Goal: Information Seeking & Learning: Learn about a topic

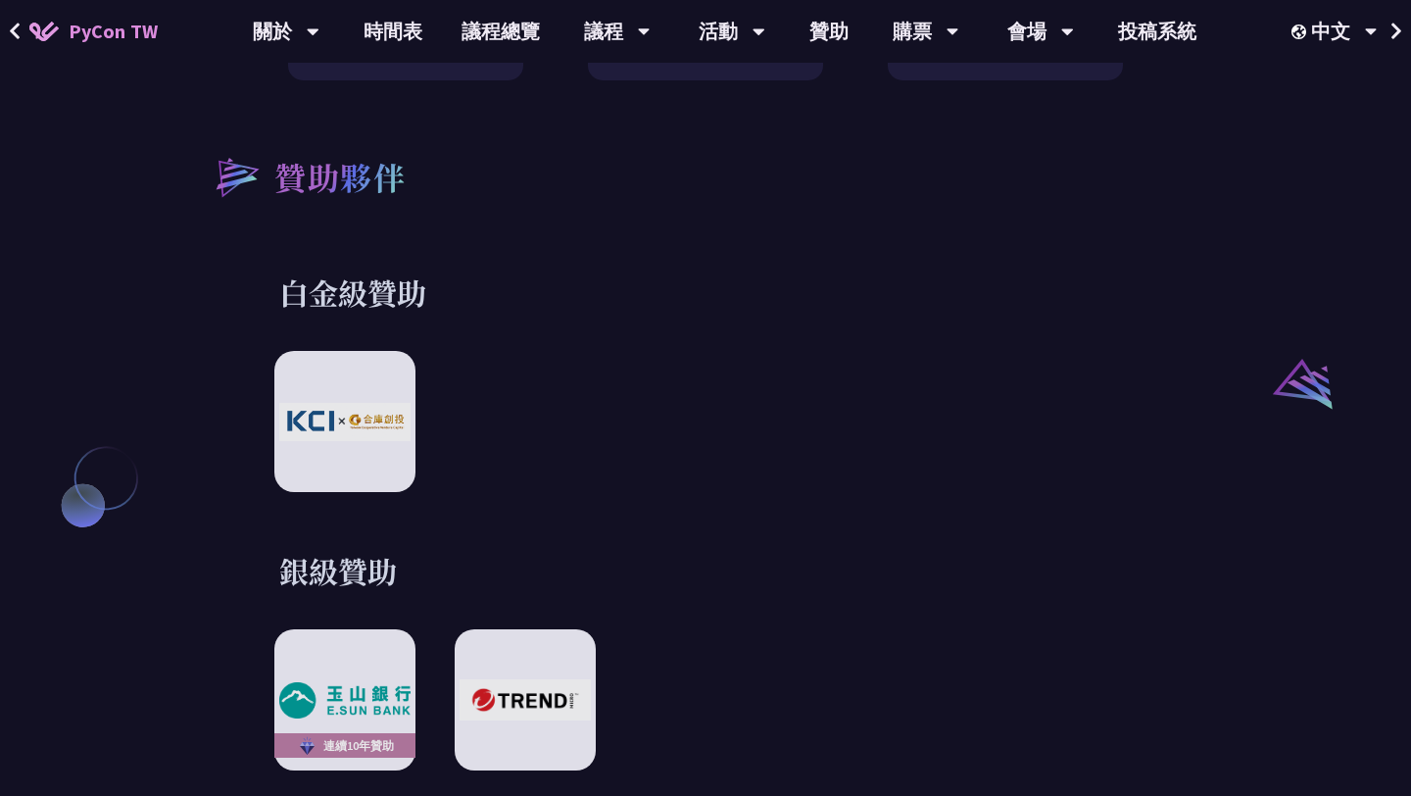
scroll to position [2061, 0]
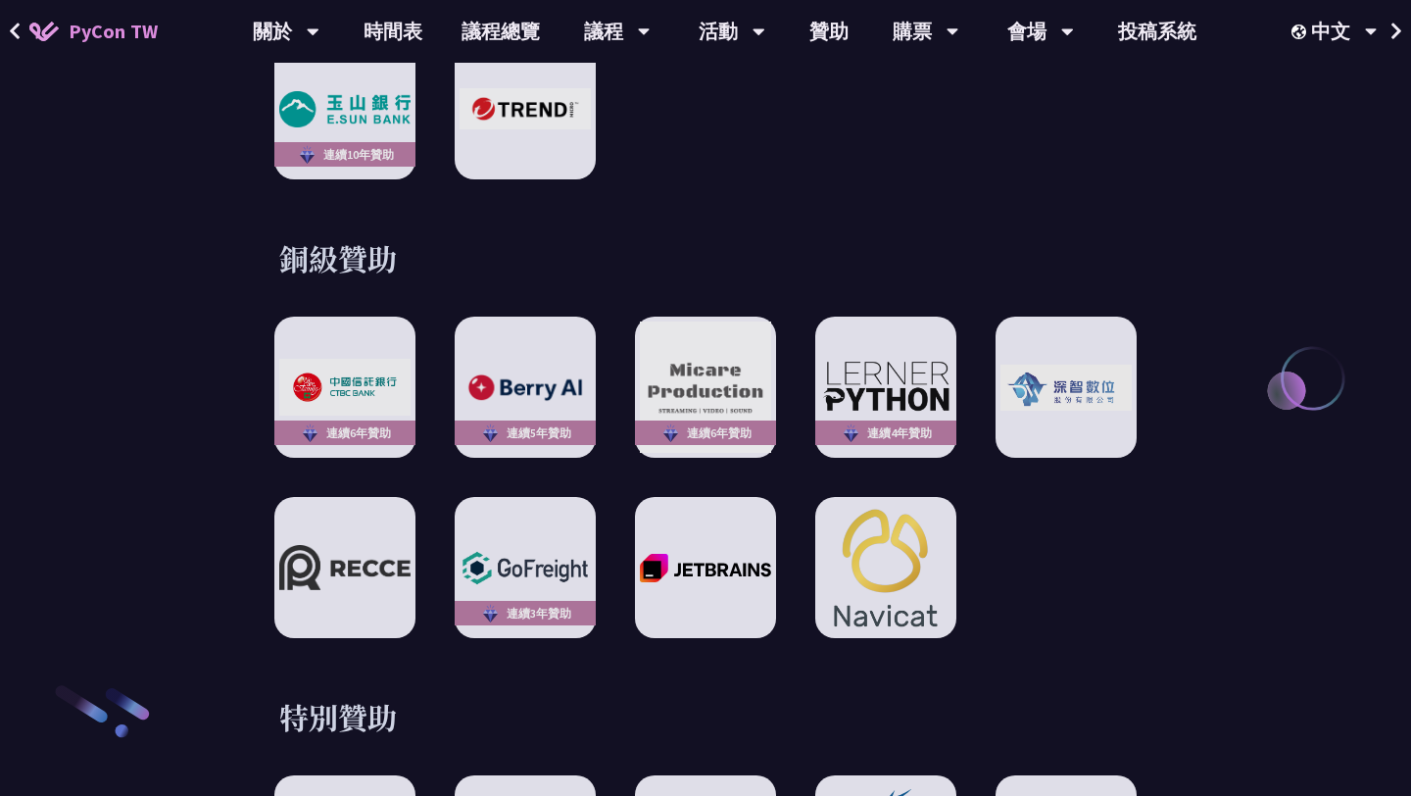
scroll to position [2673, 0]
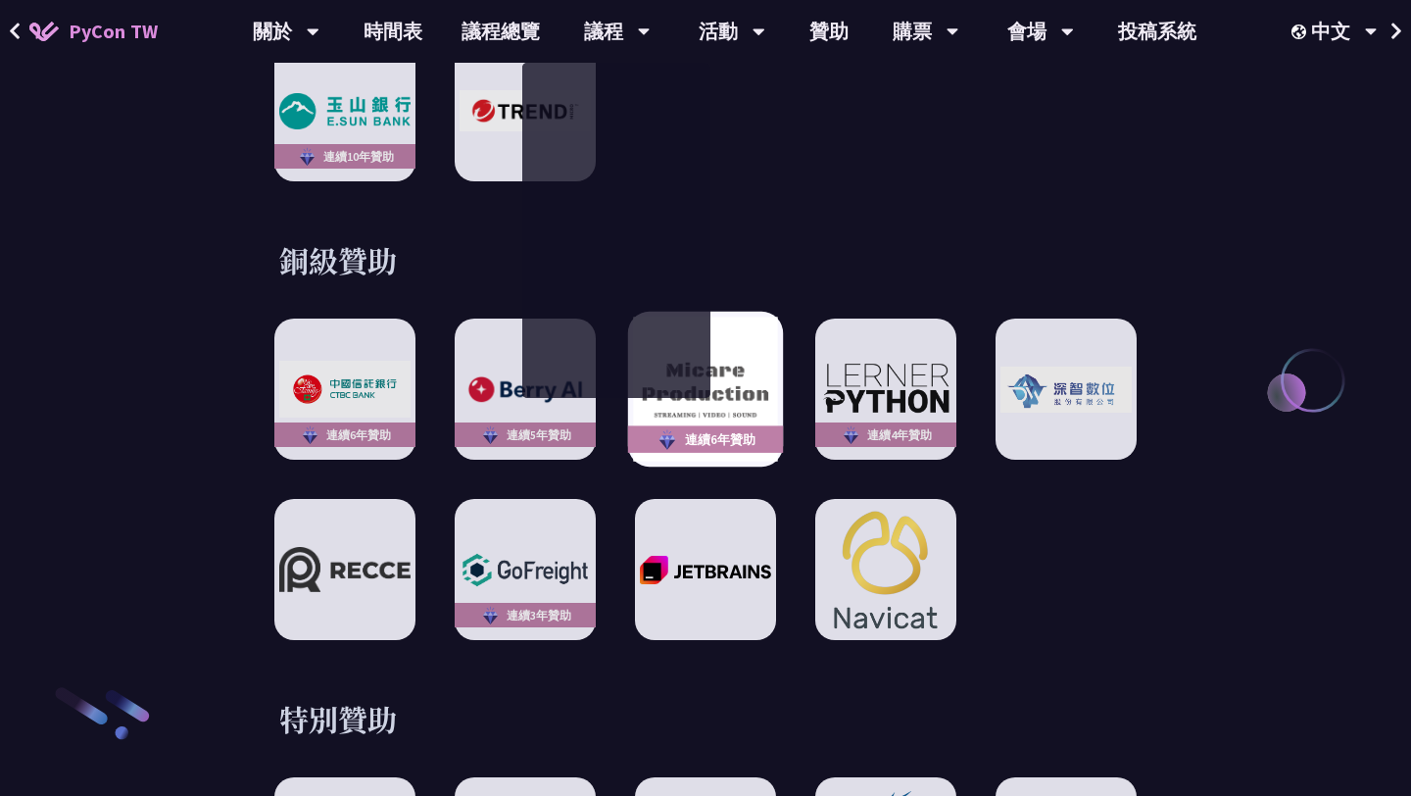
click at [733, 369] on img at bounding box center [705, 390] width 144 height 144
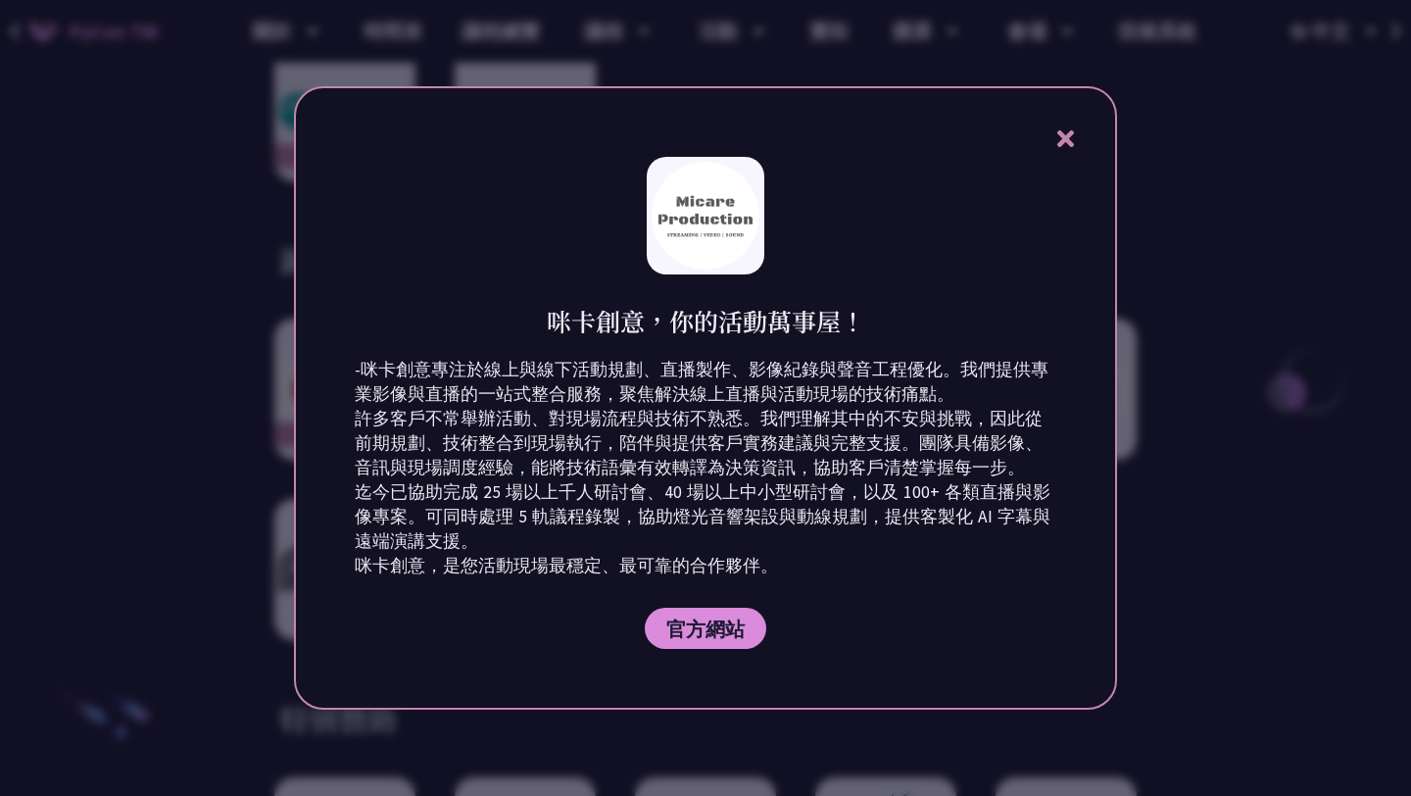
click at [1054, 153] on div "咪卡創意，你的活動萬事屋！ -咪卡創意專注於線上與線下活動規劃、直播製作、影像紀錄與聲音工程優化。我們提供專業影像與直播的一站式整合服務，聚焦解決線上直播與活…" at bounding box center [705, 397] width 823 height 623
click at [1062, 139] on icon at bounding box center [1065, 138] width 17 height 17
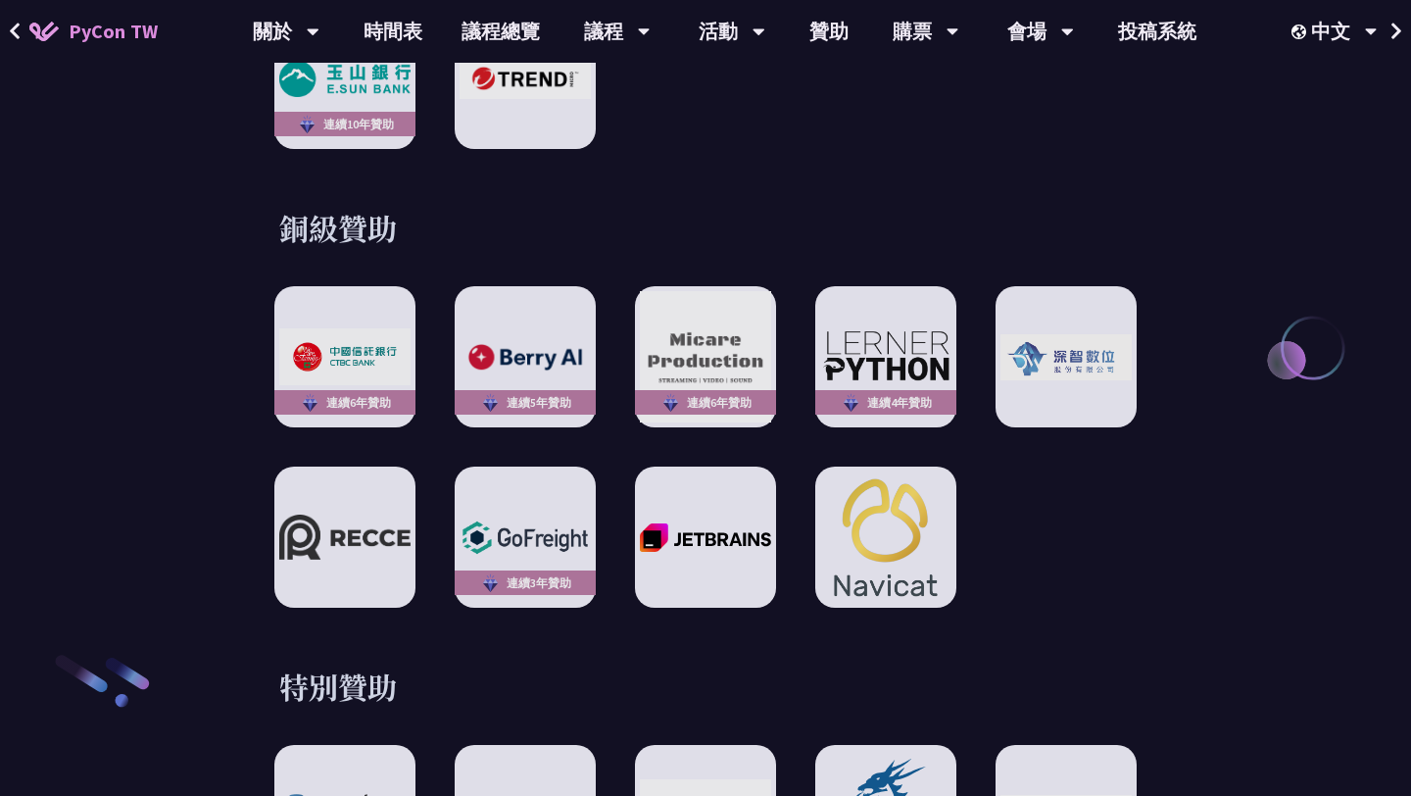
scroll to position [2716, 0]
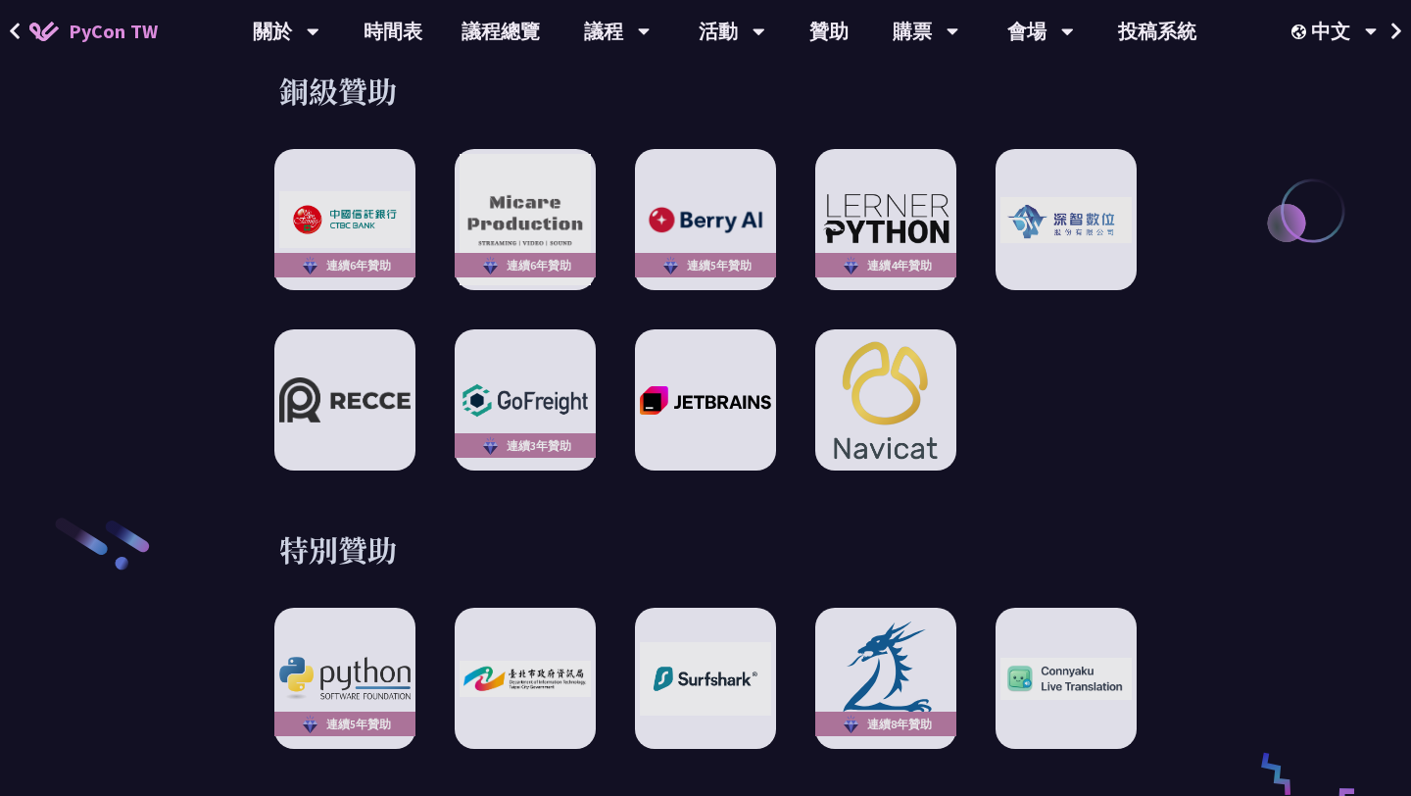
scroll to position [2845, 0]
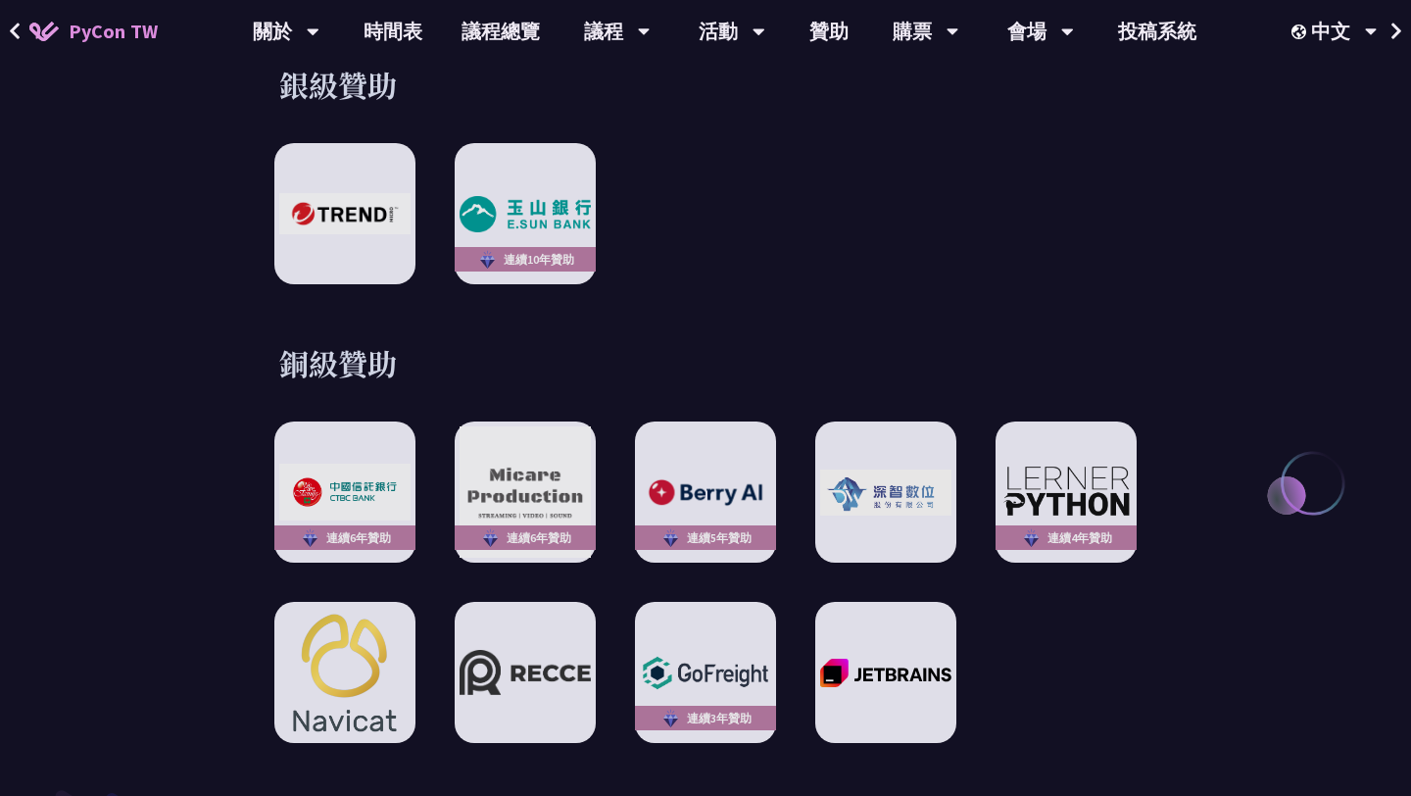
scroll to position [2575, 0]
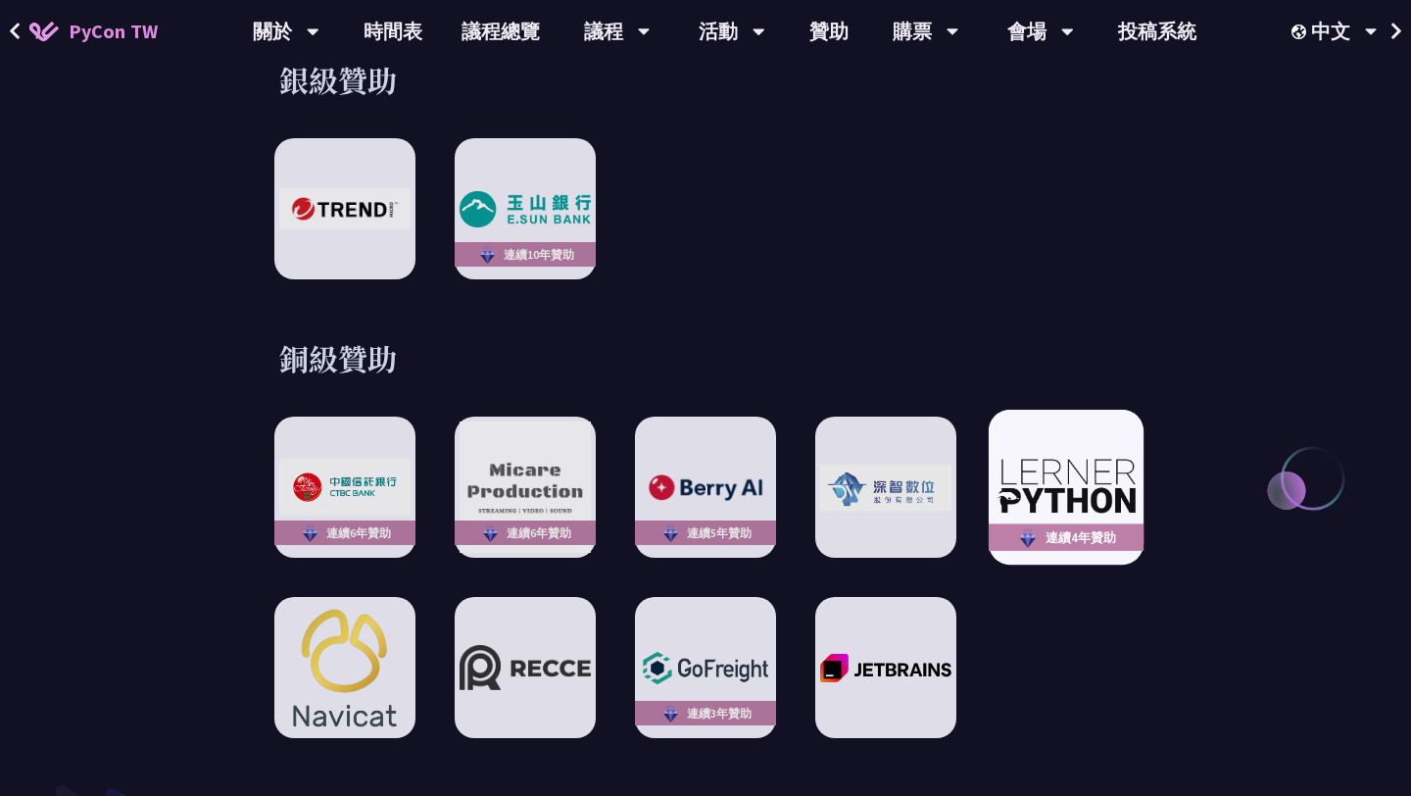
click at [1080, 457] on img at bounding box center [1066, 487] width 144 height 61
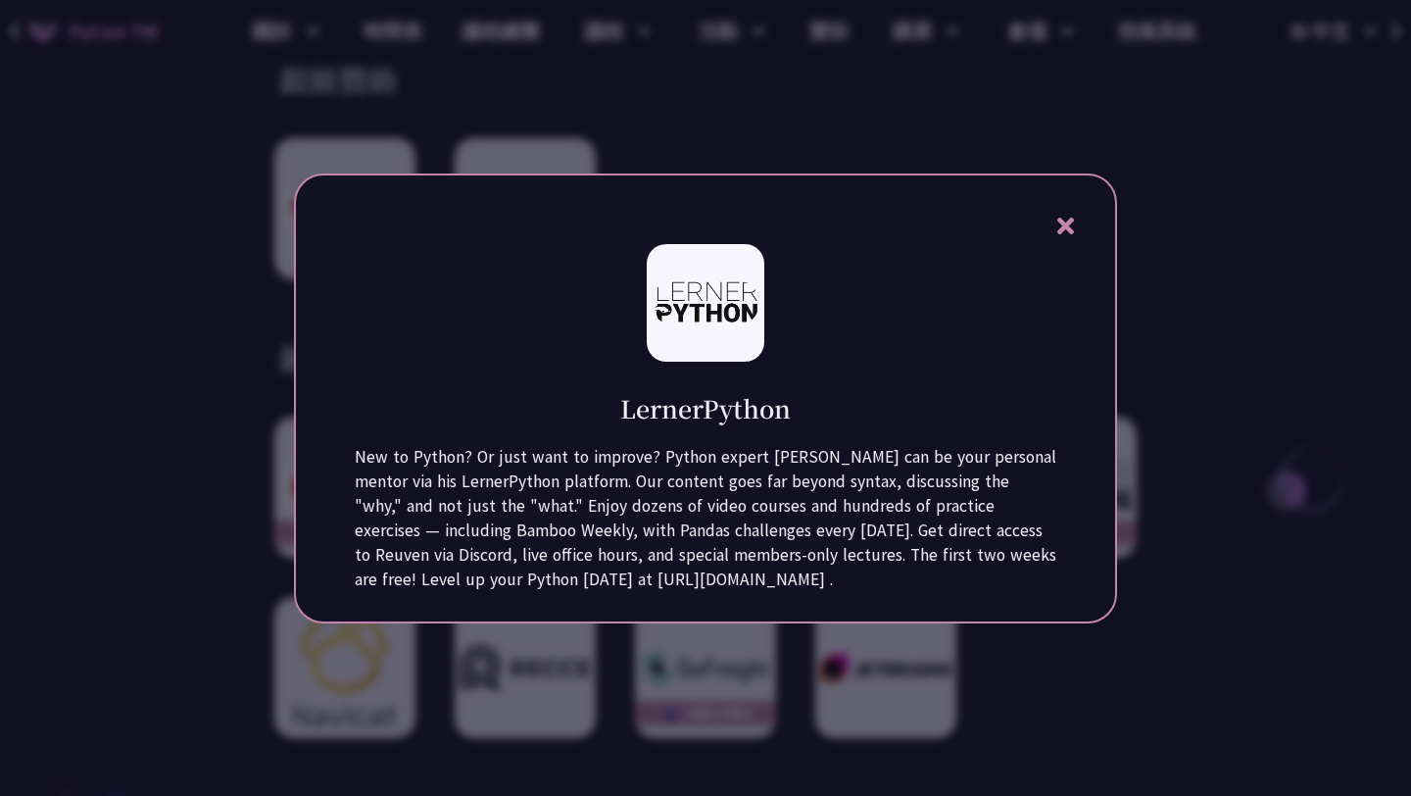
click at [1191, 146] on div at bounding box center [705, 398] width 1411 height 796
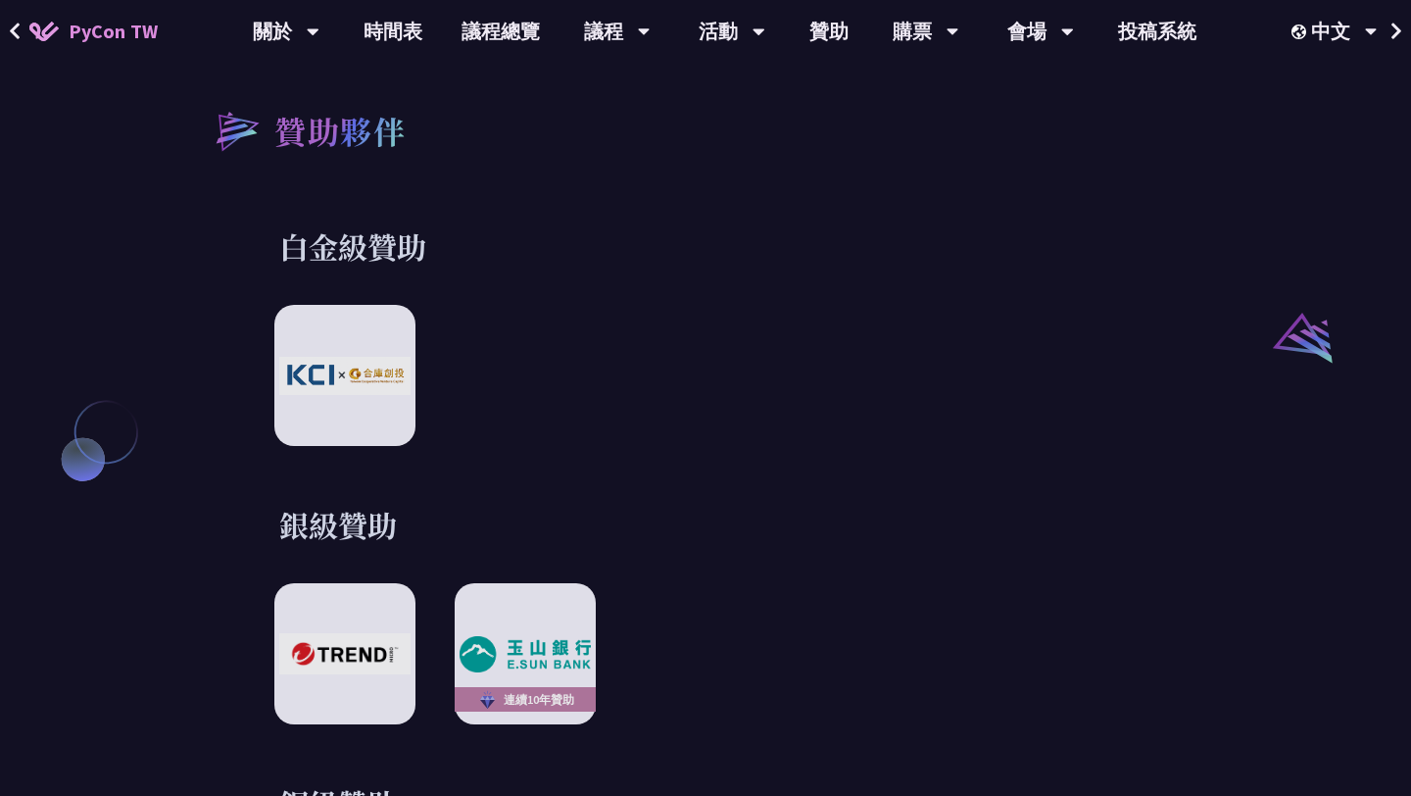
scroll to position [2137, 0]
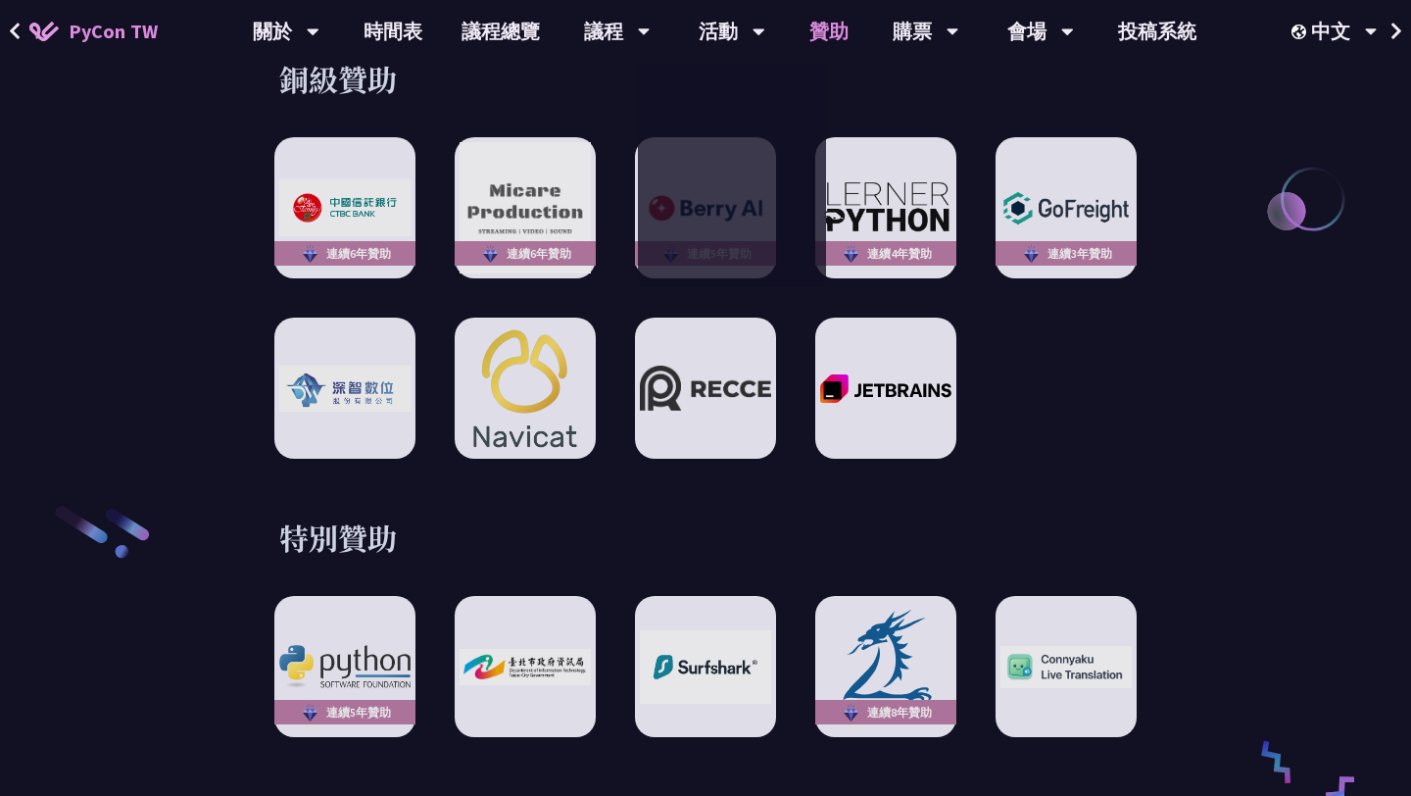
scroll to position [2884, 0]
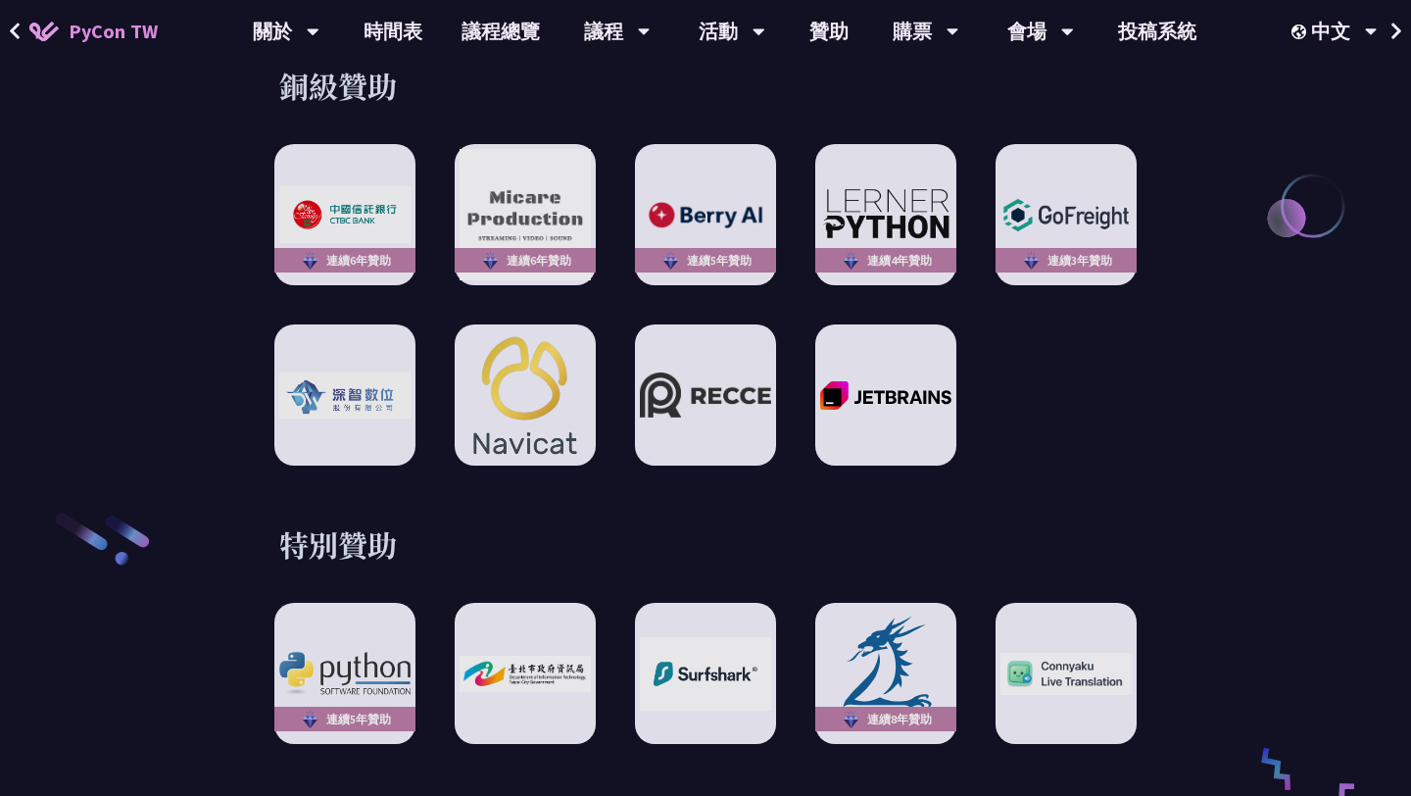
scroll to position [2846, 0]
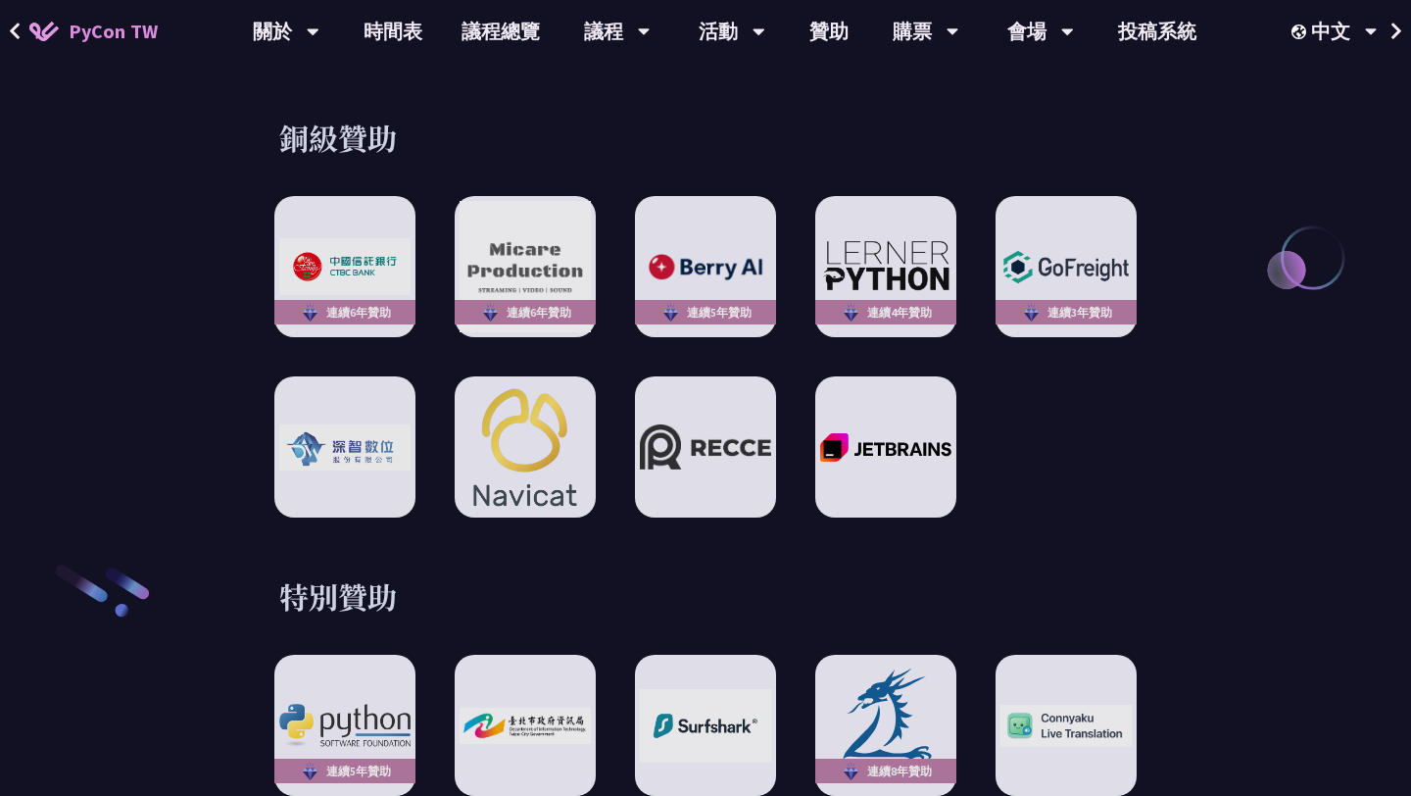
scroll to position [2775, 0]
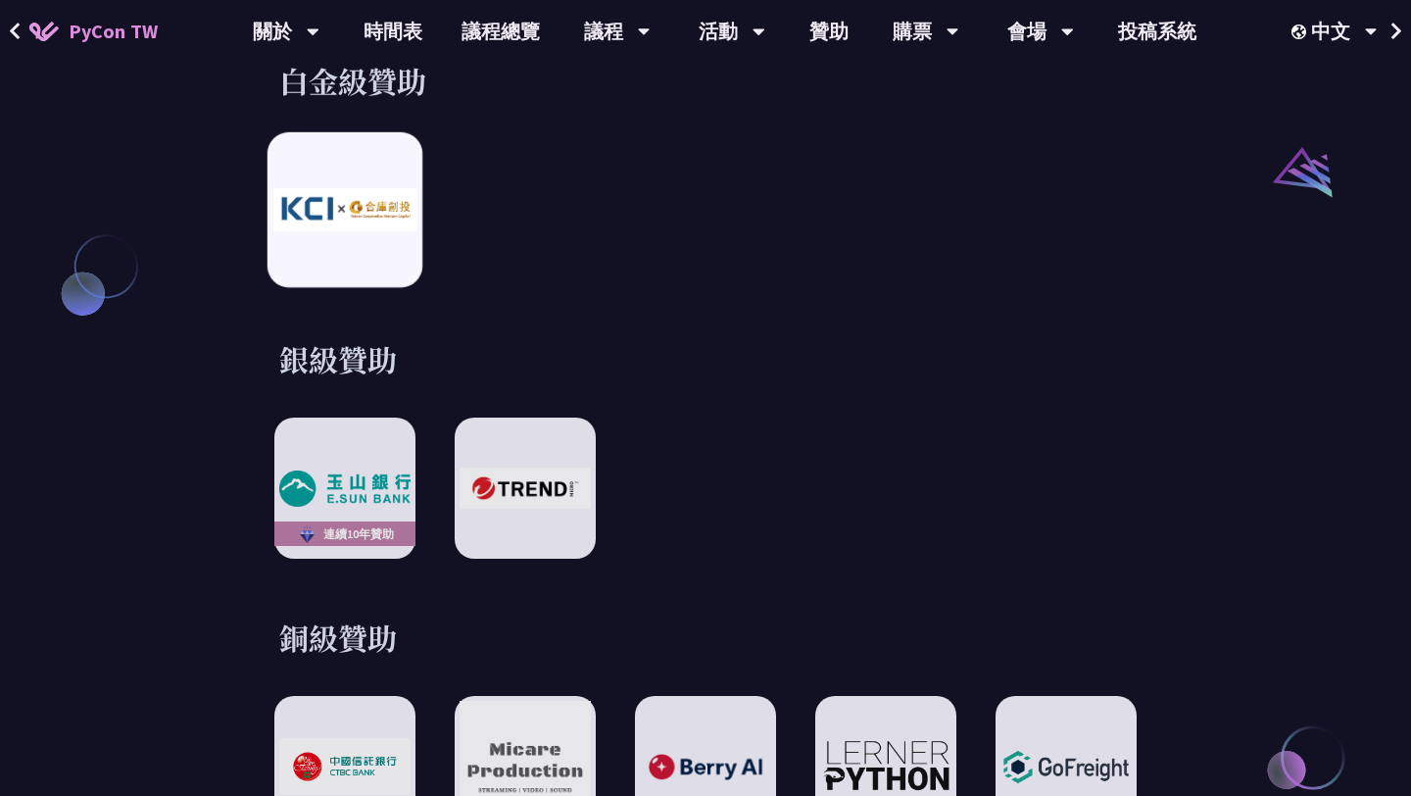
scroll to position [2344, 0]
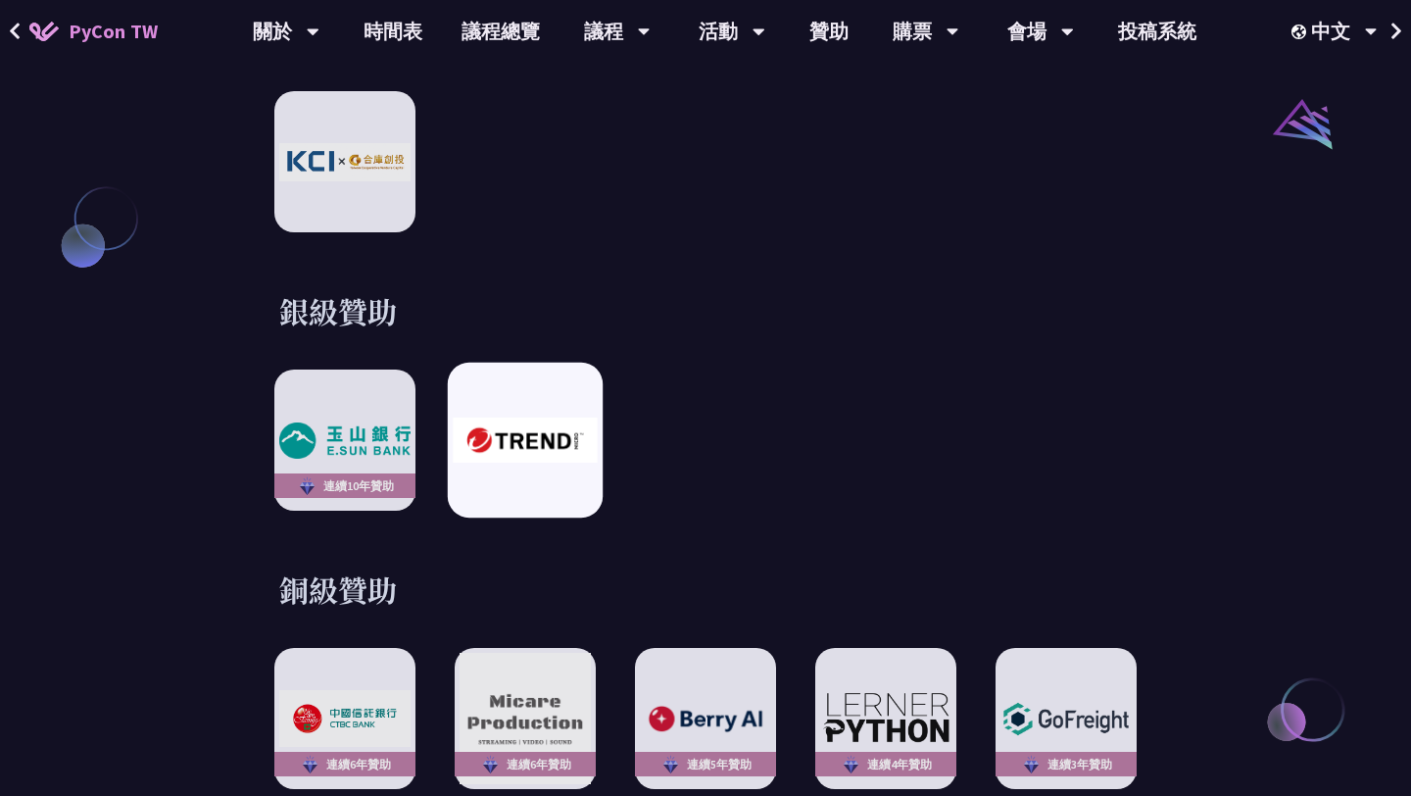
click at [504, 389] on div at bounding box center [525, 440] width 155 height 155
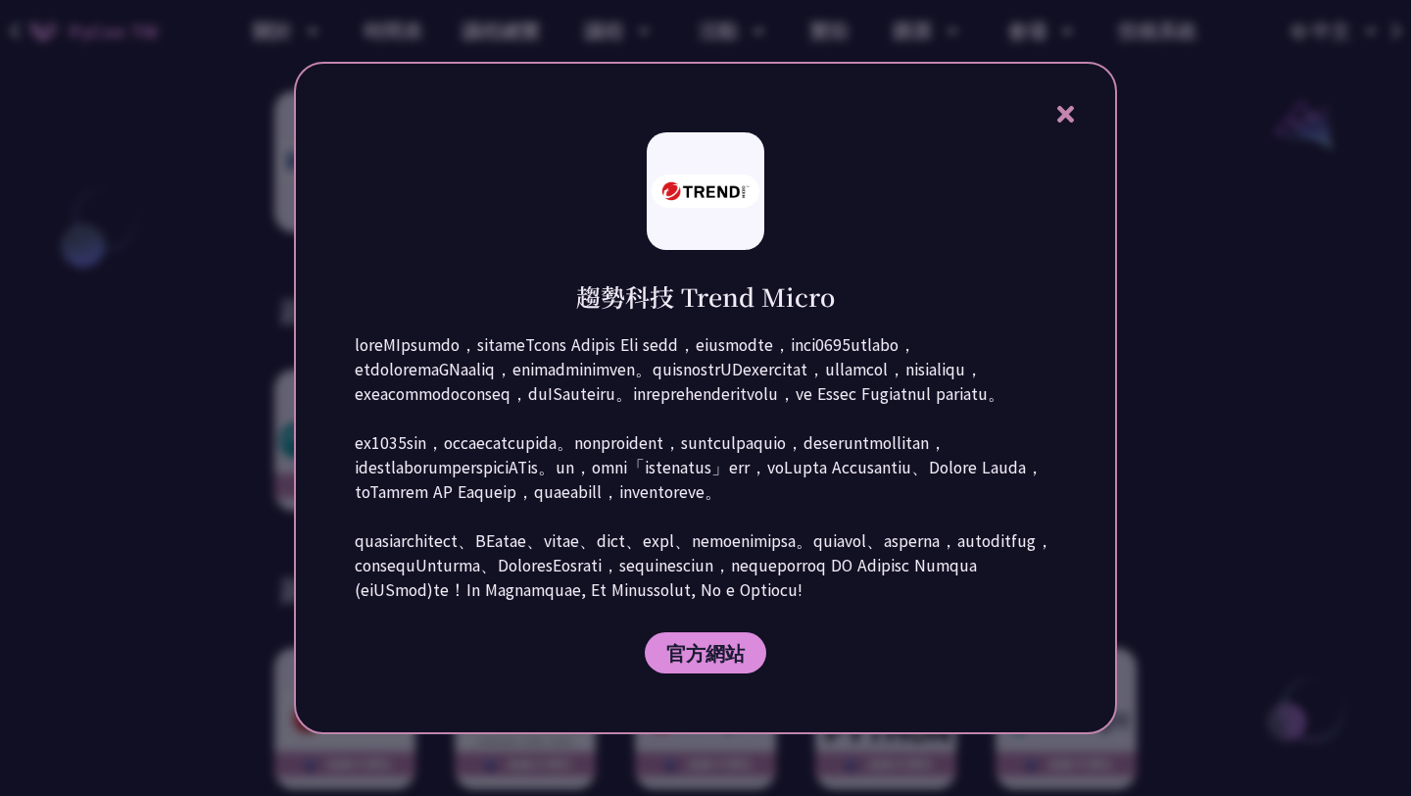
click at [197, 498] on div at bounding box center [705, 398] width 1411 height 796
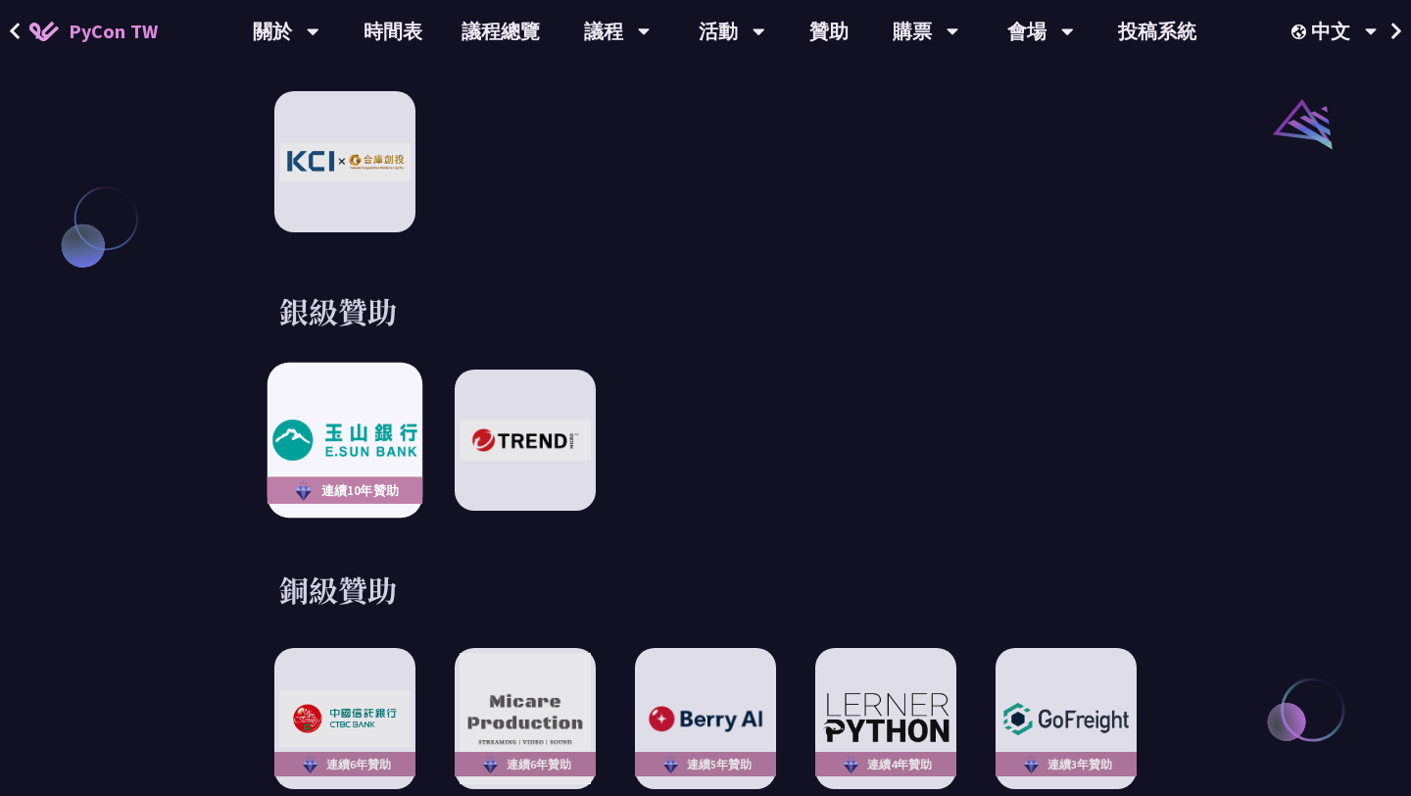
click at [313, 440] on div "連續10年贊助" at bounding box center [345, 440] width 155 height 155
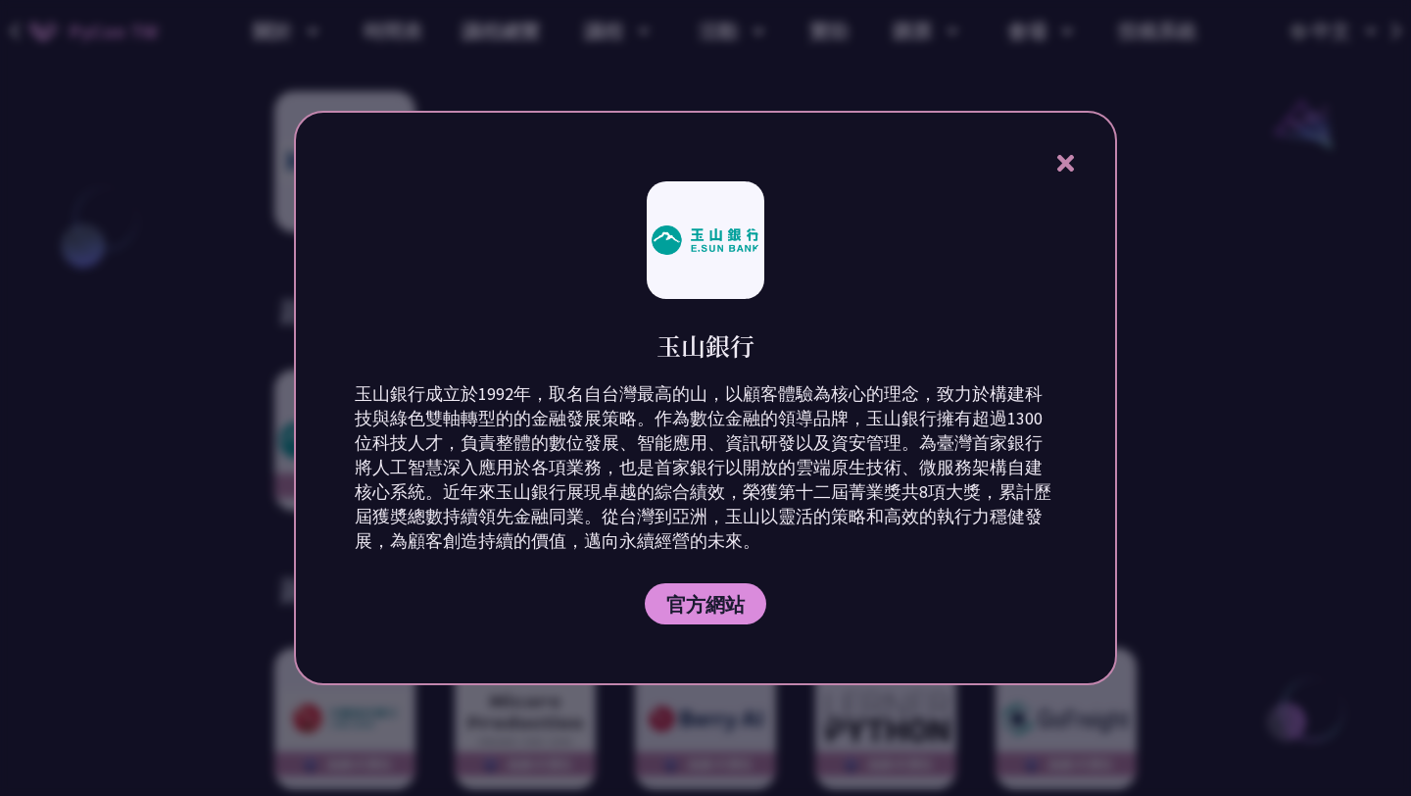
click at [229, 491] on div at bounding box center [705, 398] width 1411 height 796
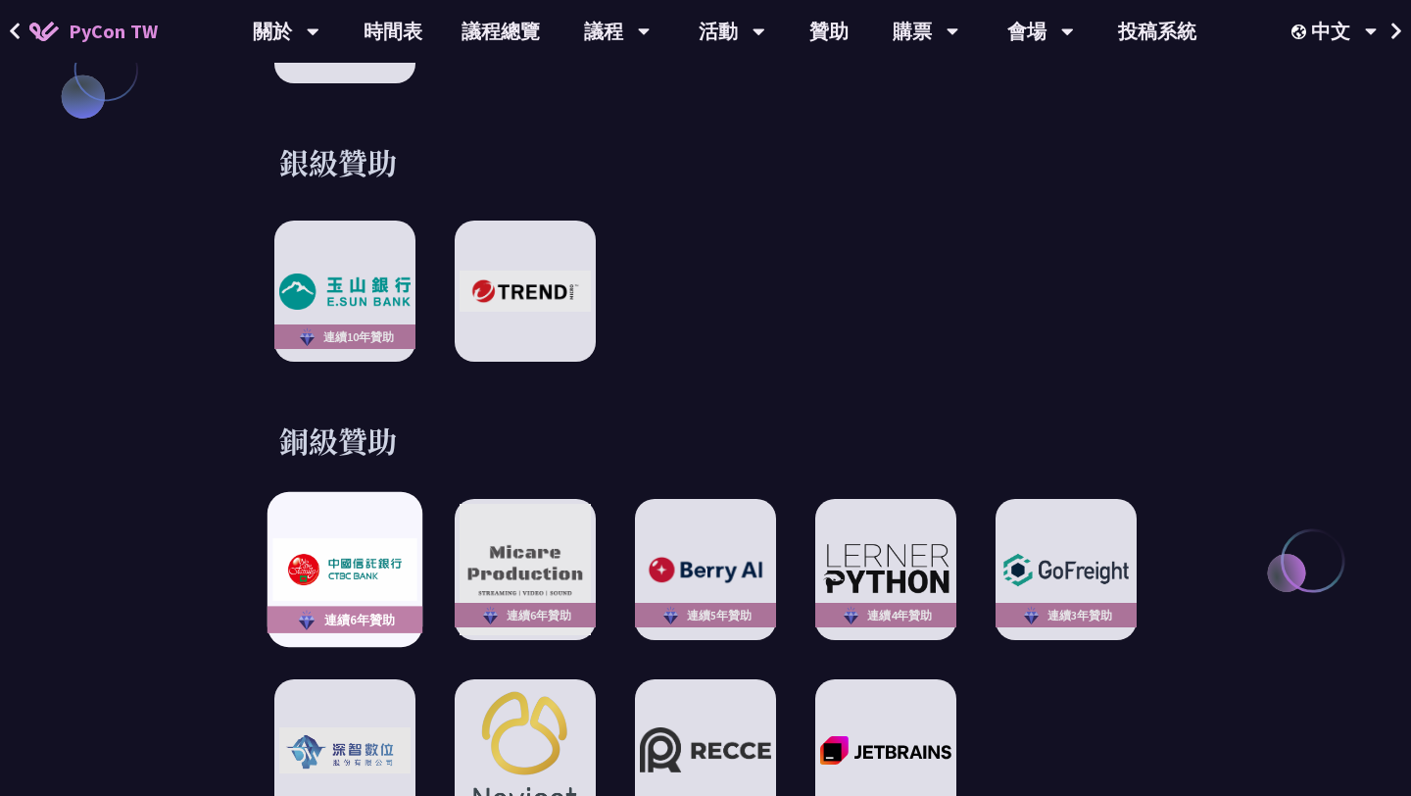
scroll to position [2536, 0]
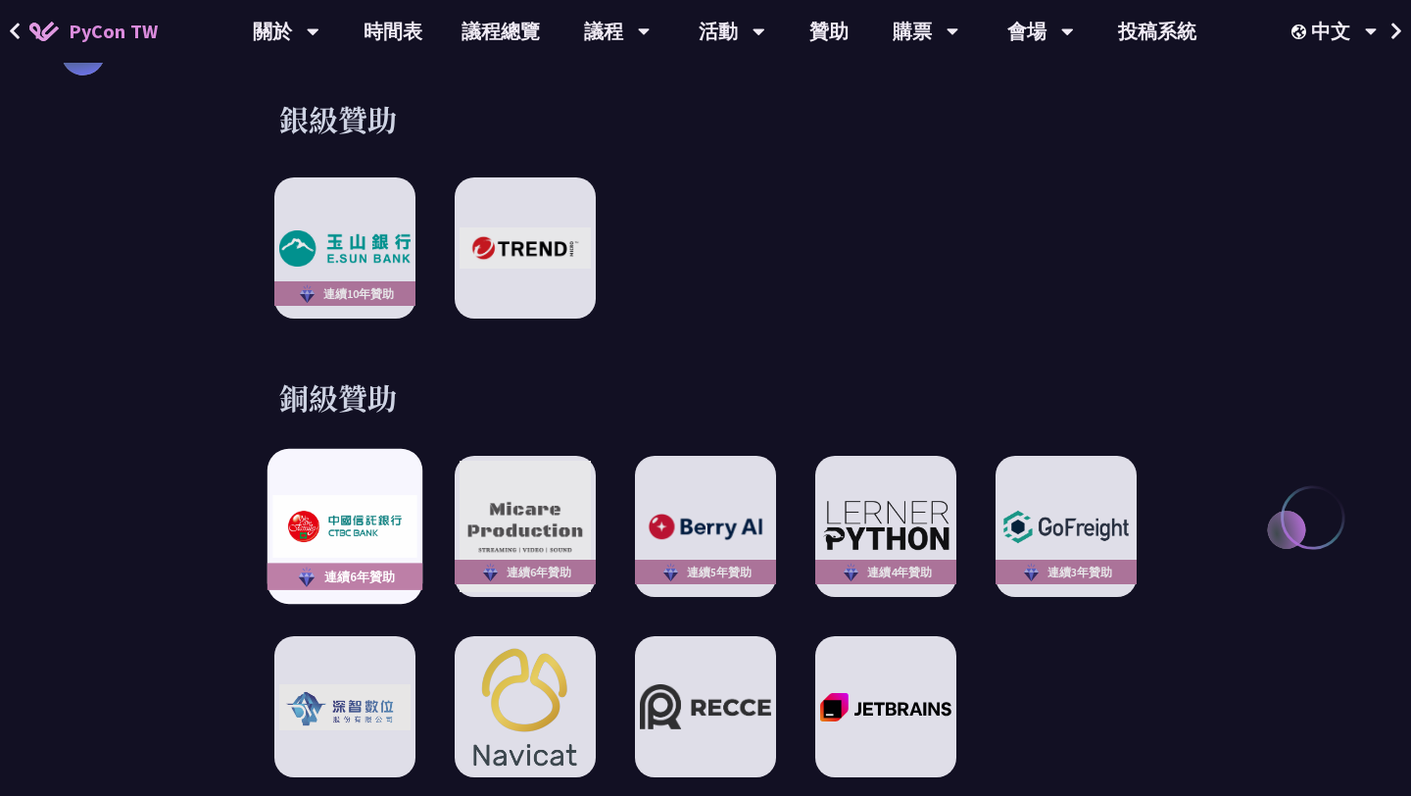
click at [364, 528] on img at bounding box center [344, 526] width 144 height 63
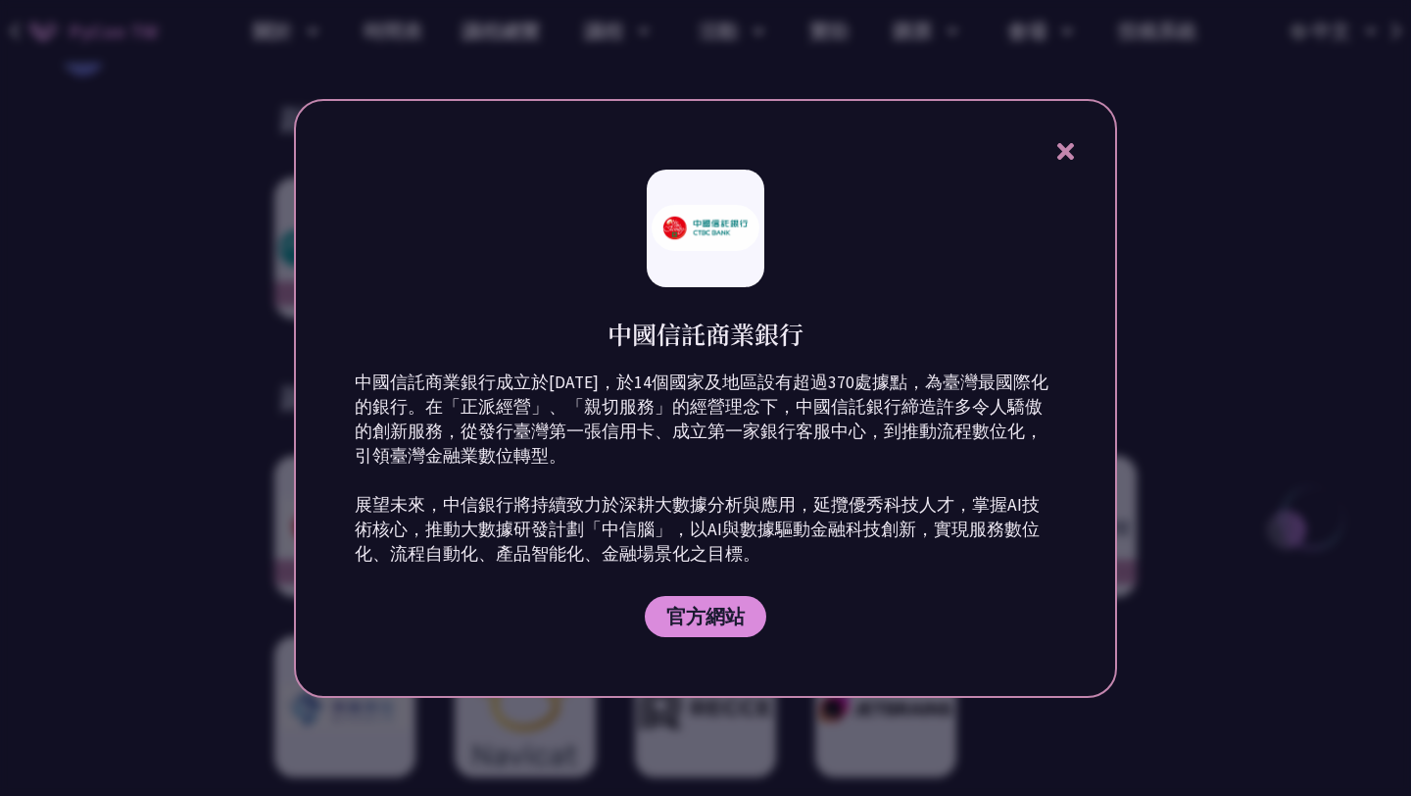
click at [222, 522] on div at bounding box center [705, 398] width 1411 height 796
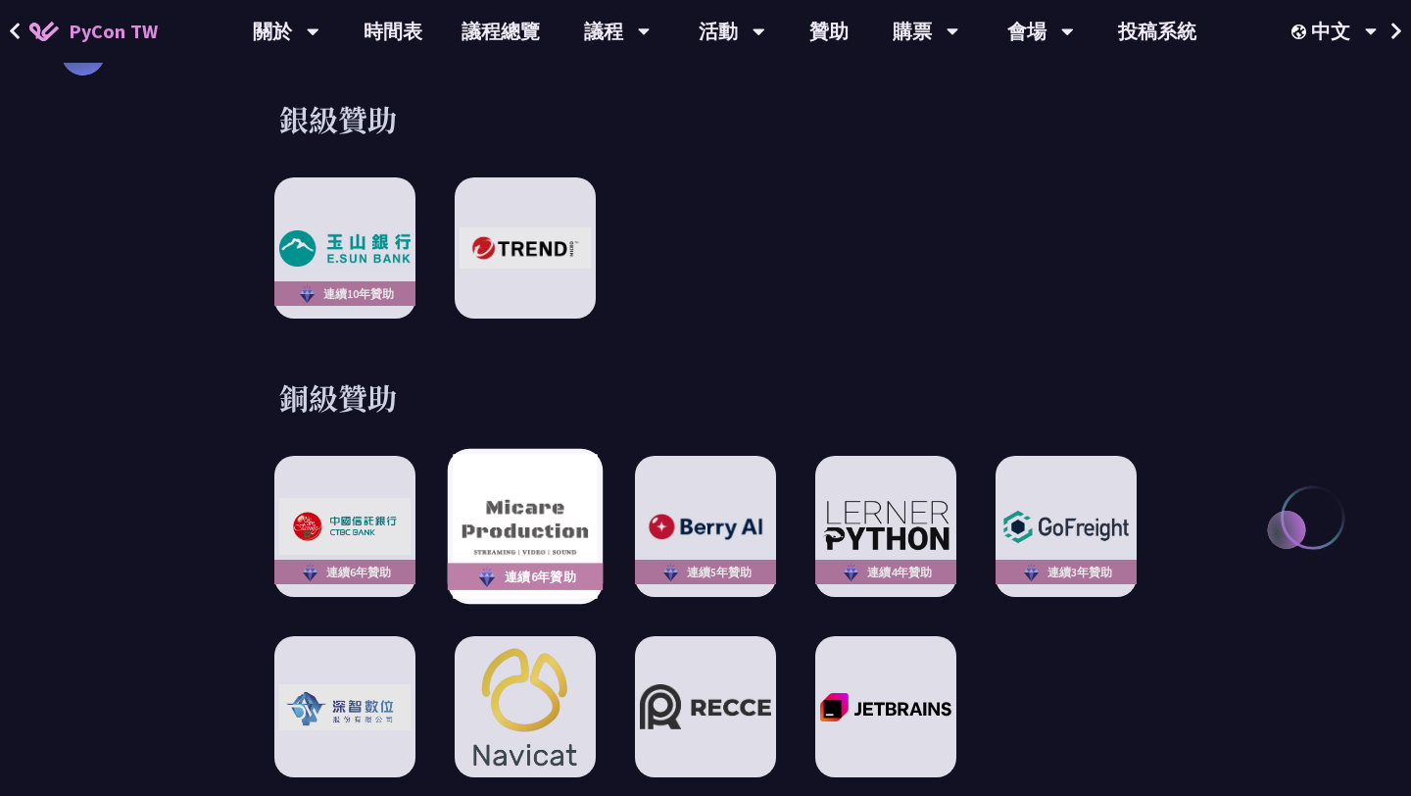
click at [488, 517] on img at bounding box center [525, 527] width 144 height 144
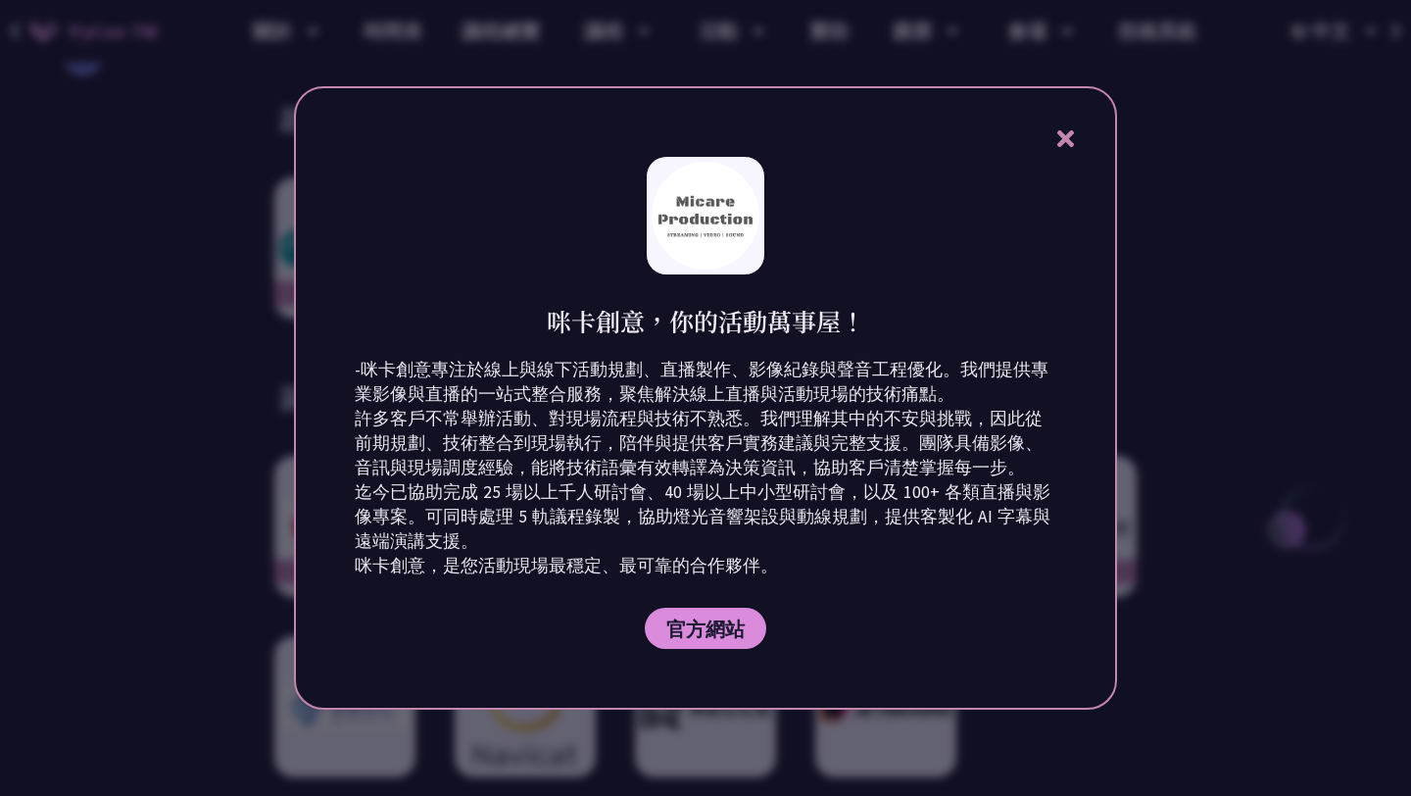
click at [161, 539] on div at bounding box center [705, 398] width 1411 height 796
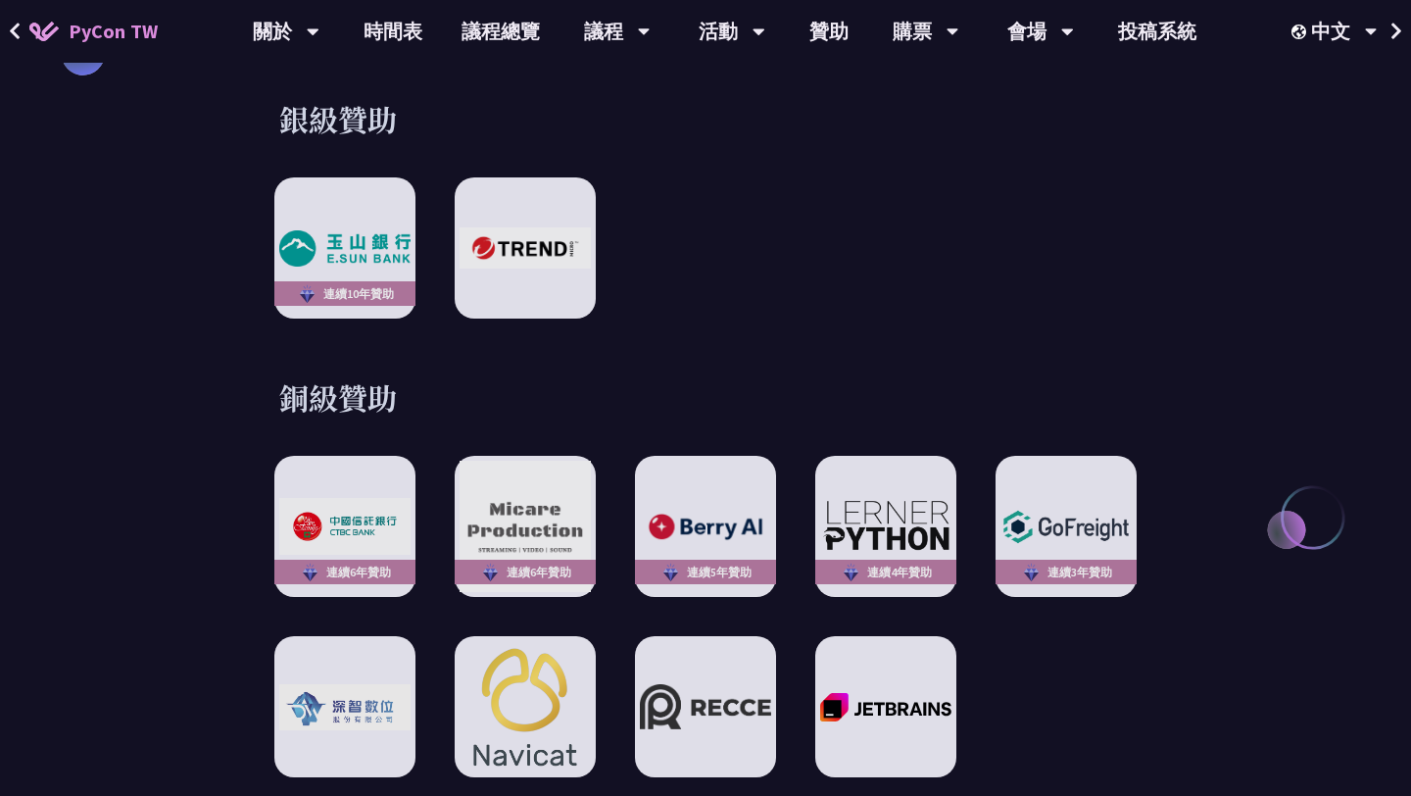
click at [624, 500] on div "連續6年贊助 連續6年贊助 連續5年贊助 連續4年贊助 連續3年贊助" at bounding box center [705, 616] width 863 height 321
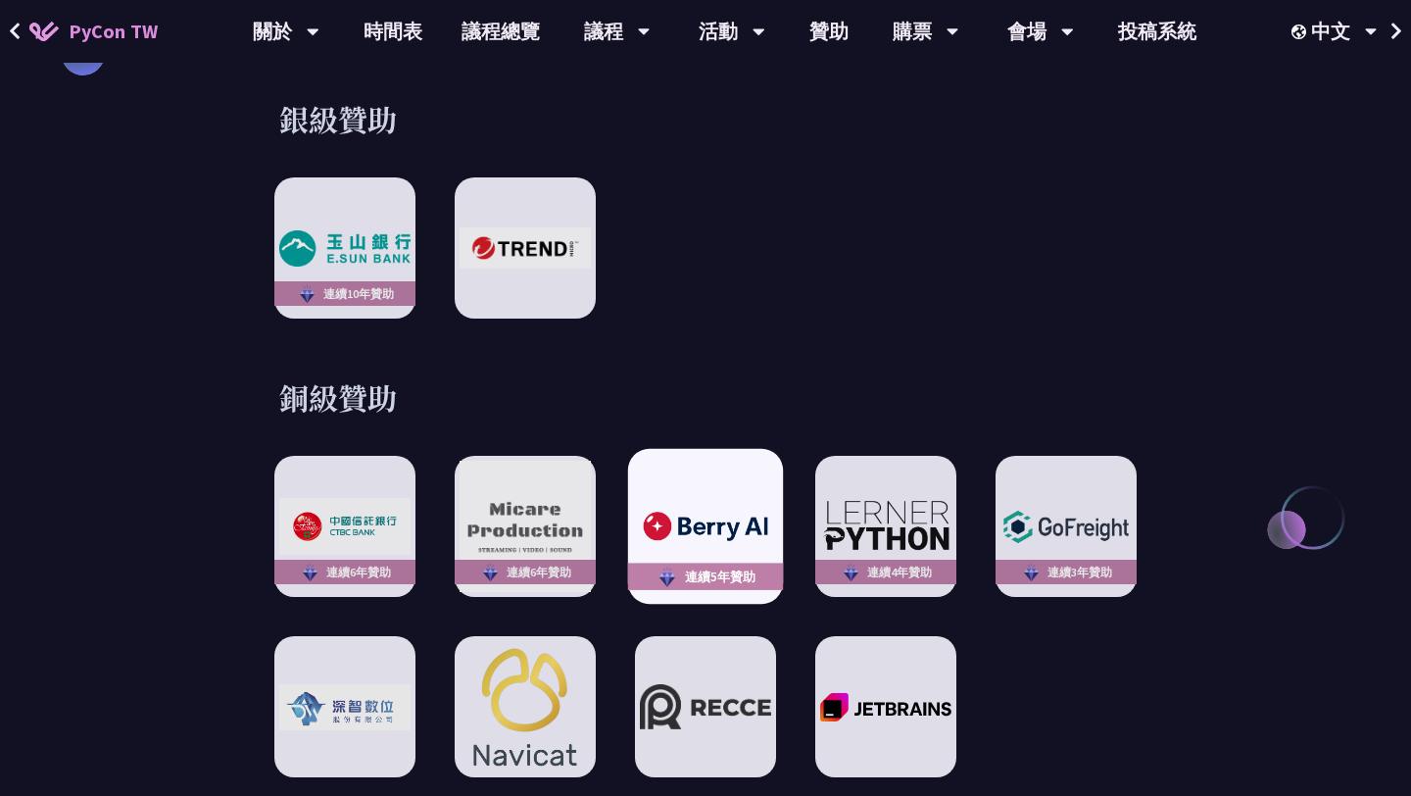
click at [660, 507] on img at bounding box center [705, 527] width 144 height 40
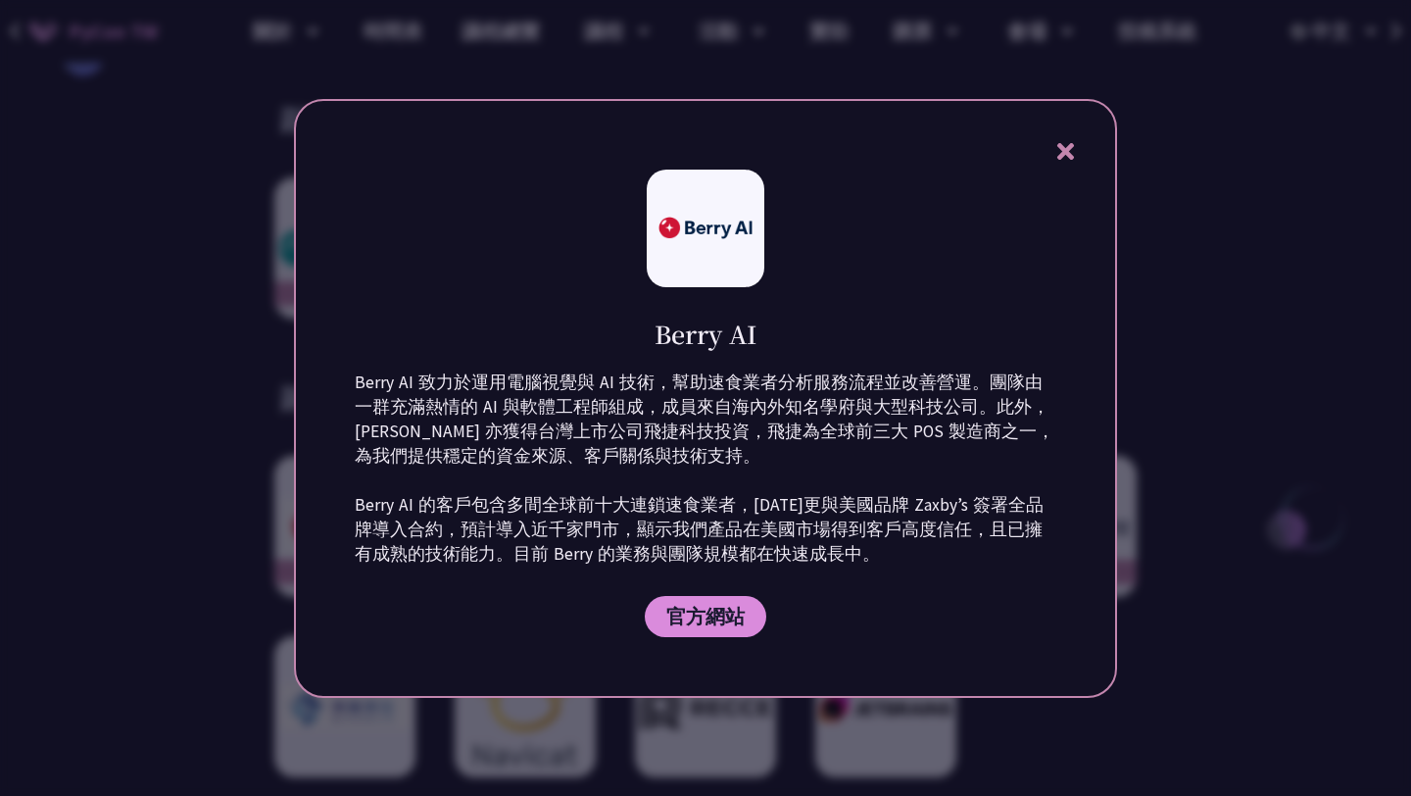
click at [167, 637] on div at bounding box center [705, 398] width 1411 height 796
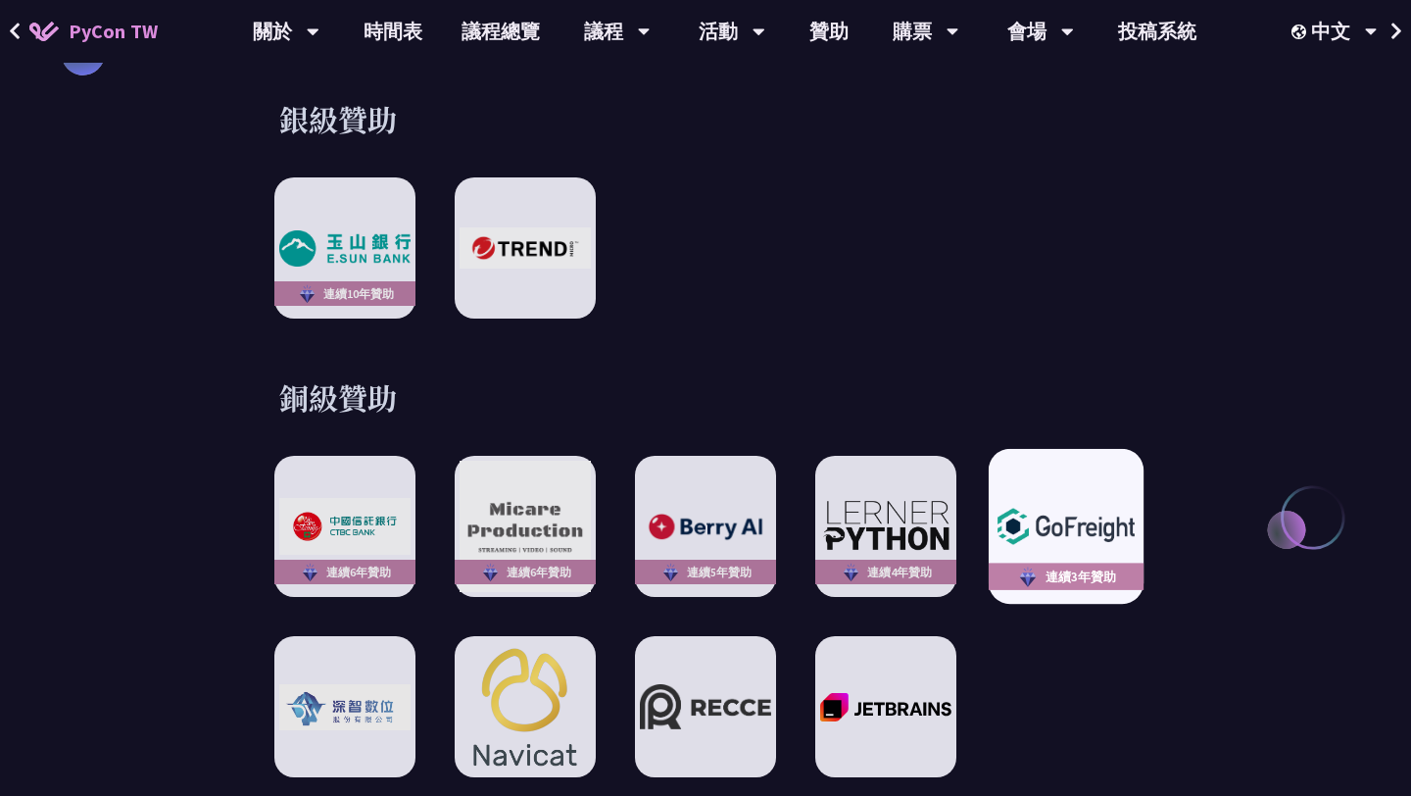
click at [1128, 511] on img at bounding box center [1066, 526] width 144 height 51
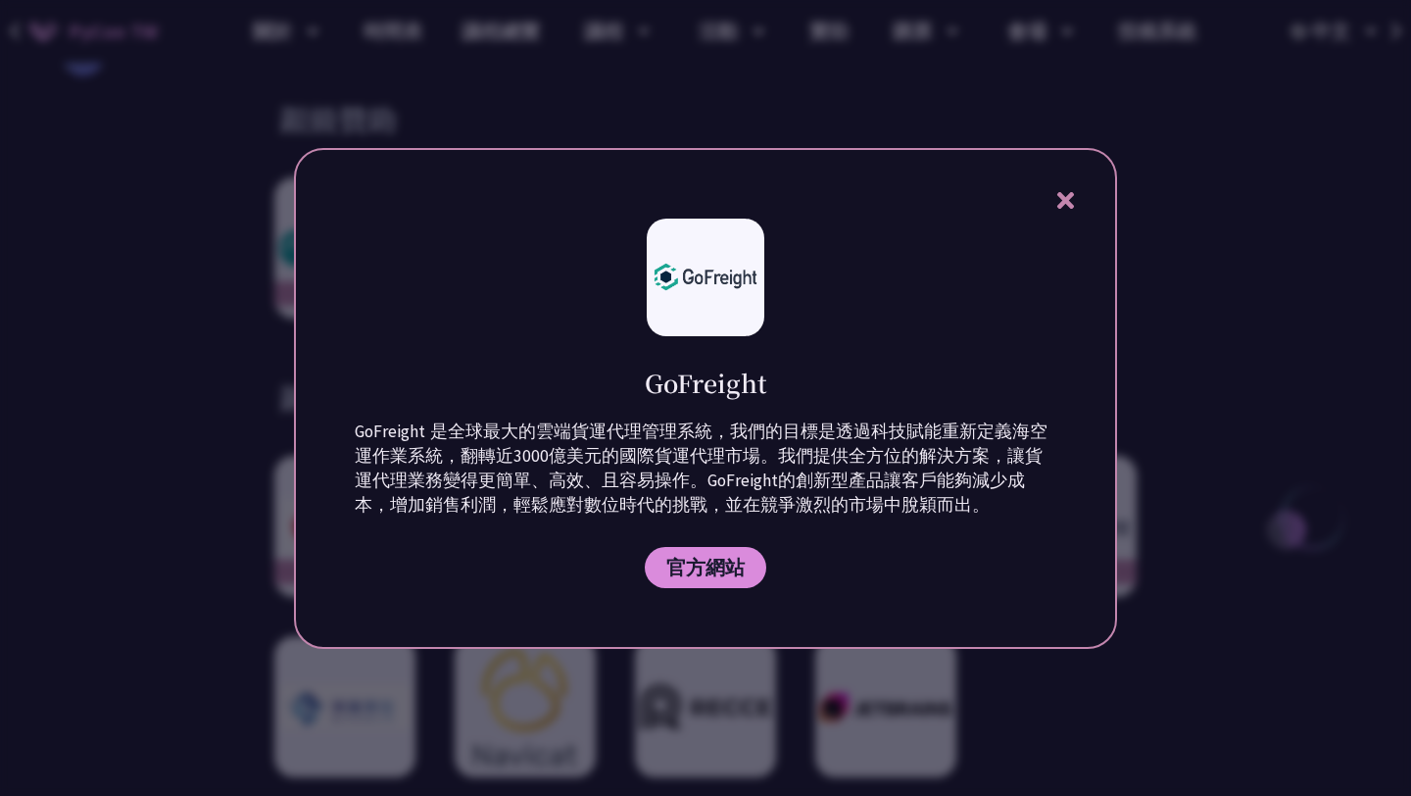
click at [1257, 416] on div at bounding box center [705, 398] width 1411 height 796
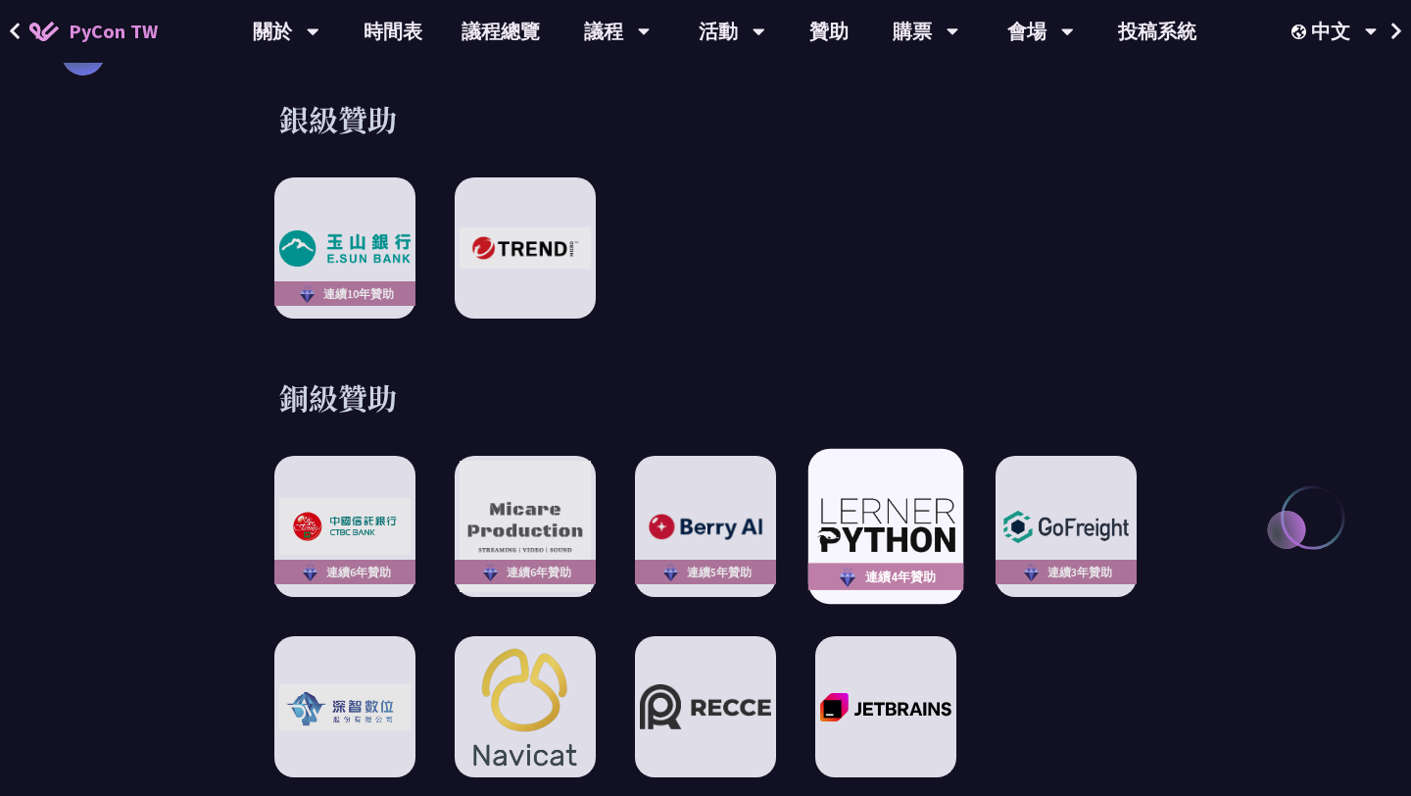
click at [947, 478] on div "連續4年贊助" at bounding box center [886, 526] width 155 height 155
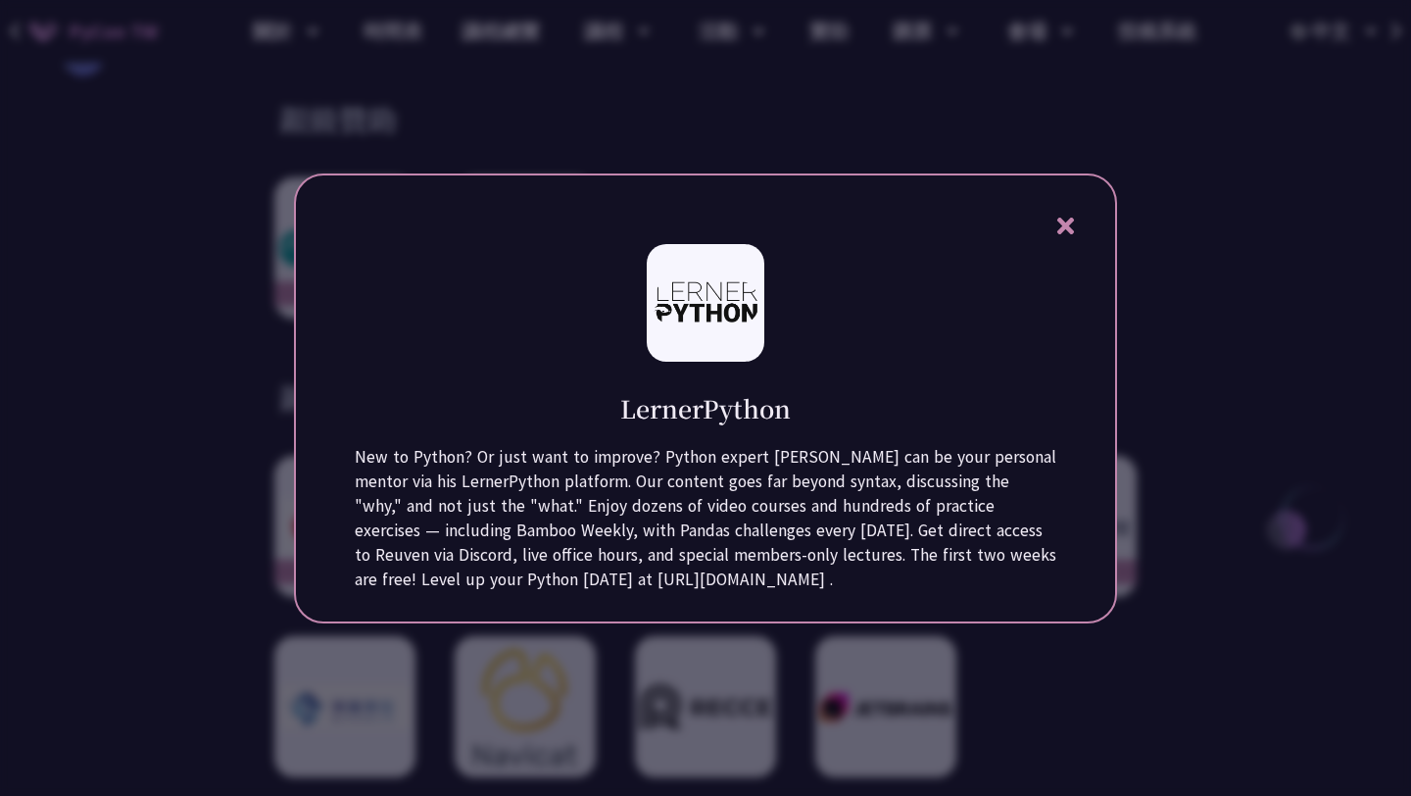
click at [1216, 305] on div at bounding box center [705, 398] width 1411 height 796
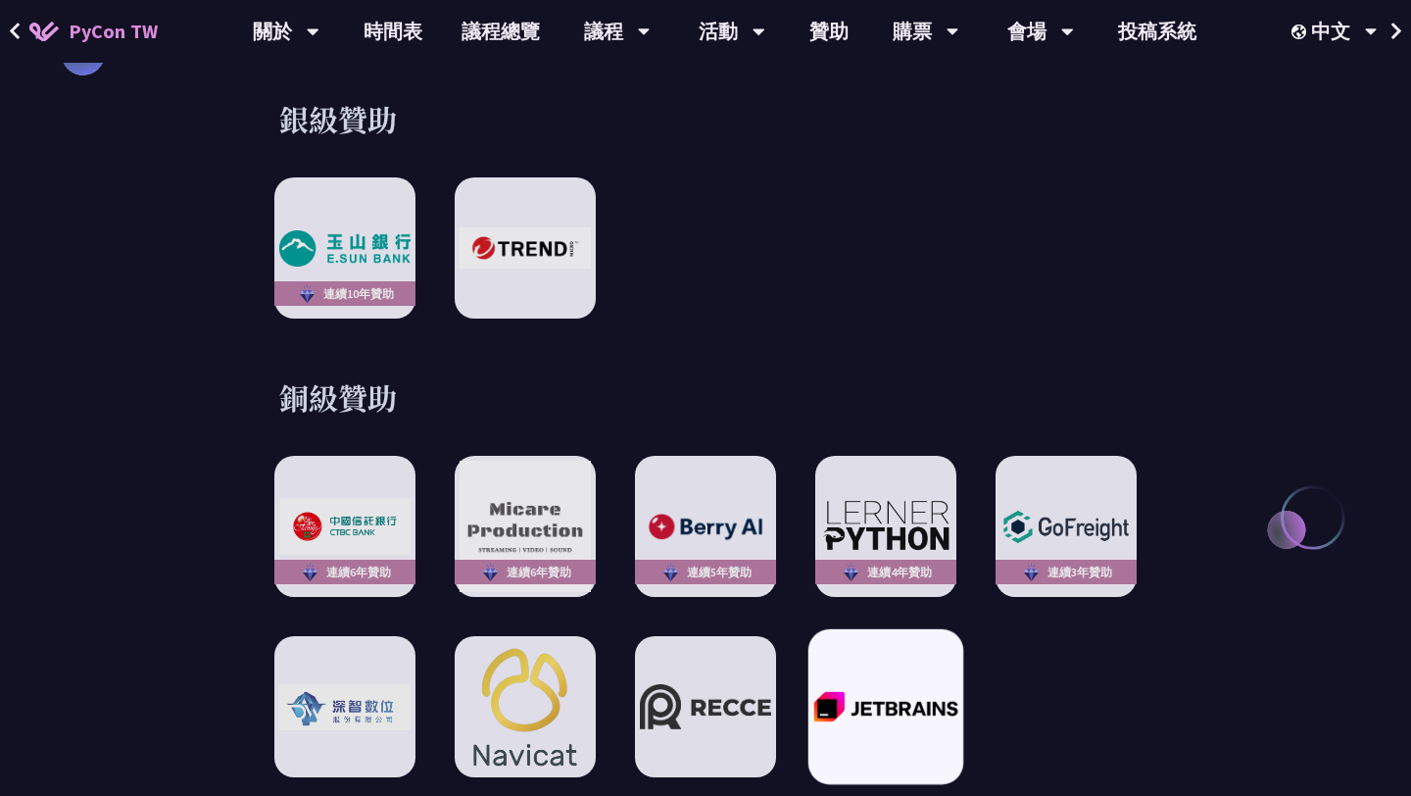
click at [870, 691] on img at bounding box center [886, 706] width 144 height 31
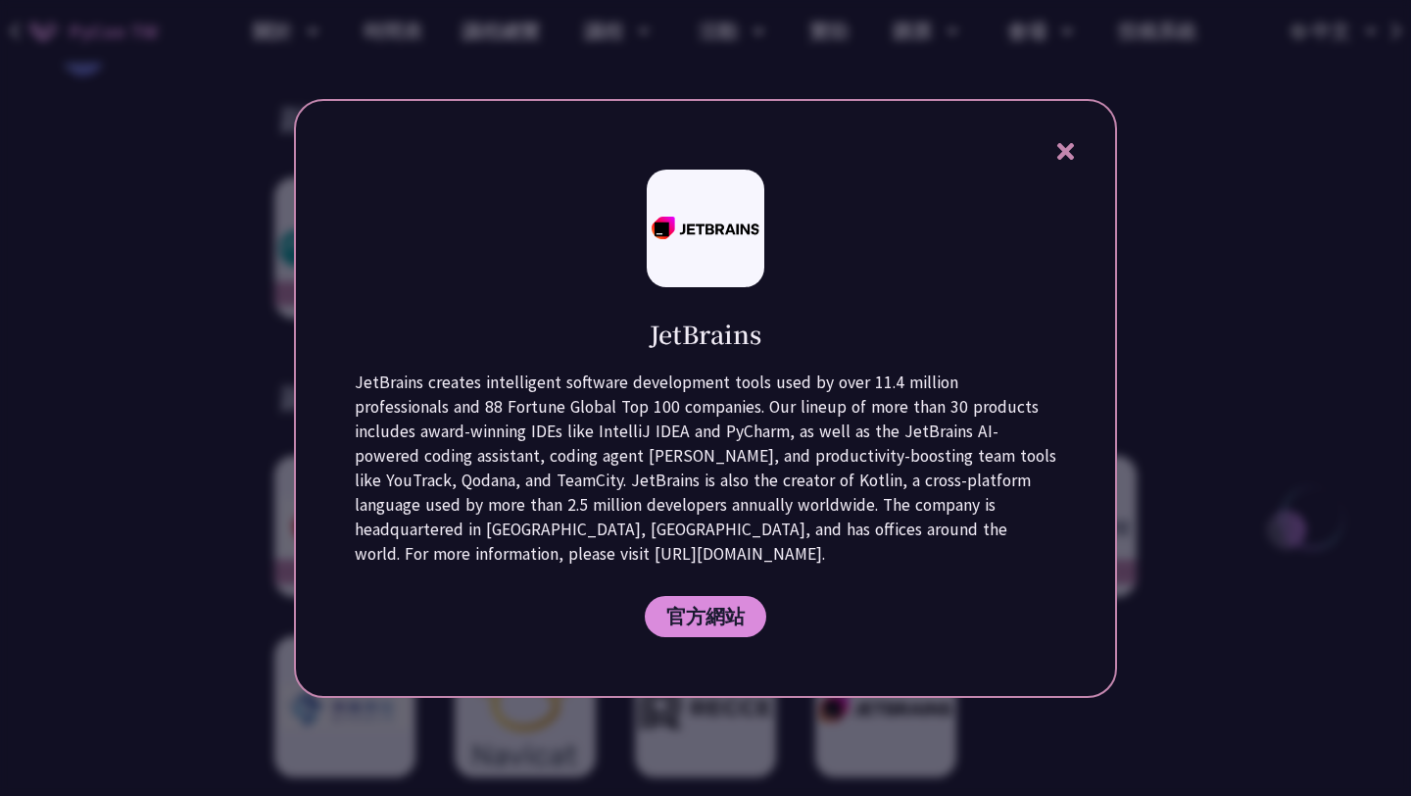
click at [1191, 374] on div at bounding box center [705, 398] width 1411 height 796
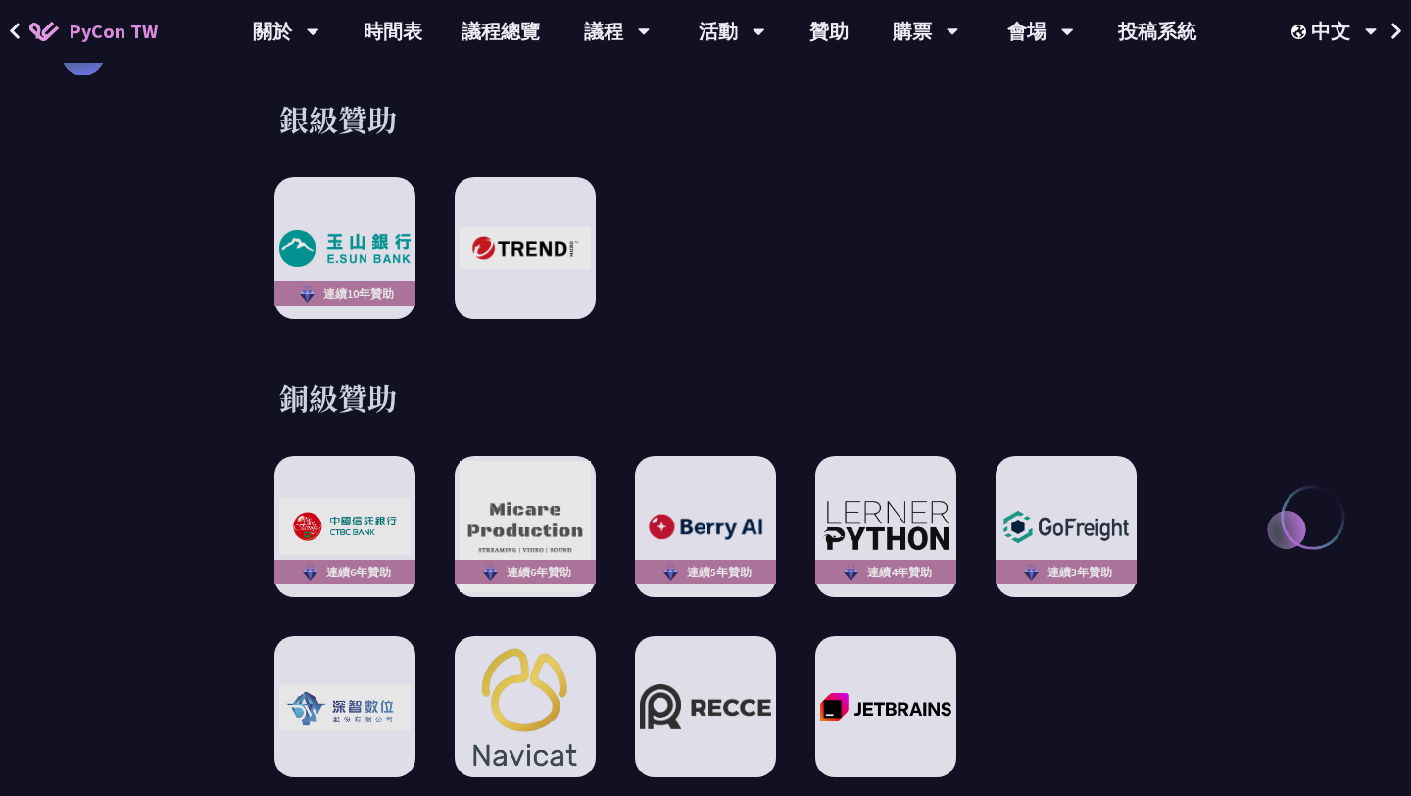
click at [763, 600] on div "連續6年贊助 連續6年贊助 連續5年贊助 連續4年贊助 連續3年贊助" at bounding box center [705, 616] width 863 height 321
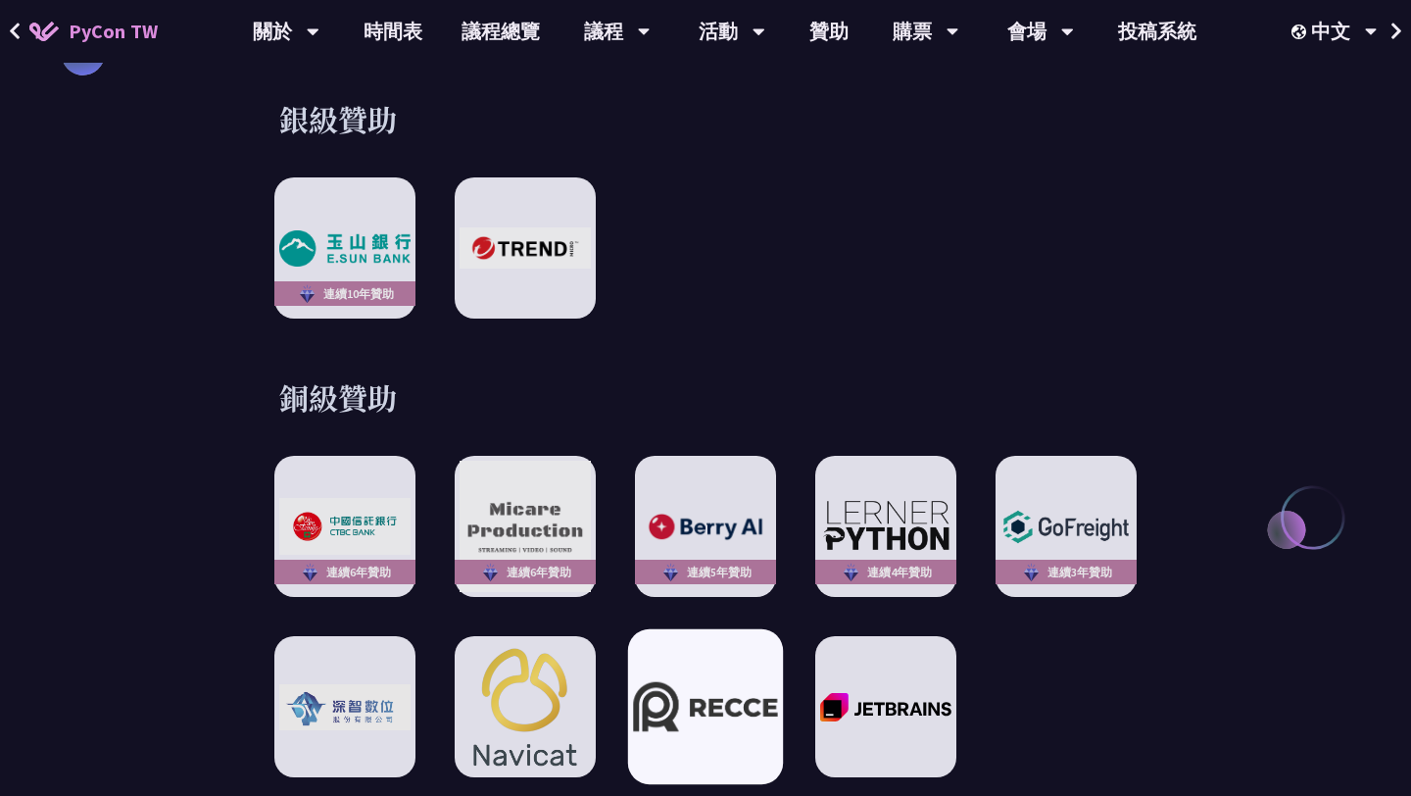
click at [757, 640] on div at bounding box center [705, 706] width 155 height 155
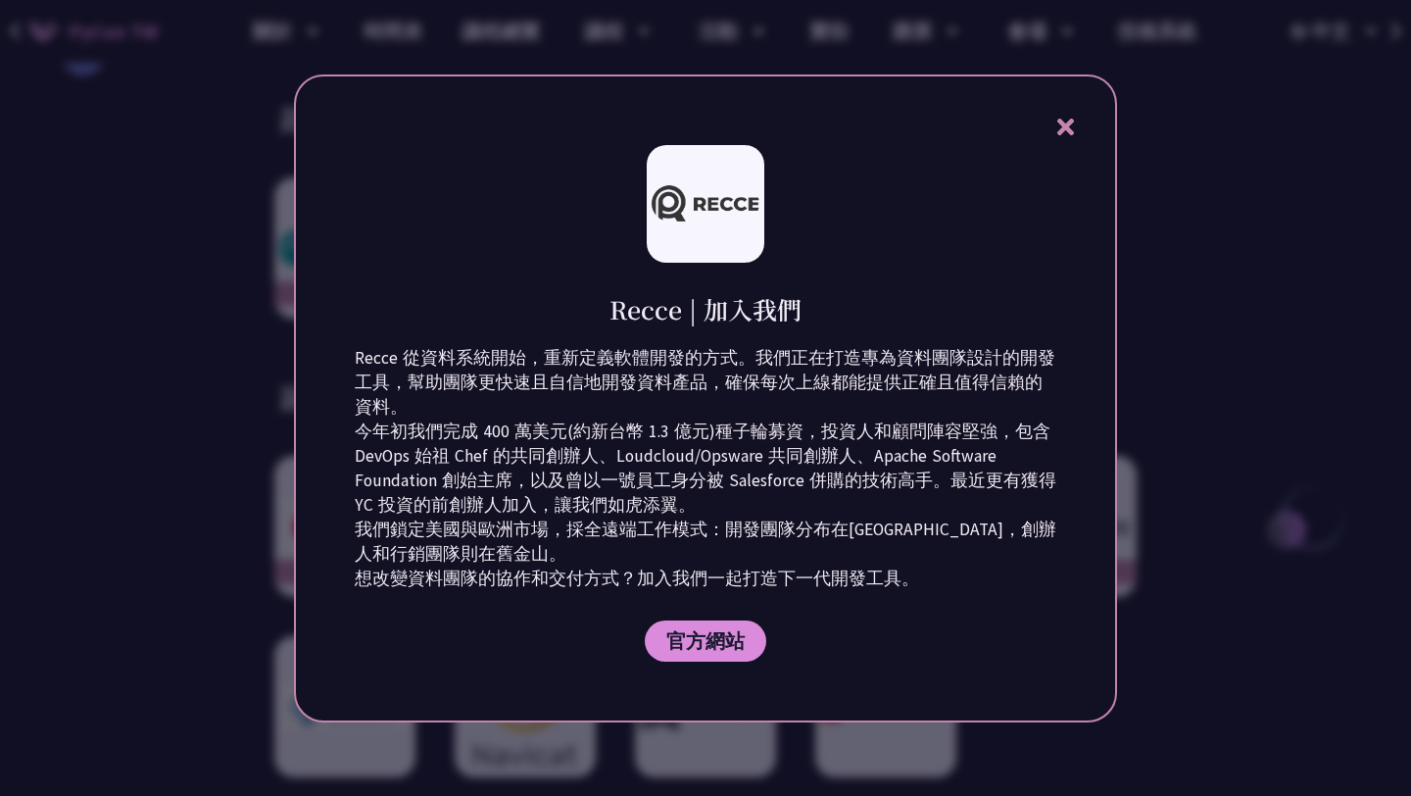
click at [1215, 210] on div at bounding box center [705, 398] width 1411 height 796
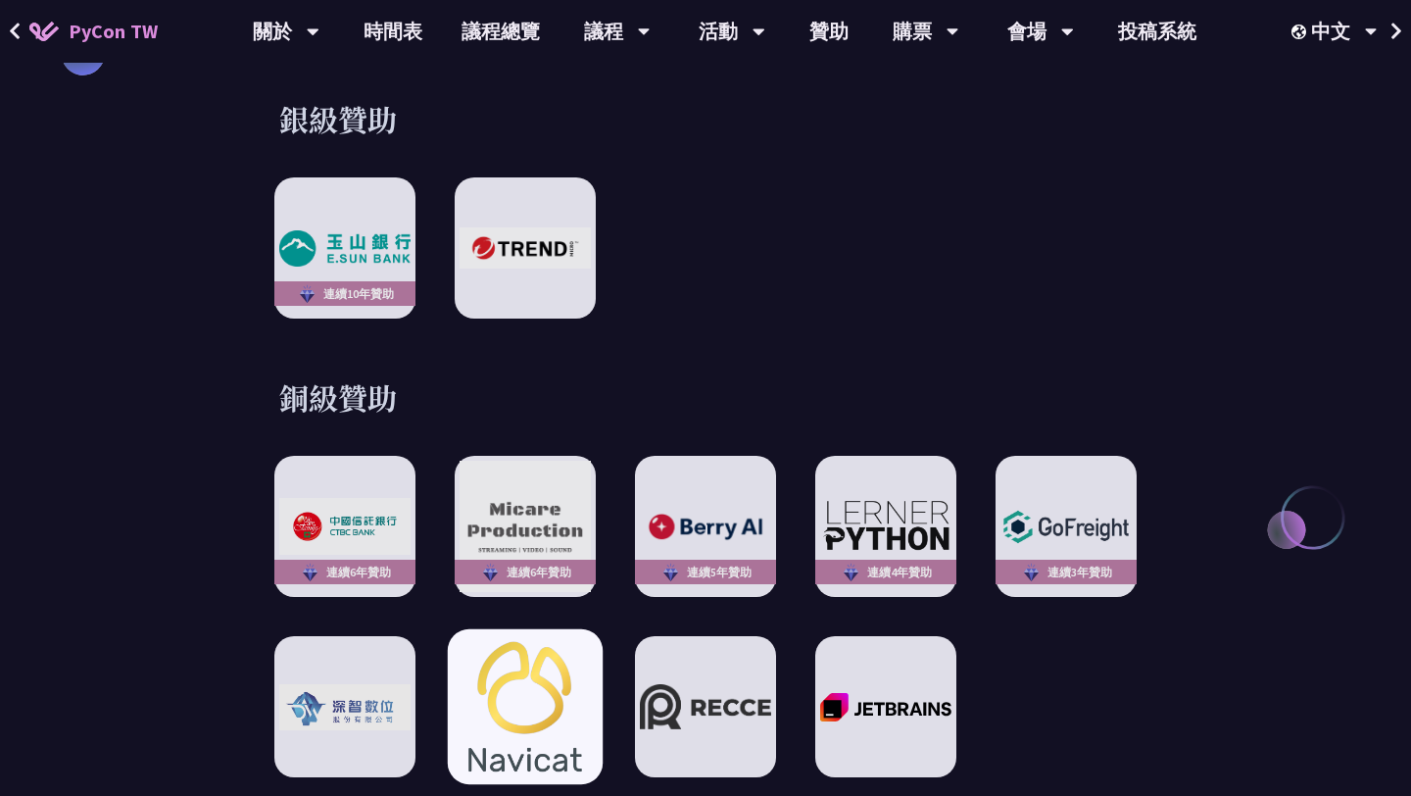
click at [586, 684] on img at bounding box center [525, 706] width 144 height 155
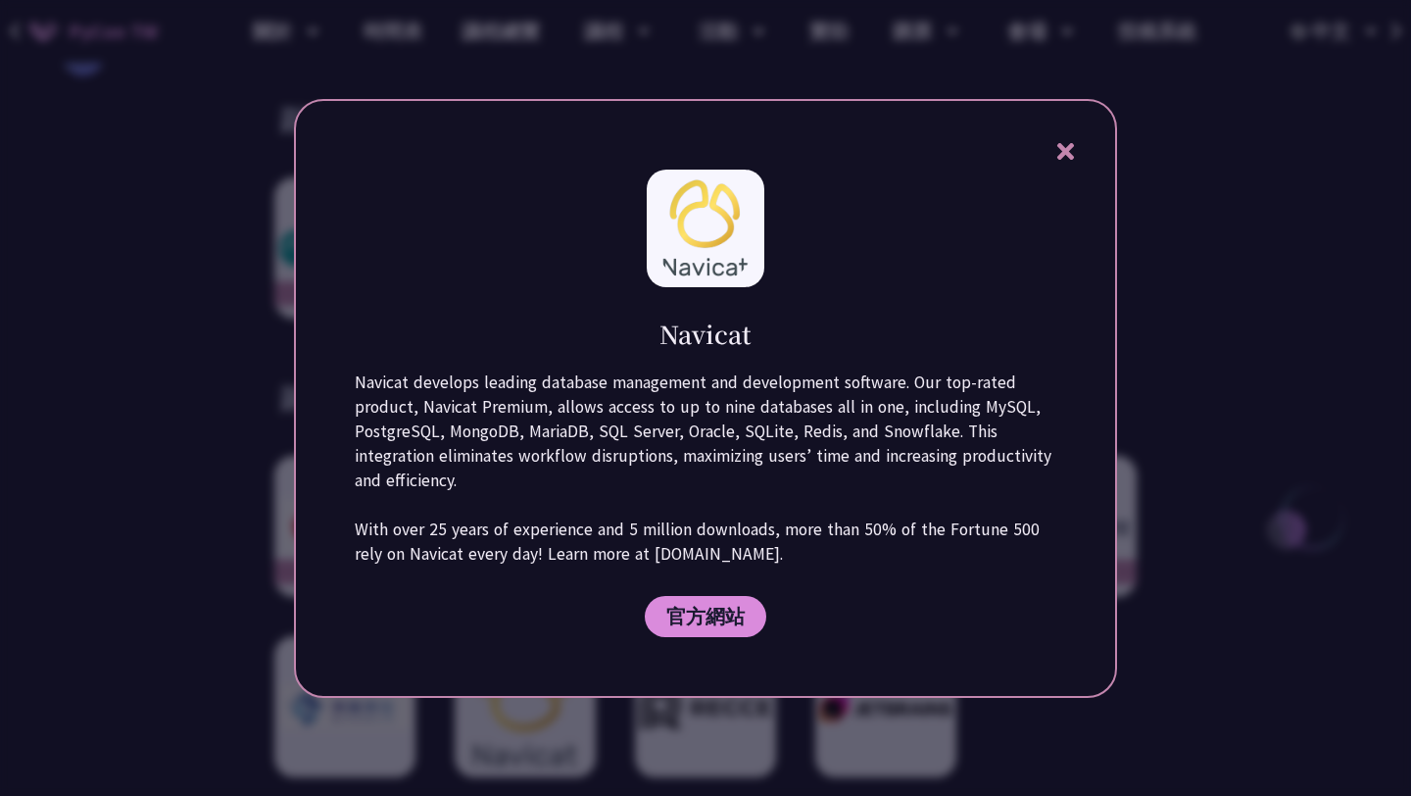
click at [1196, 168] on div at bounding box center [705, 398] width 1411 height 796
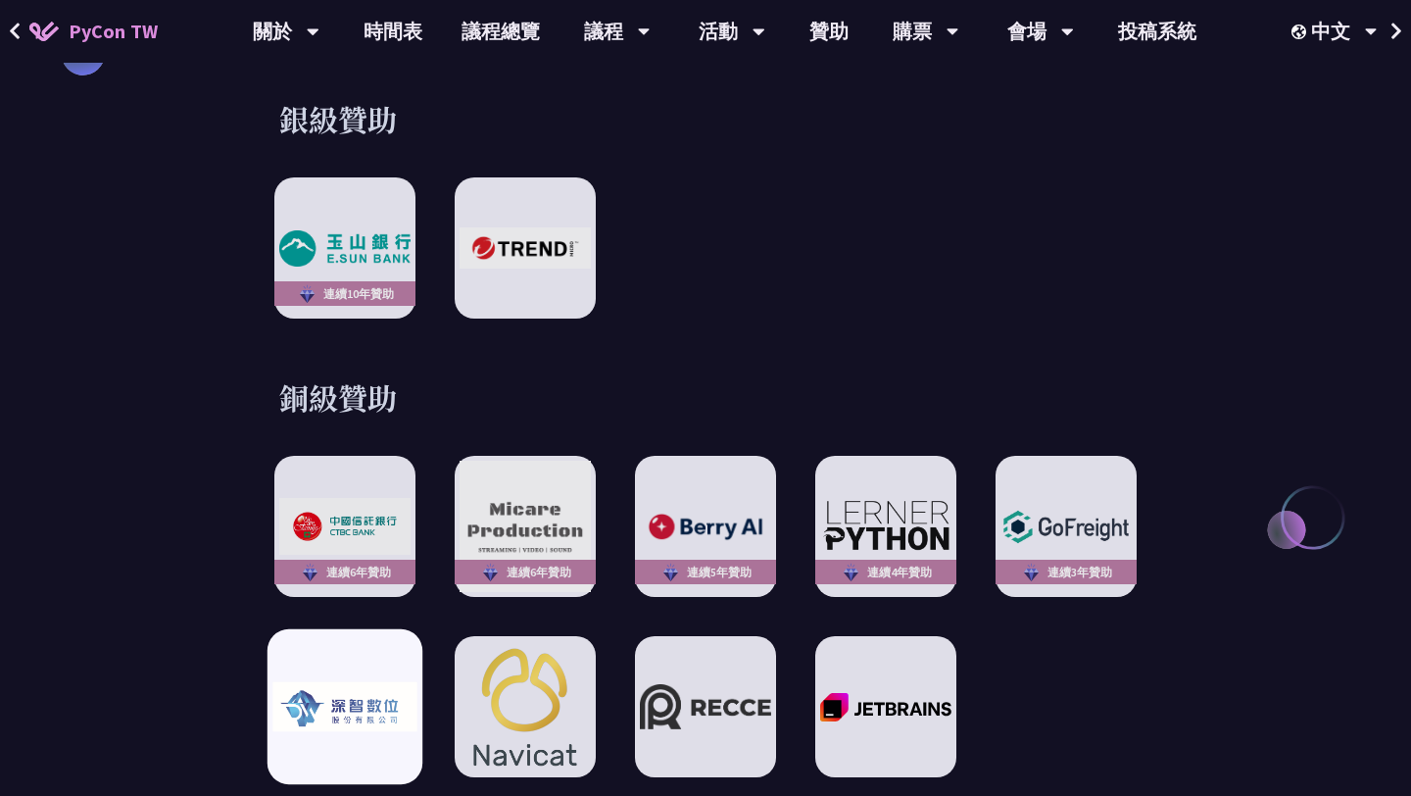
click at [305, 684] on img at bounding box center [344, 707] width 144 height 50
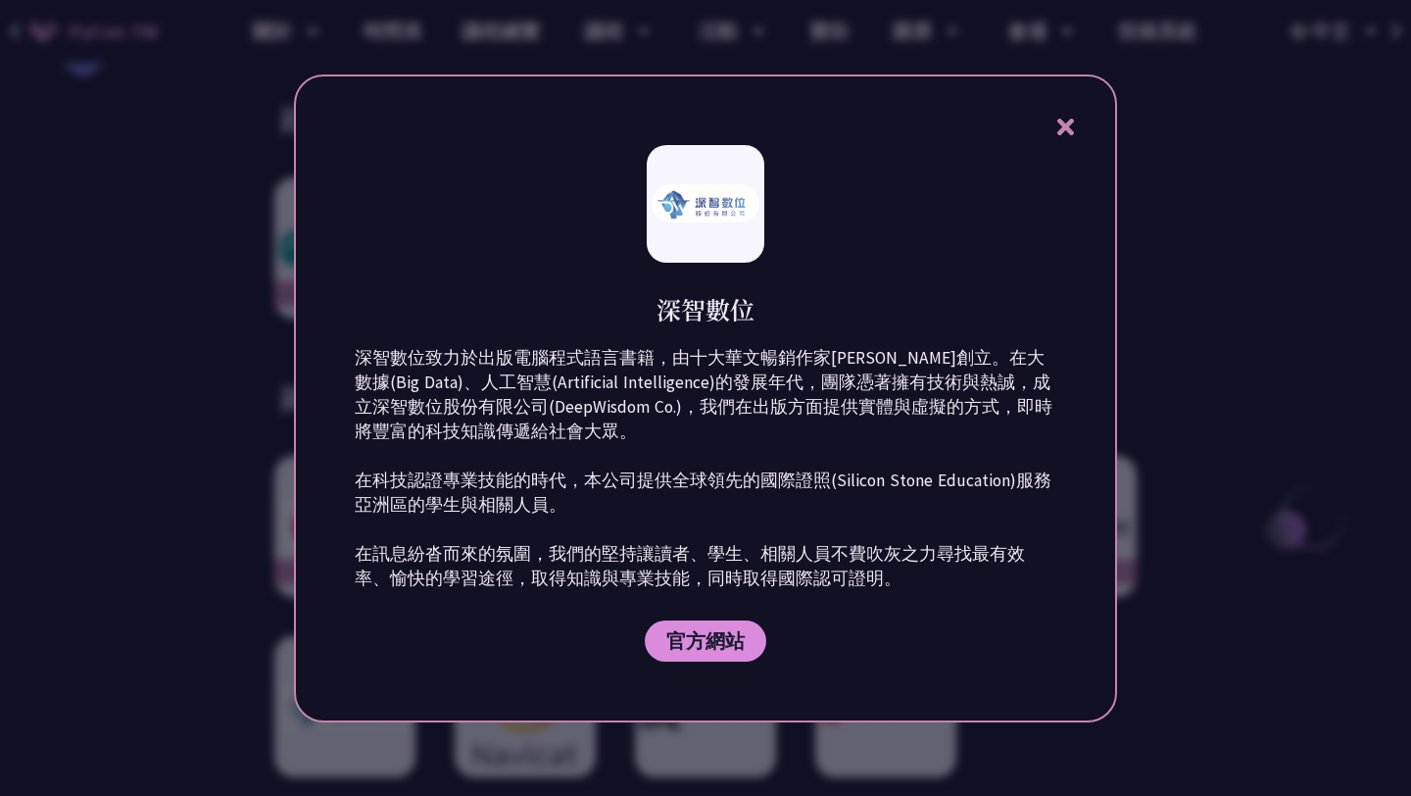
click at [212, 642] on div at bounding box center [705, 398] width 1411 height 796
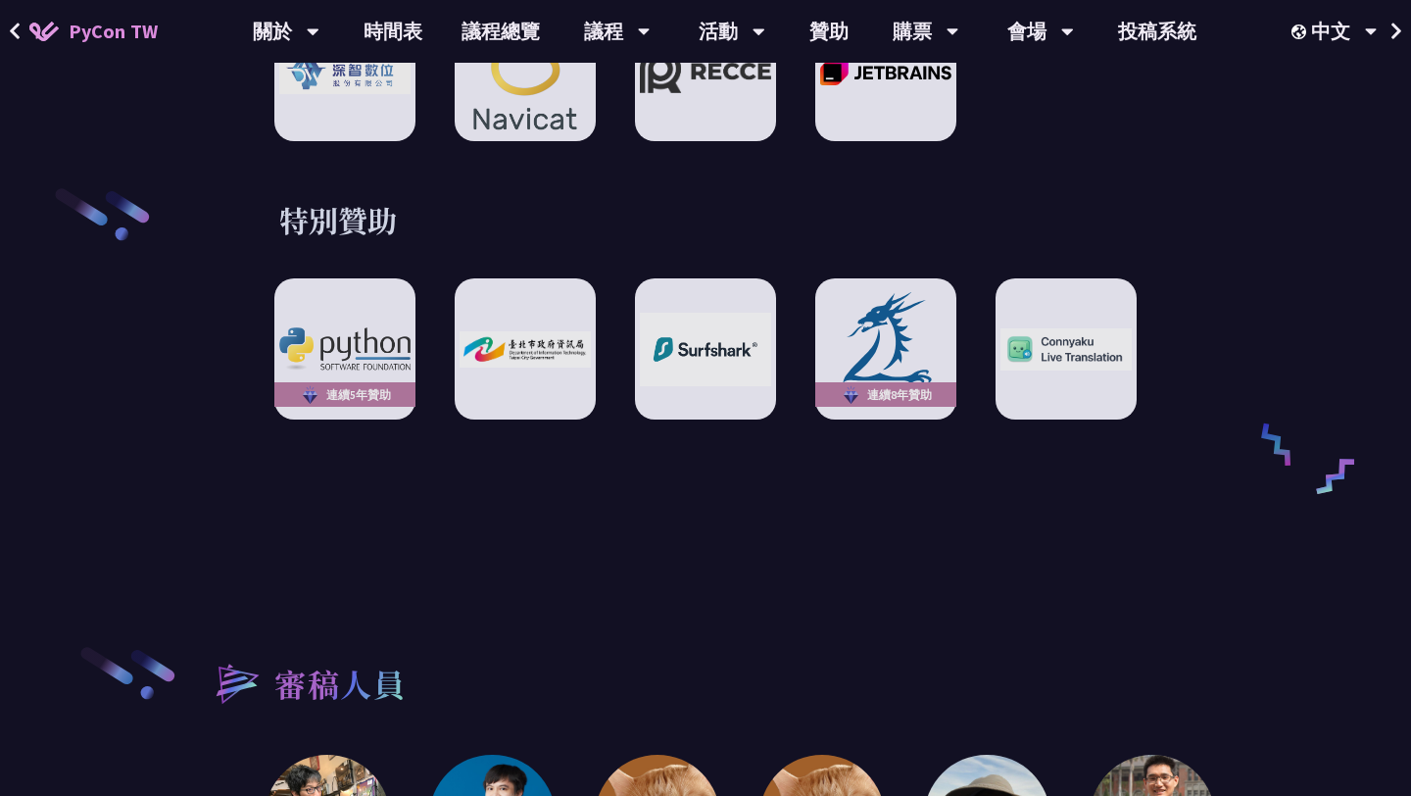
scroll to position [3217, 0]
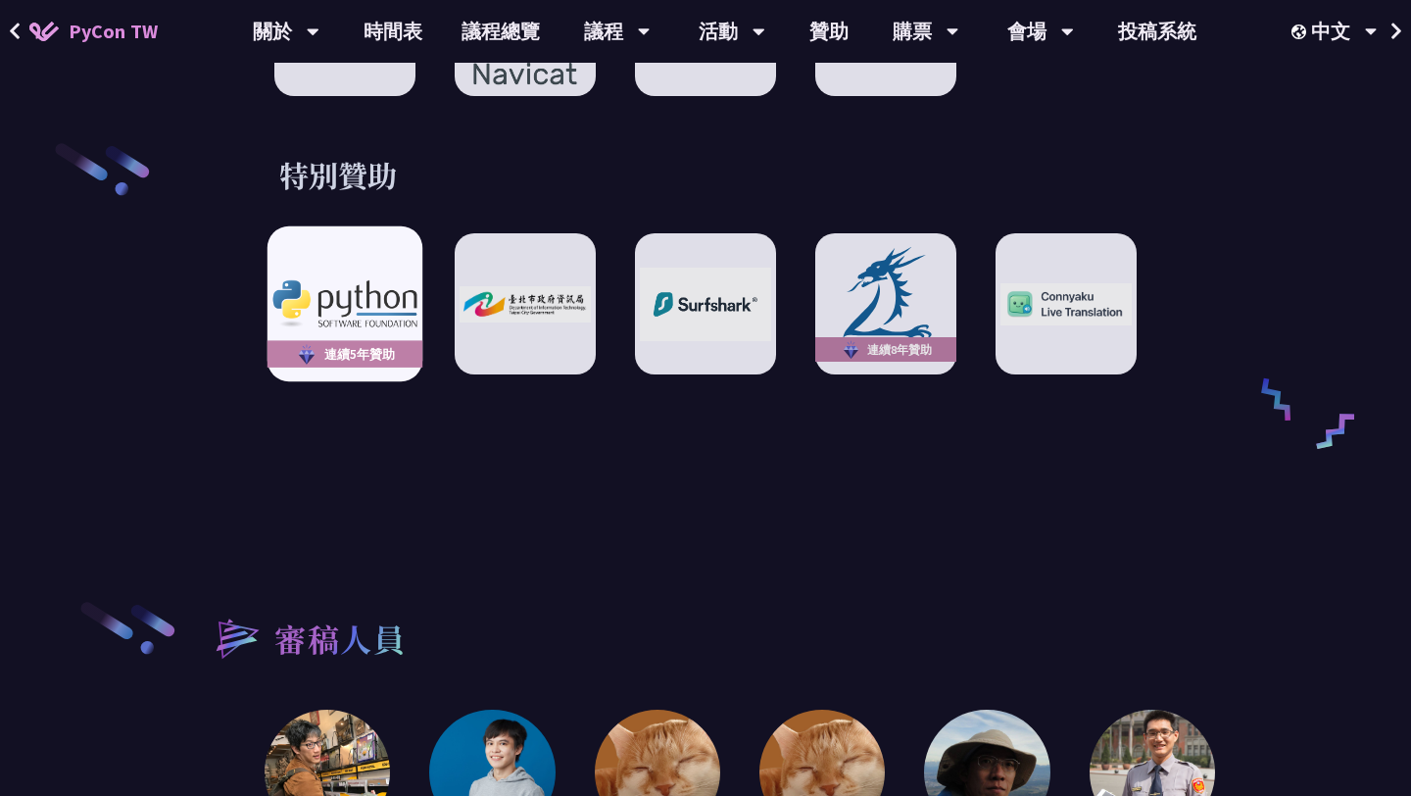
click at [340, 282] on img at bounding box center [344, 303] width 144 height 47
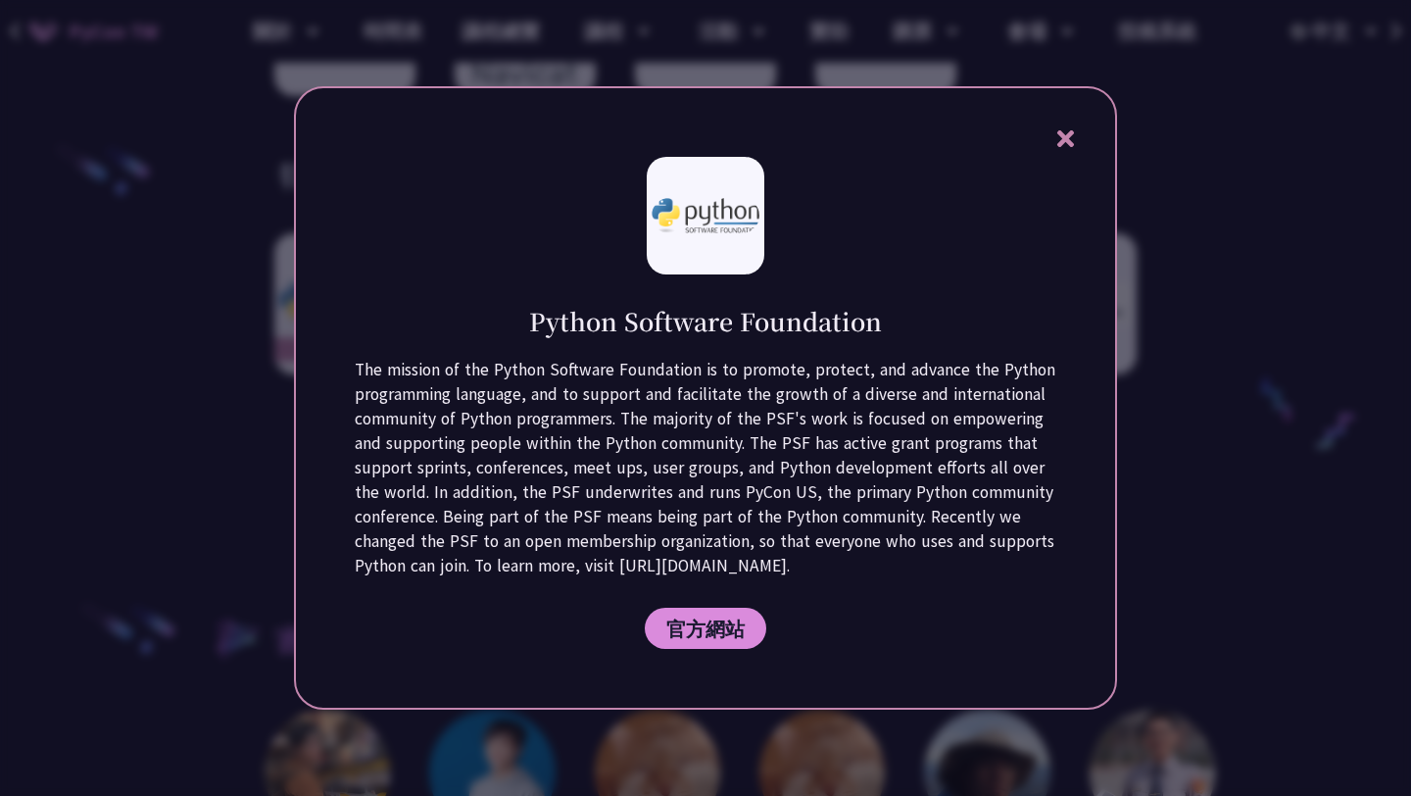
click at [1125, 289] on div at bounding box center [705, 398] width 1411 height 796
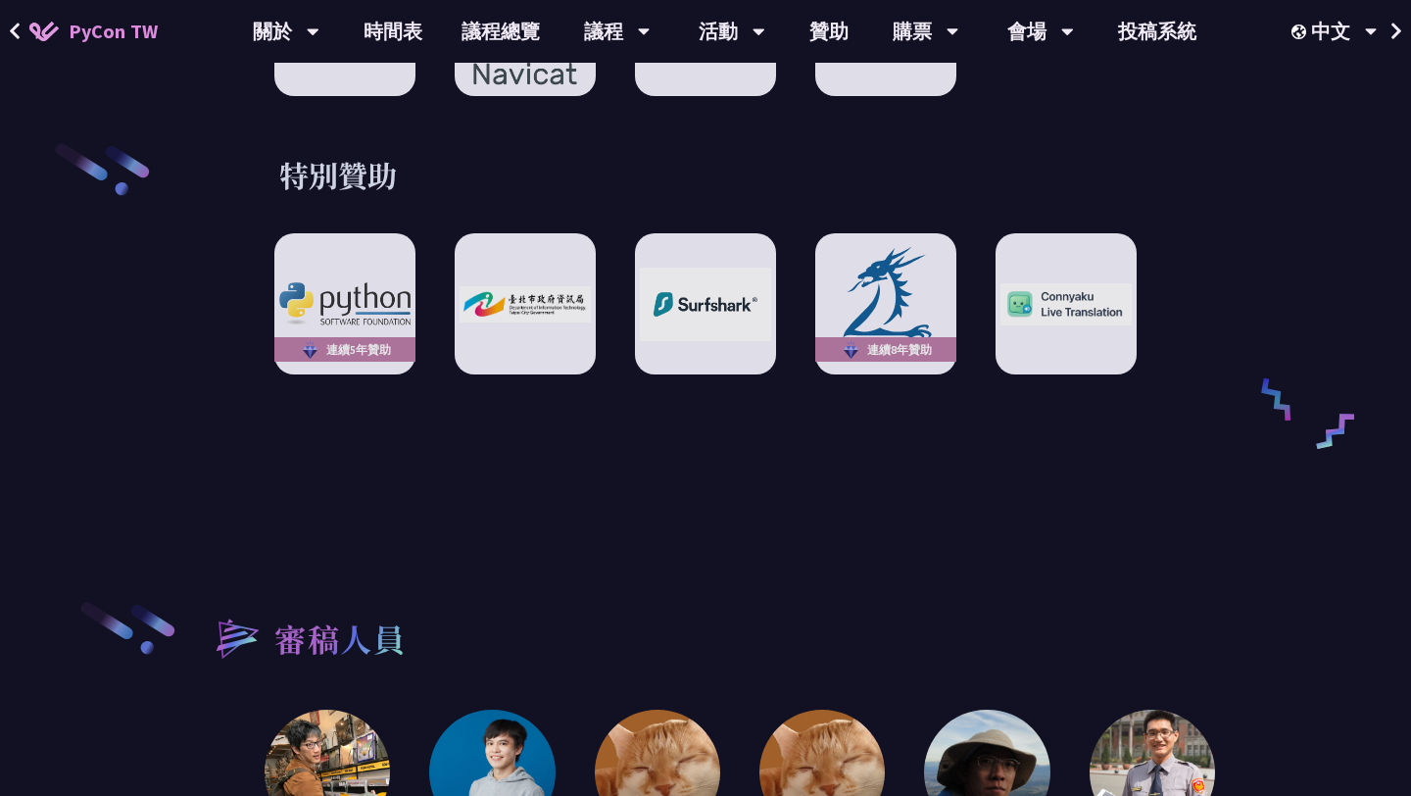
click at [1150, 284] on div "特別贊助 連續5年贊助 連續8年贊助" at bounding box center [705, 265] width 1019 height 220
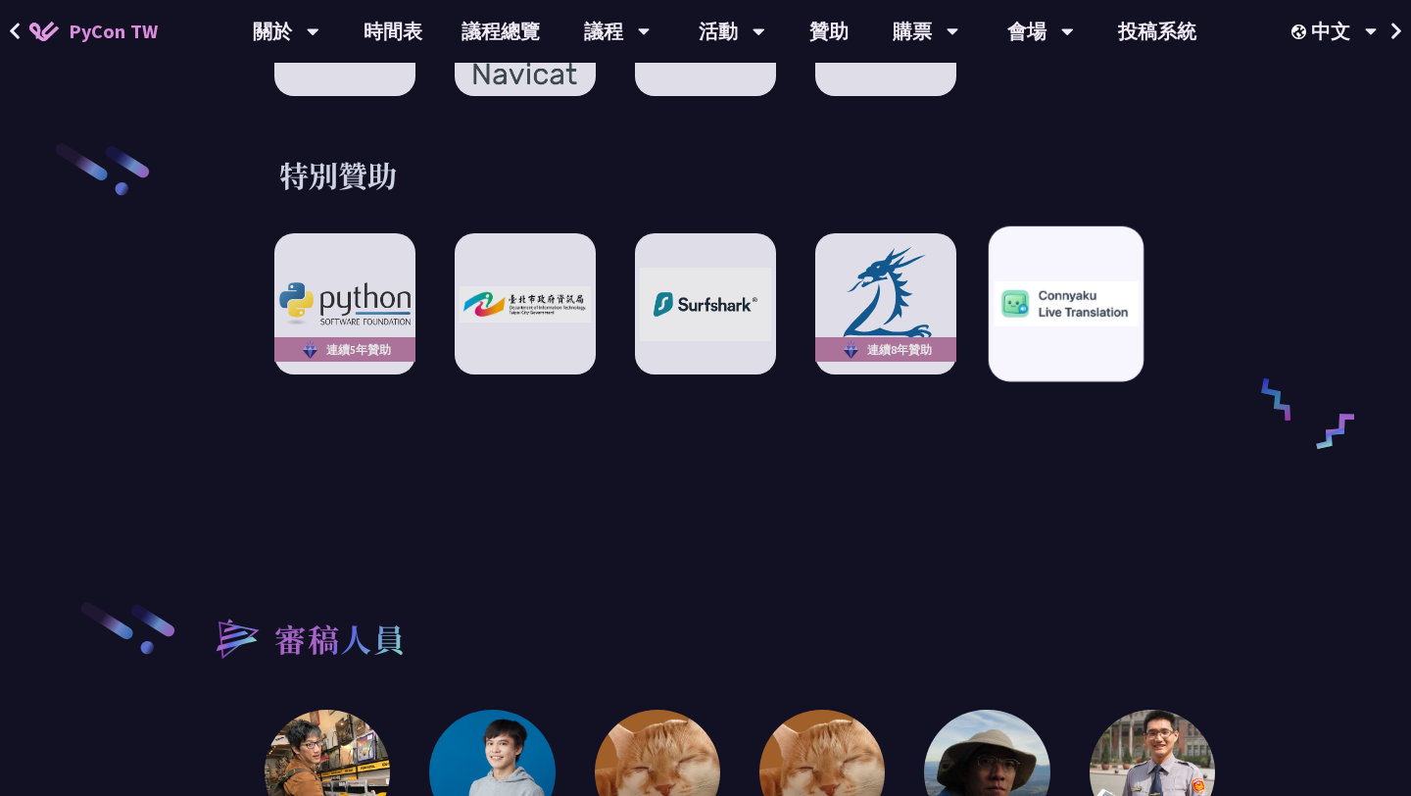
click at [1134, 290] on div at bounding box center [1066, 303] width 155 height 155
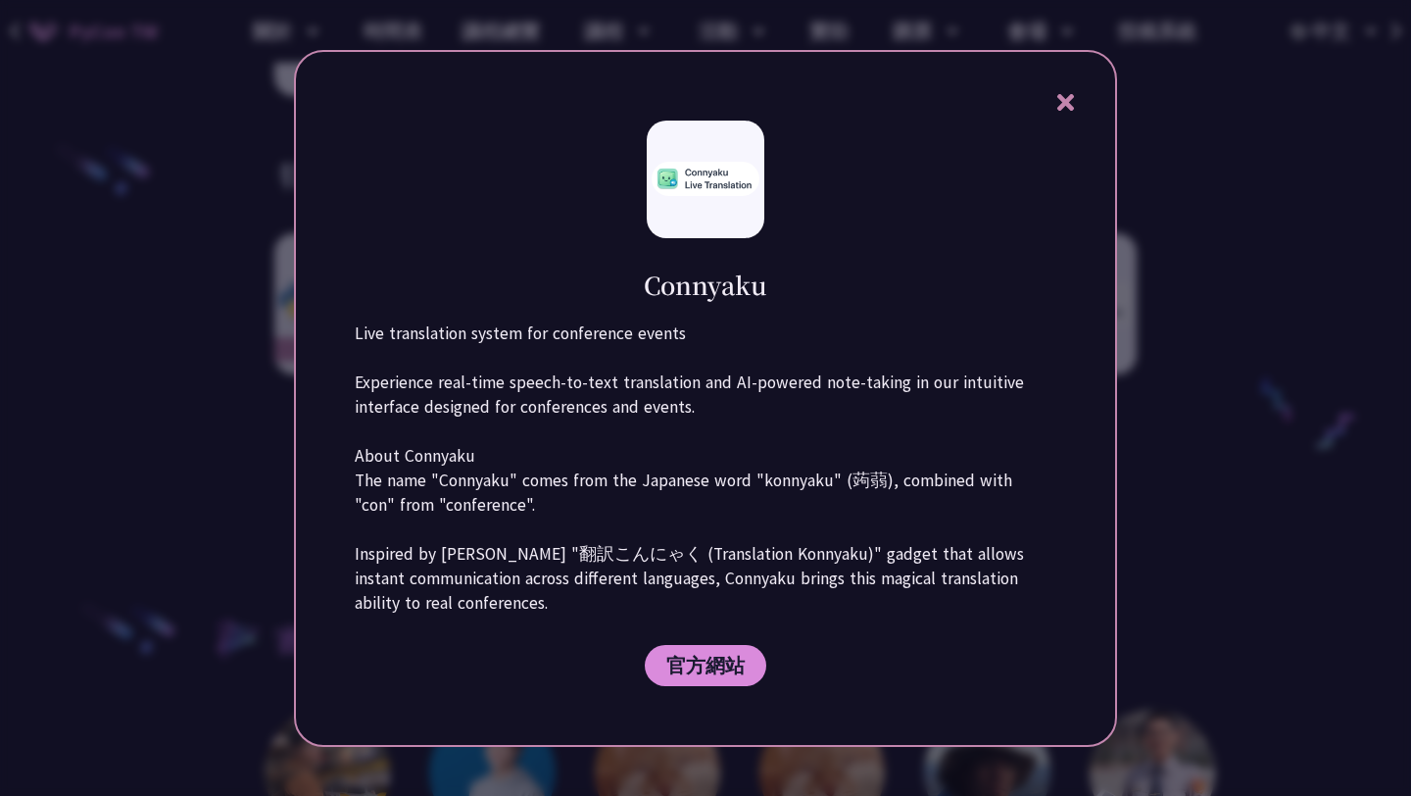
click at [1274, 244] on div at bounding box center [705, 398] width 1411 height 796
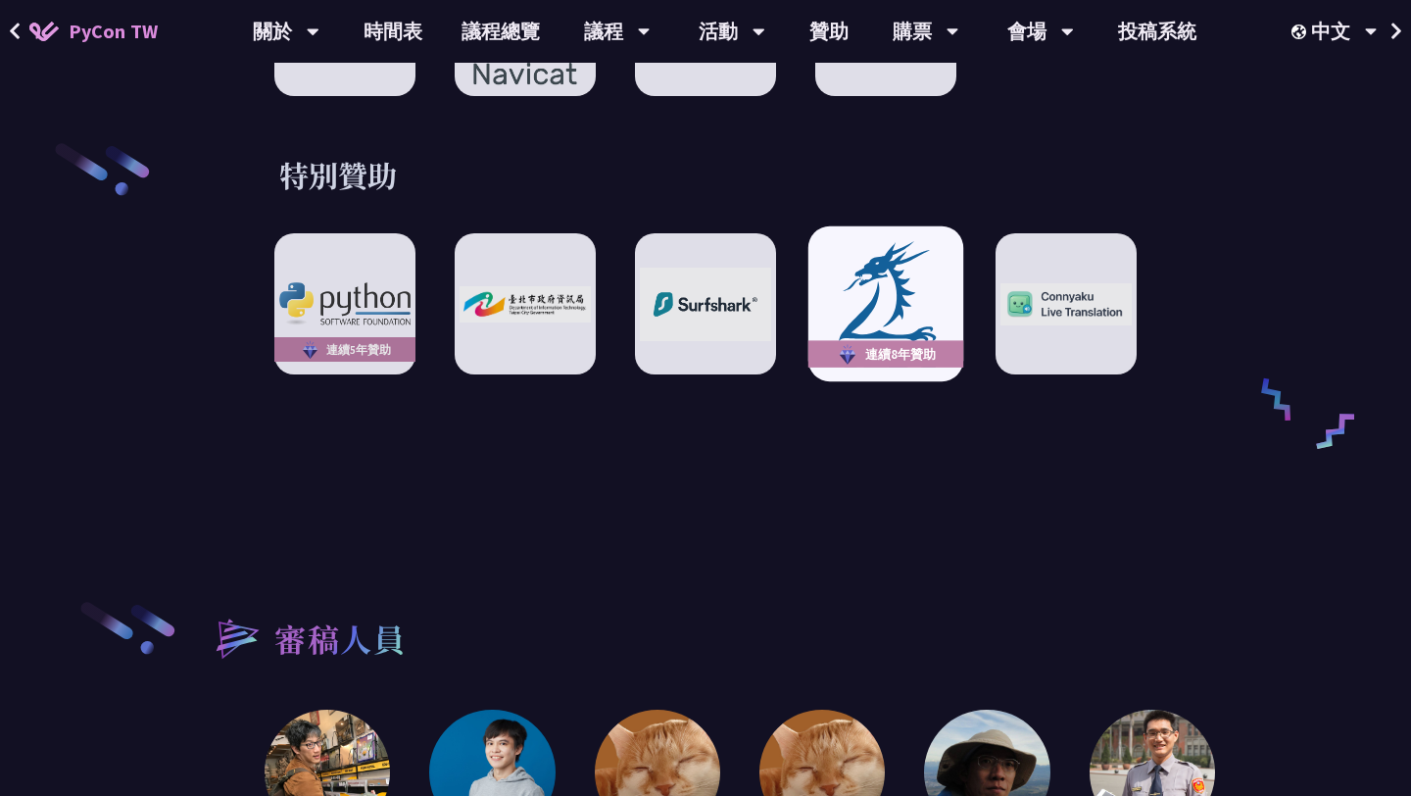
click at [868, 281] on img at bounding box center [886, 303] width 144 height 133
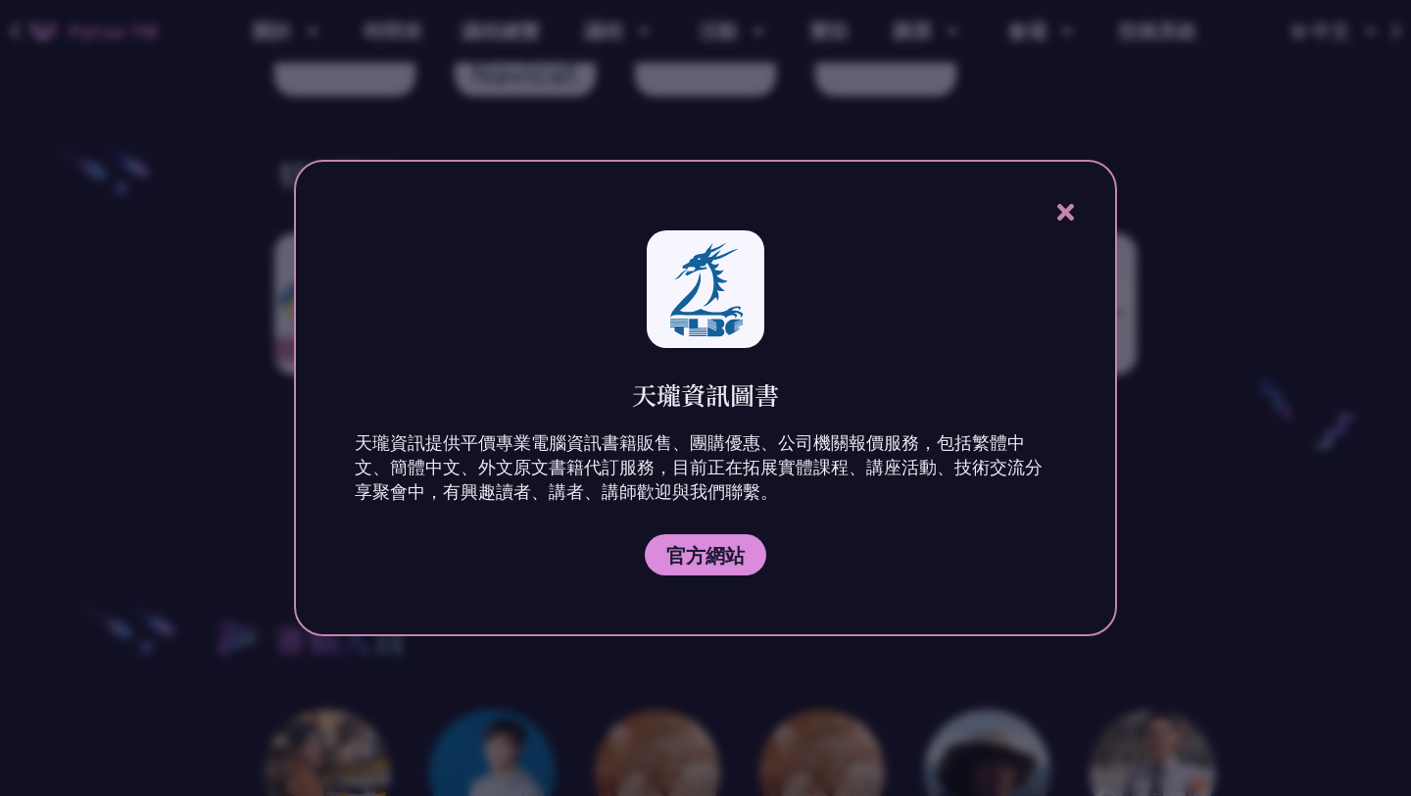
click at [1312, 180] on div at bounding box center [705, 398] width 1411 height 796
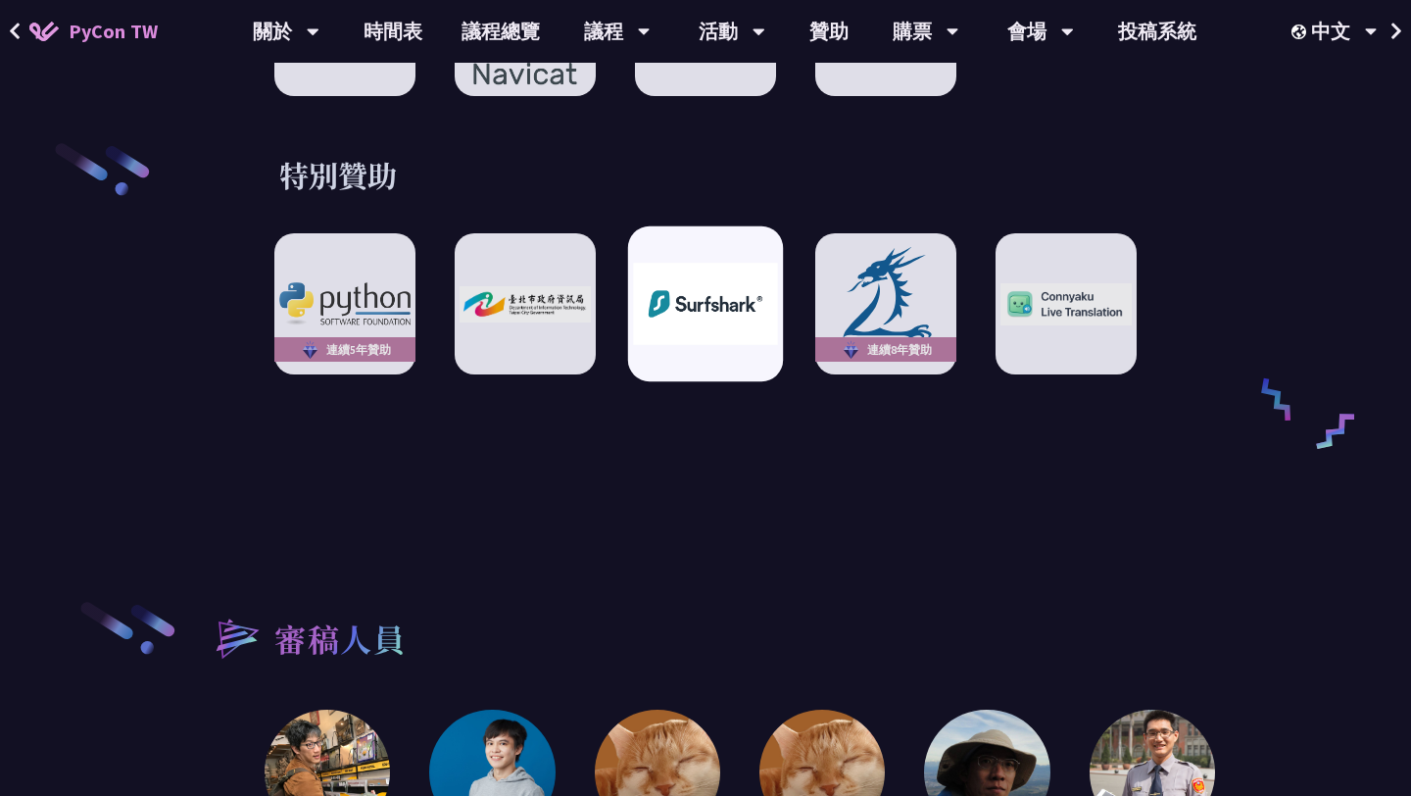
click at [743, 291] on img at bounding box center [705, 304] width 144 height 81
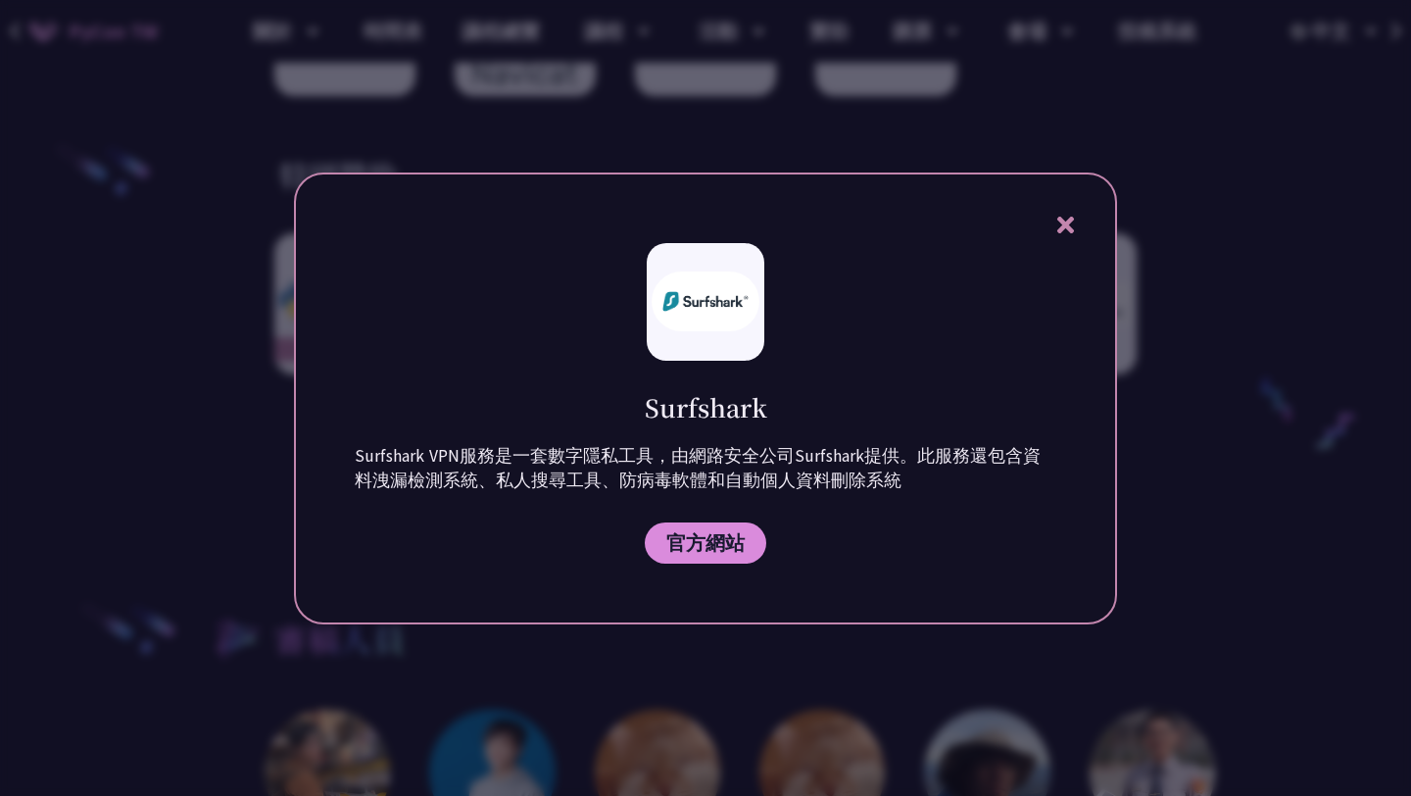
click at [1195, 231] on div at bounding box center [705, 398] width 1411 height 796
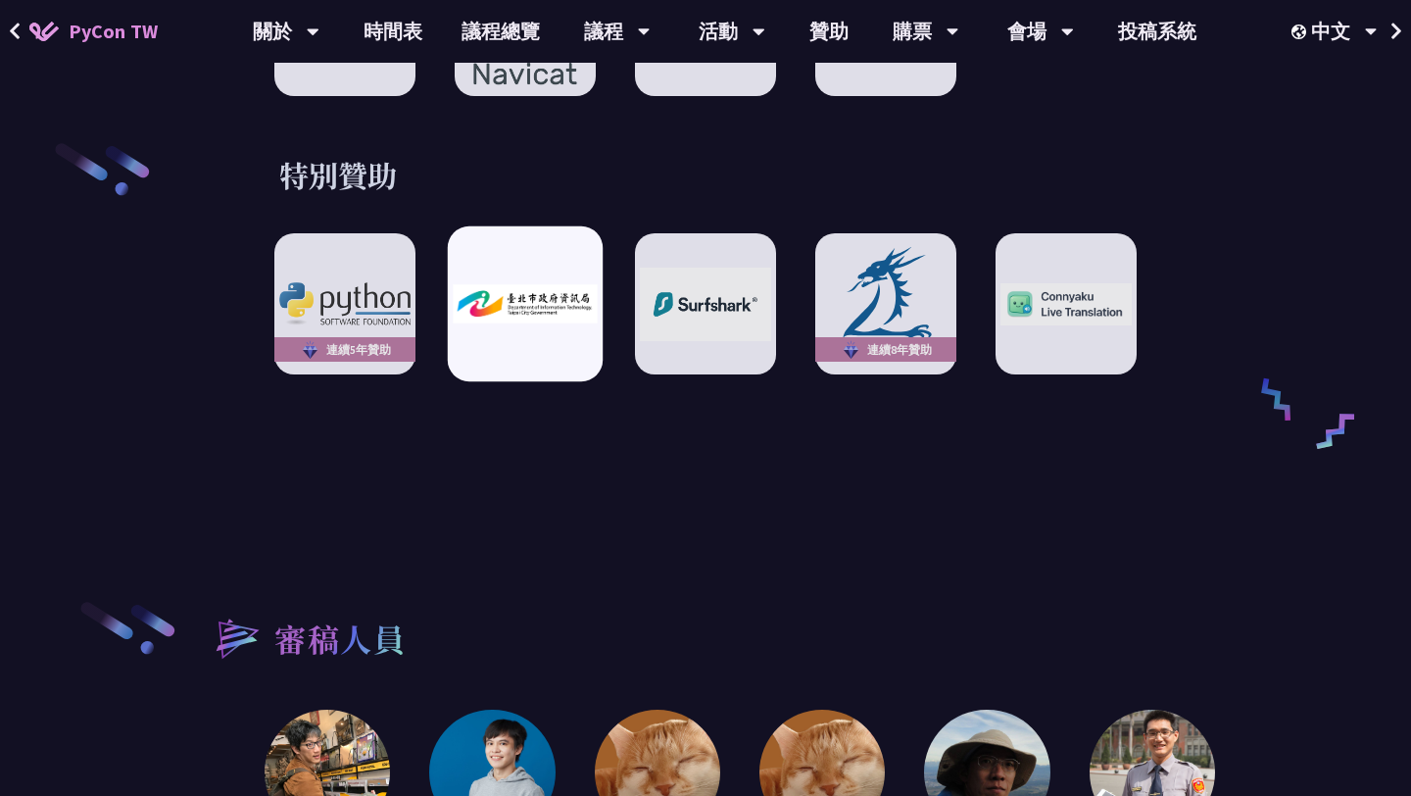
click at [491, 253] on div at bounding box center [525, 303] width 155 height 155
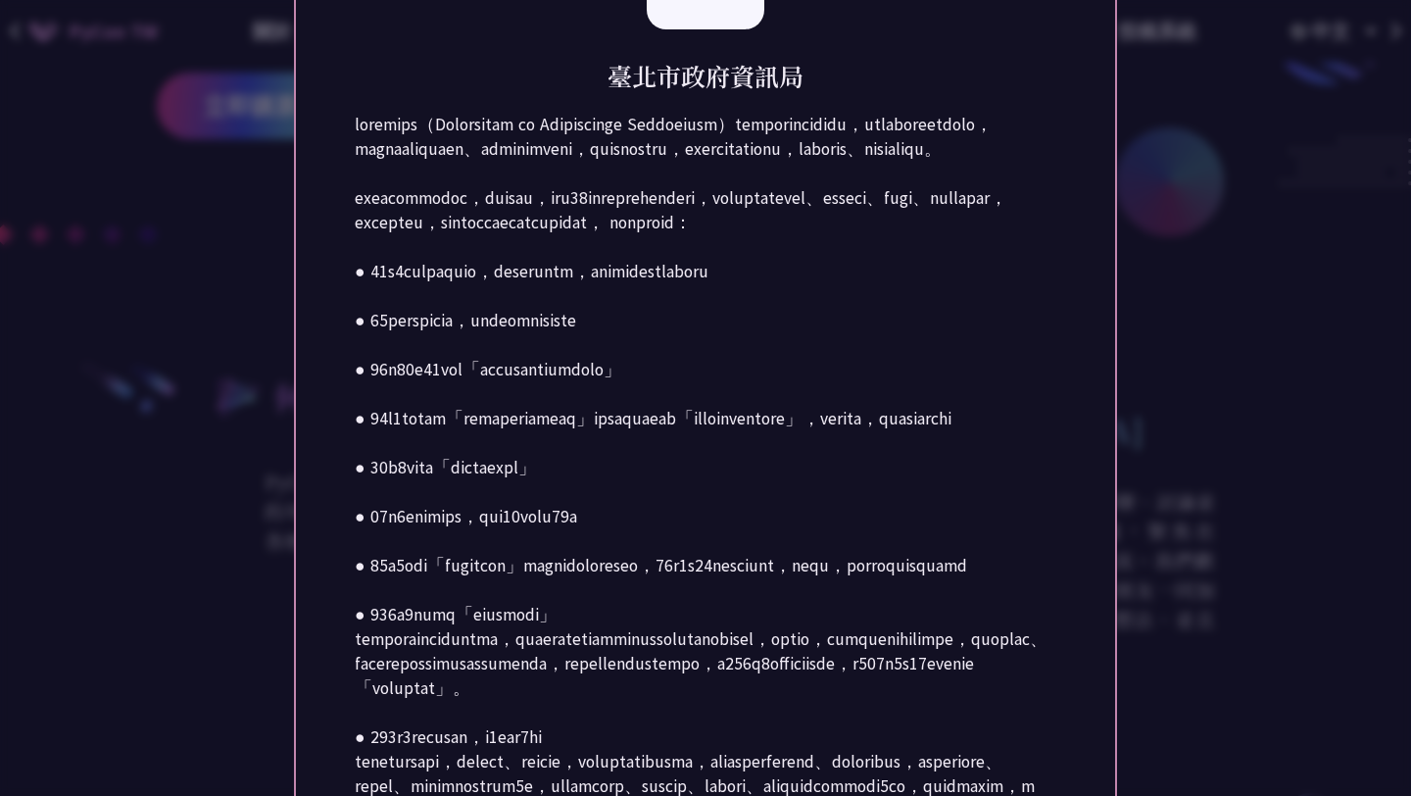
scroll to position [0, 0]
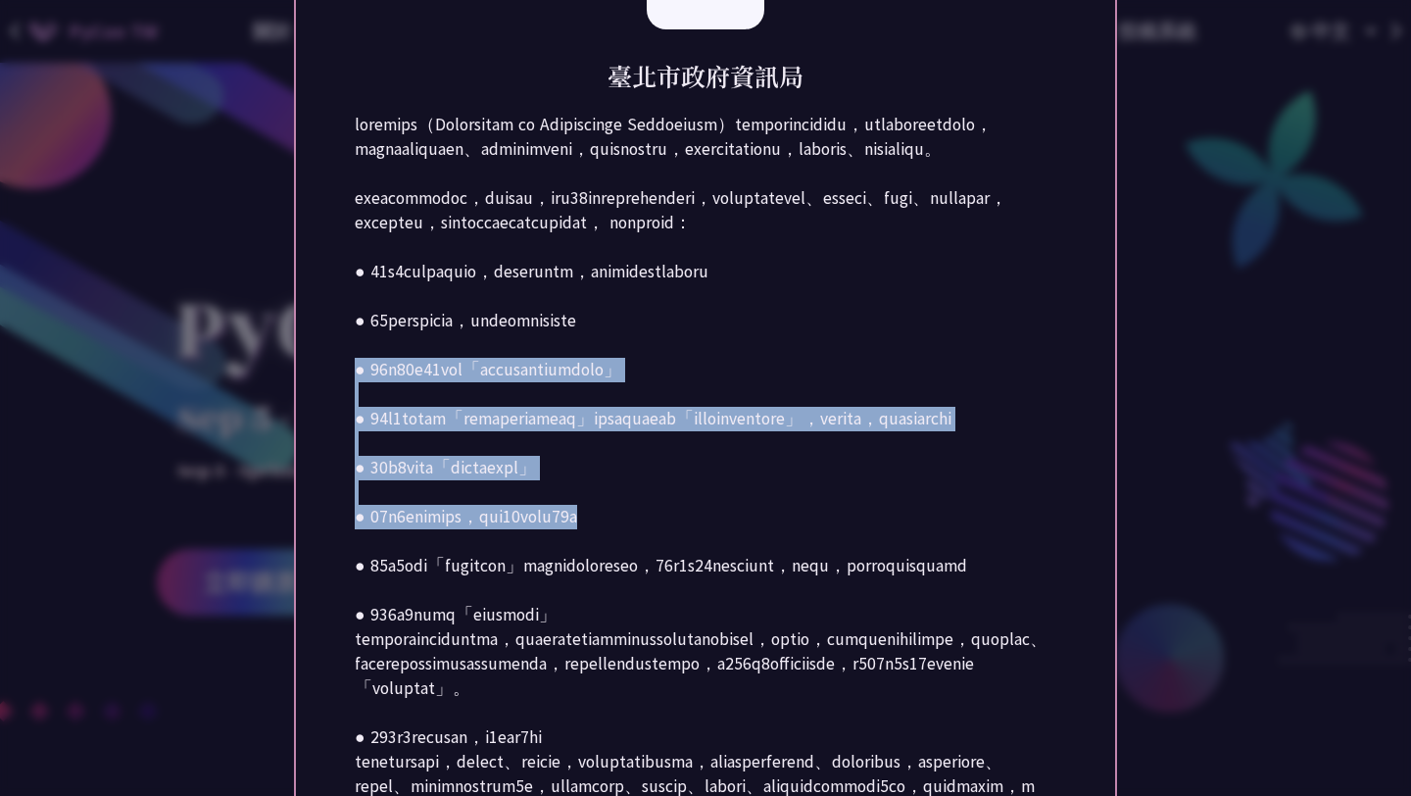
drag, startPoint x: 954, startPoint y: 291, endPoint x: 954, endPoint y: 510, distance: 218.6
click at [954, 511] on p at bounding box center [706, 468] width 702 height 711
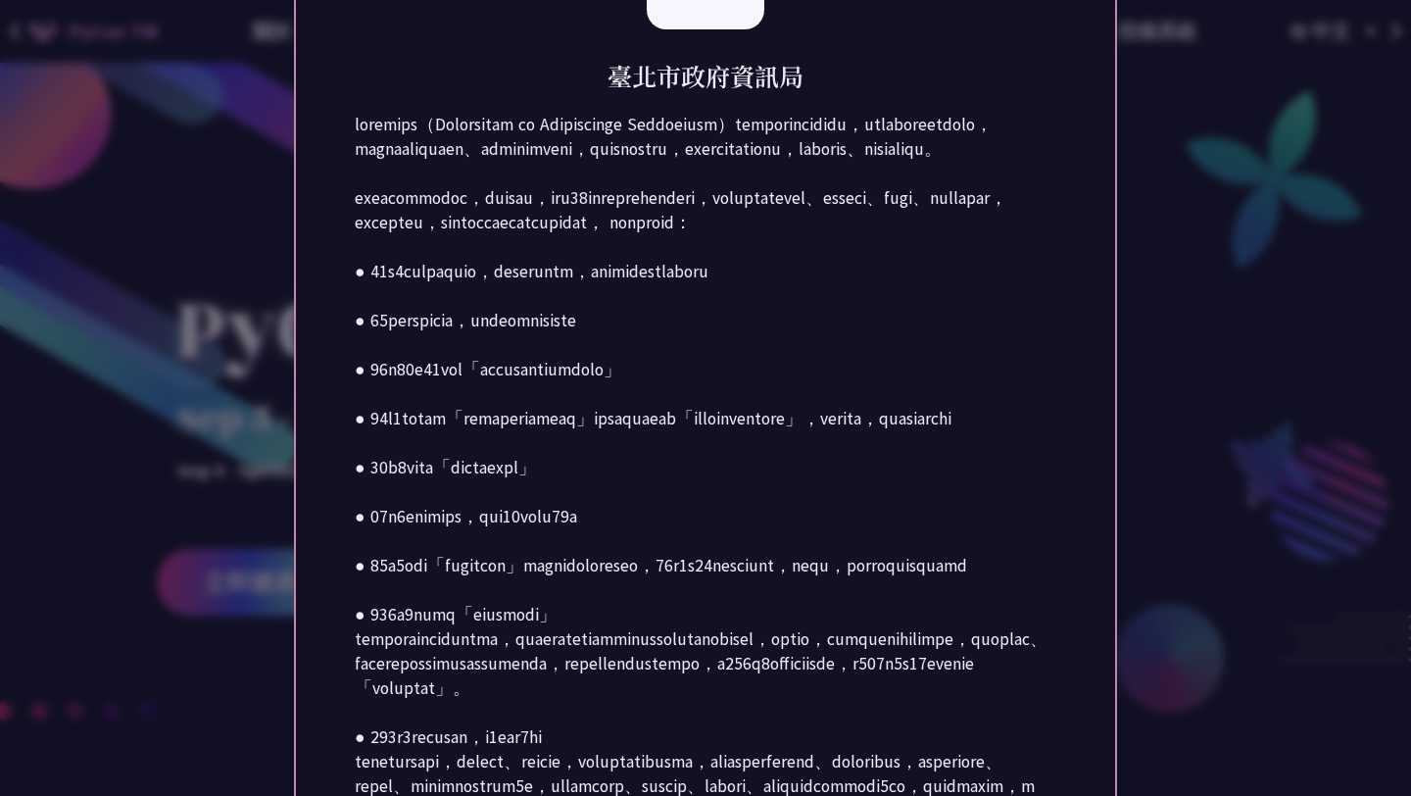
click at [1273, 287] on div at bounding box center [705, 398] width 1411 height 796
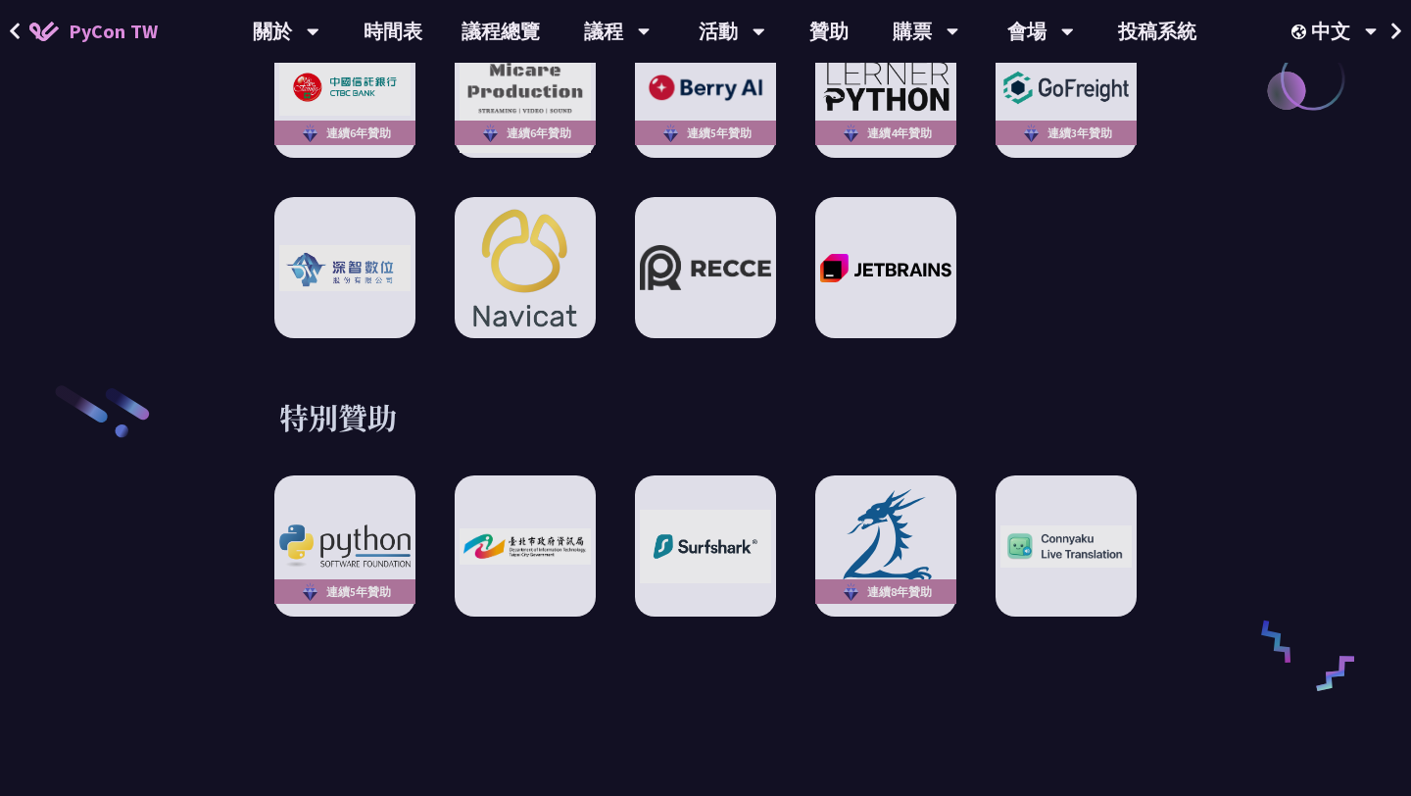
scroll to position [2980, 0]
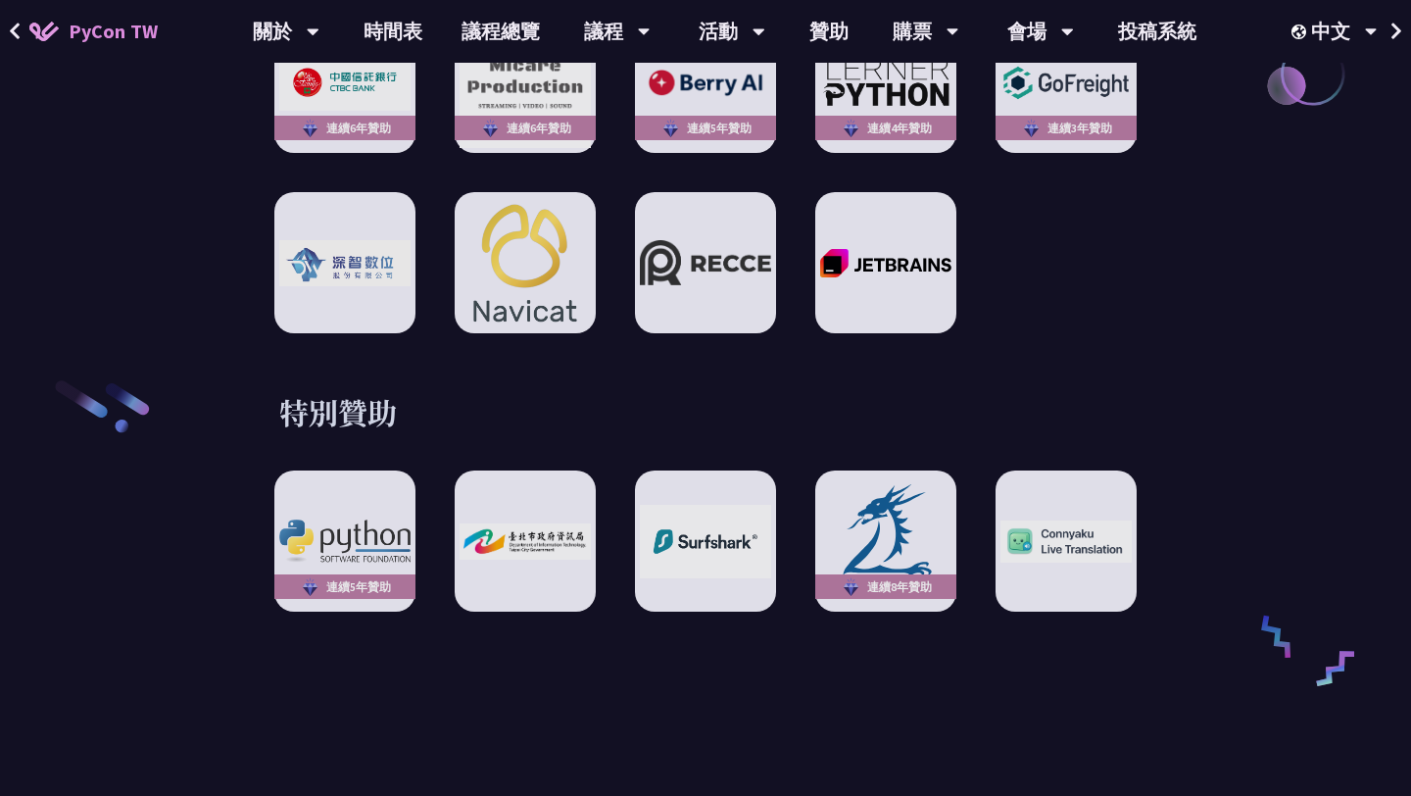
click at [529, 578] on div at bounding box center [525, 540] width 141 height 141
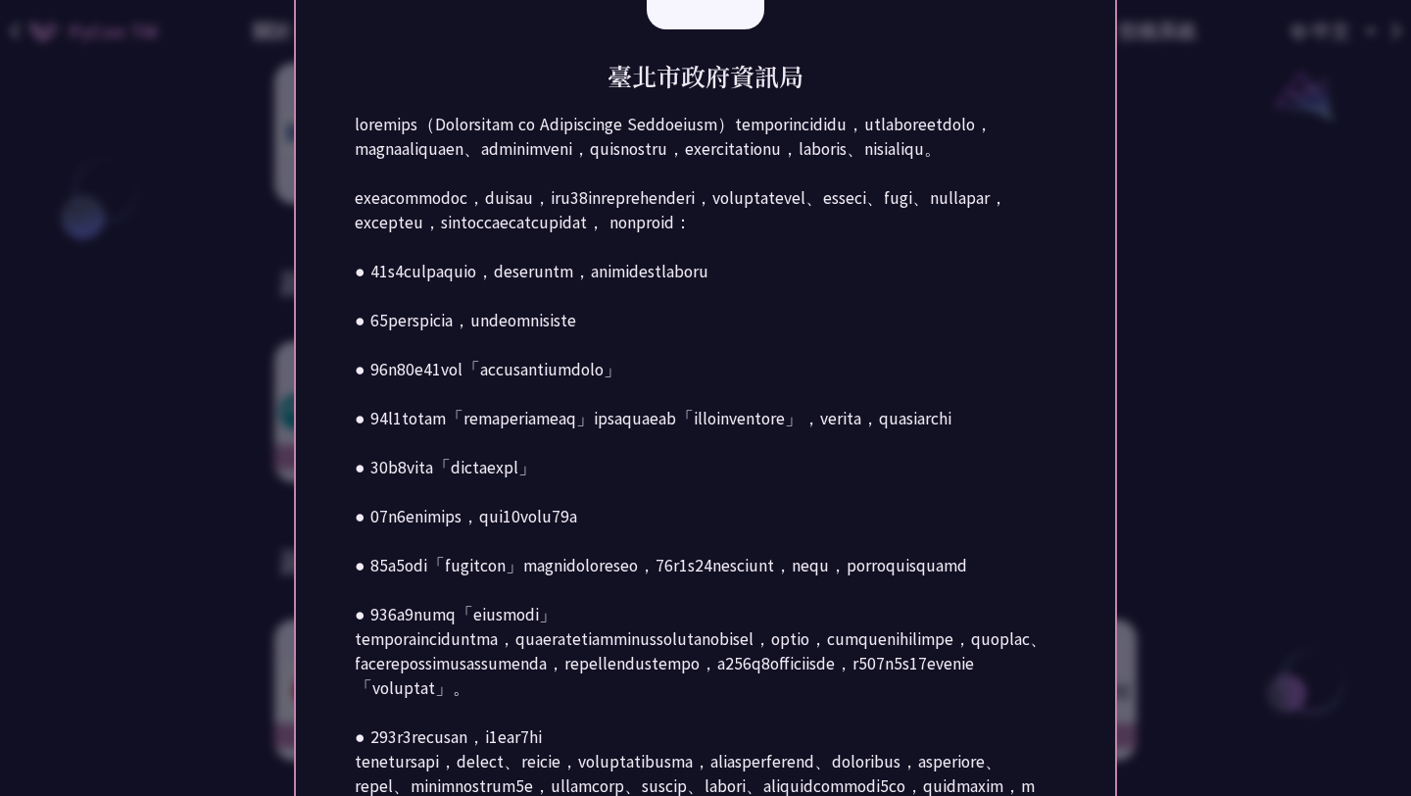
scroll to position [2345, 0]
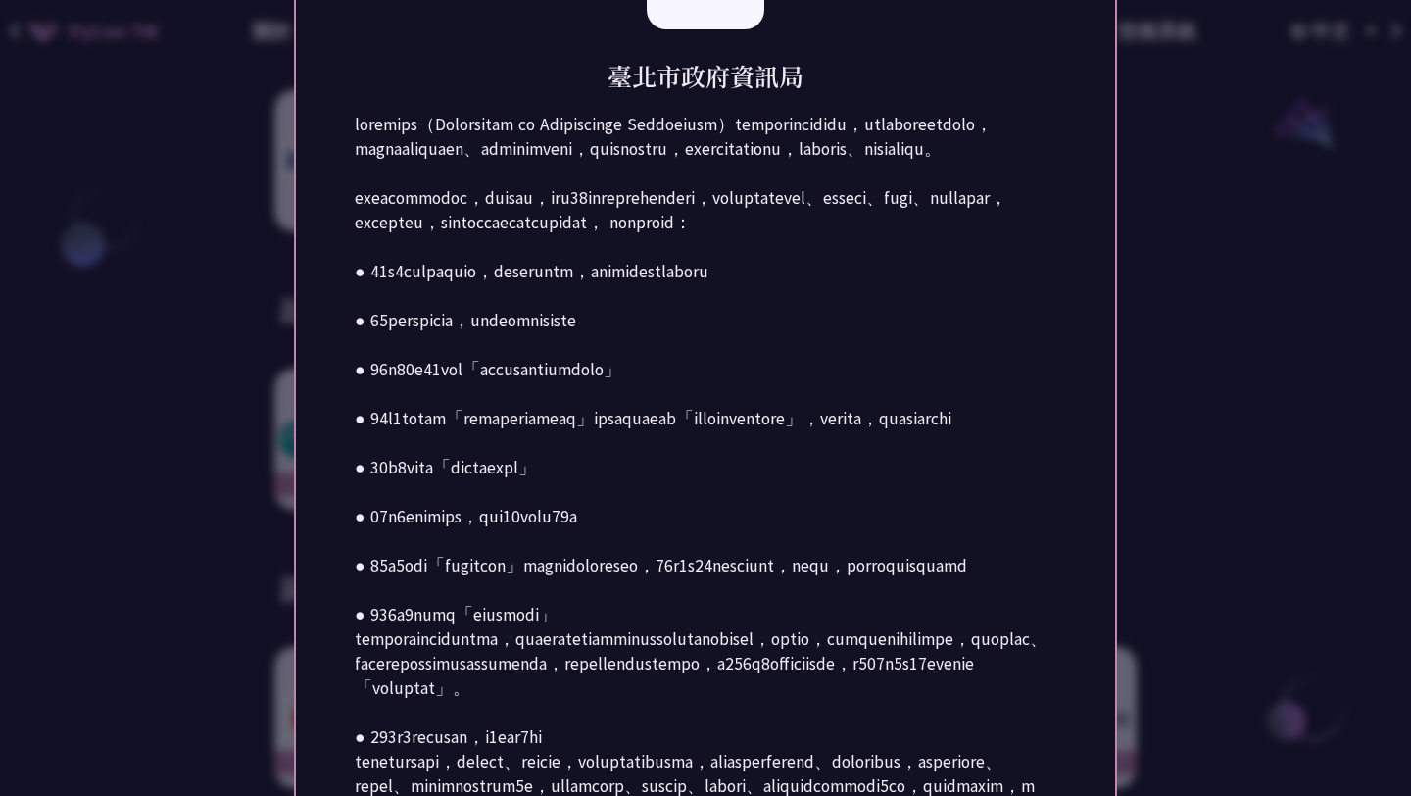
click at [1272, 406] on div at bounding box center [705, 398] width 1411 height 796
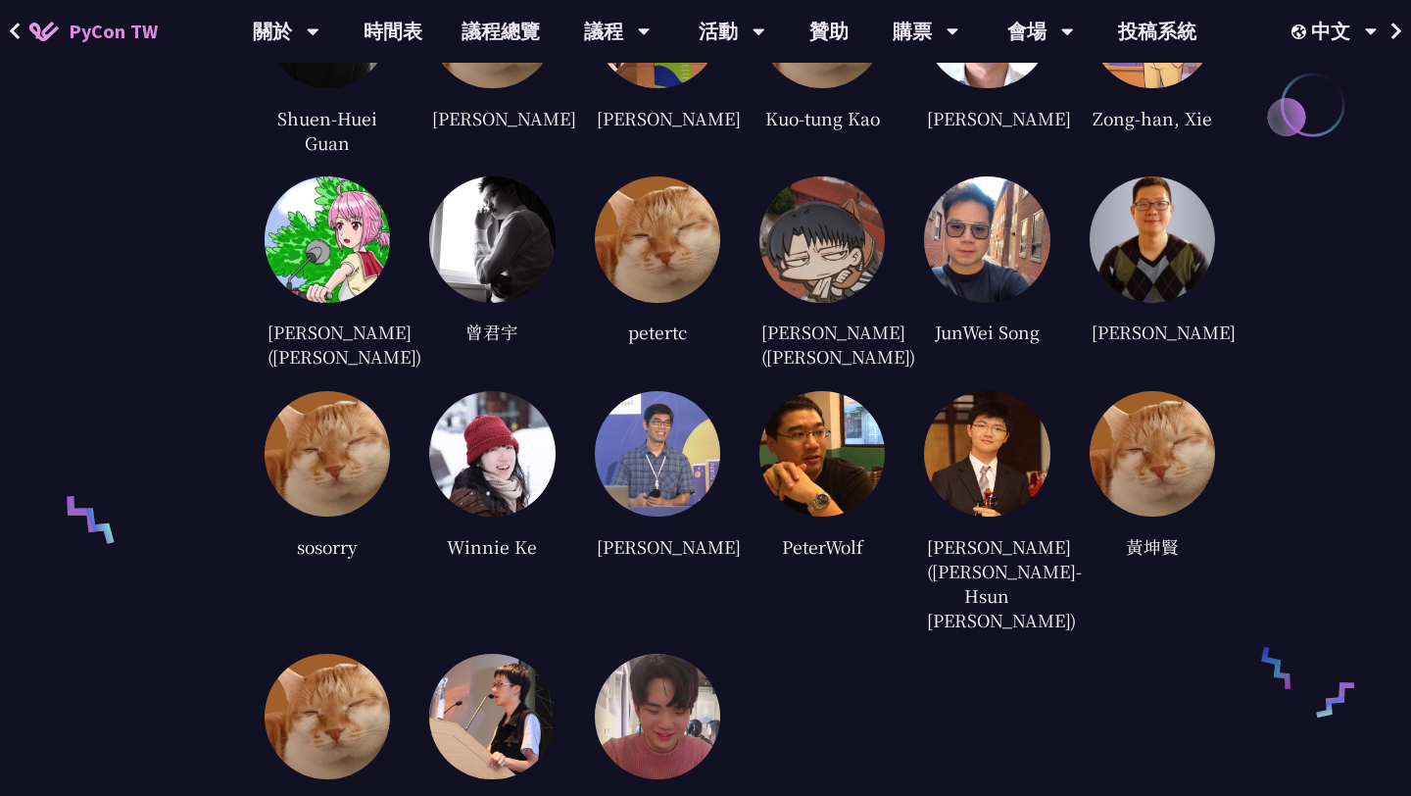
scroll to position [4964, 0]
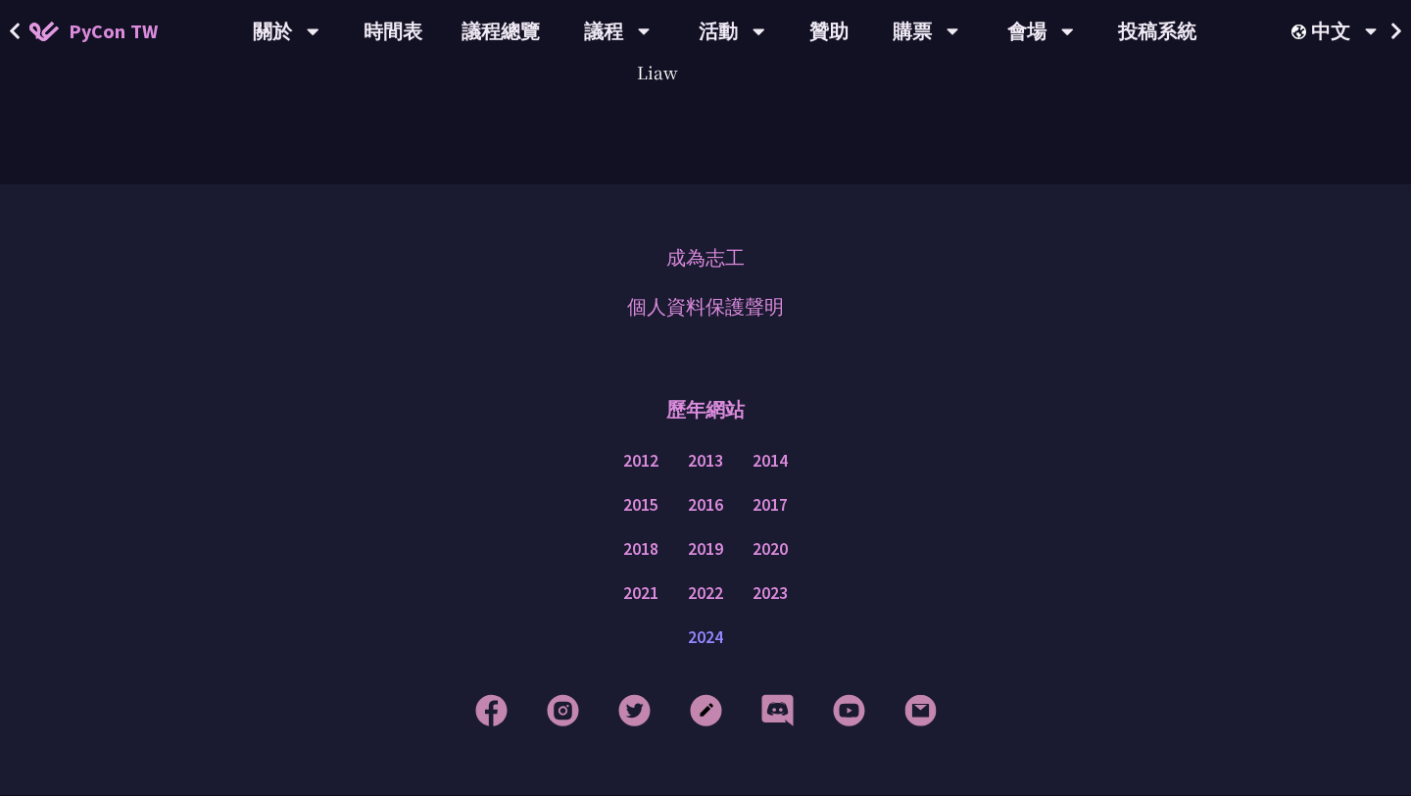
click at [717, 625] on link "2024" at bounding box center [705, 637] width 35 height 25
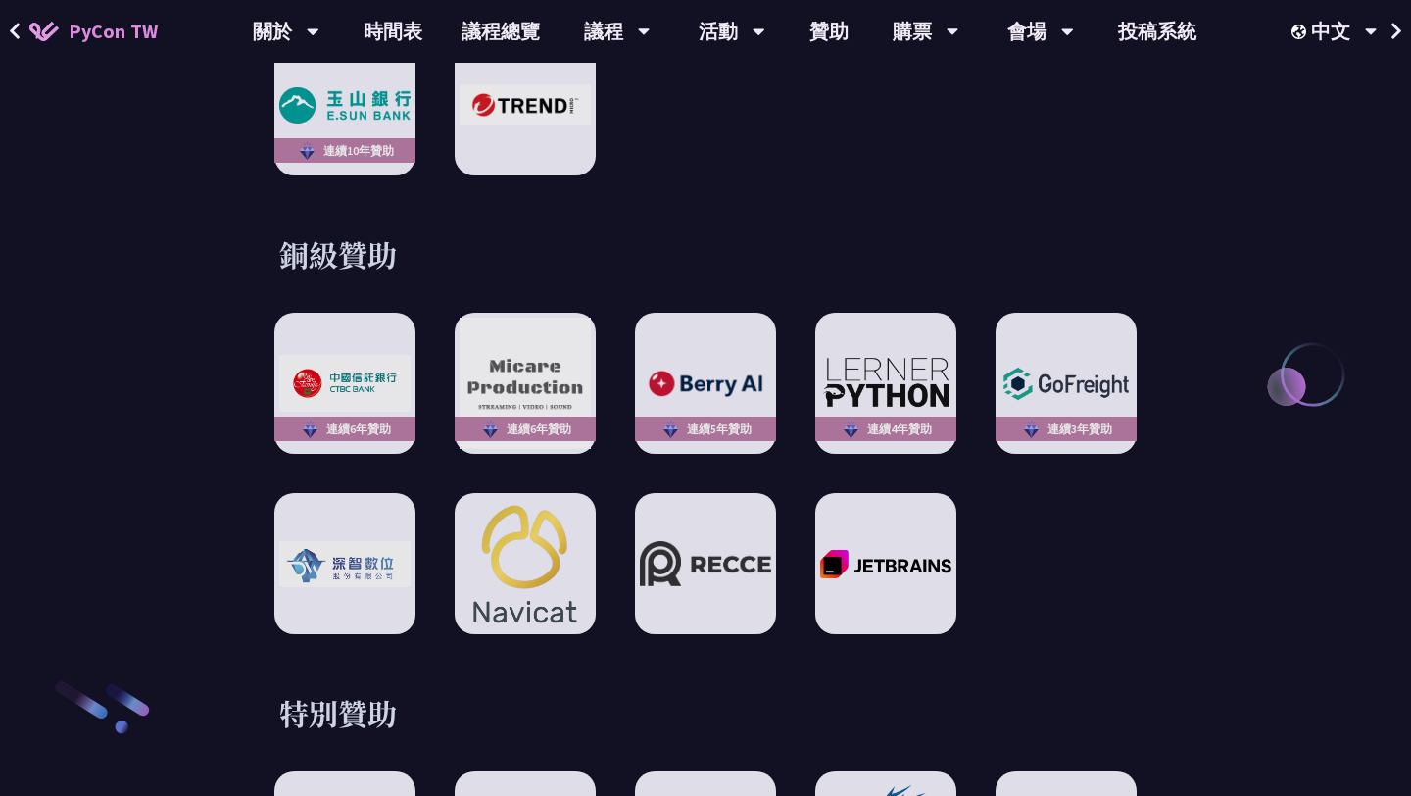
scroll to position [2688, 0]
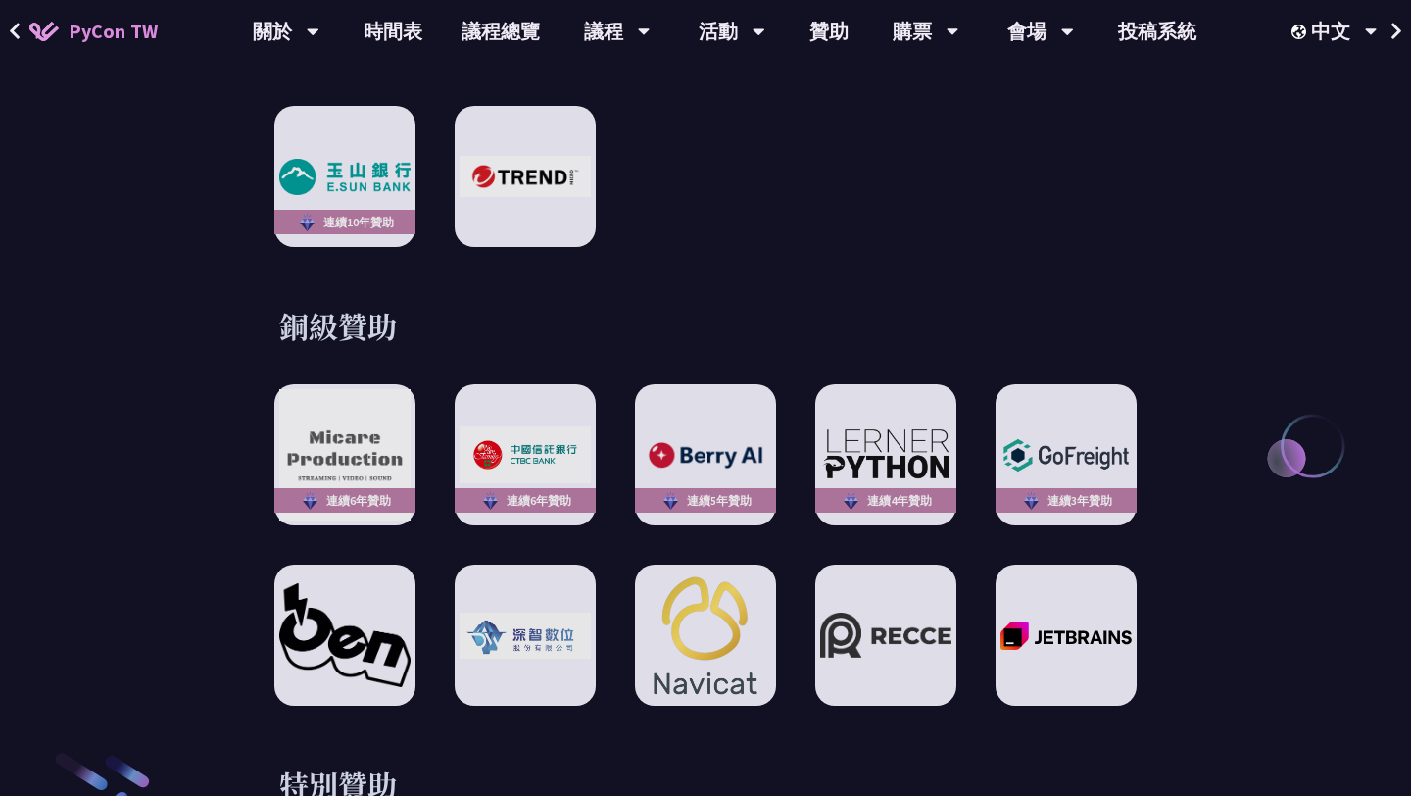
scroll to position [2616, 0]
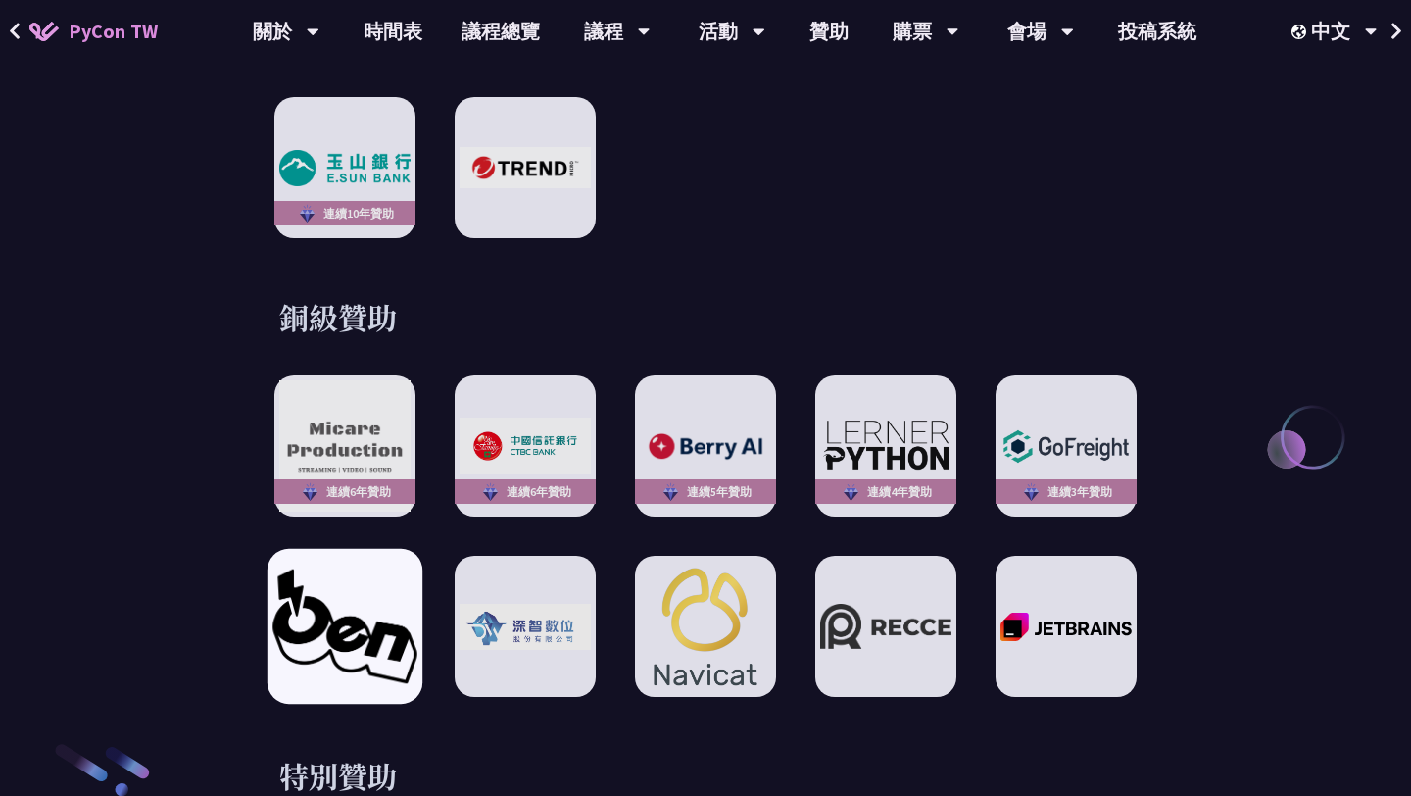
click at [336, 633] on img at bounding box center [344, 626] width 144 height 114
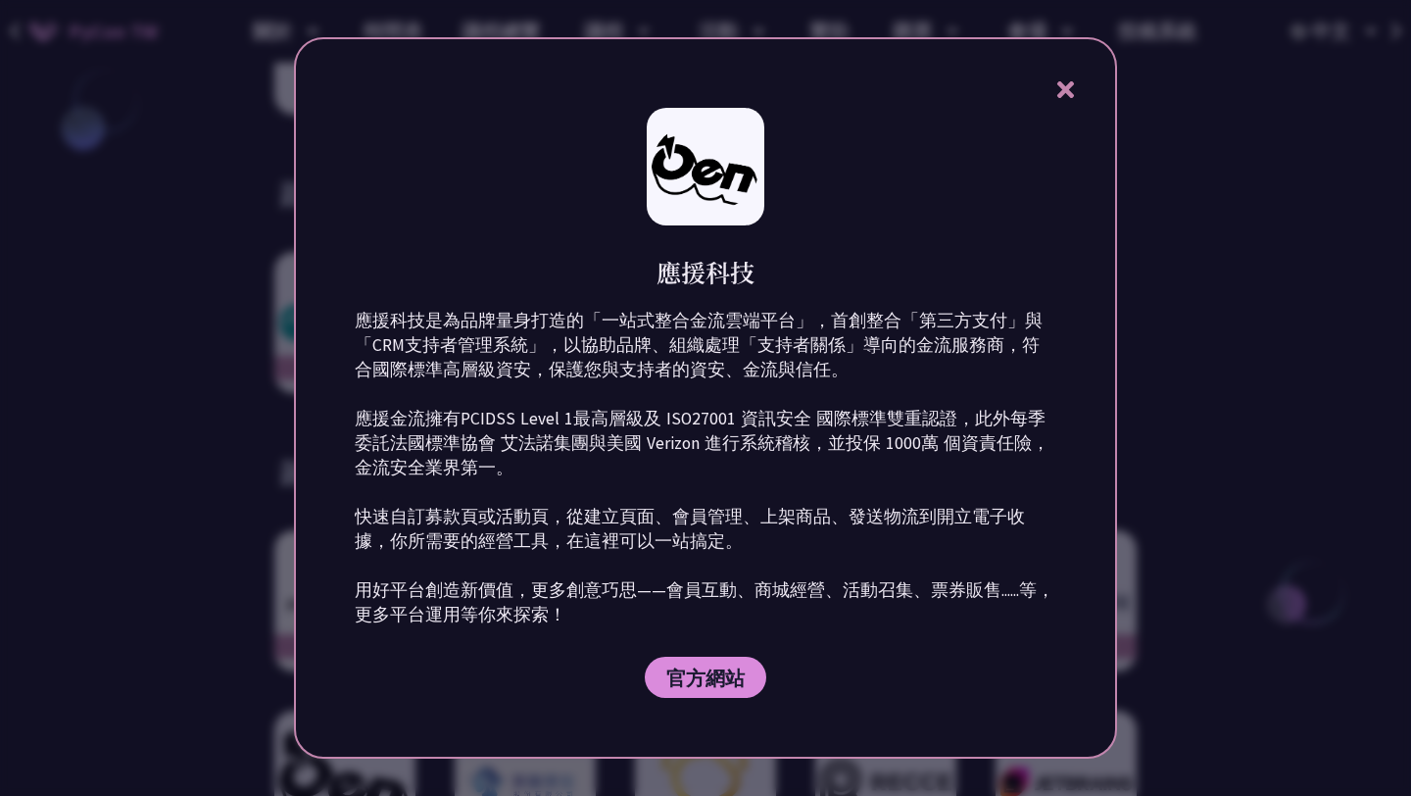
scroll to position [2441, 0]
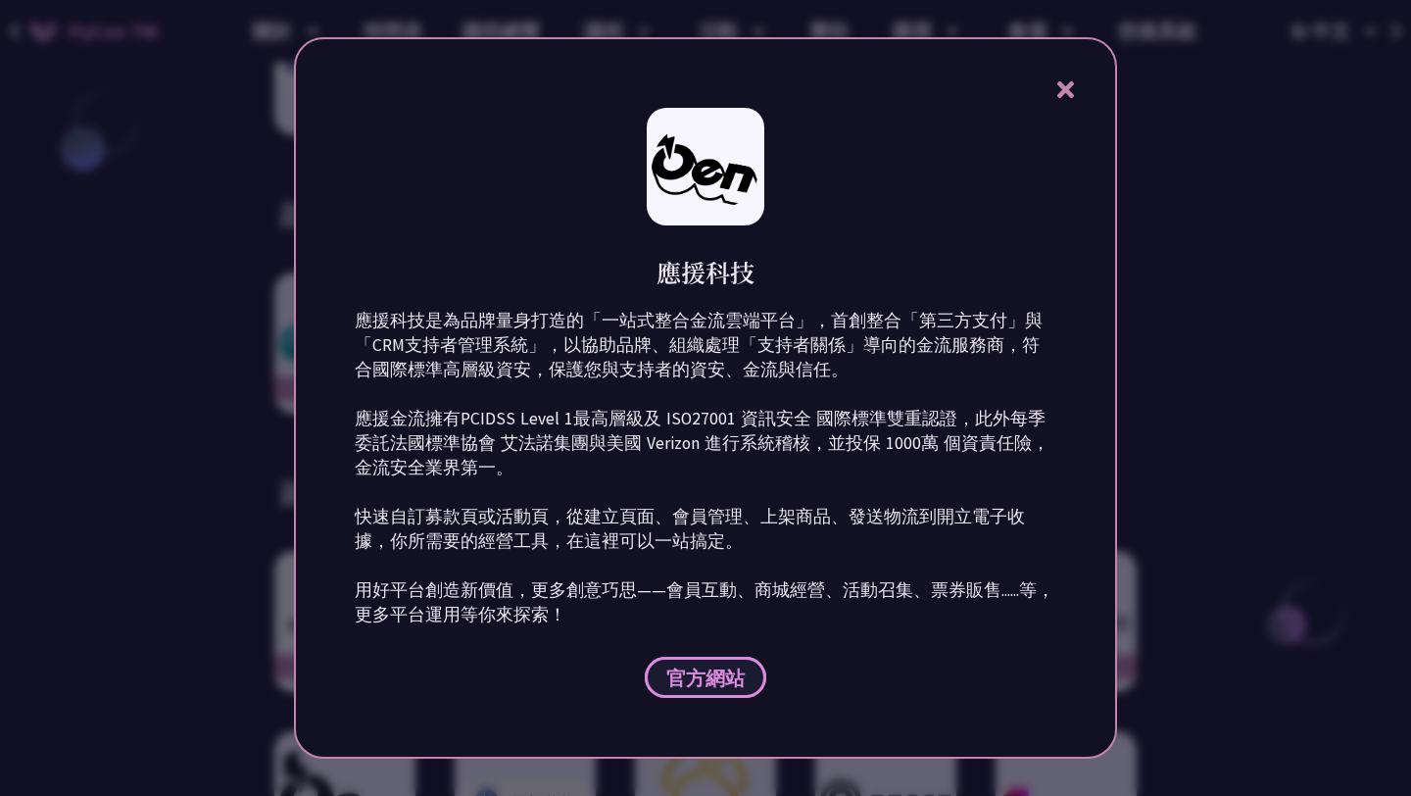
click at [701, 694] on link "官方網站" at bounding box center [706, 677] width 122 height 41
click at [1056, 88] on icon at bounding box center [1066, 89] width 25 height 25
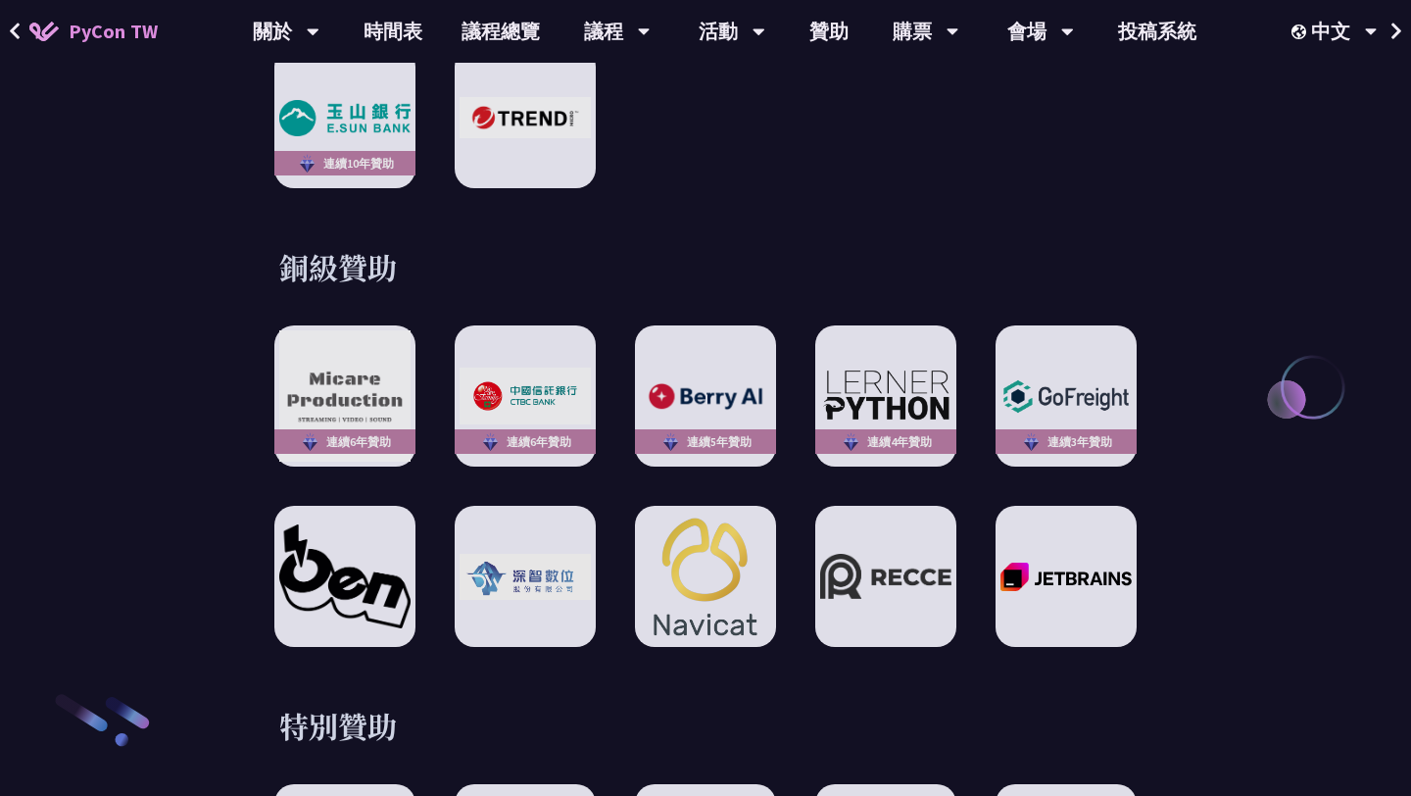
scroll to position [2685, 0]
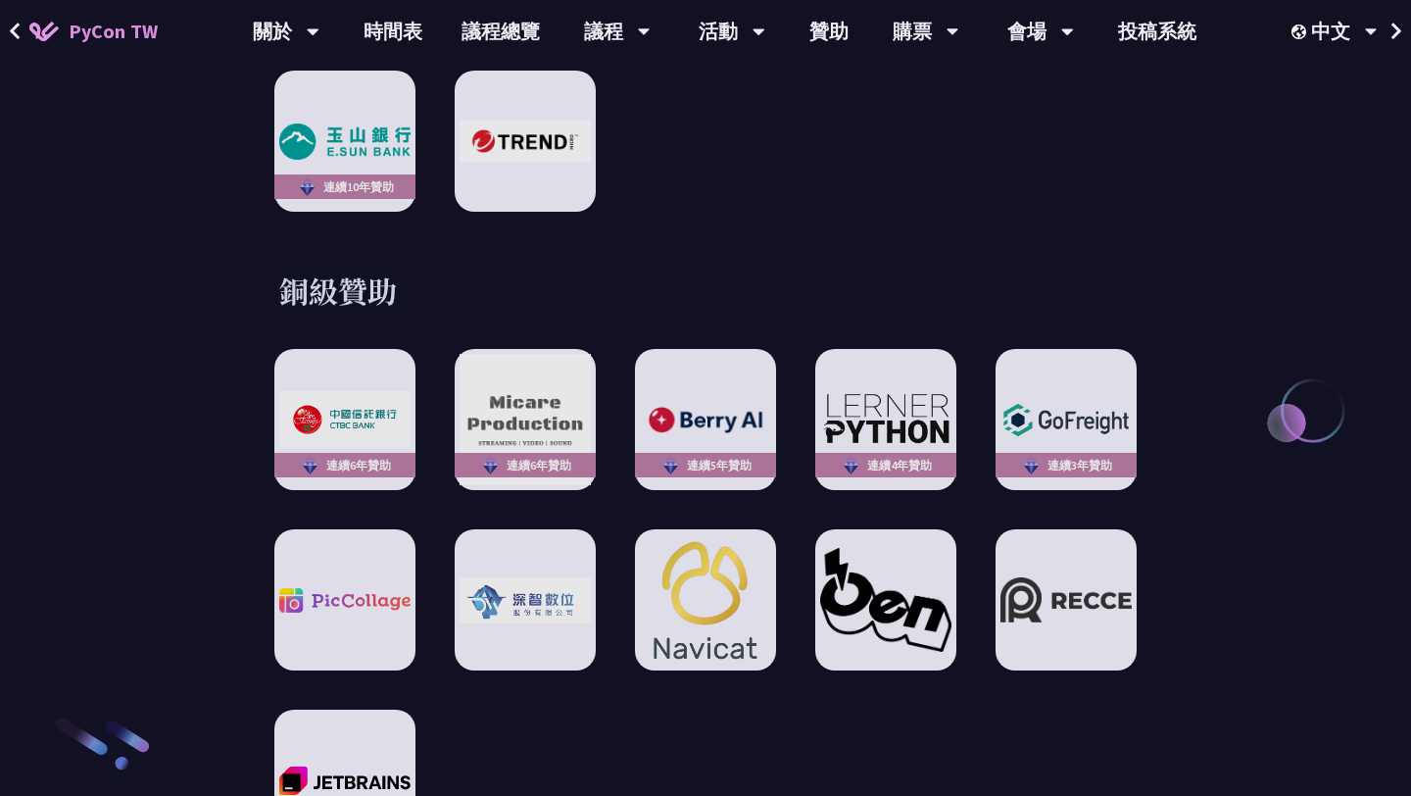
scroll to position [2706, 0]
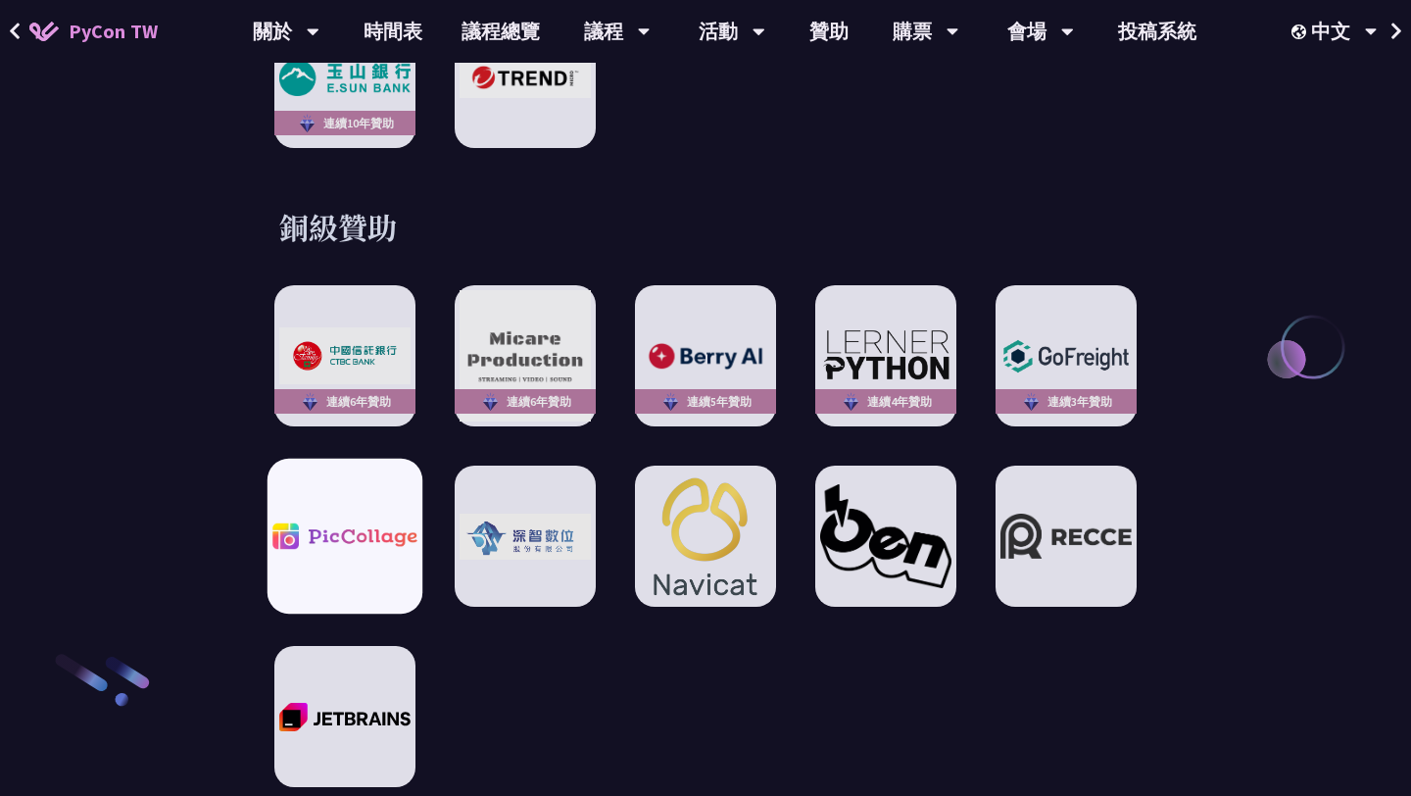
click at [368, 549] on div at bounding box center [345, 536] width 155 height 155
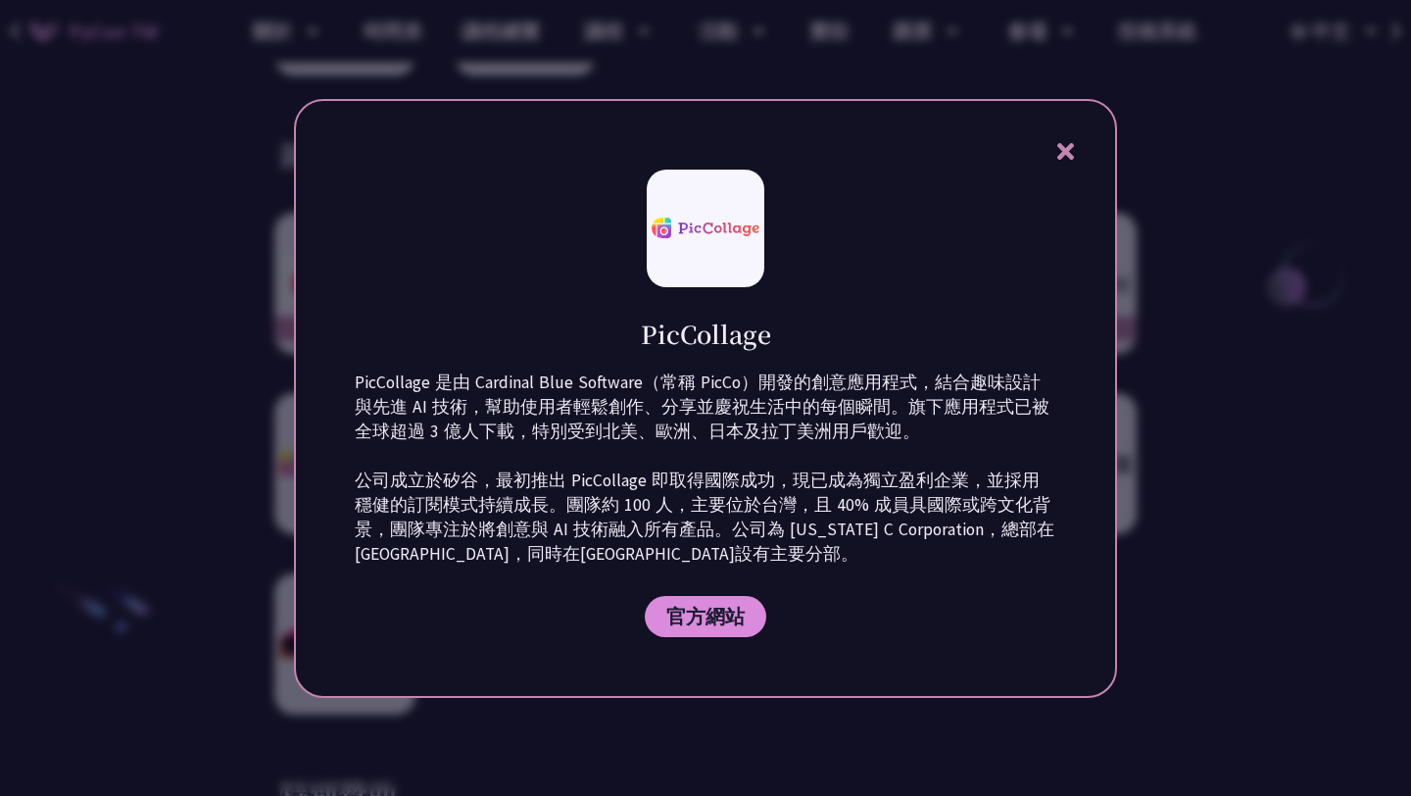
scroll to position [2736, 0]
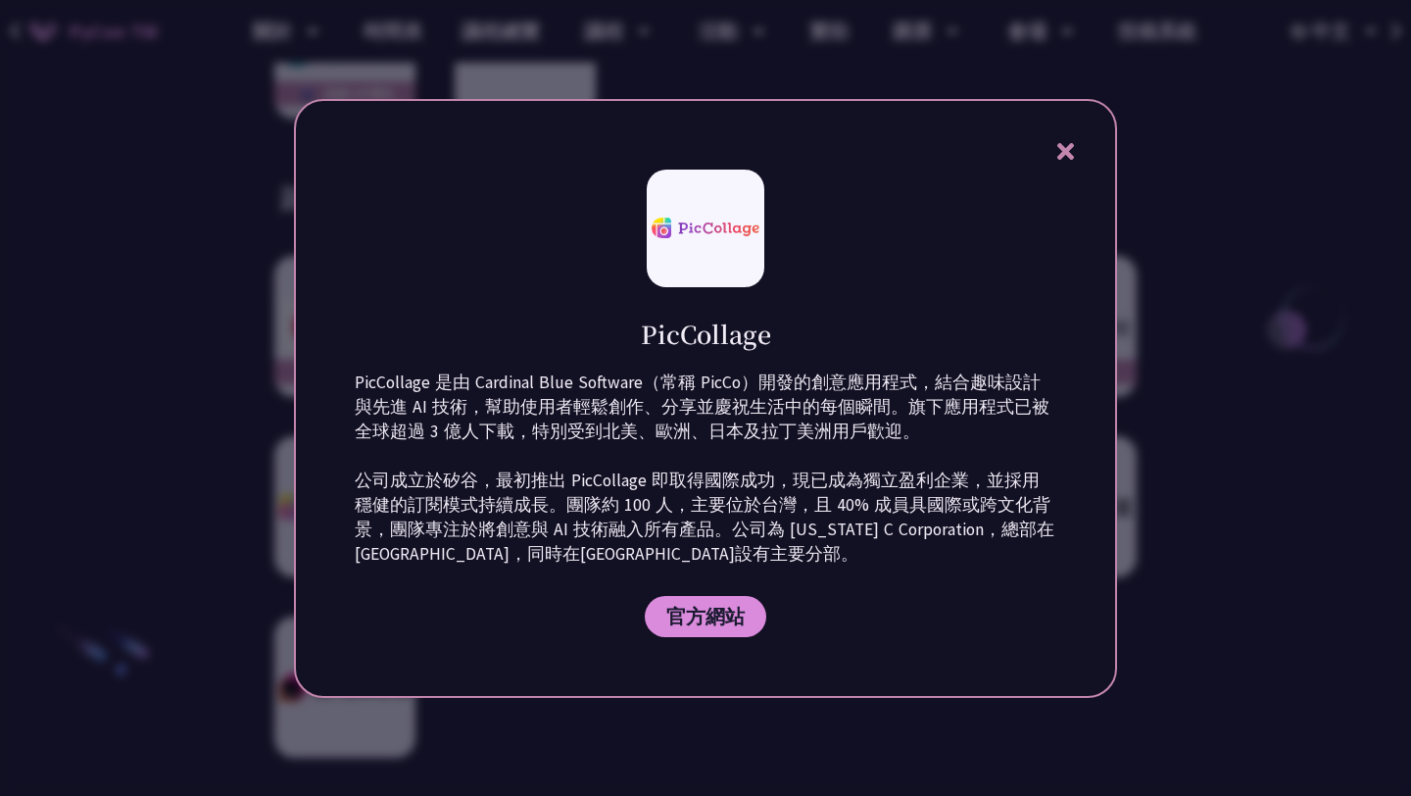
click at [1057, 158] on icon at bounding box center [1066, 151] width 25 height 25
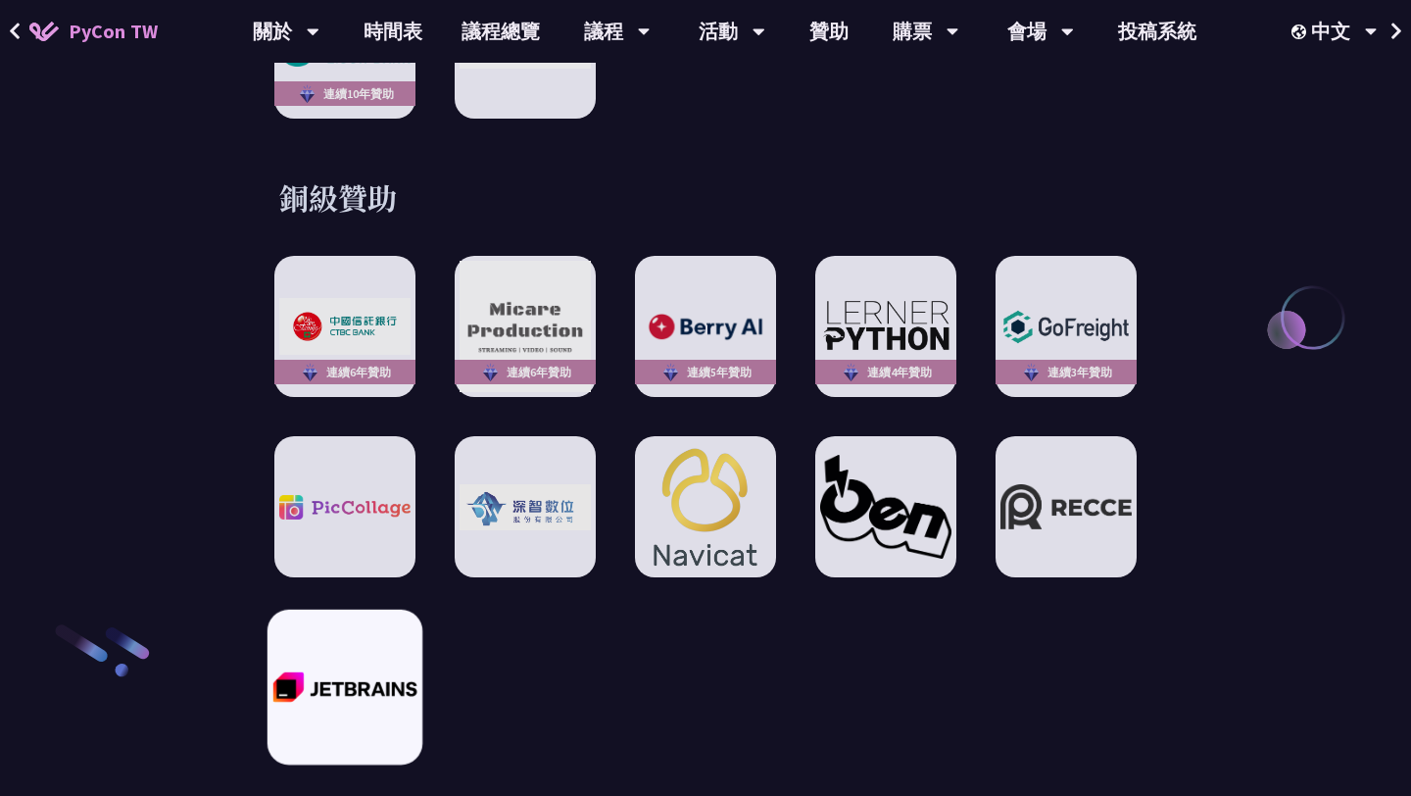
click at [328, 628] on div at bounding box center [345, 687] width 155 height 155
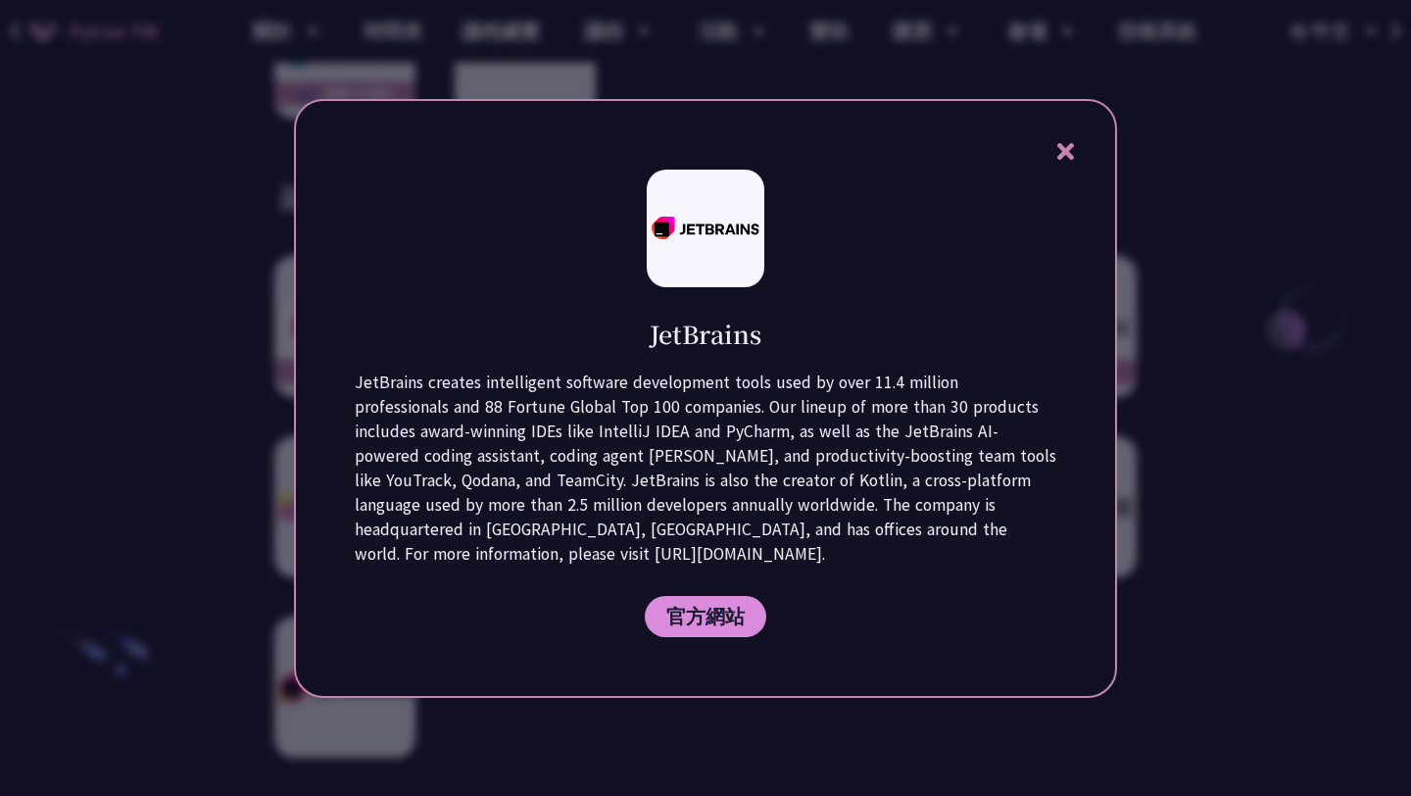
click at [1061, 159] on icon at bounding box center [1066, 151] width 25 height 25
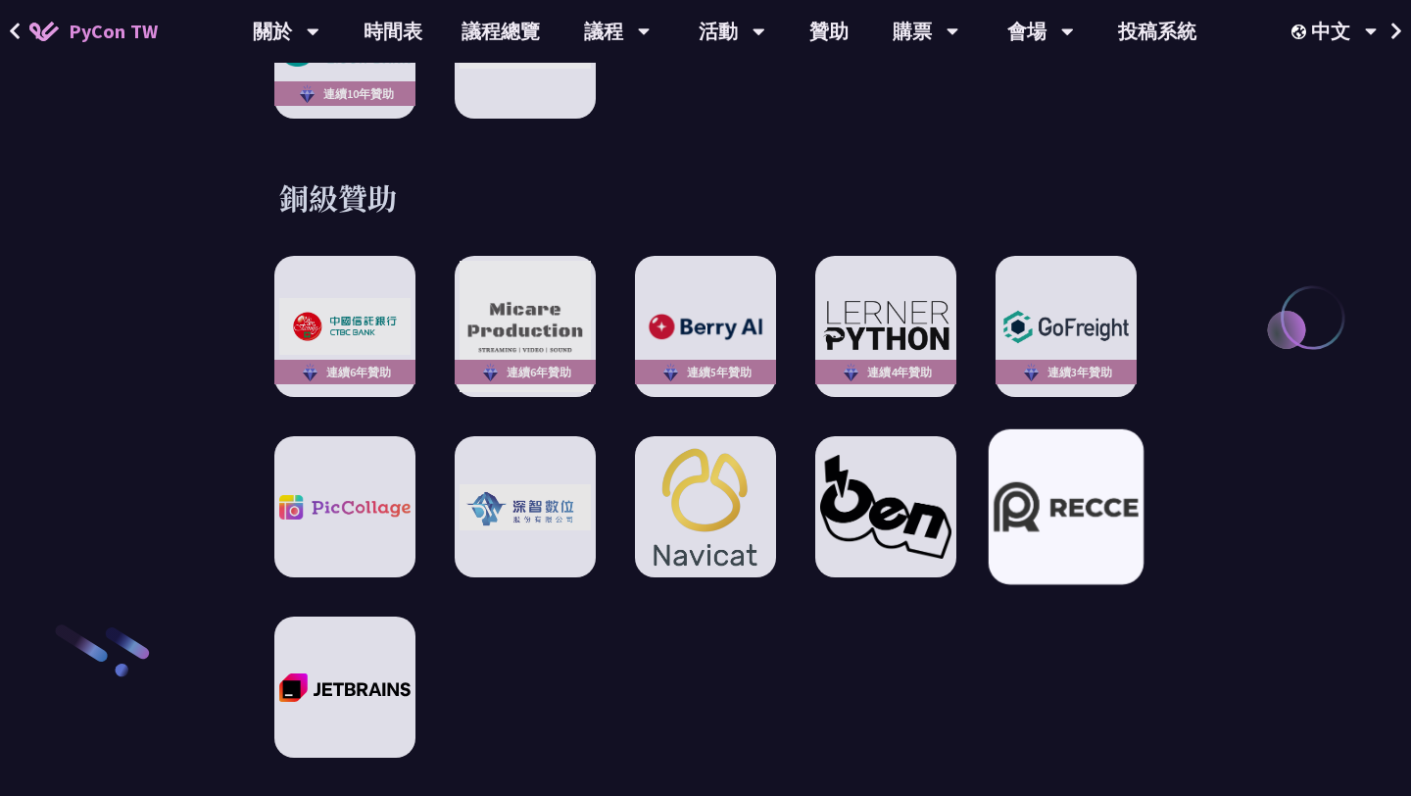
click at [1059, 523] on div at bounding box center [1066, 506] width 155 height 155
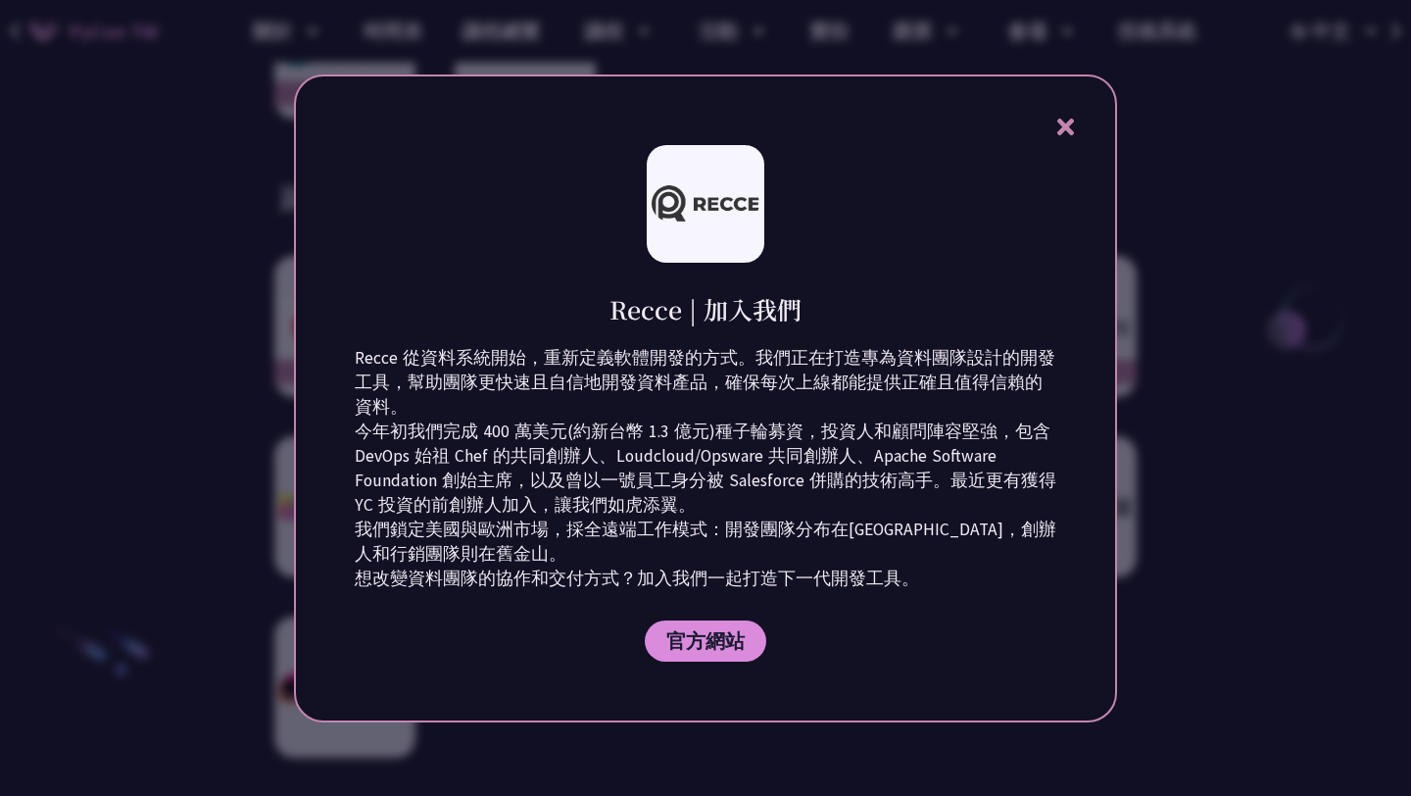
click at [1075, 105] on div "Recce | 加入我們 Recce 從資料系統開始，重新定義軟體開發的方式。我們正在打造專為資料團隊設計的開發工具，幫助團隊更快速且自信地開發資料產品，確保…" at bounding box center [705, 398] width 823 height 648
click at [1075, 121] on icon at bounding box center [1066, 127] width 25 height 25
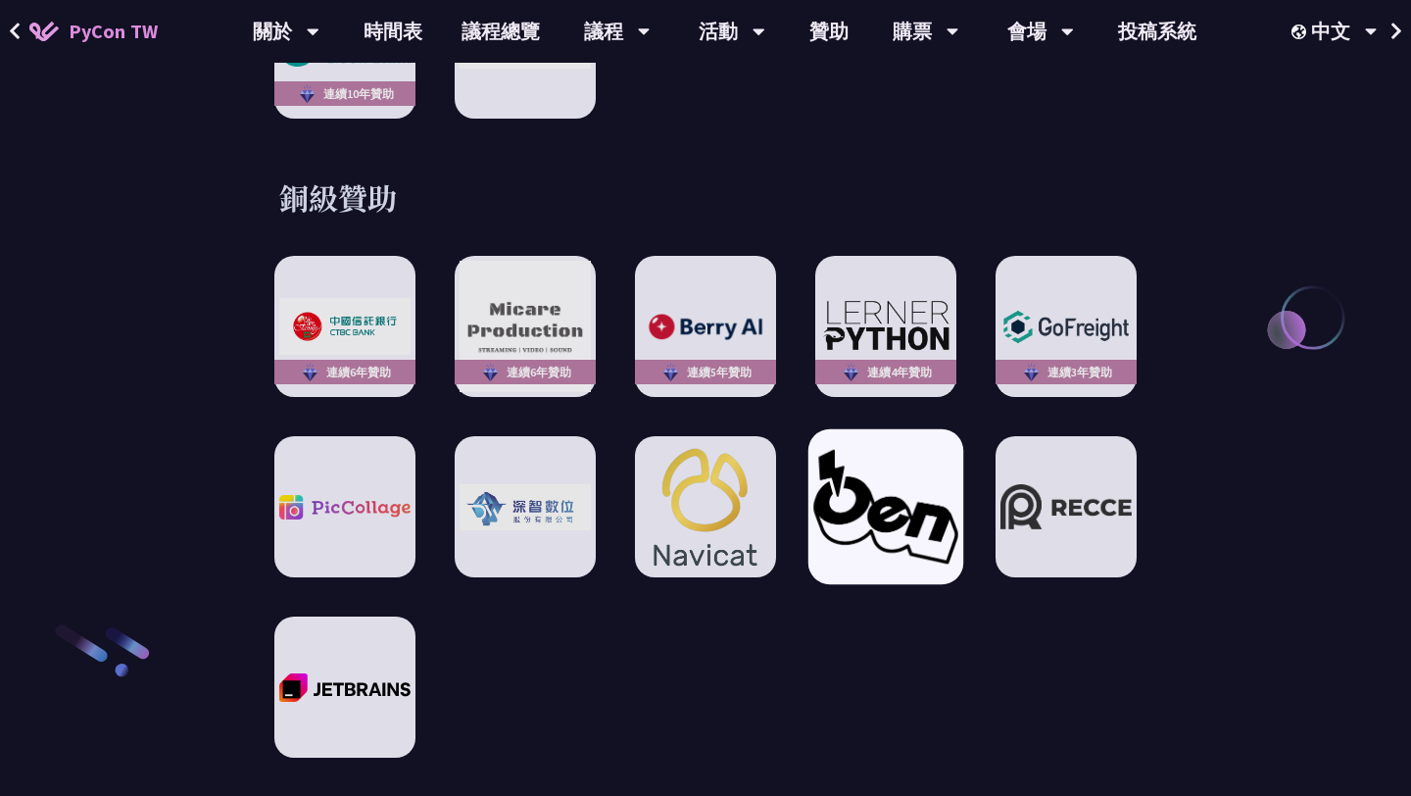
click at [885, 491] on img at bounding box center [886, 507] width 144 height 114
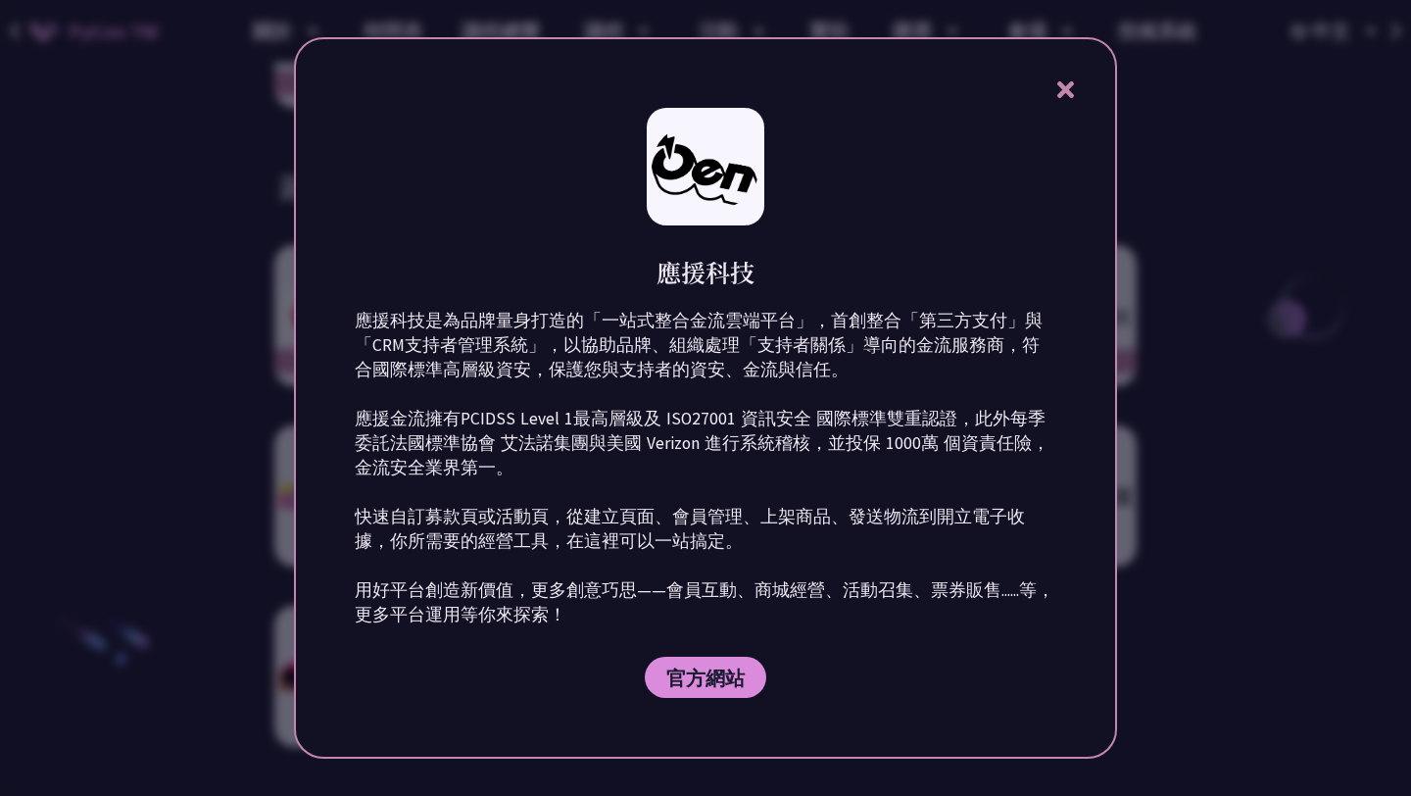
scroll to position [2747, 0]
click at [1057, 86] on icon at bounding box center [1066, 89] width 25 height 25
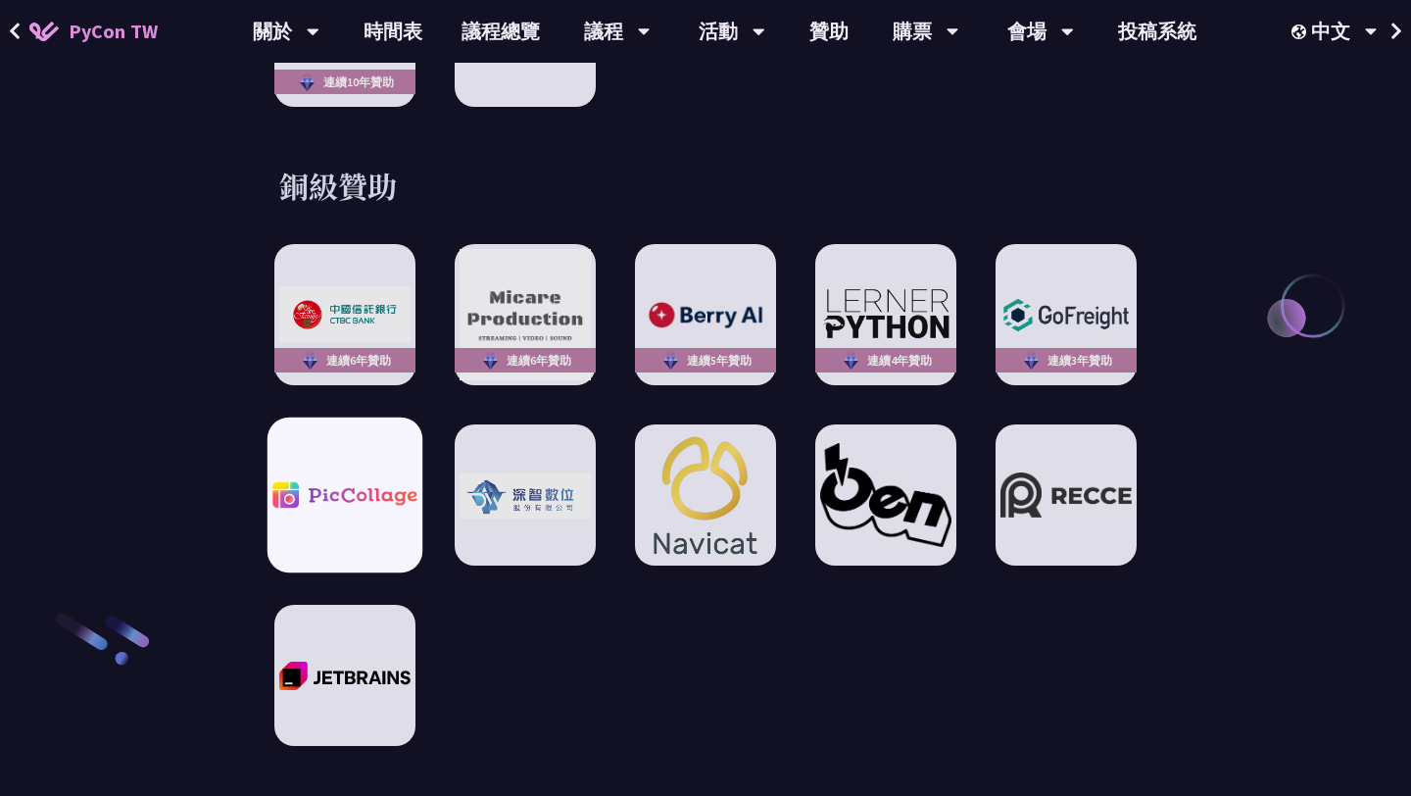
click at [331, 519] on div at bounding box center [345, 495] width 155 height 155
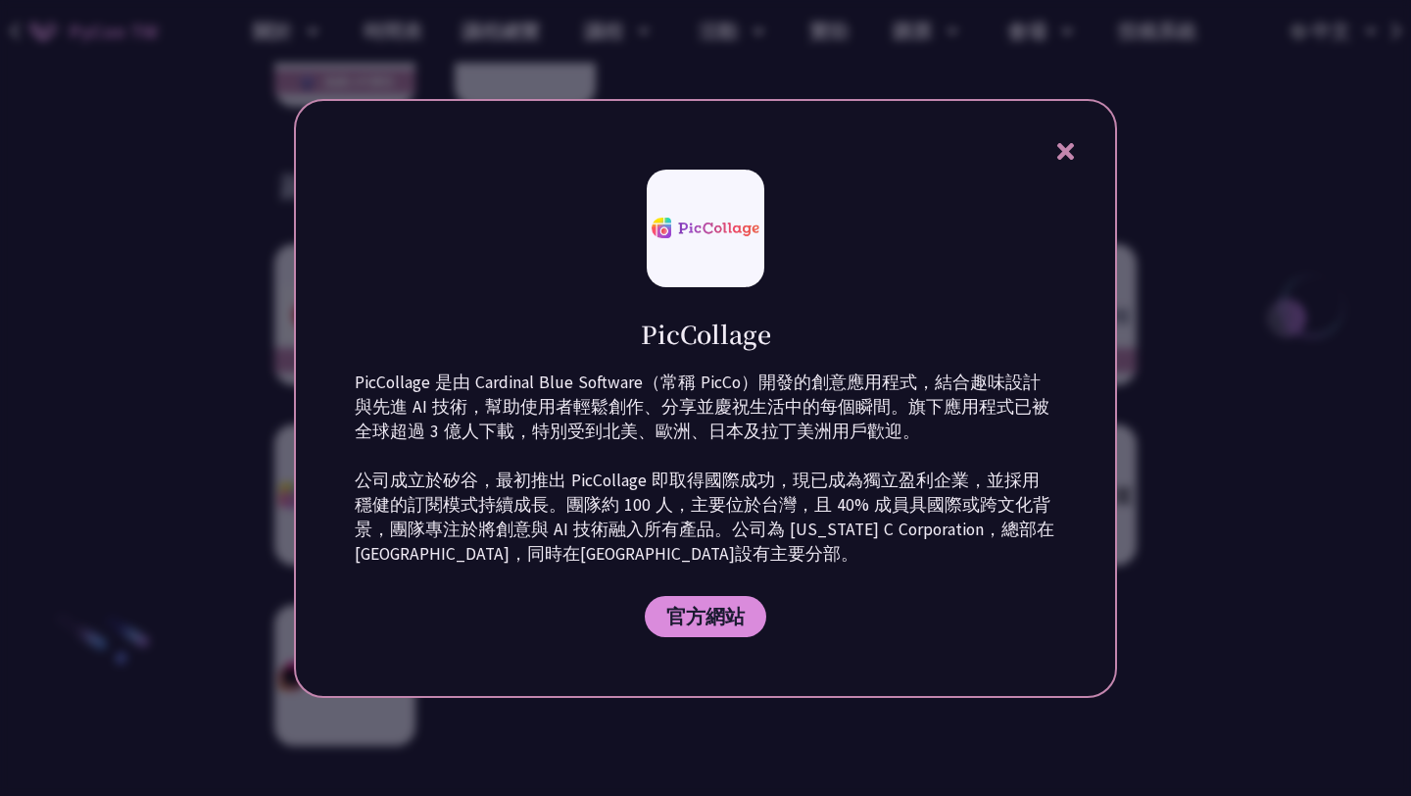
click at [1072, 164] on div "PicCollage PicCollage 是由 Cardinal Blue Software（常稱 PicCo）開發的創意應用程式，結合趣味設計與先進 AI…" at bounding box center [705, 398] width 823 height 599
click at [1072, 161] on icon at bounding box center [1066, 151] width 25 height 25
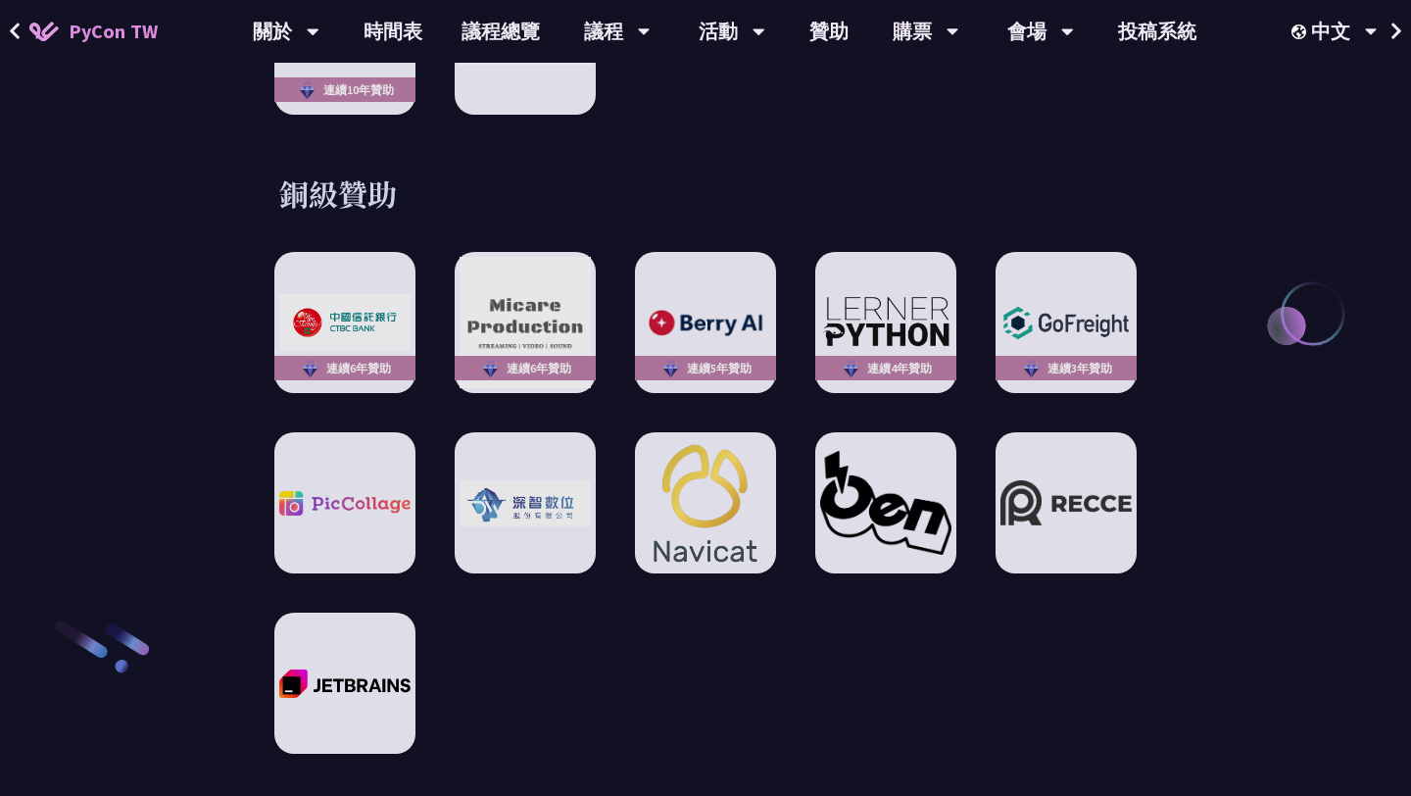
scroll to position [2803, 0]
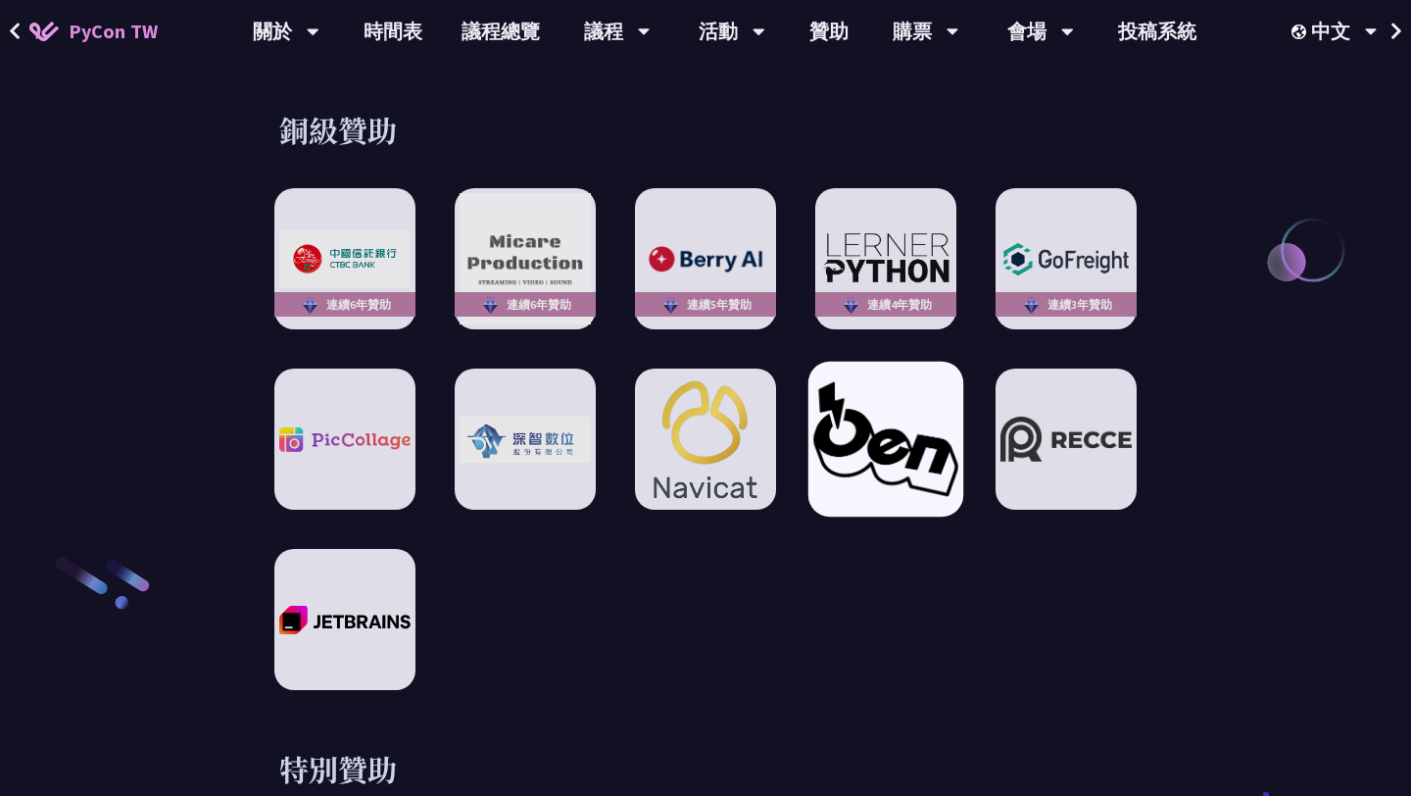
click at [864, 397] on img at bounding box center [886, 439] width 144 height 114
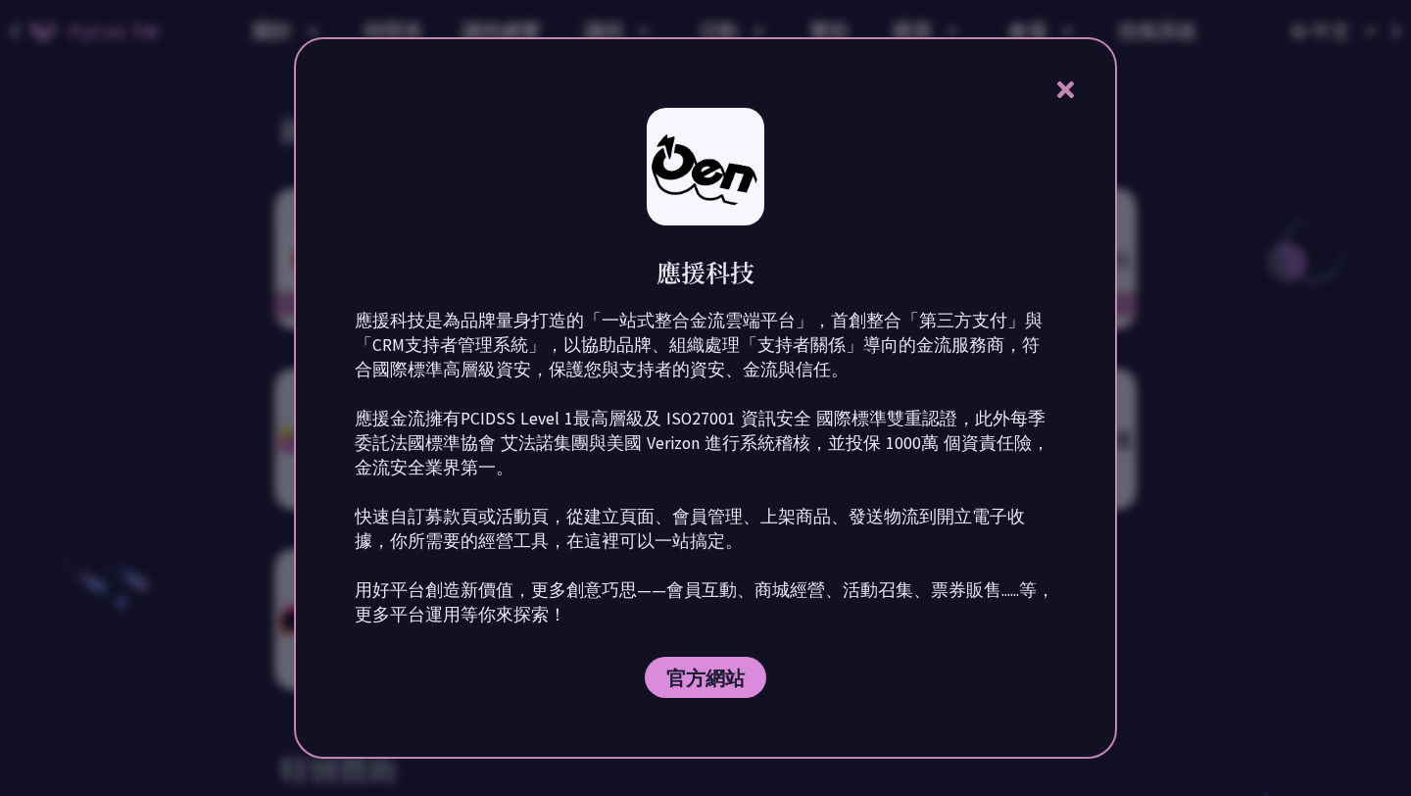
click at [1134, 496] on div at bounding box center [705, 398] width 1411 height 796
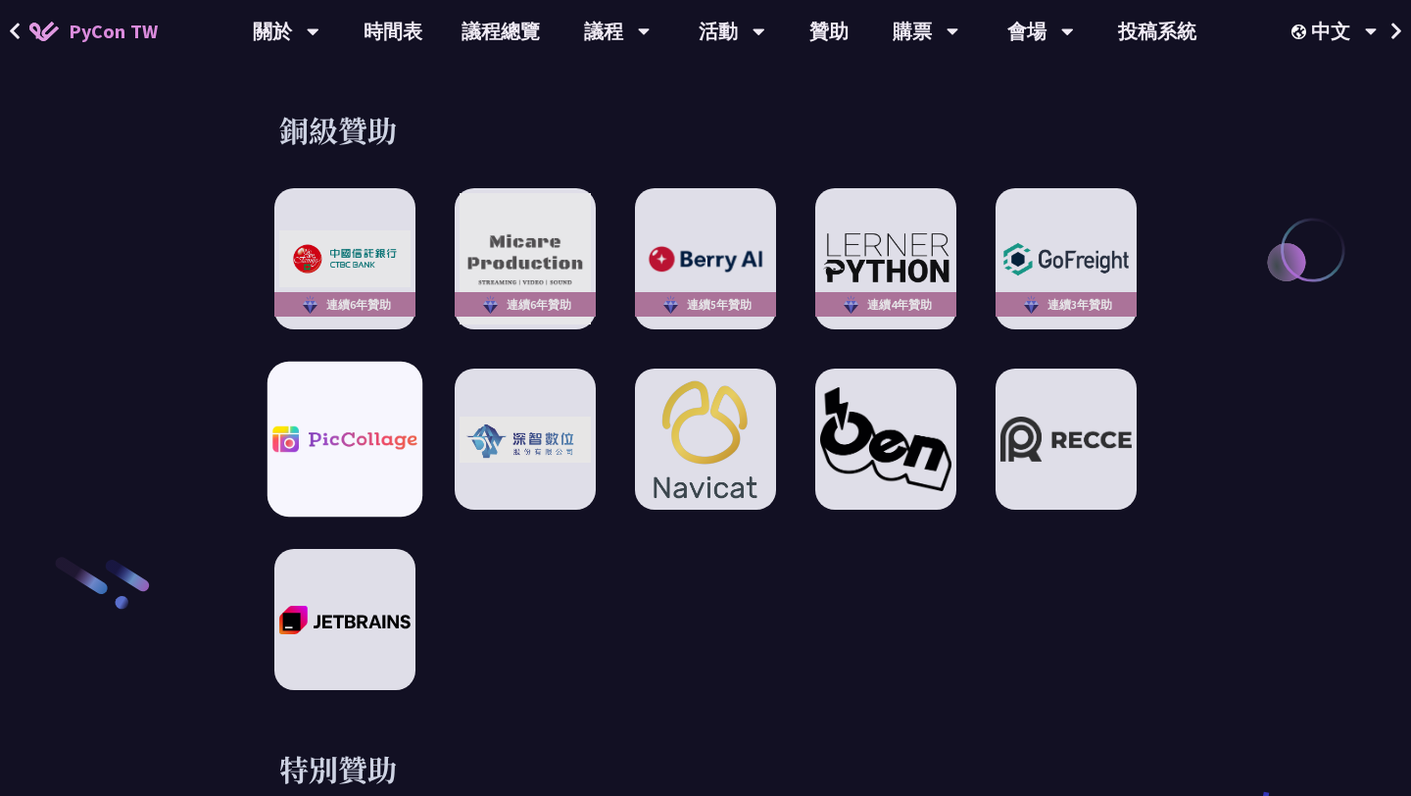
click at [372, 448] on div at bounding box center [345, 439] width 155 height 155
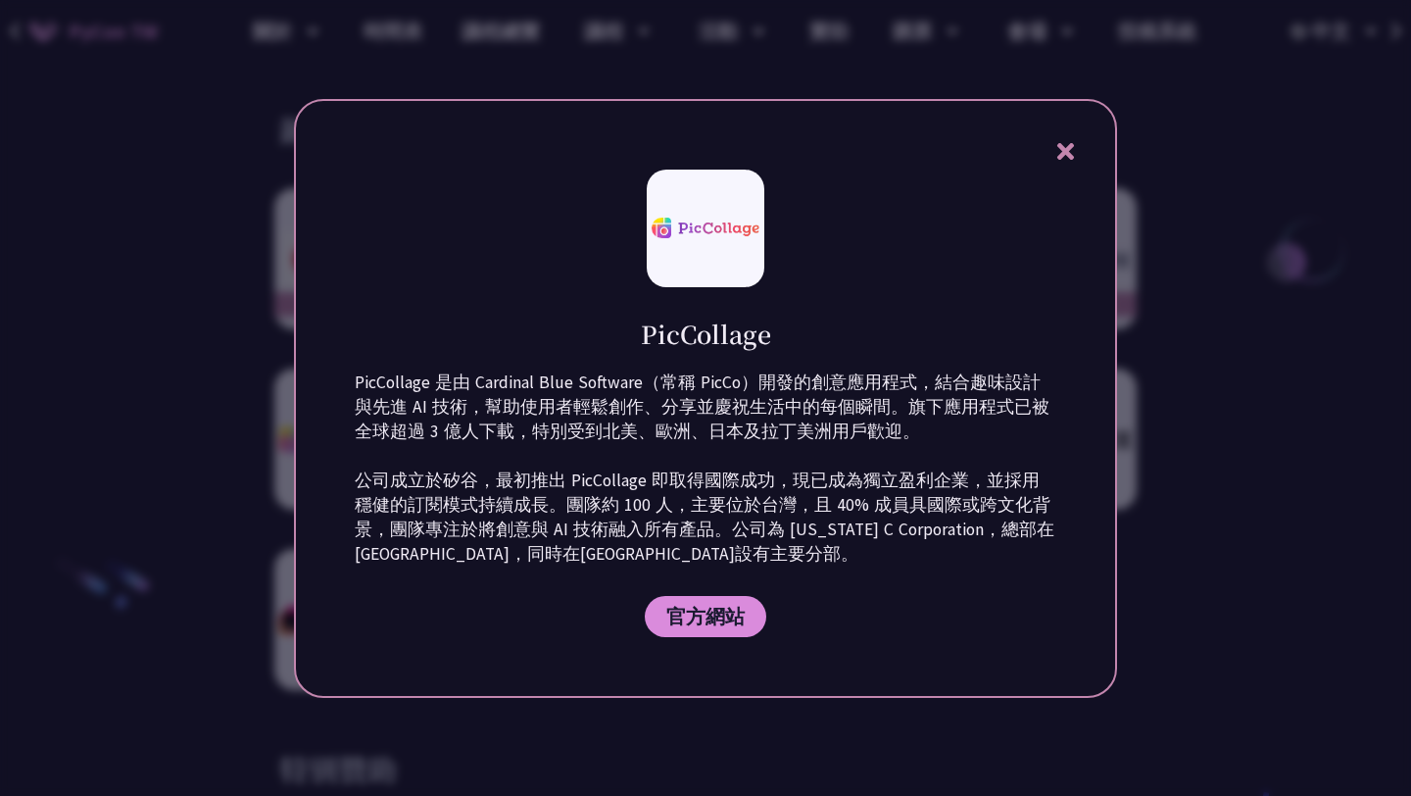
click at [1206, 537] on div at bounding box center [705, 398] width 1411 height 796
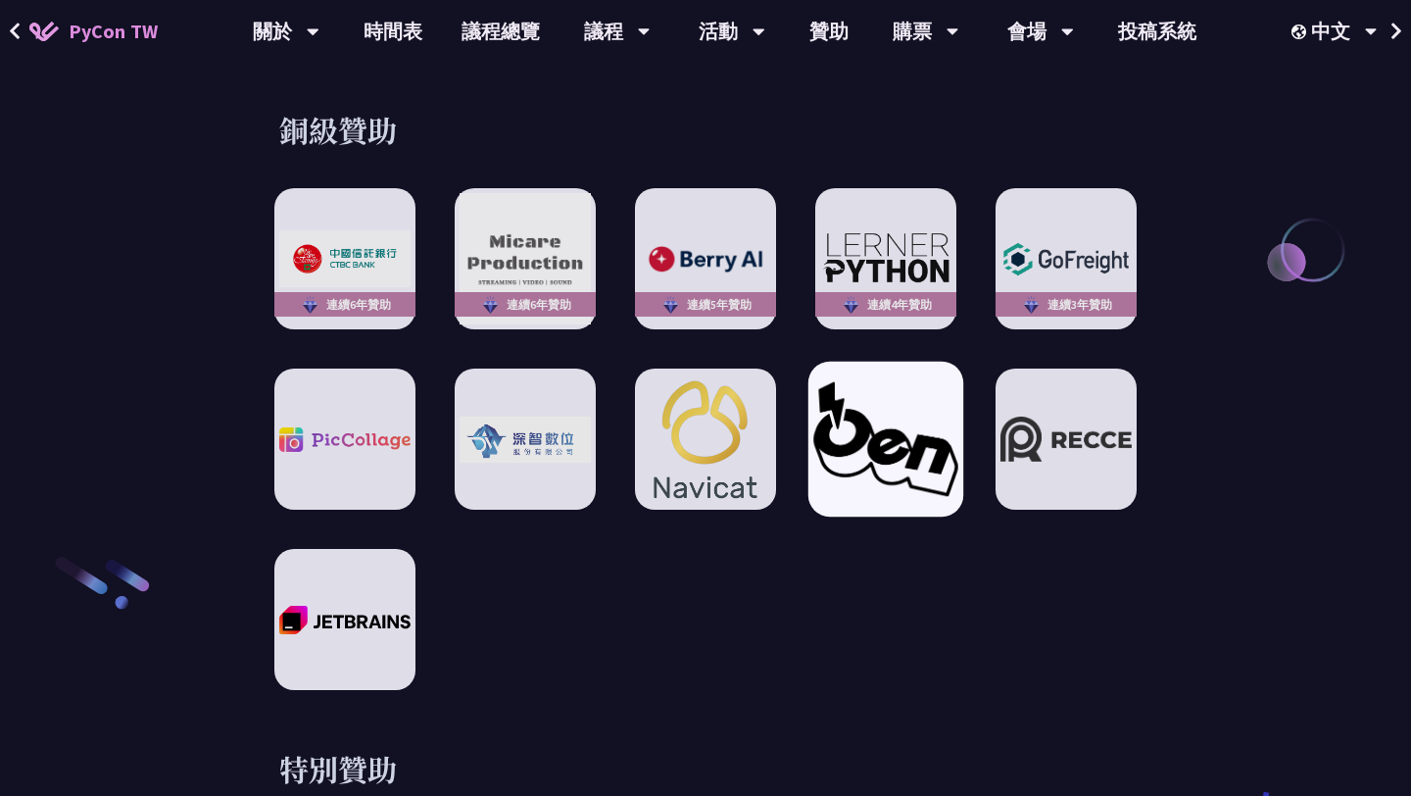
click at [928, 479] on div at bounding box center [886, 439] width 155 height 155
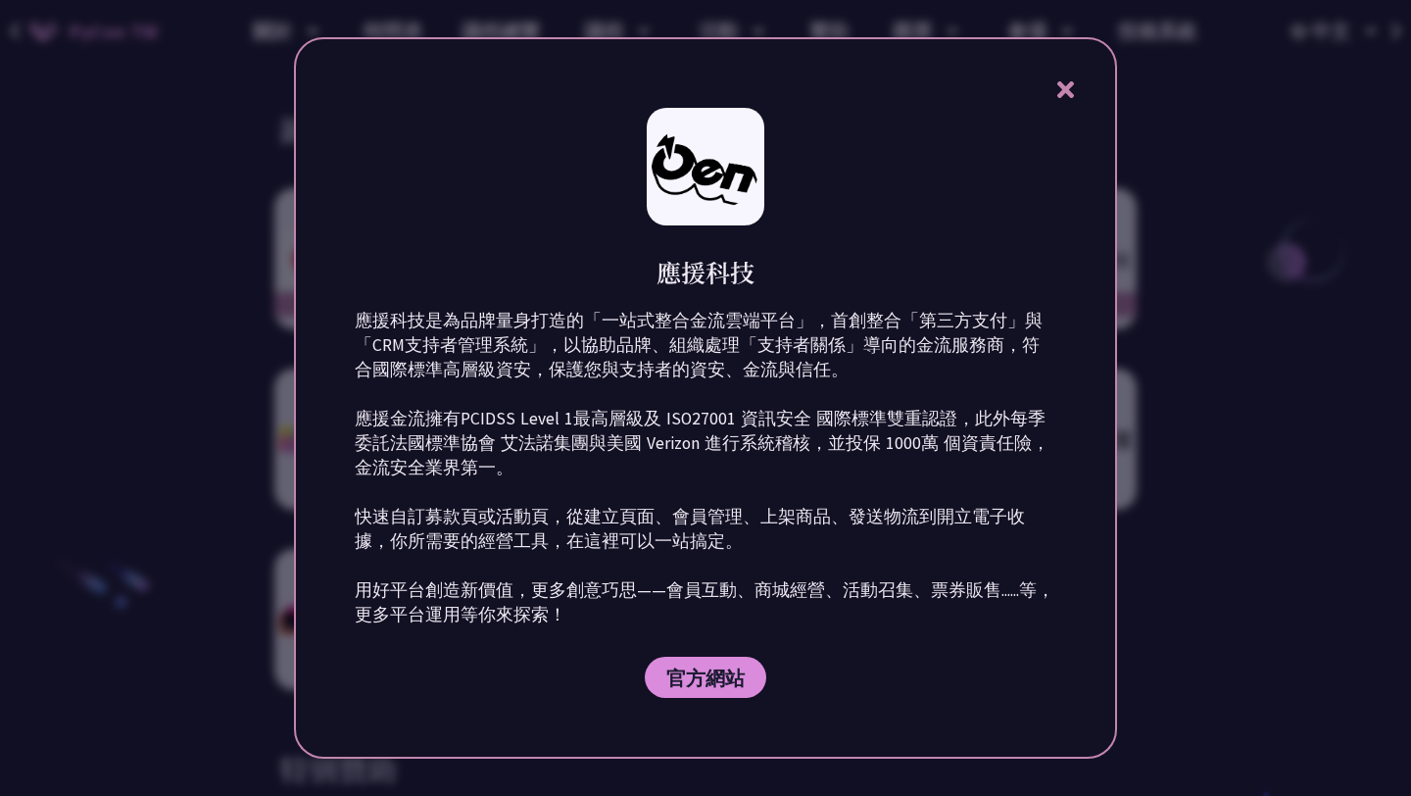
click at [1159, 501] on div at bounding box center [705, 398] width 1411 height 796
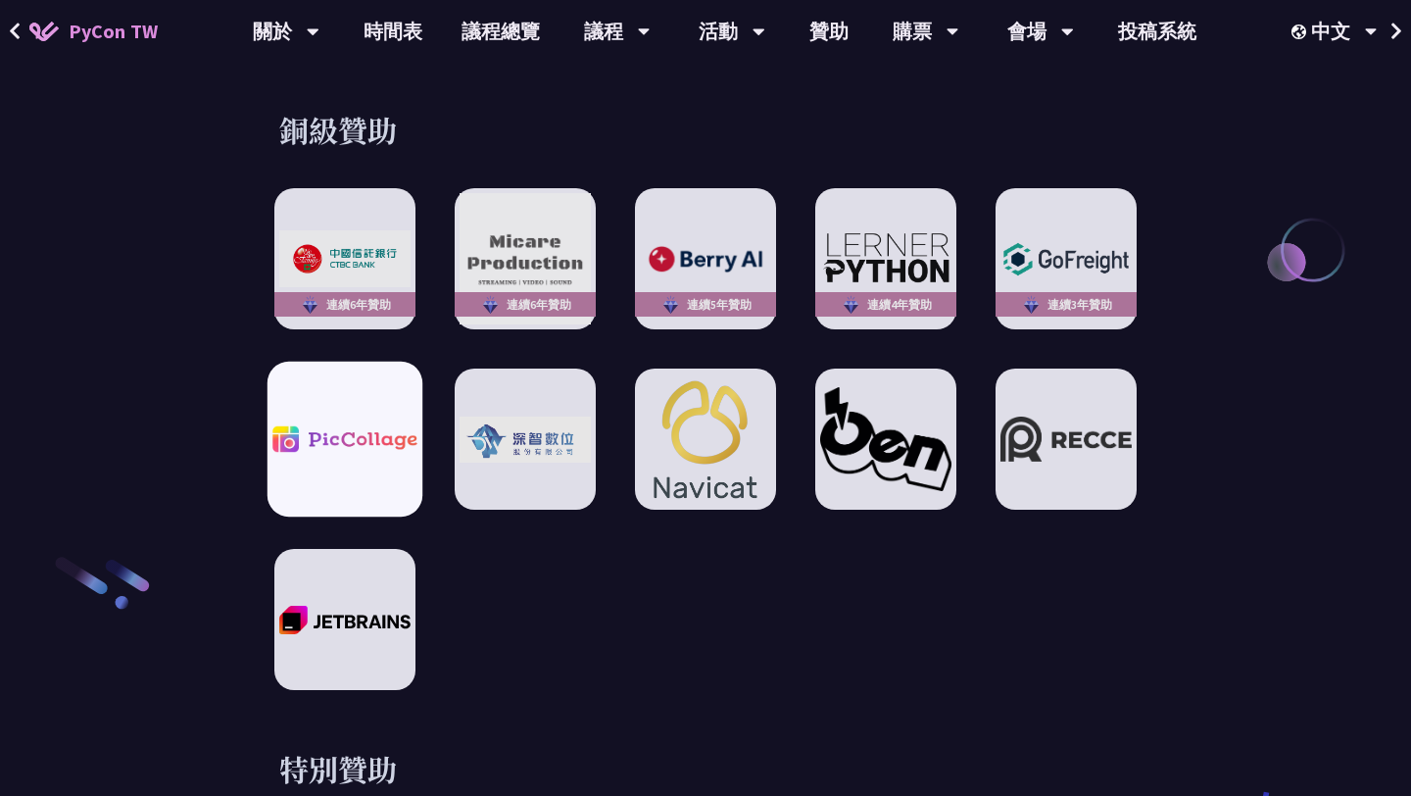
click at [302, 429] on img at bounding box center [344, 439] width 144 height 26
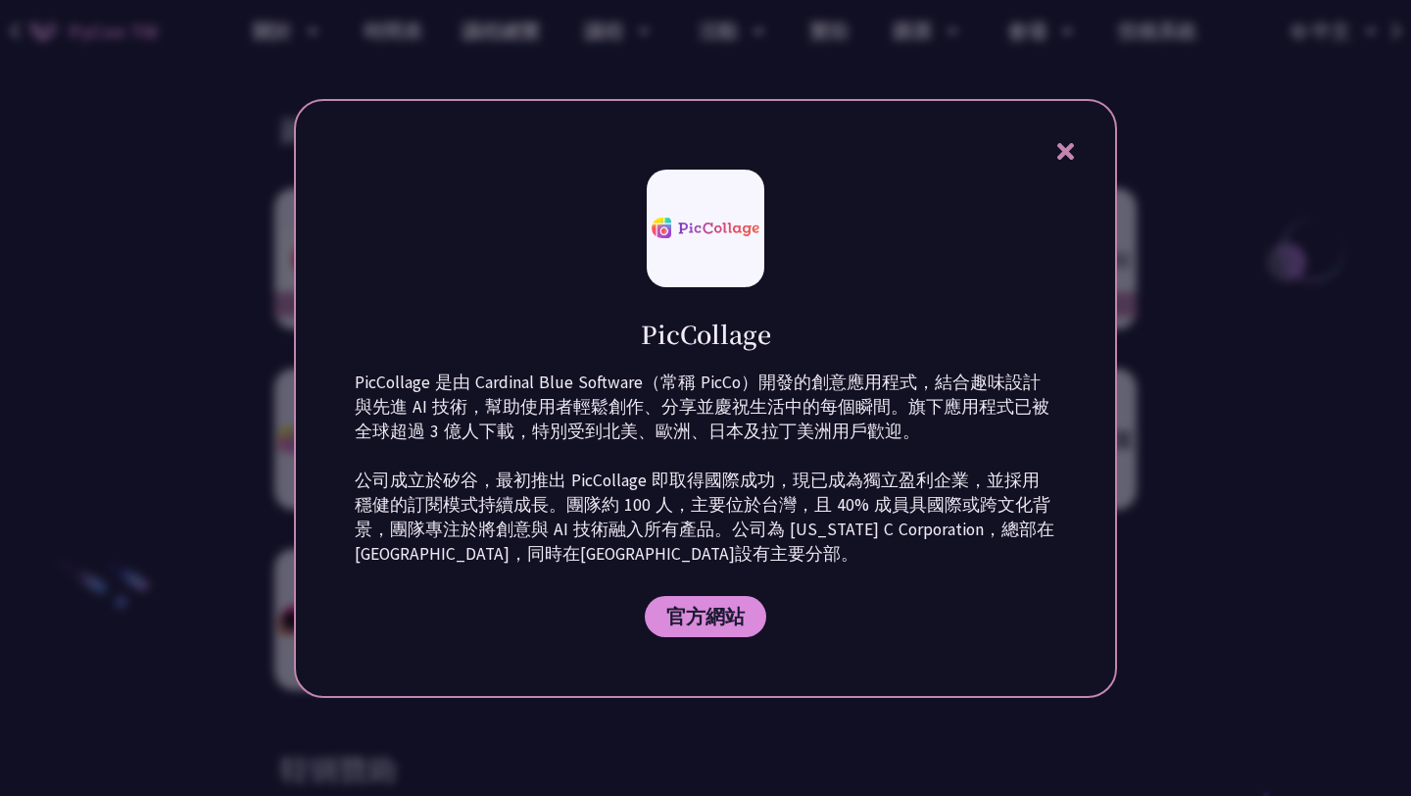
click at [1226, 439] on div at bounding box center [705, 398] width 1411 height 796
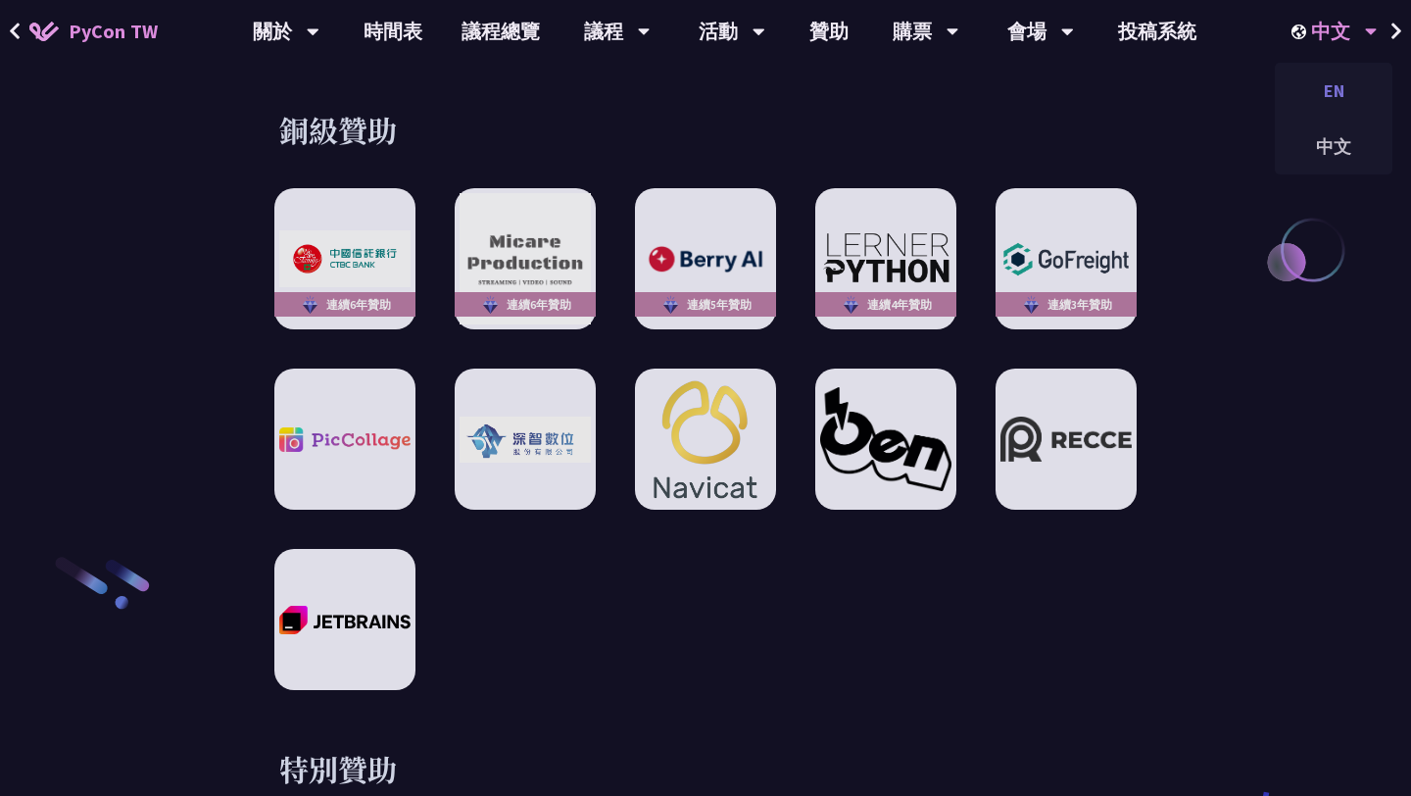
click at [1342, 100] on div "EN" at bounding box center [1334, 91] width 118 height 46
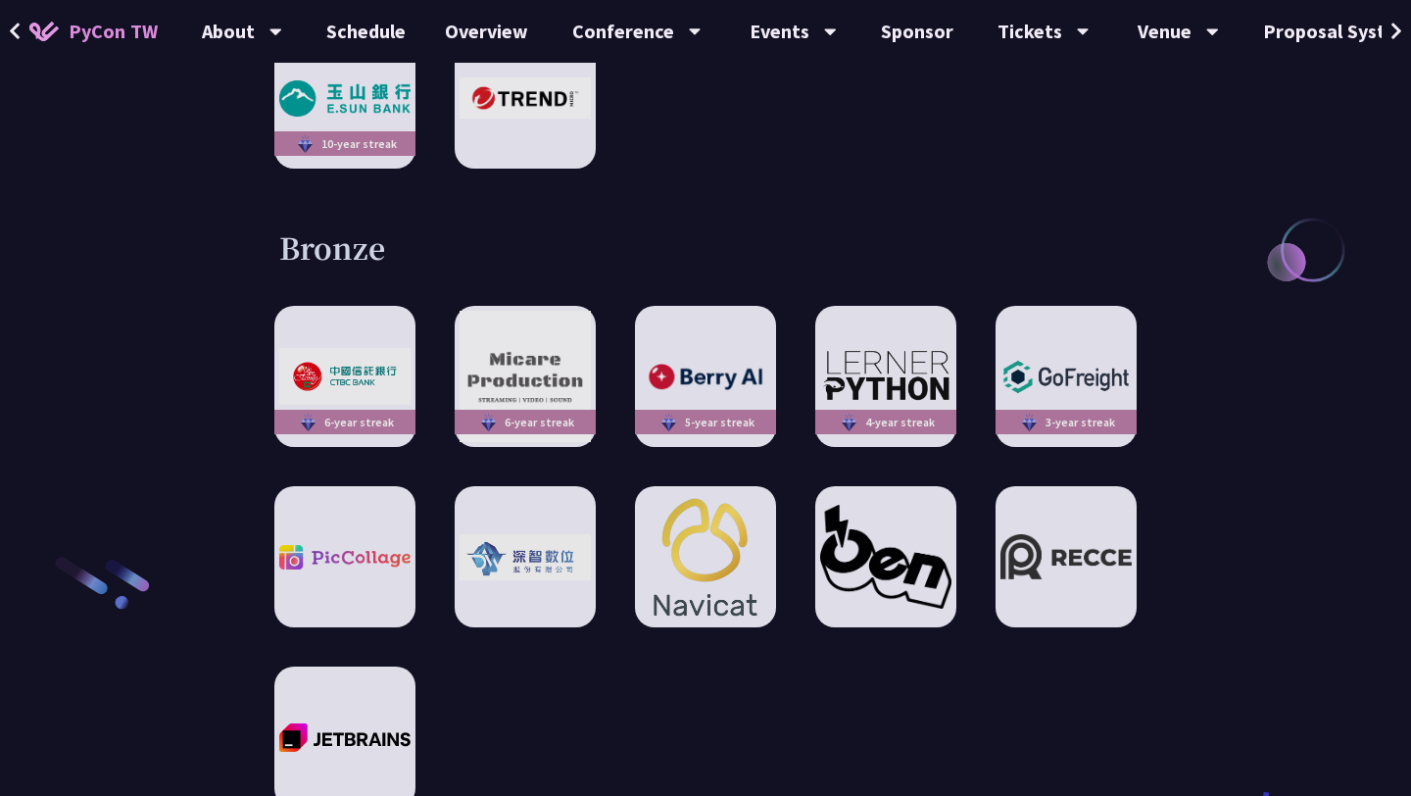
scroll to position [2892, 0]
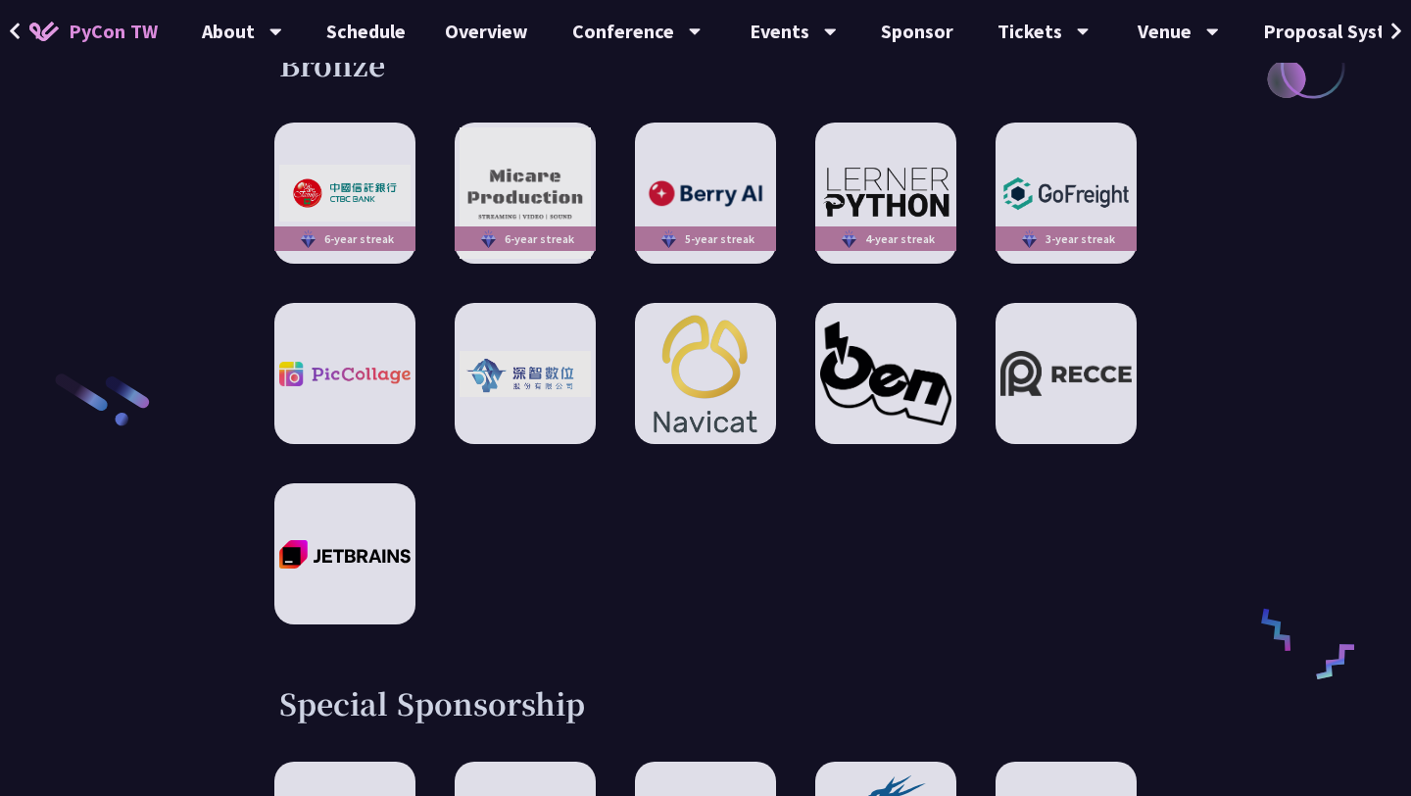
scroll to position [2984, 0]
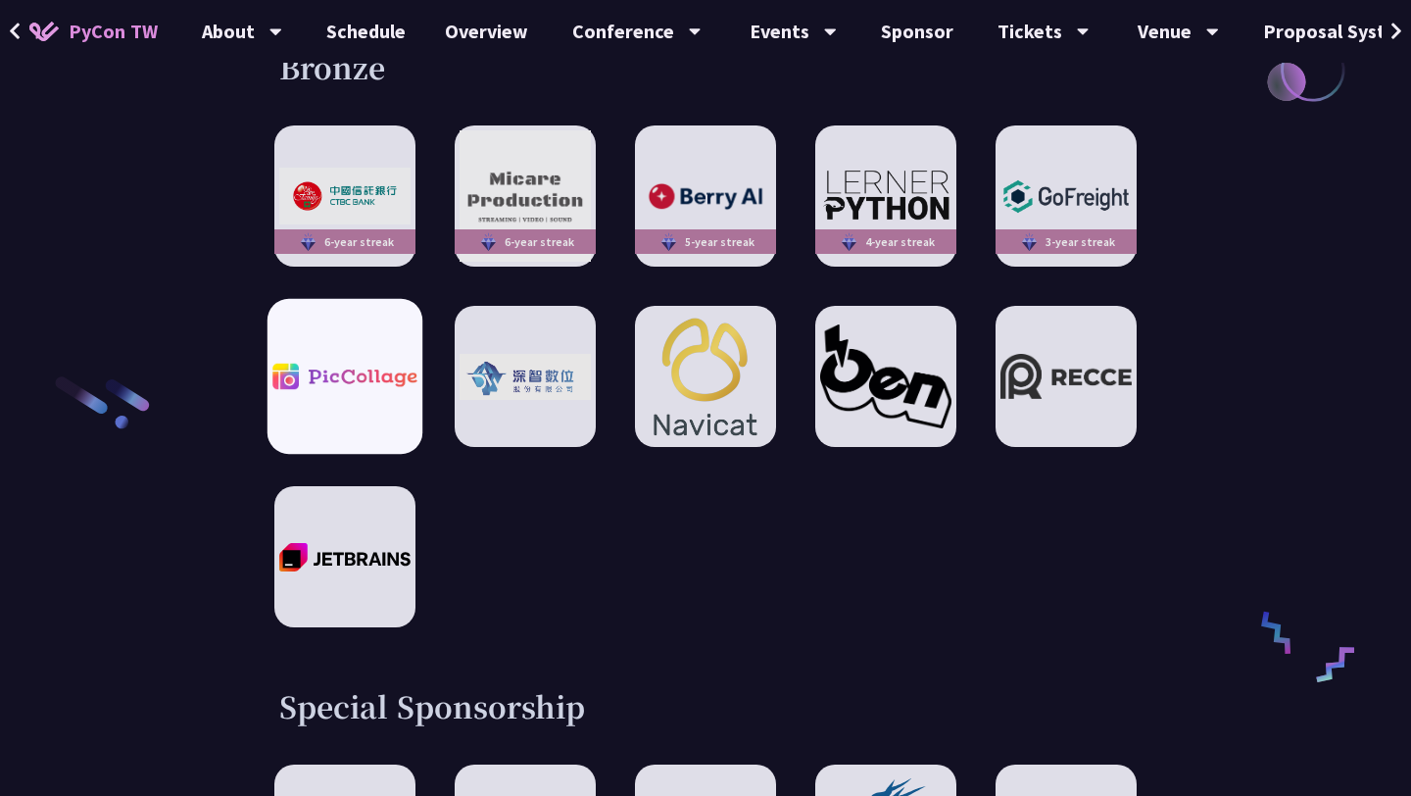
click at [366, 364] on img at bounding box center [344, 377] width 144 height 26
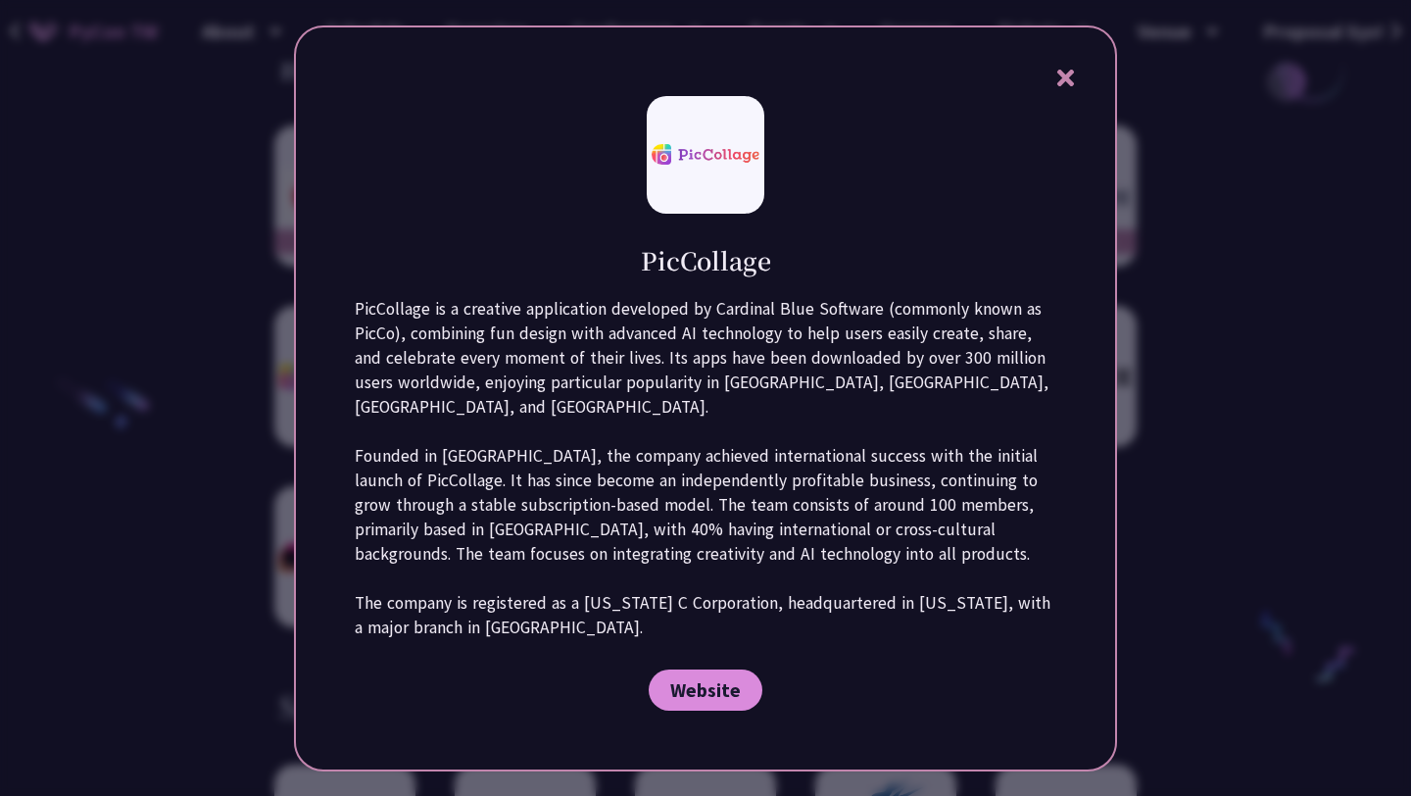
click at [1208, 408] on div at bounding box center [705, 398] width 1411 height 796
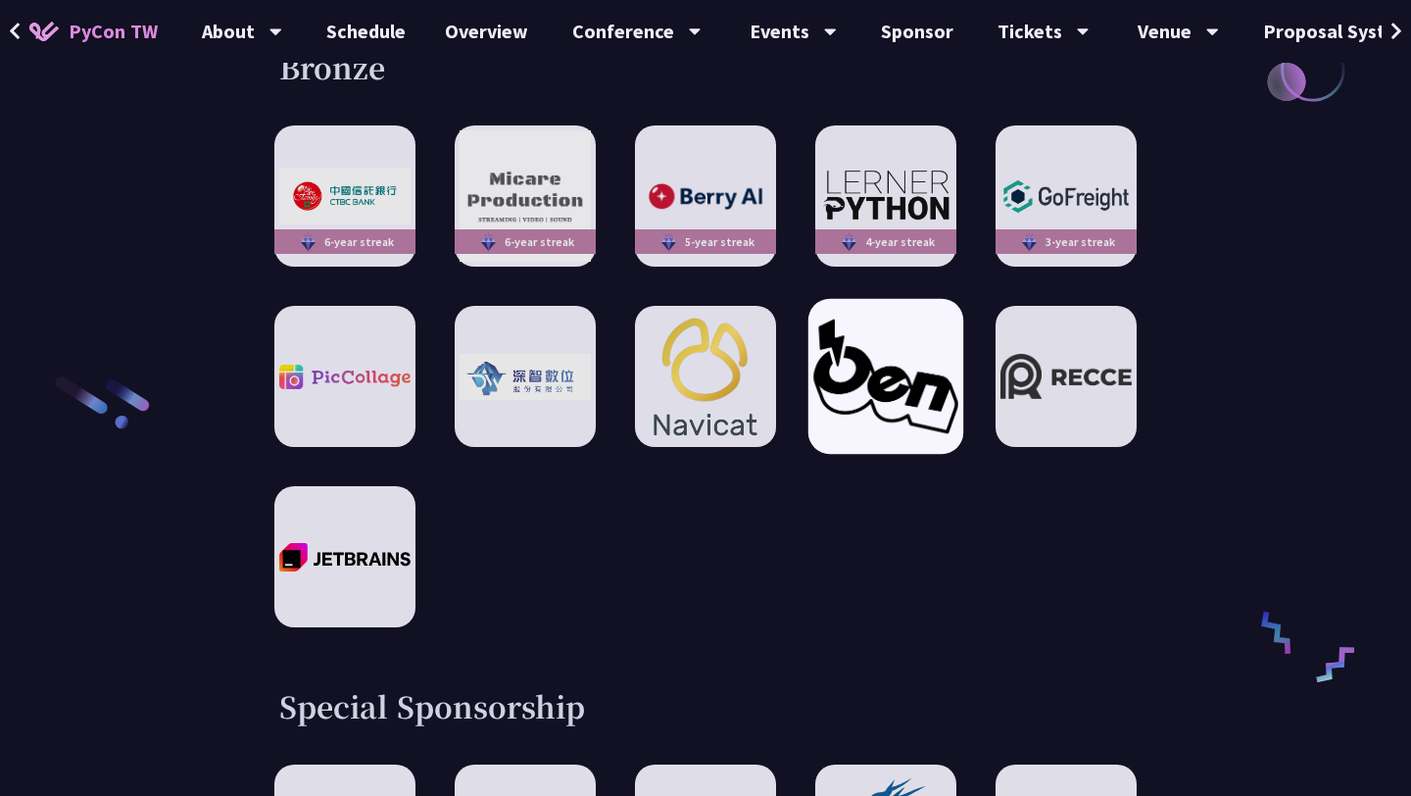
click at [865, 348] on img at bounding box center [886, 377] width 144 height 114
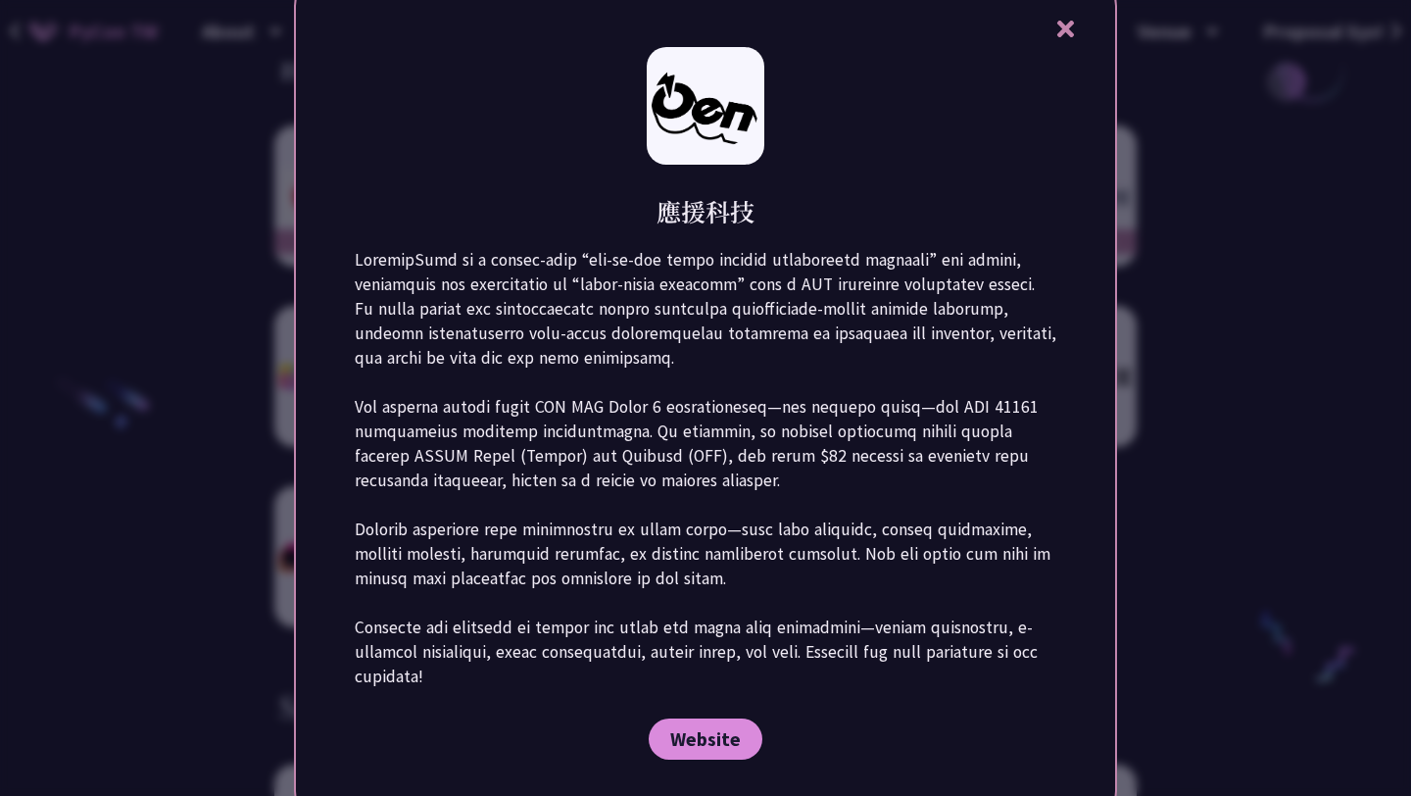
click at [1210, 293] on div at bounding box center [705, 398] width 1411 height 796
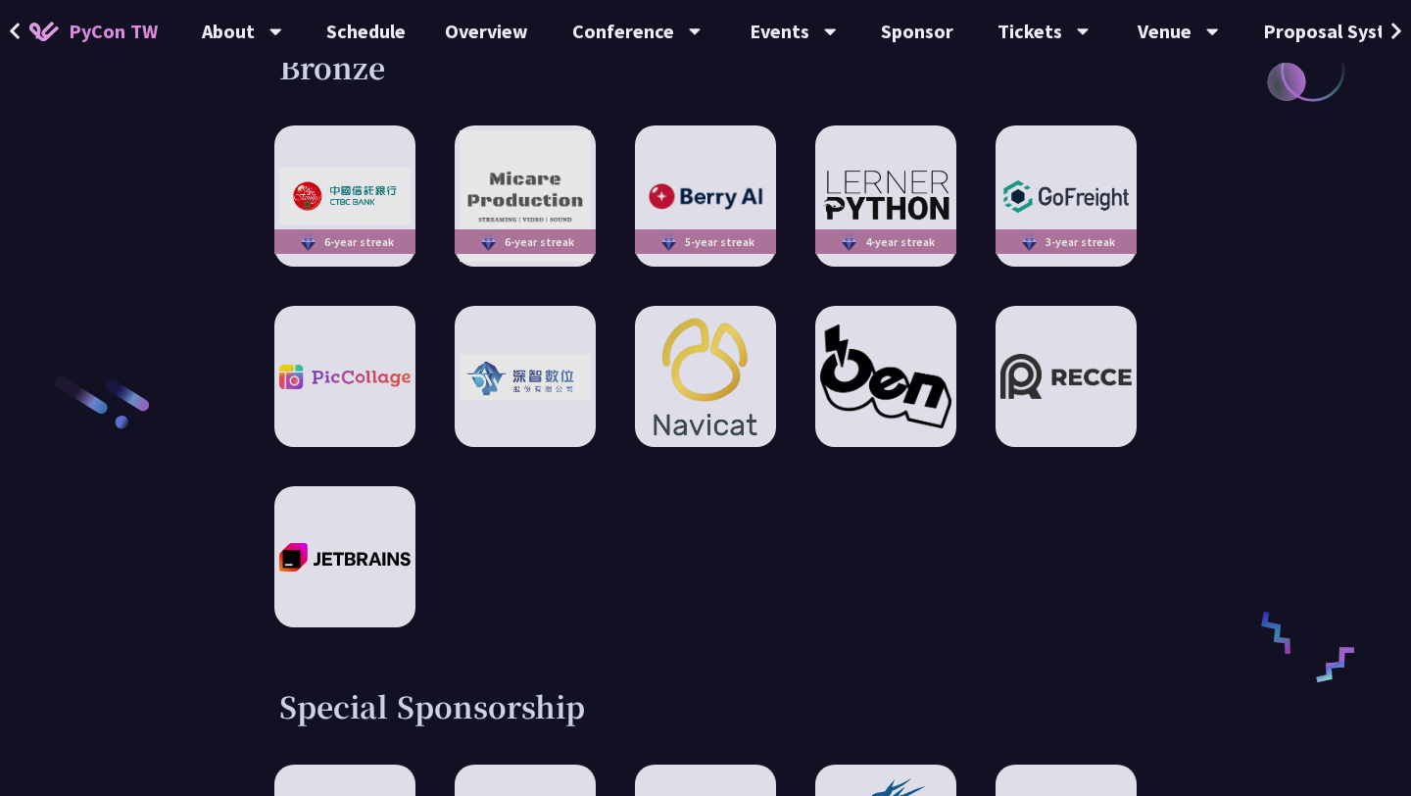
click at [379, 400] on div "6-year streak 6-year streak 5-year streak 4-year streak 3-year streak" at bounding box center [705, 376] width 863 height 502
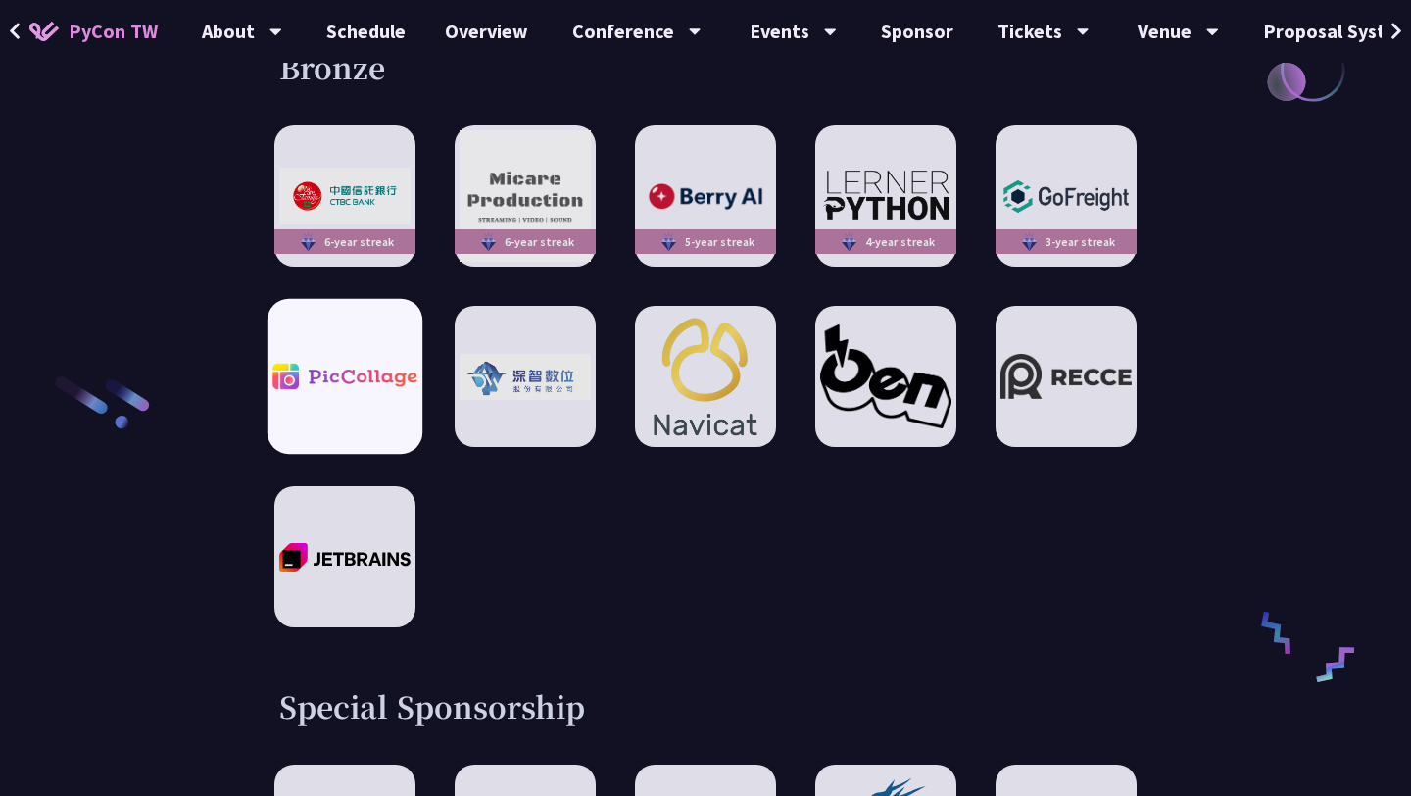
click at [380, 388] on div at bounding box center [345, 376] width 155 height 155
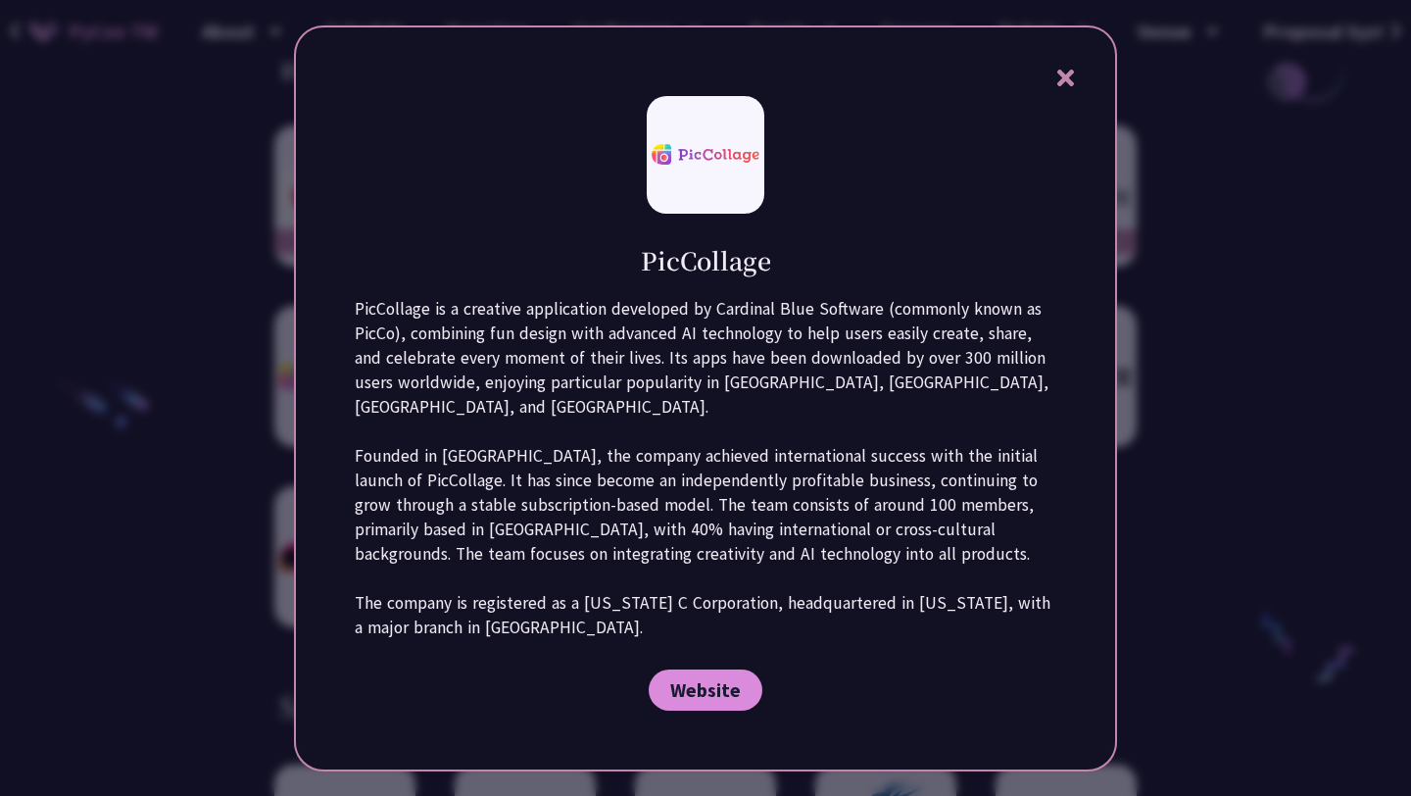
click at [1329, 258] on div at bounding box center [705, 398] width 1411 height 796
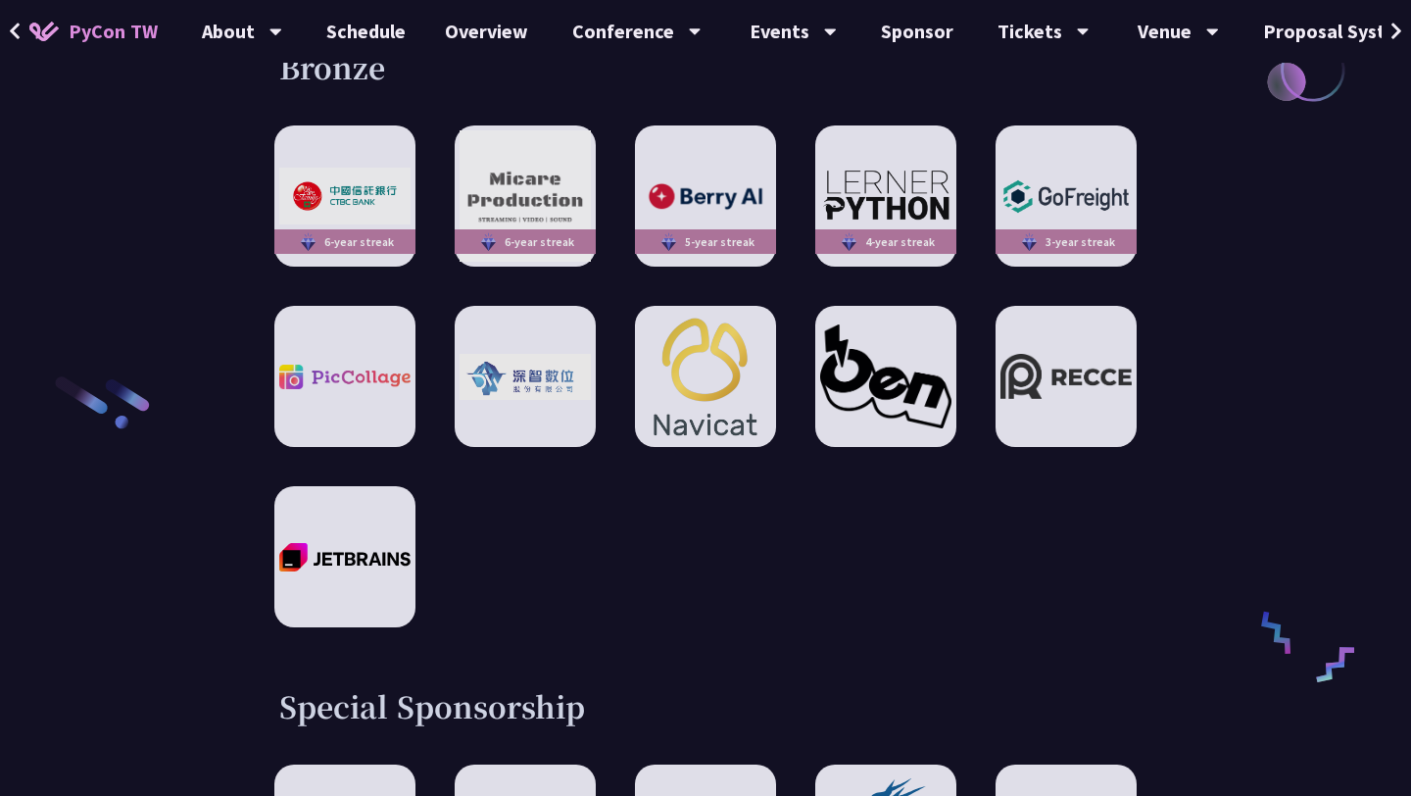
click at [1395, 29] on icon at bounding box center [1397, 32] width 13 height 20
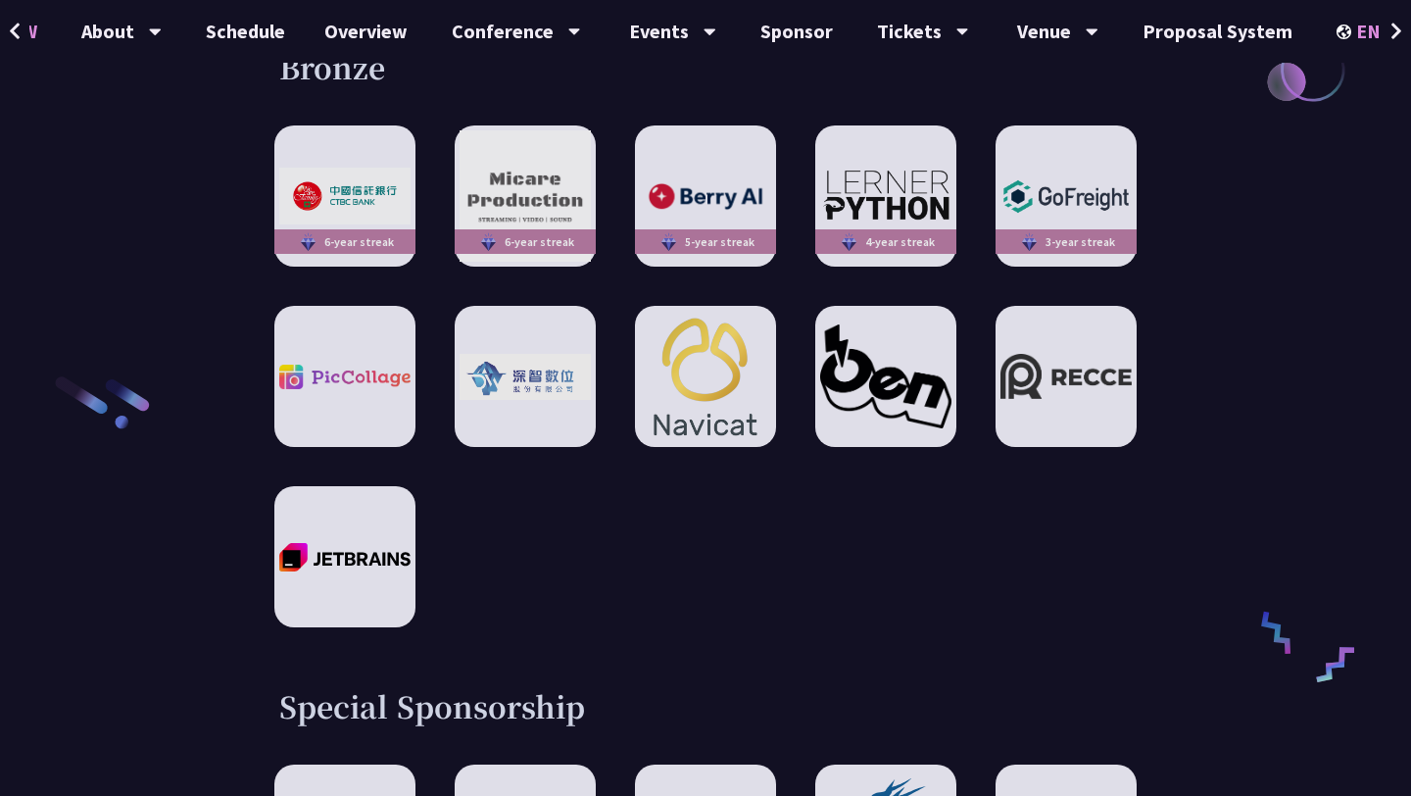
scroll to position [0, 122]
click at [1336, 44] on div "EN" at bounding box center [1372, 31] width 72 height 63
click at [1339, 130] on div "中文" at bounding box center [1371, 147] width 118 height 46
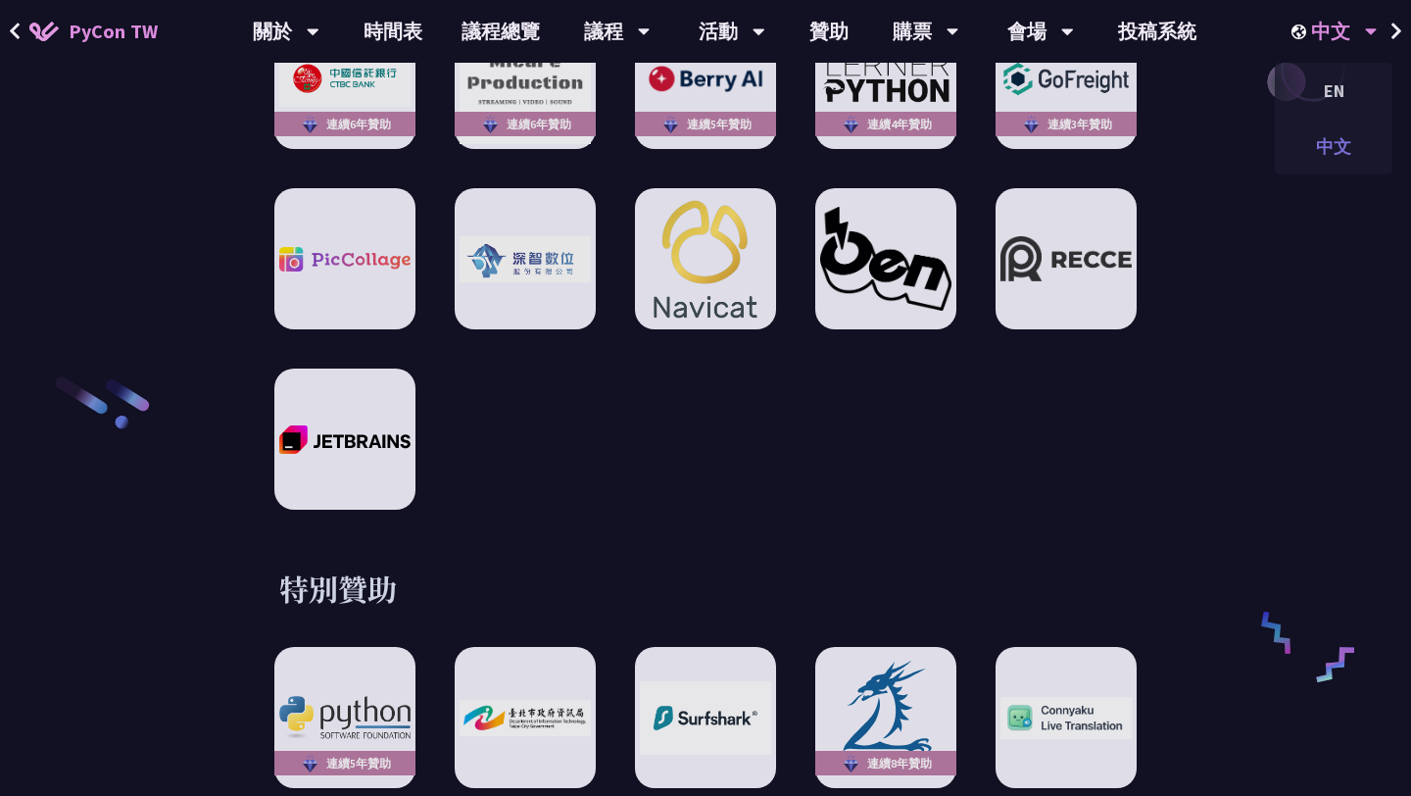
scroll to position [0, 0]
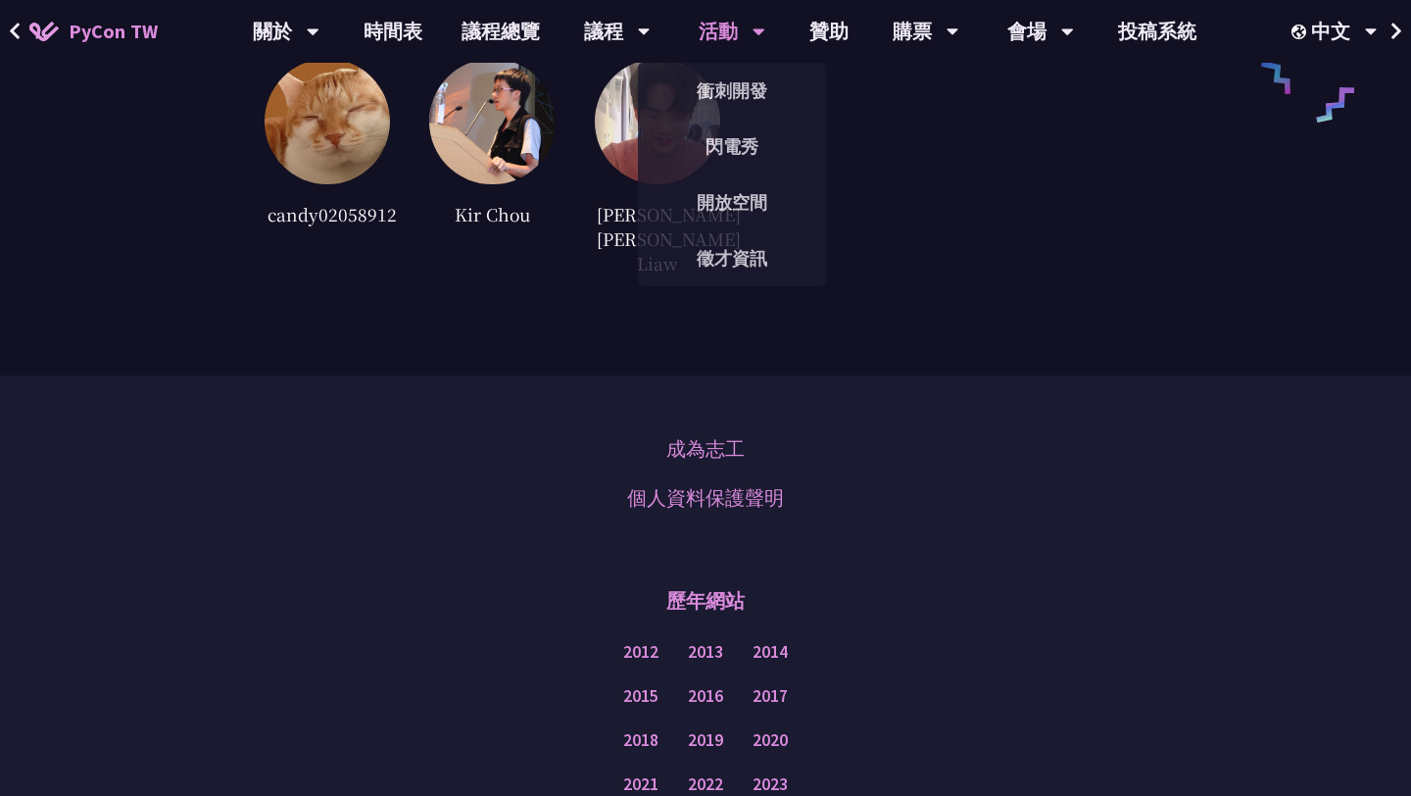
scroll to position [5144, 0]
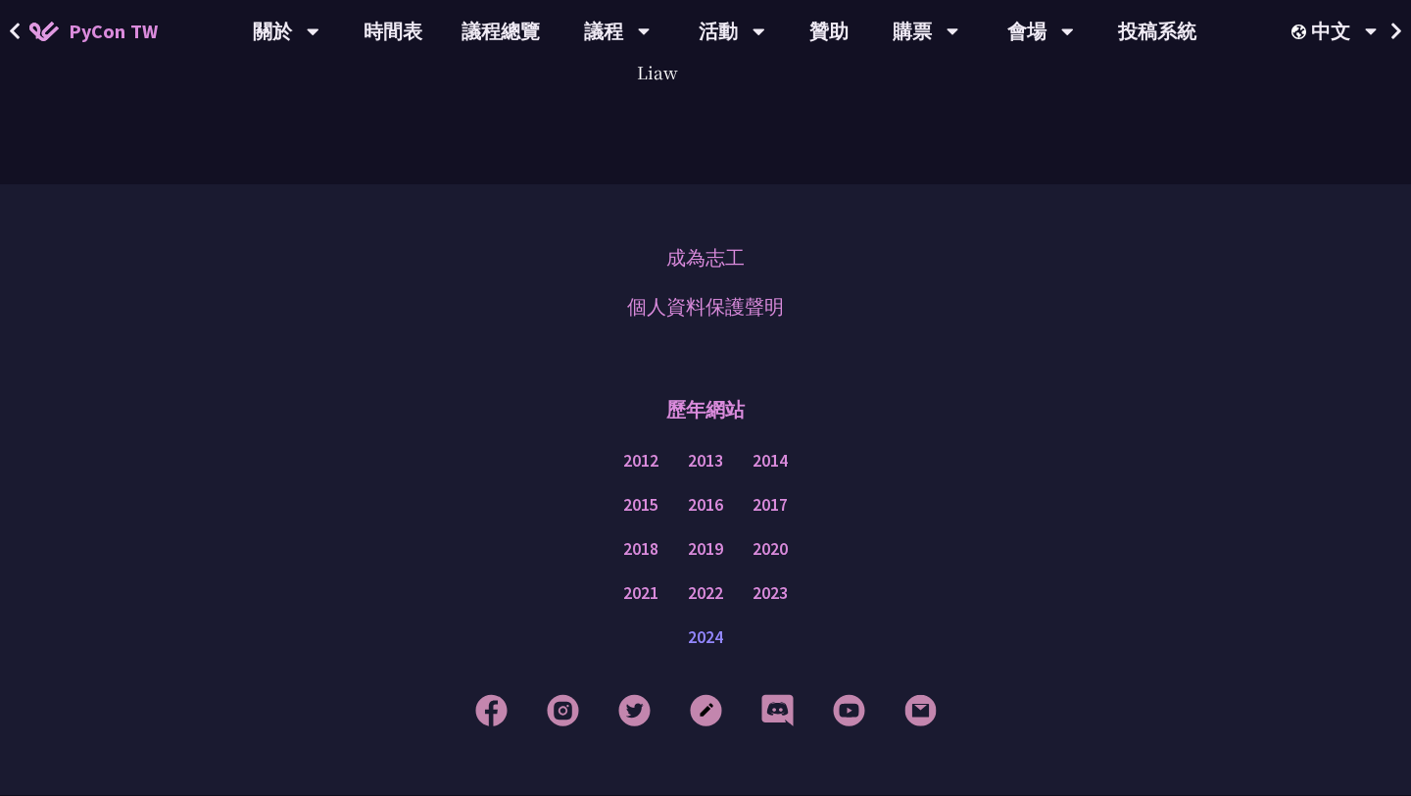
click at [705, 625] on link "2024" at bounding box center [705, 637] width 35 height 25
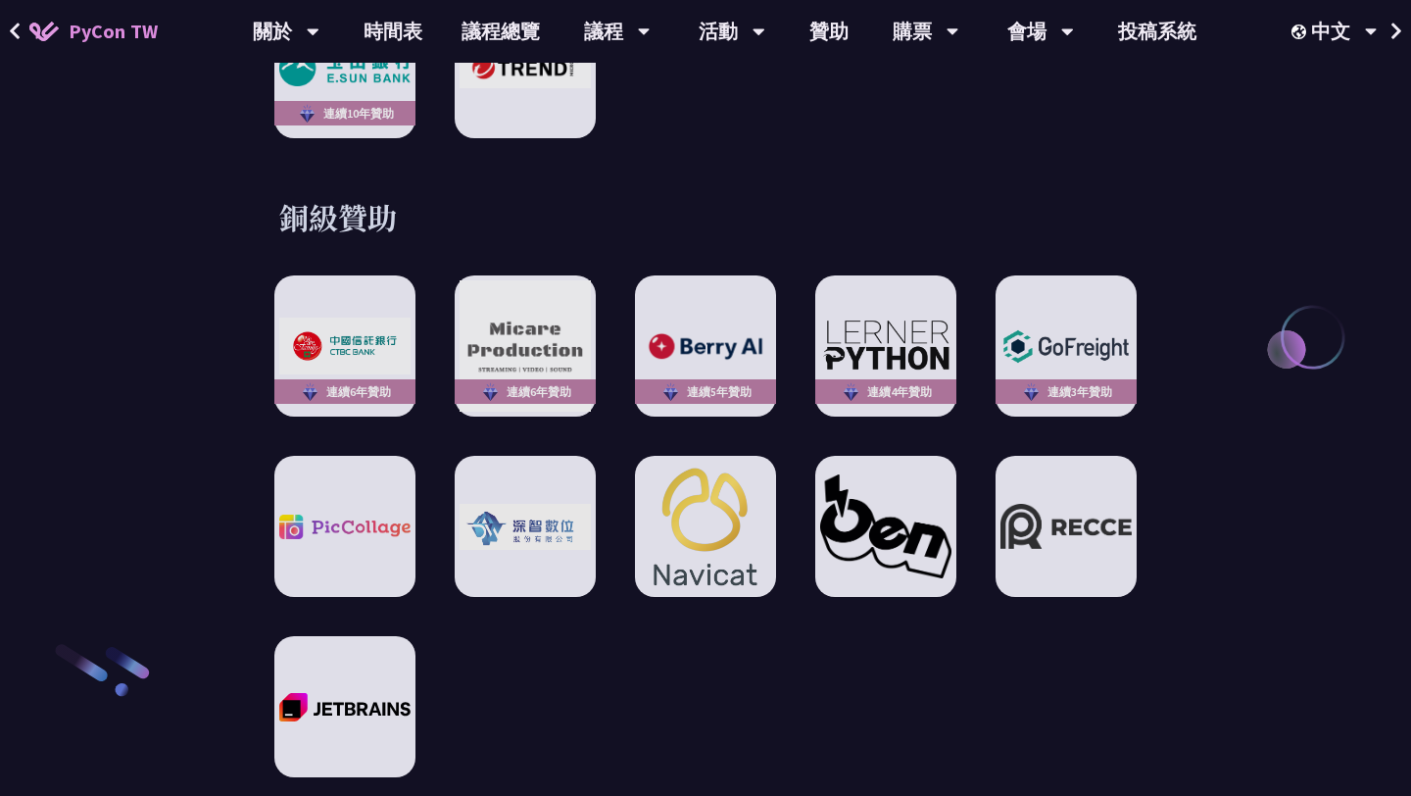
scroll to position [2712, 0]
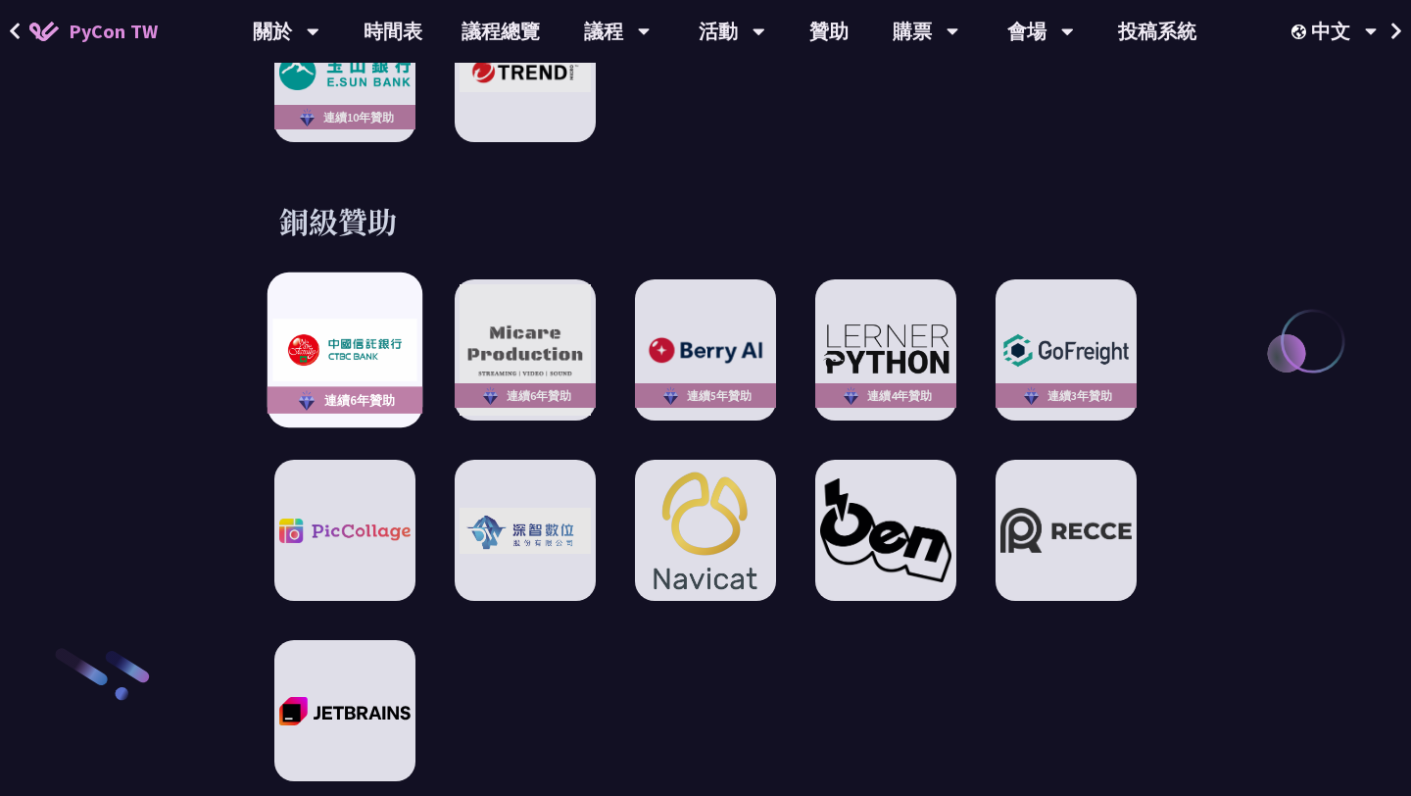
click at [313, 359] on img at bounding box center [344, 350] width 144 height 63
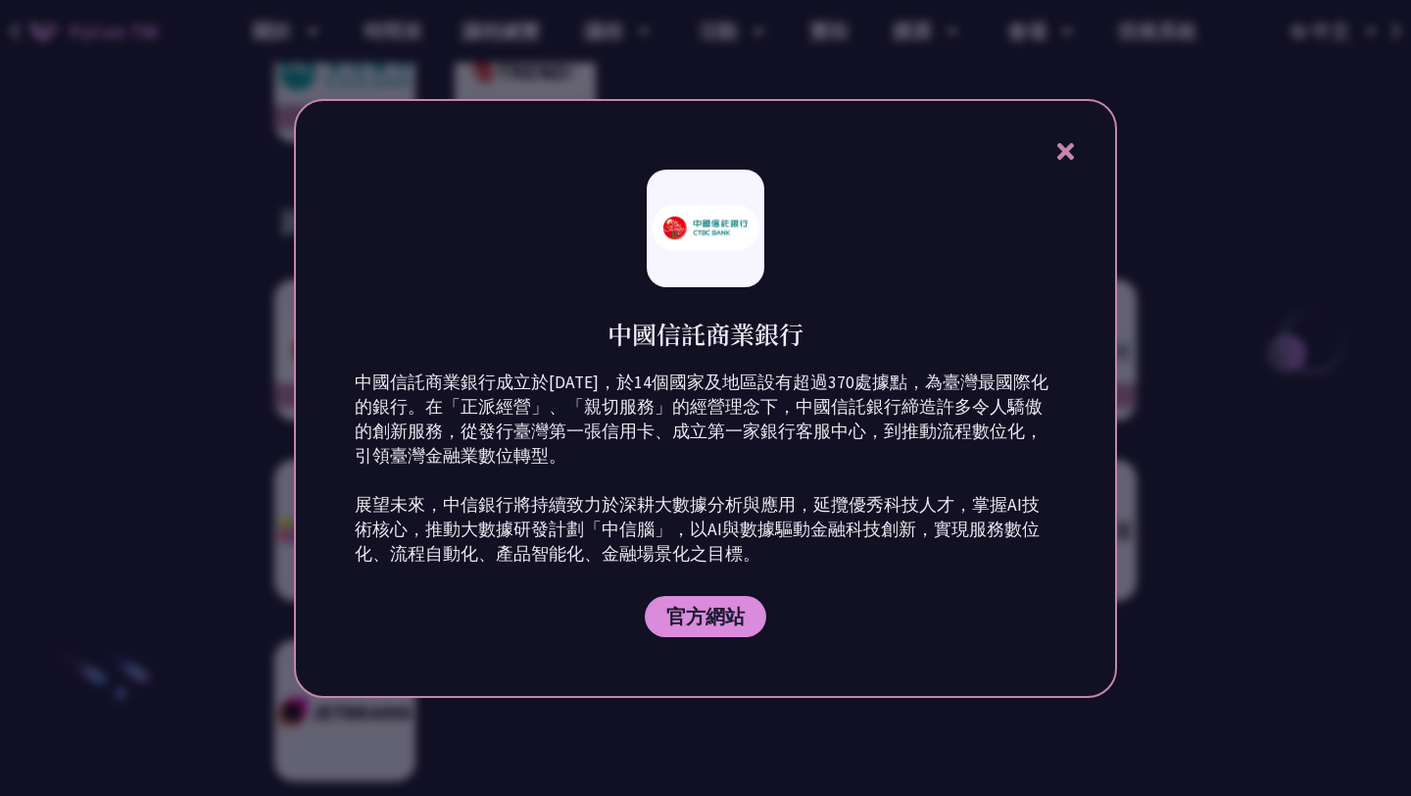
click at [1127, 199] on div at bounding box center [705, 398] width 1411 height 796
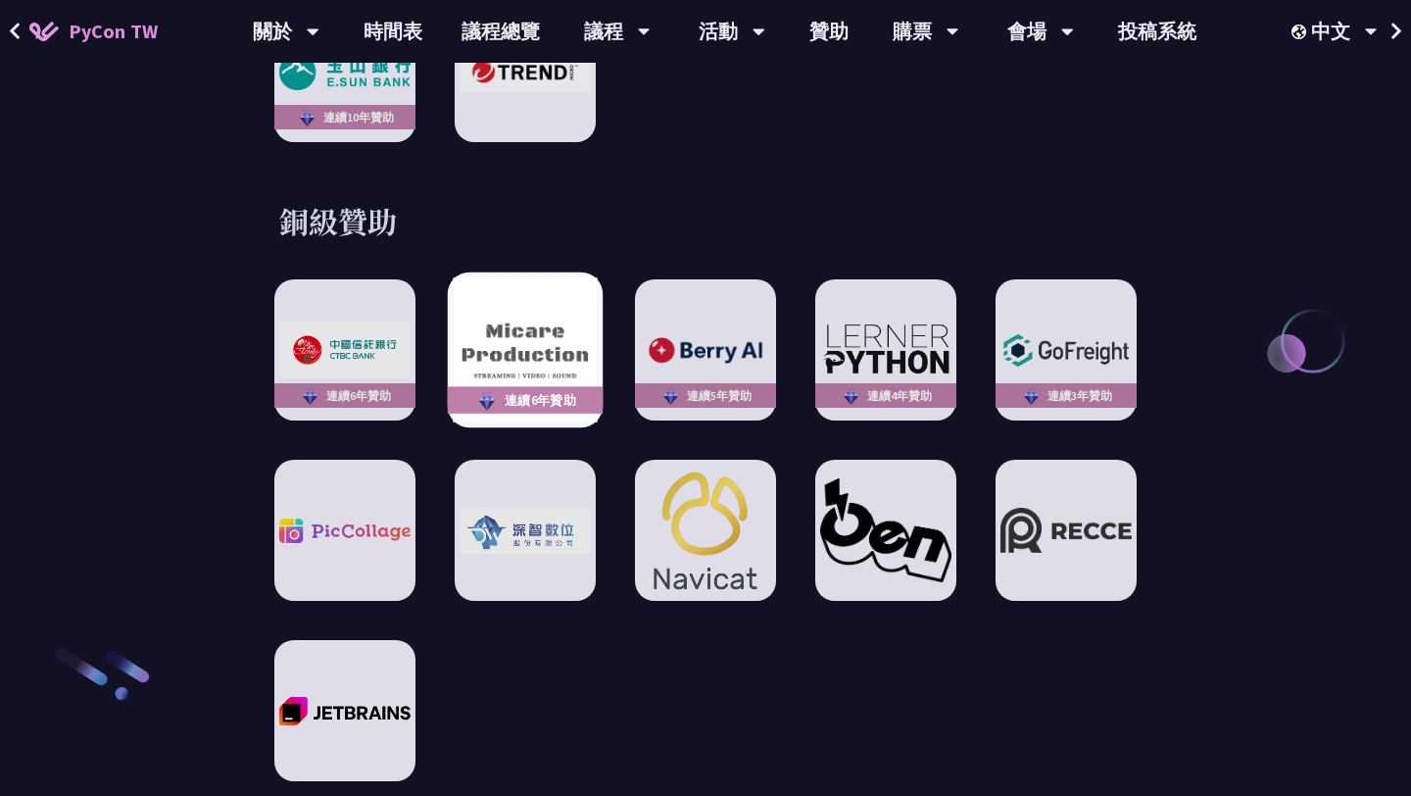
click at [511, 285] on img at bounding box center [525, 350] width 144 height 144
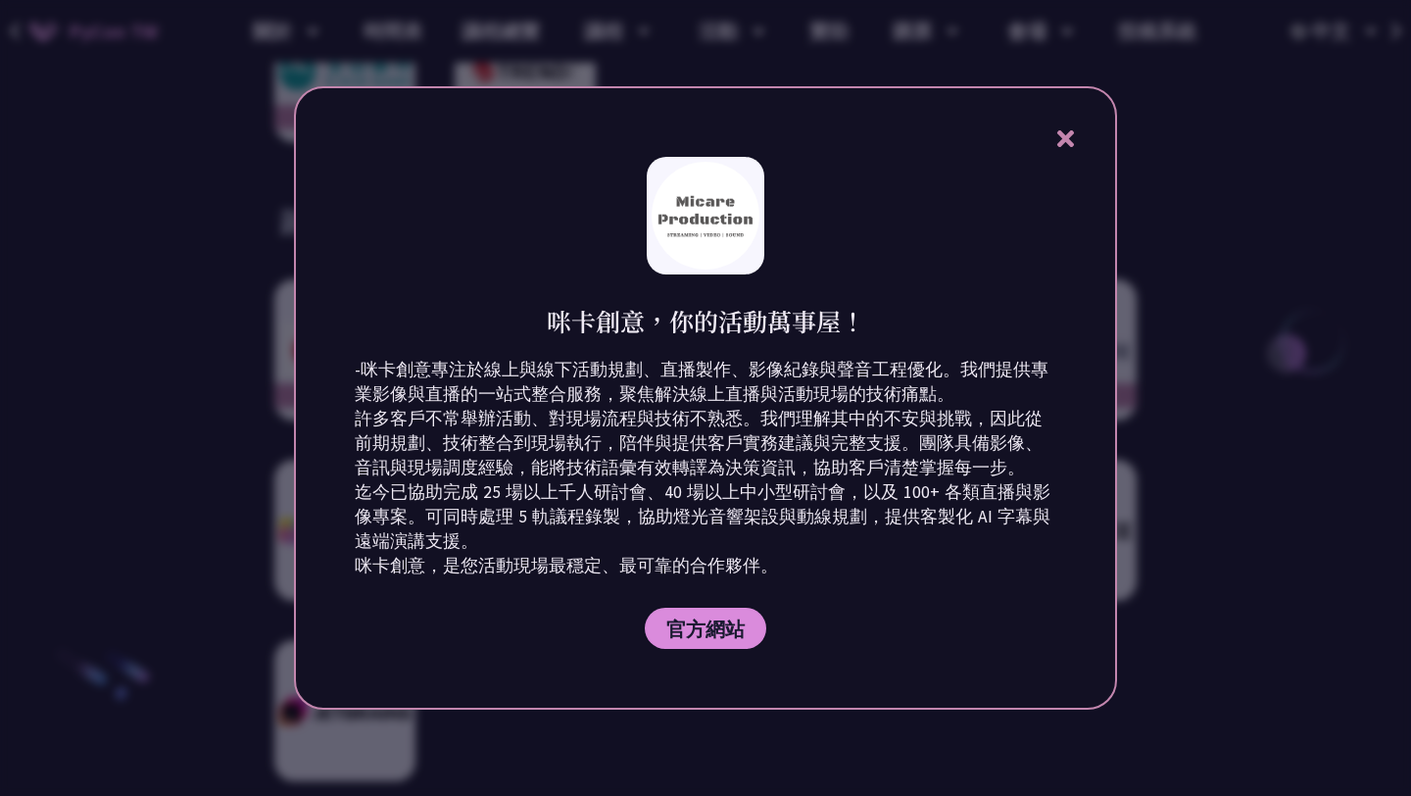
click at [1213, 245] on div at bounding box center [705, 398] width 1411 height 796
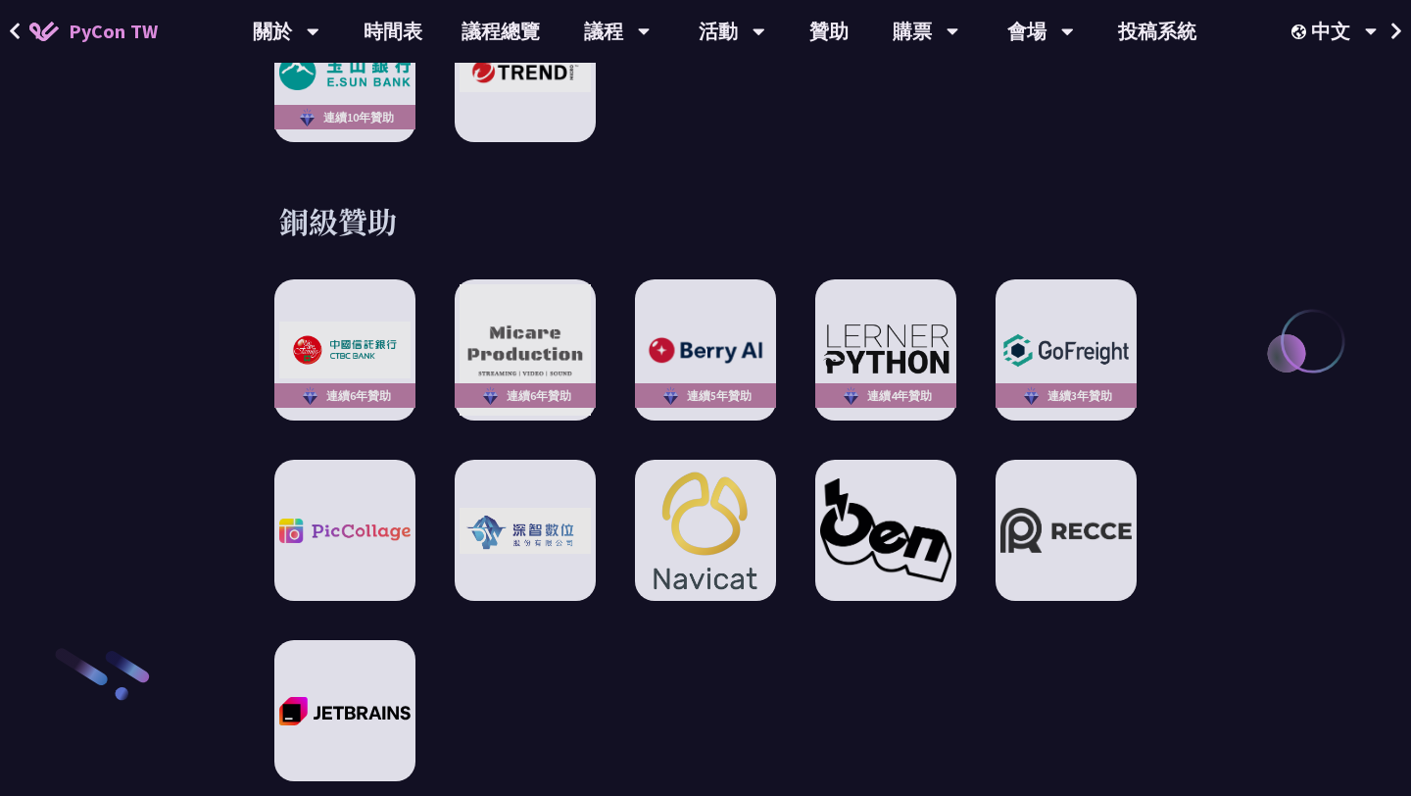
click at [778, 248] on div "銅級贊助 連續6年贊助 連續6年贊助 連續5年贊助 連續4年贊助 連續3年贊助" at bounding box center [705, 491] width 1019 height 580
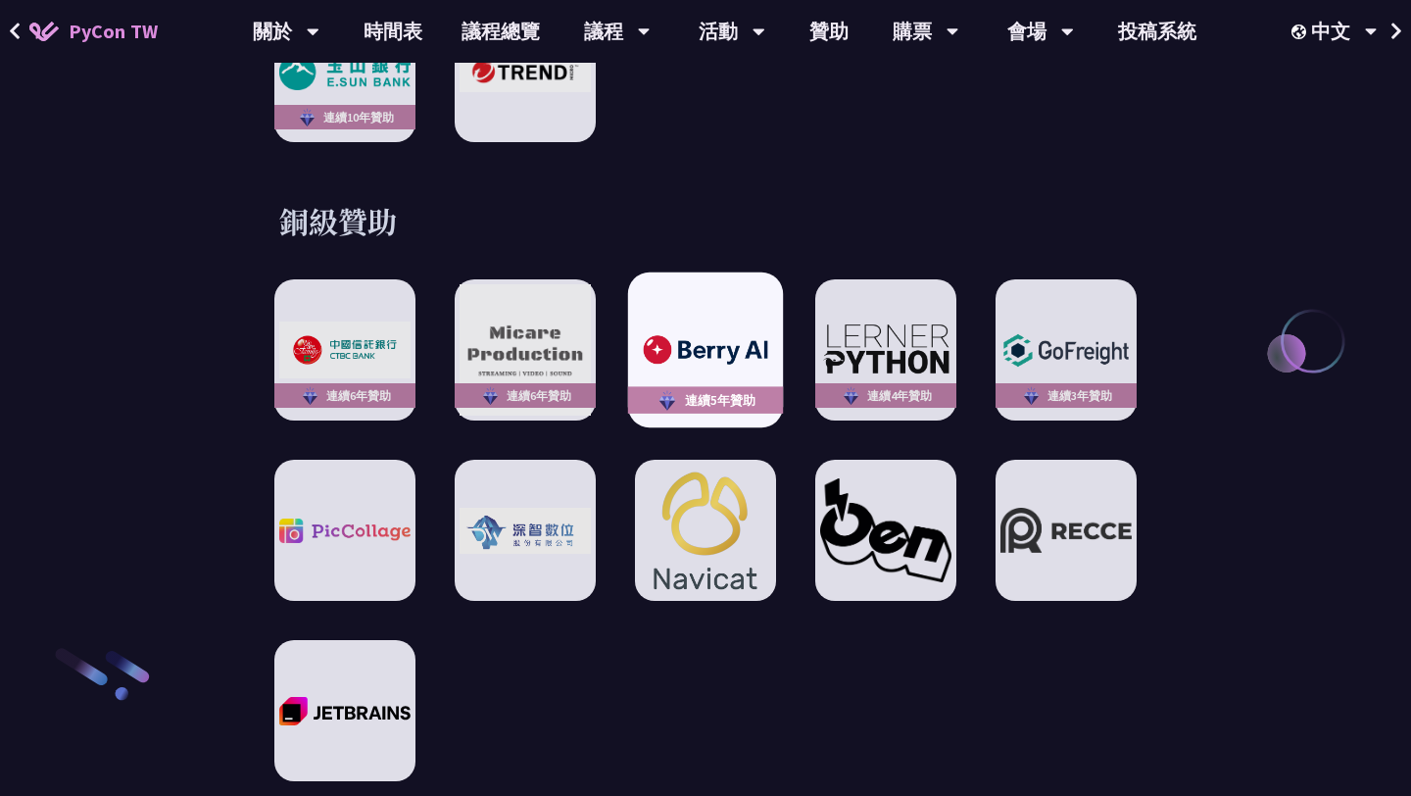
click at [768, 283] on div "連續5年贊助" at bounding box center [705, 349] width 155 height 155
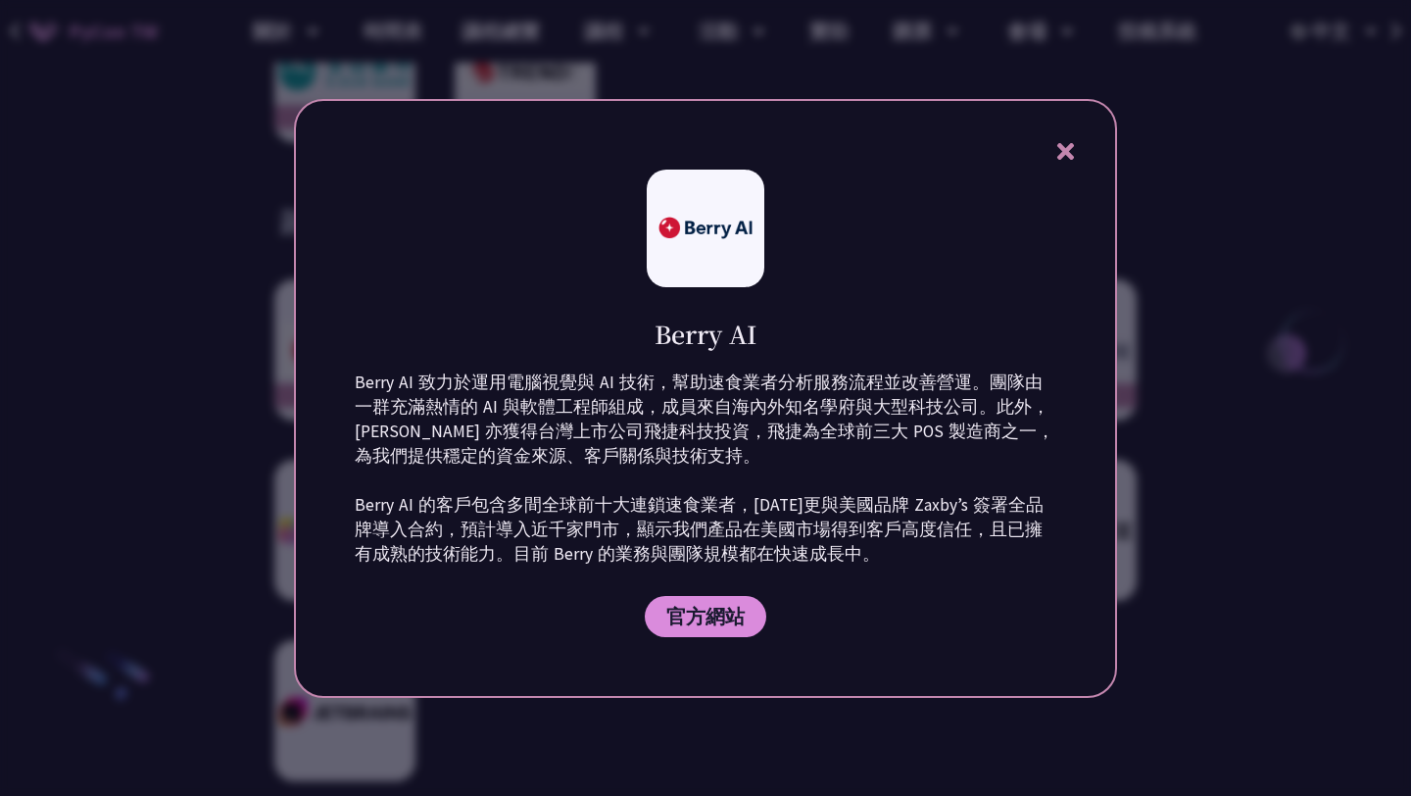
click at [1235, 215] on div at bounding box center [705, 398] width 1411 height 796
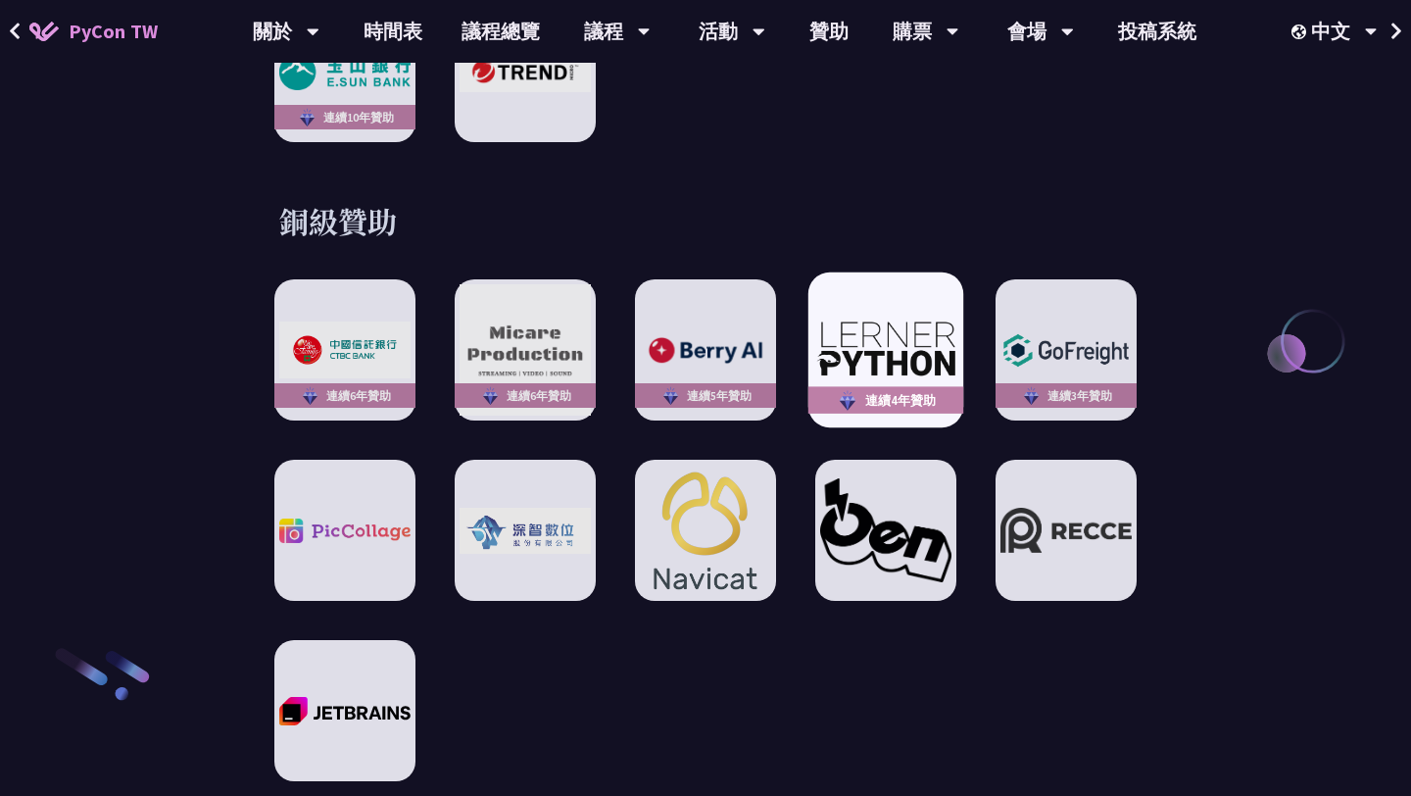
click at [912, 320] on img at bounding box center [886, 350] width 144 height 61
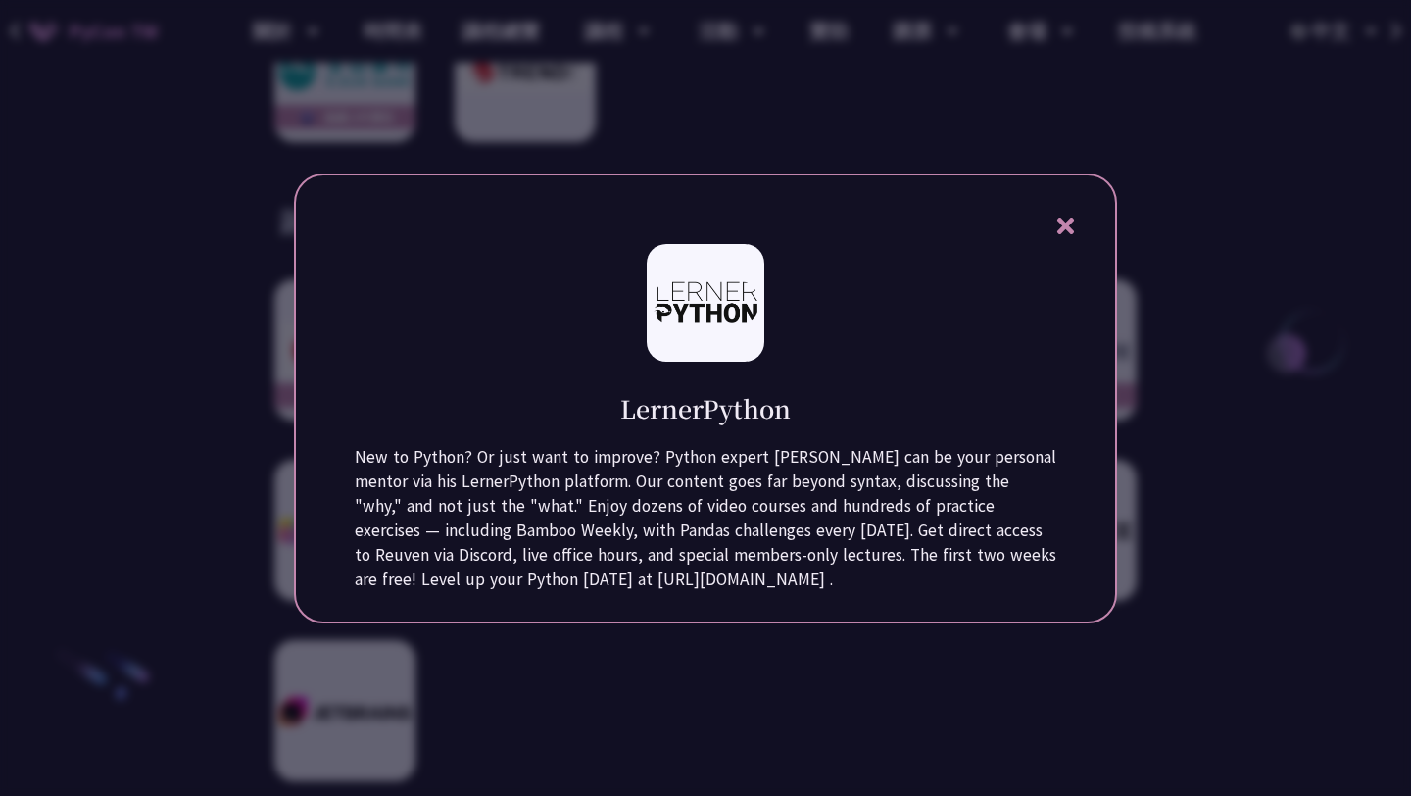
click at [1163, 253] on div at bounding box center [705, 398] width 1411 height 796
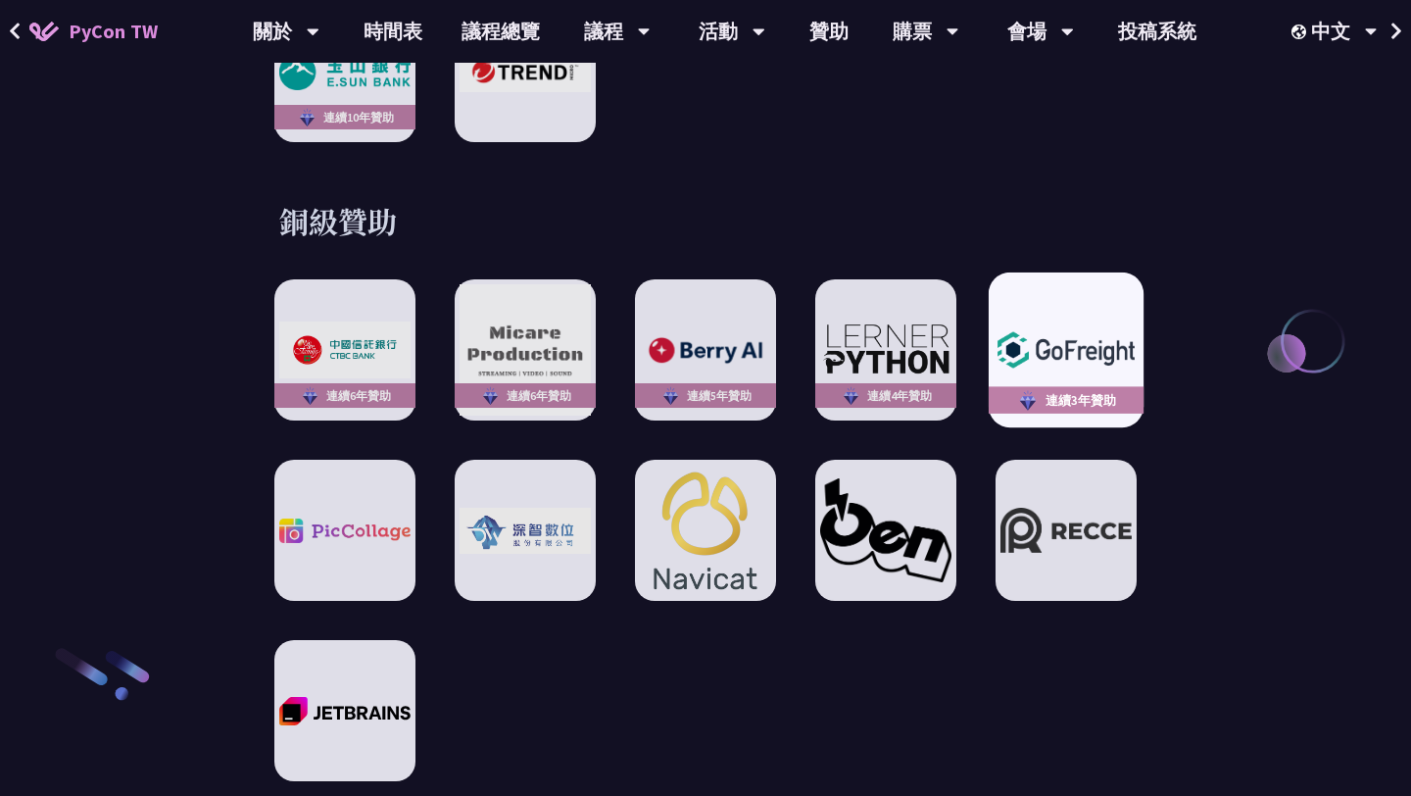
click at [1139, 303] on div "連續3年贊助" at bounding box center [1066, 349] width 155 height 155
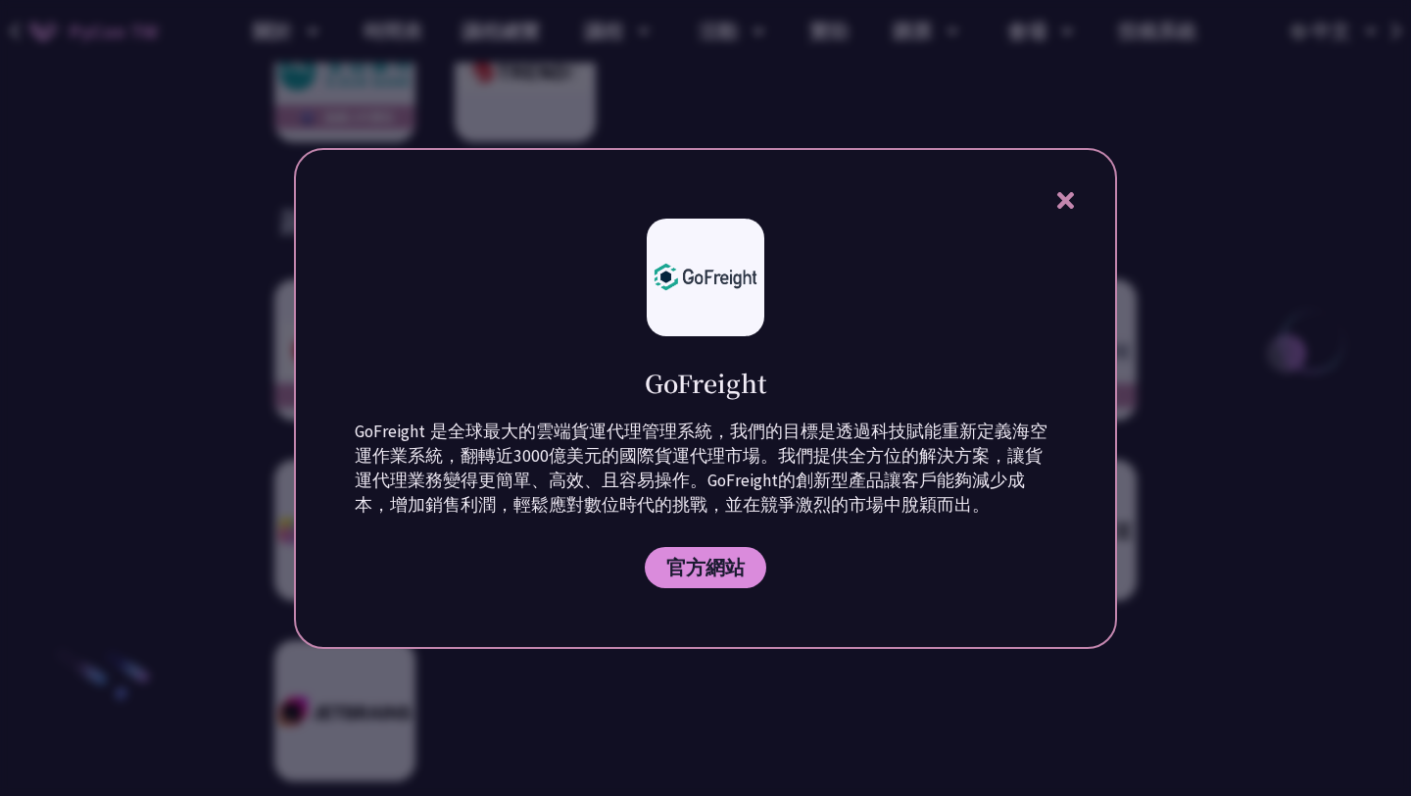
click at [1245, 280] on div at bounding box center [705, 398] width 1411 height 796
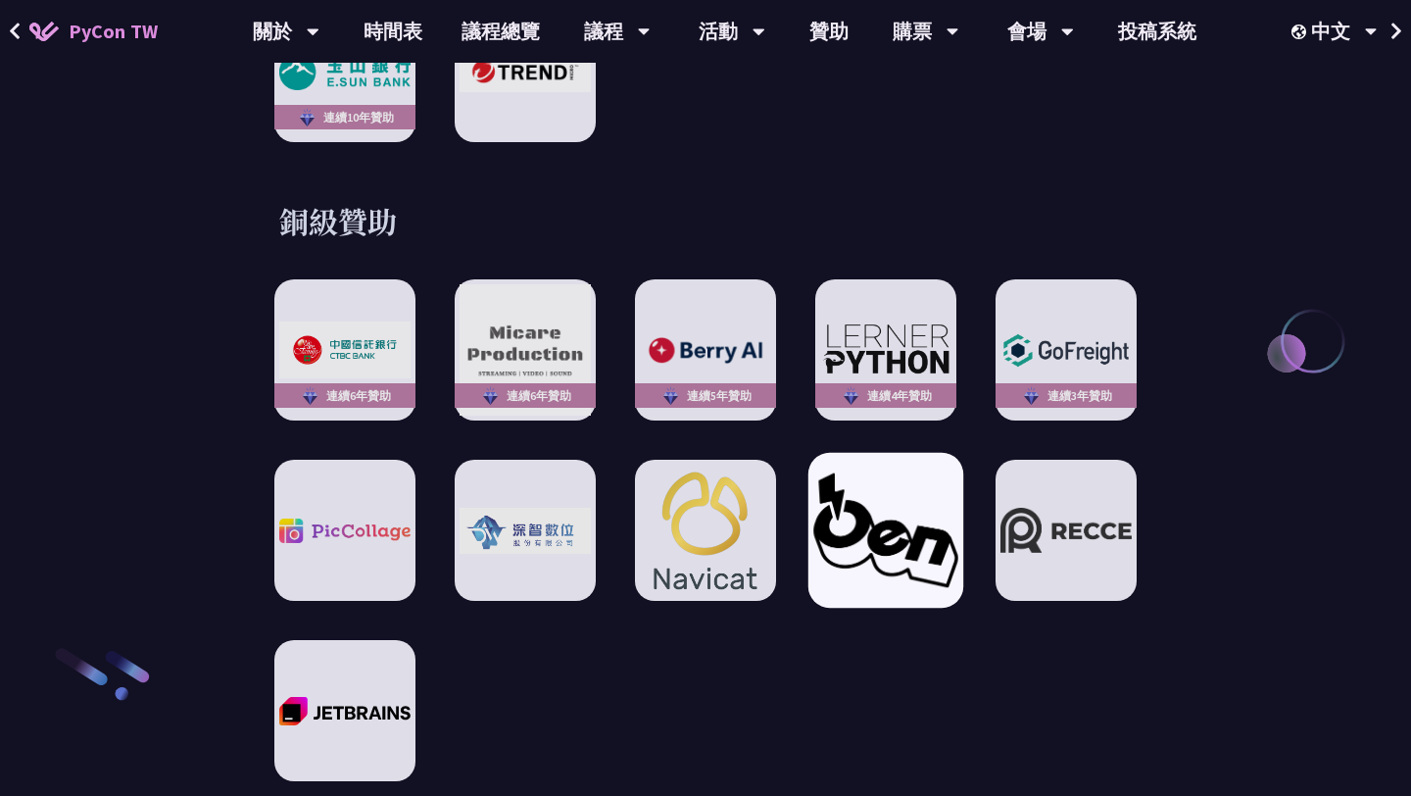
click at [861, 514] on img at bounding box center [886, 530] width 144 height 114
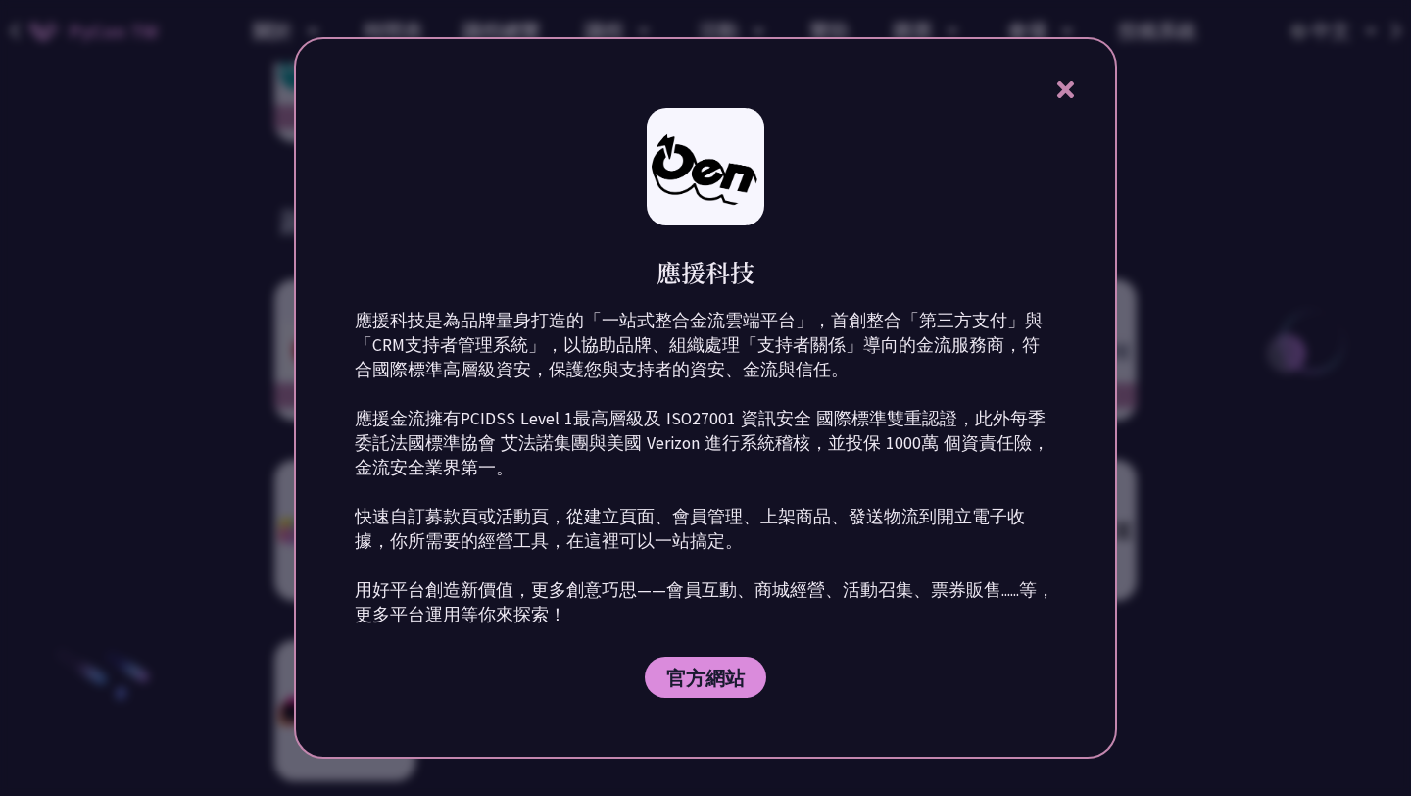
click at [1236, 289] on div at bounding box center [705, 398] width 1411 height 796
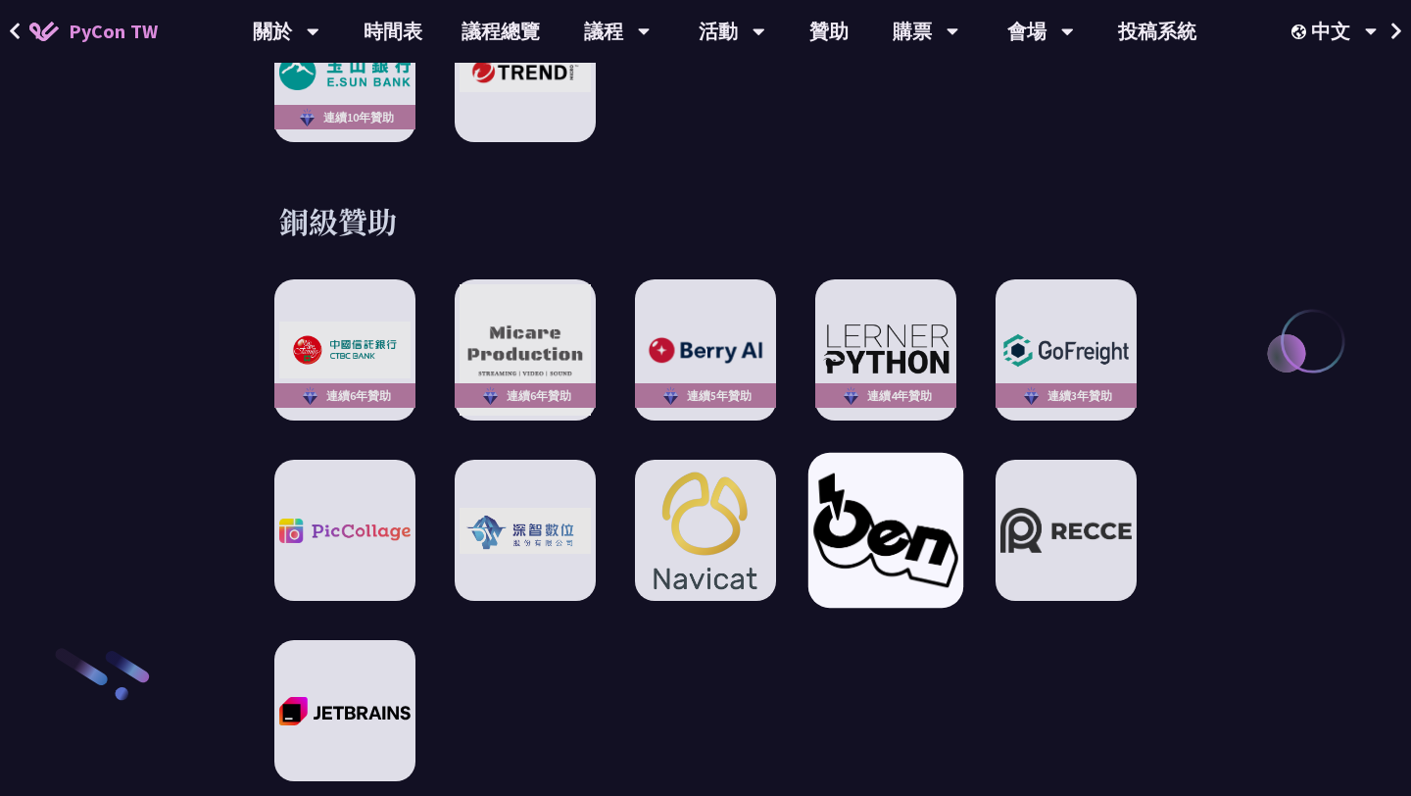
click at [904, 496] on img at bounding box center [886, 530] width 144 height 114
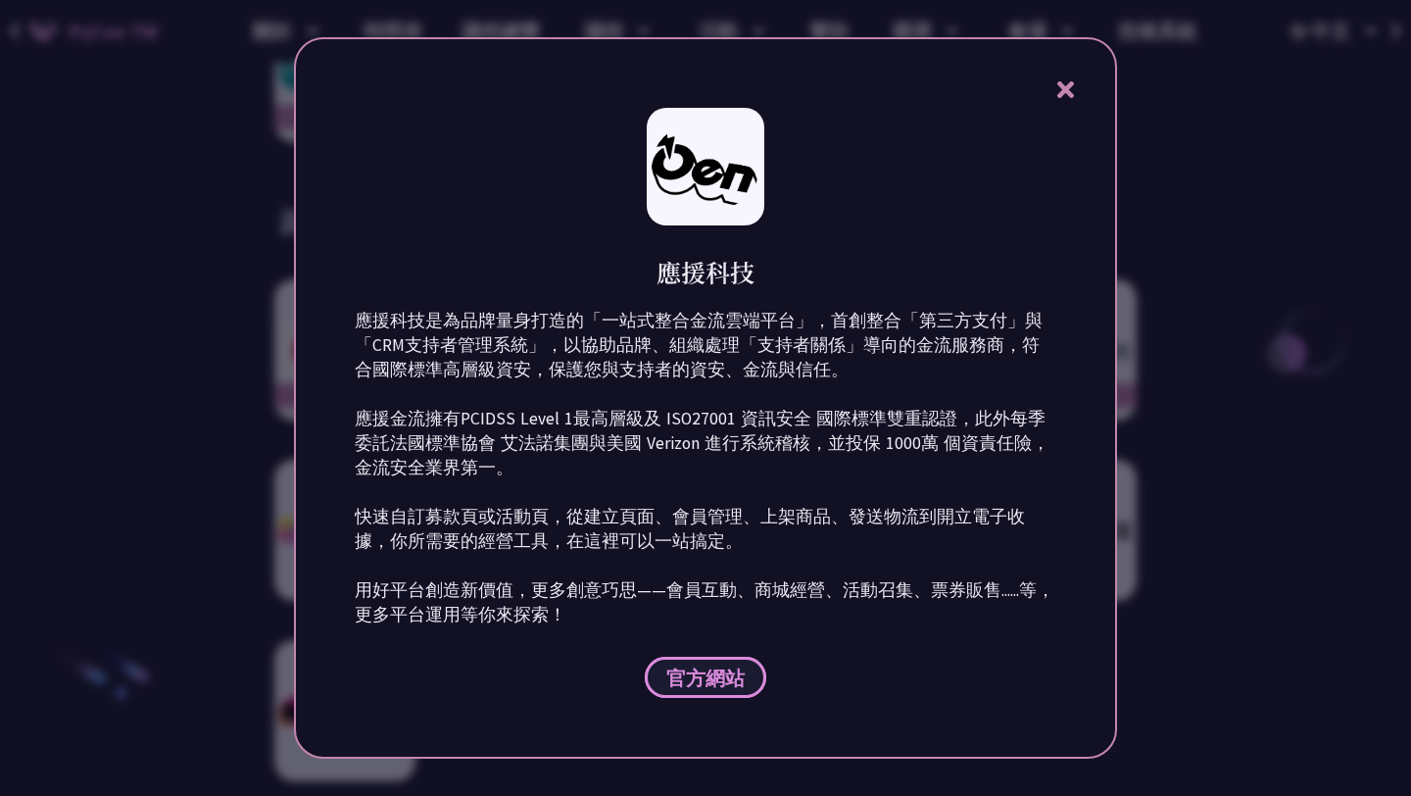
click at [734, 673] on span "官方網站" at bounding box center [706, 678] width 78 height 25
click at [1058, 124] on div "應援科技 應援科技是為品牌量身打造的「一站式整合金流雲端平台」，首創整合「第三方支付」與「CRM支持者管理系統」，以協助品牌、組織處理「支持者關係」導向的金流…" at bounding box center [705, 397] width 823 height 721
click at [1058, 106] on div "應援科技 應援科技是為品牌量身打造的「一站式整合金流雲端平台」，首創整合「第三方支付」與「CRM支持者管理系統」，以協助品牌、組織處理「支持者關係」導向的金流…" at bounding box center [705, 397] width 823 height 721
click at [1060, 93] on icon at bounding box center [1065, 89] width 17 height 17
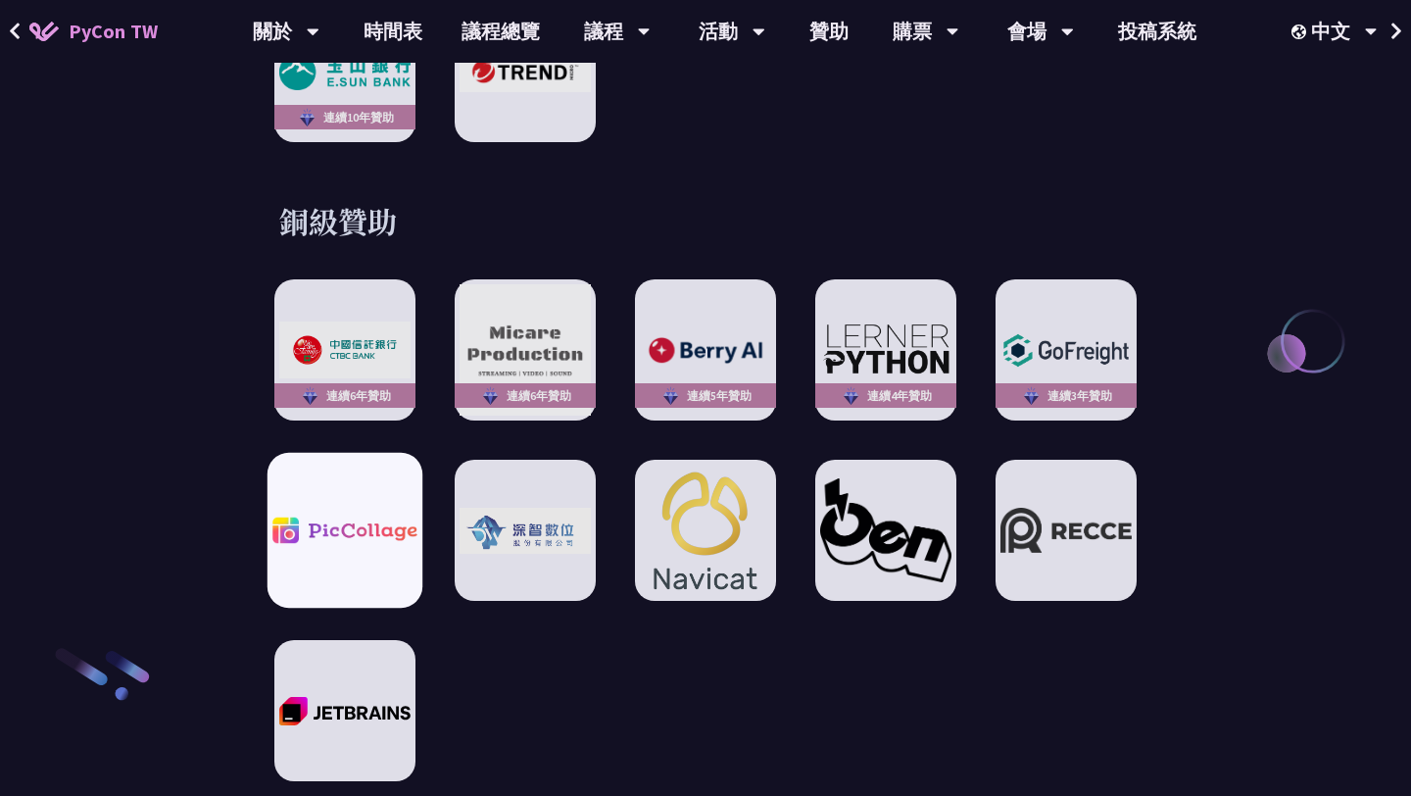
click at [307, 542] on div at bounding box center [345, 530] width 155 height 155
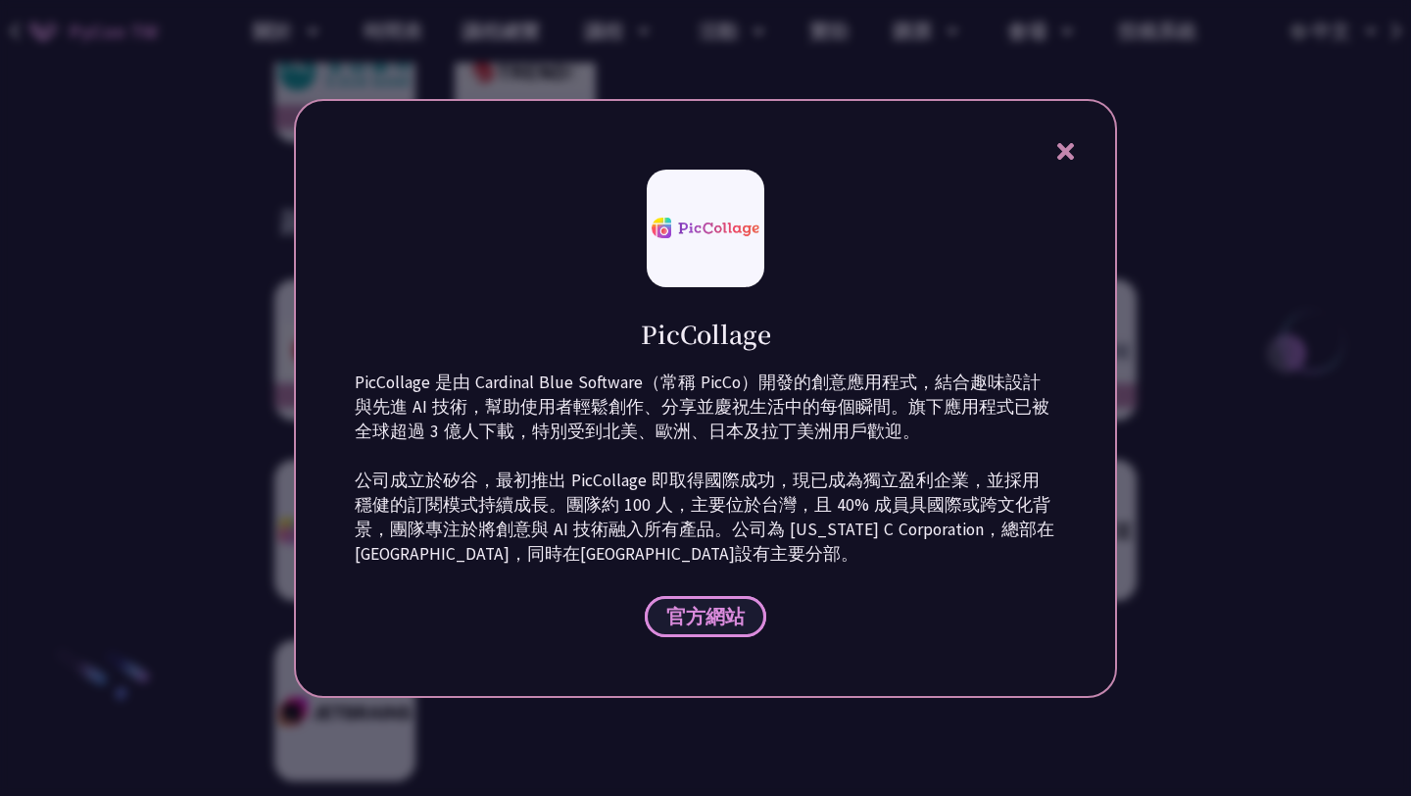
click at [714, 635] on link "官方網站" at bounding box center [706, 616] width 122 height 41
click at [1065, 142] on icon at bounding box center [1066, 151] width 25 height 25
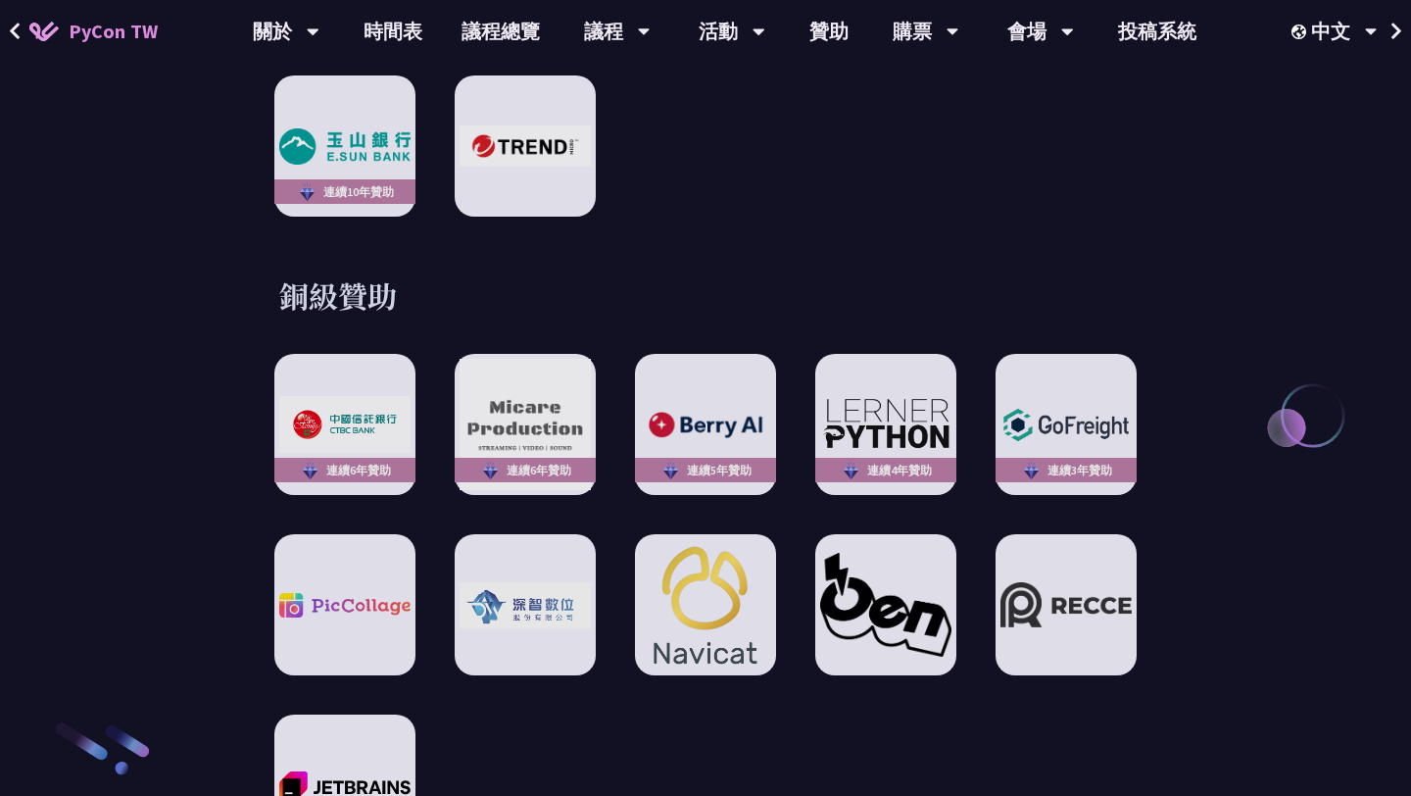
scroll to position [2637, 0]
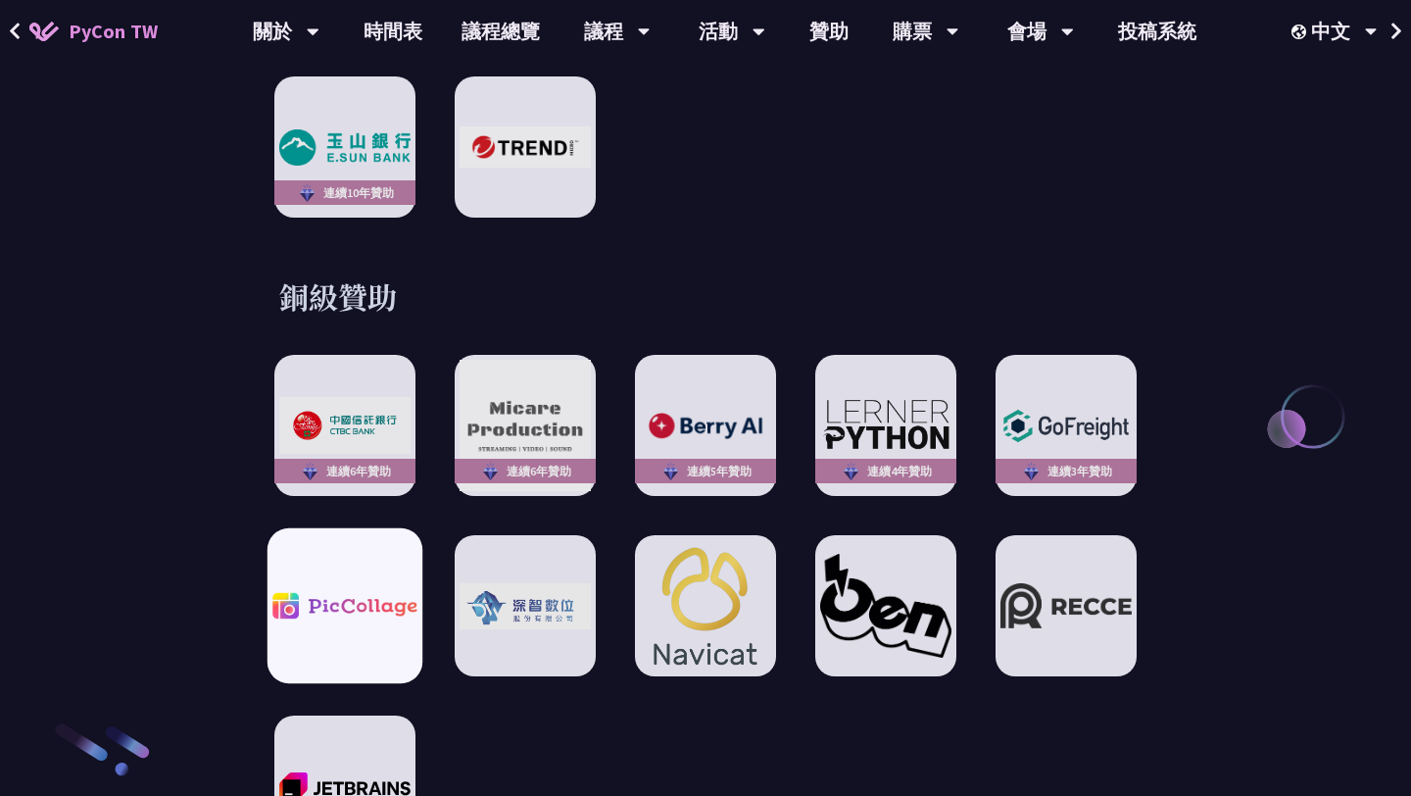
click at [373, 563] on div at bounding box center [345, 605] width 155 height 155
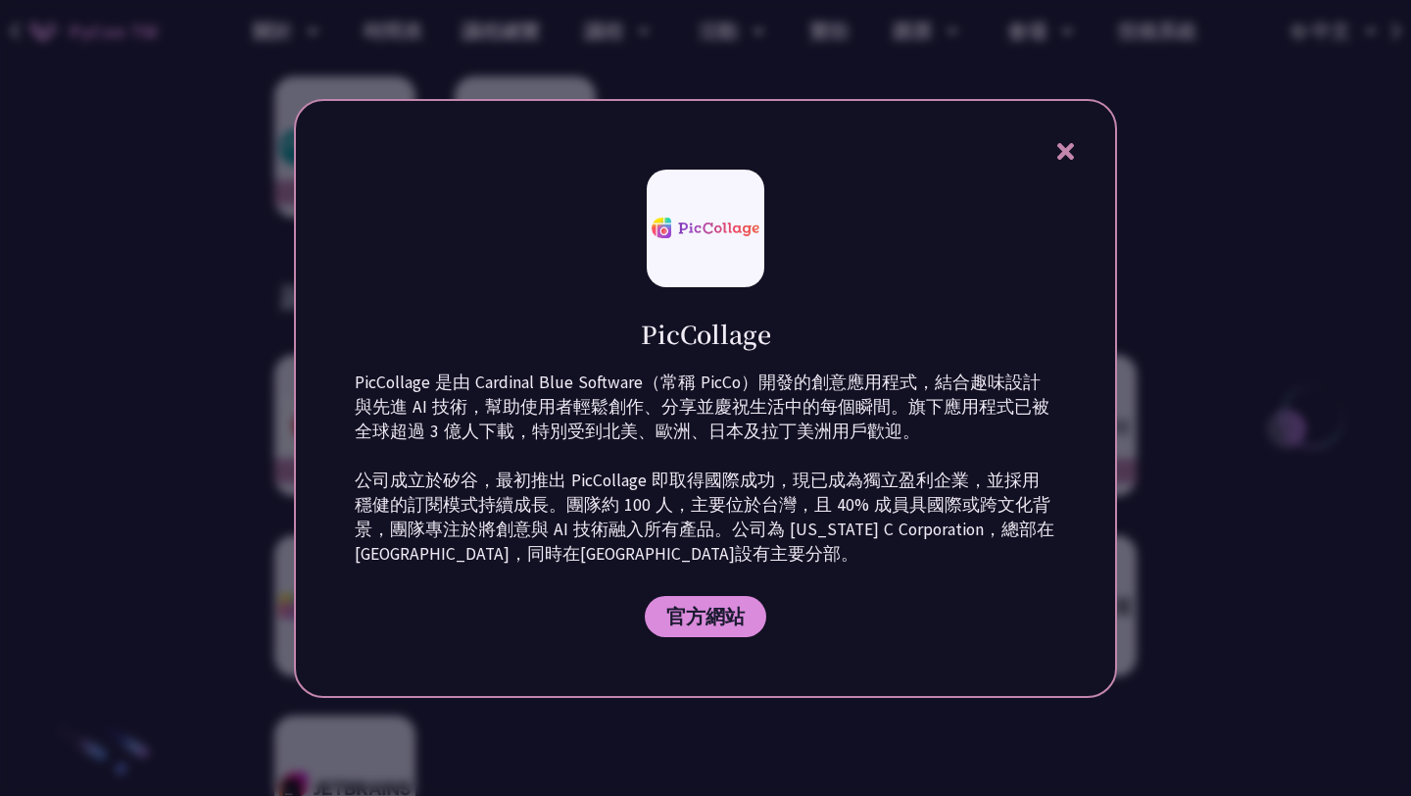
click at [206, 597] on div at bounding box center [705, 398] width 1411 height 796
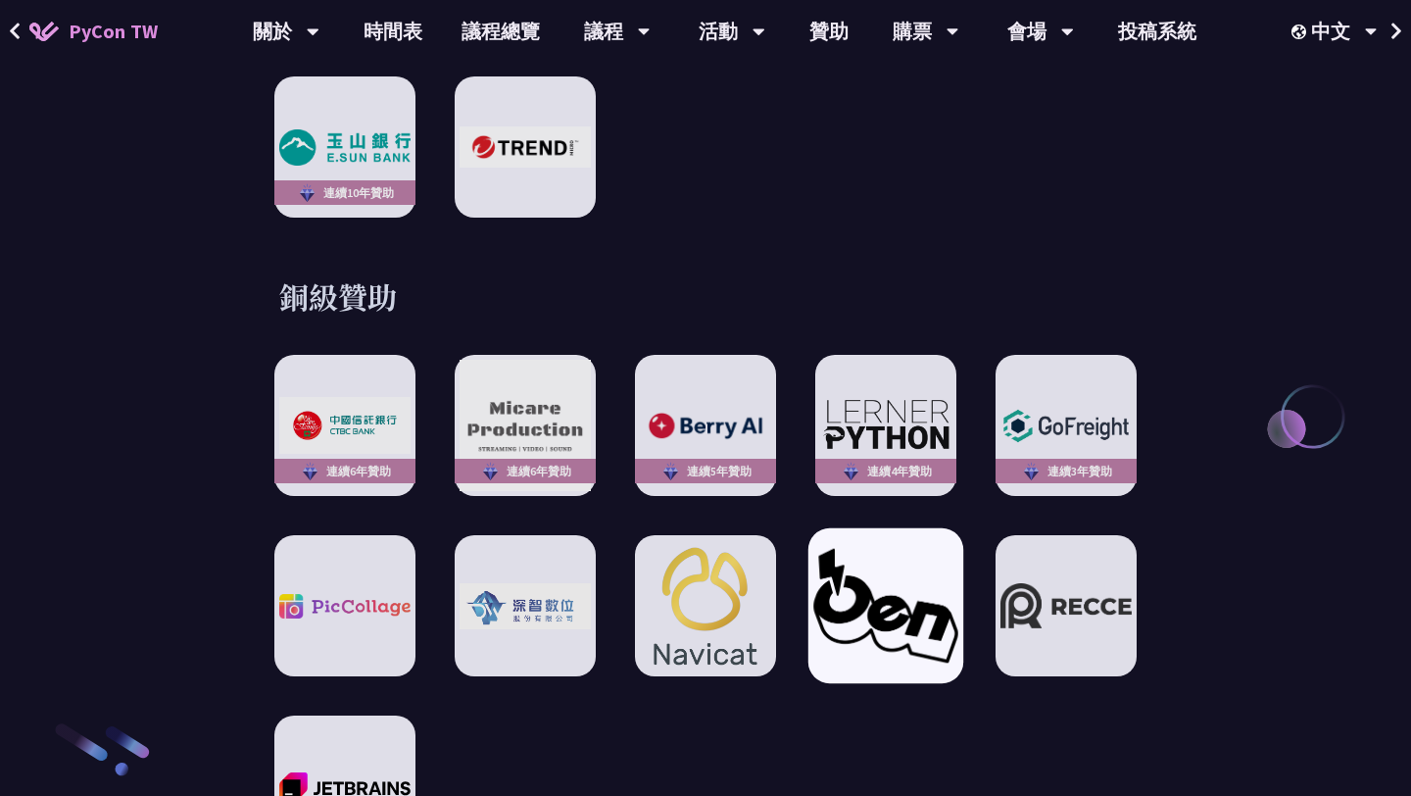
scroll to position [2657, 0]
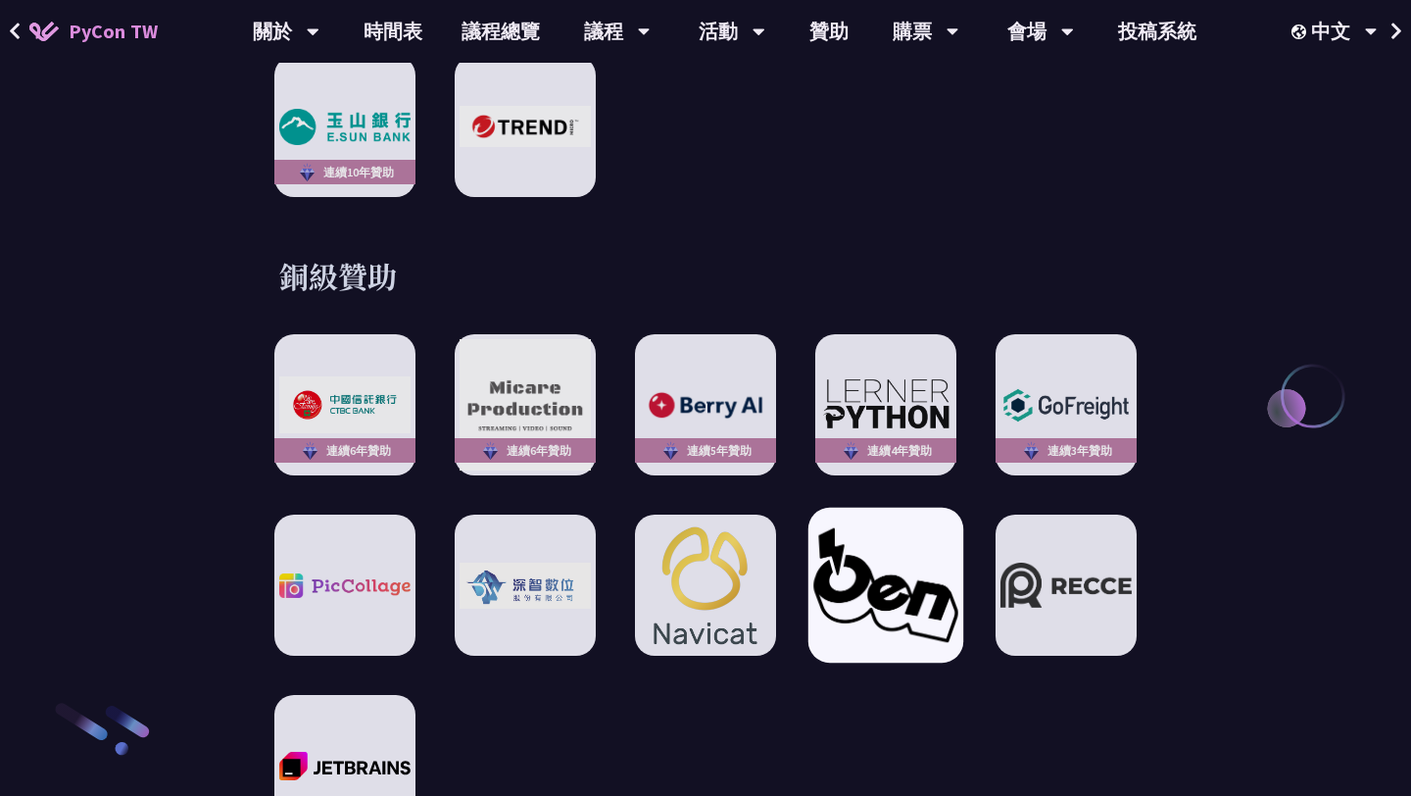
click at [832, 571] on img at bounding box center [886, 585] width 144 height 114
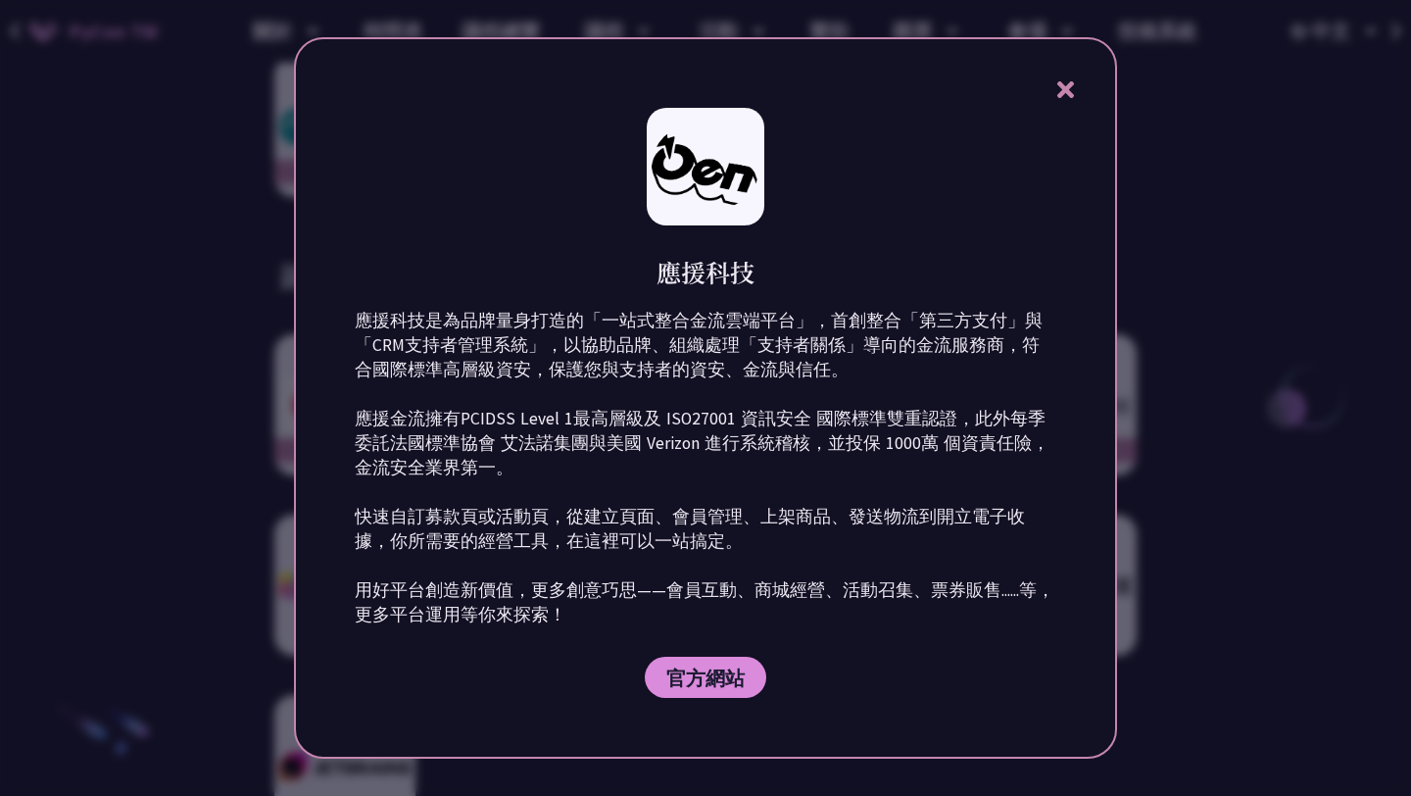
click at [1255, 345] on div at bounding box center [705, 398] width 1411 height 796
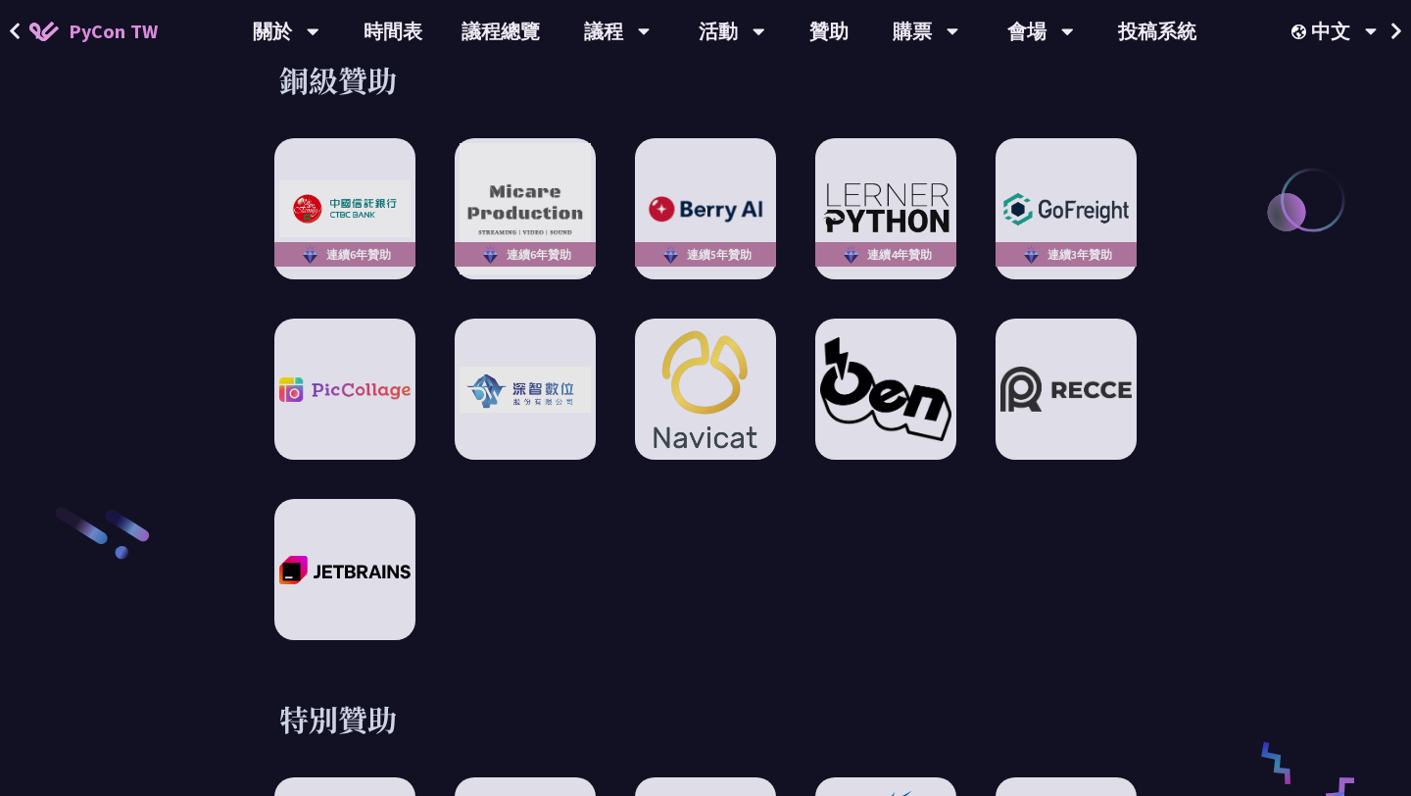
scroll to position [2861, 0]
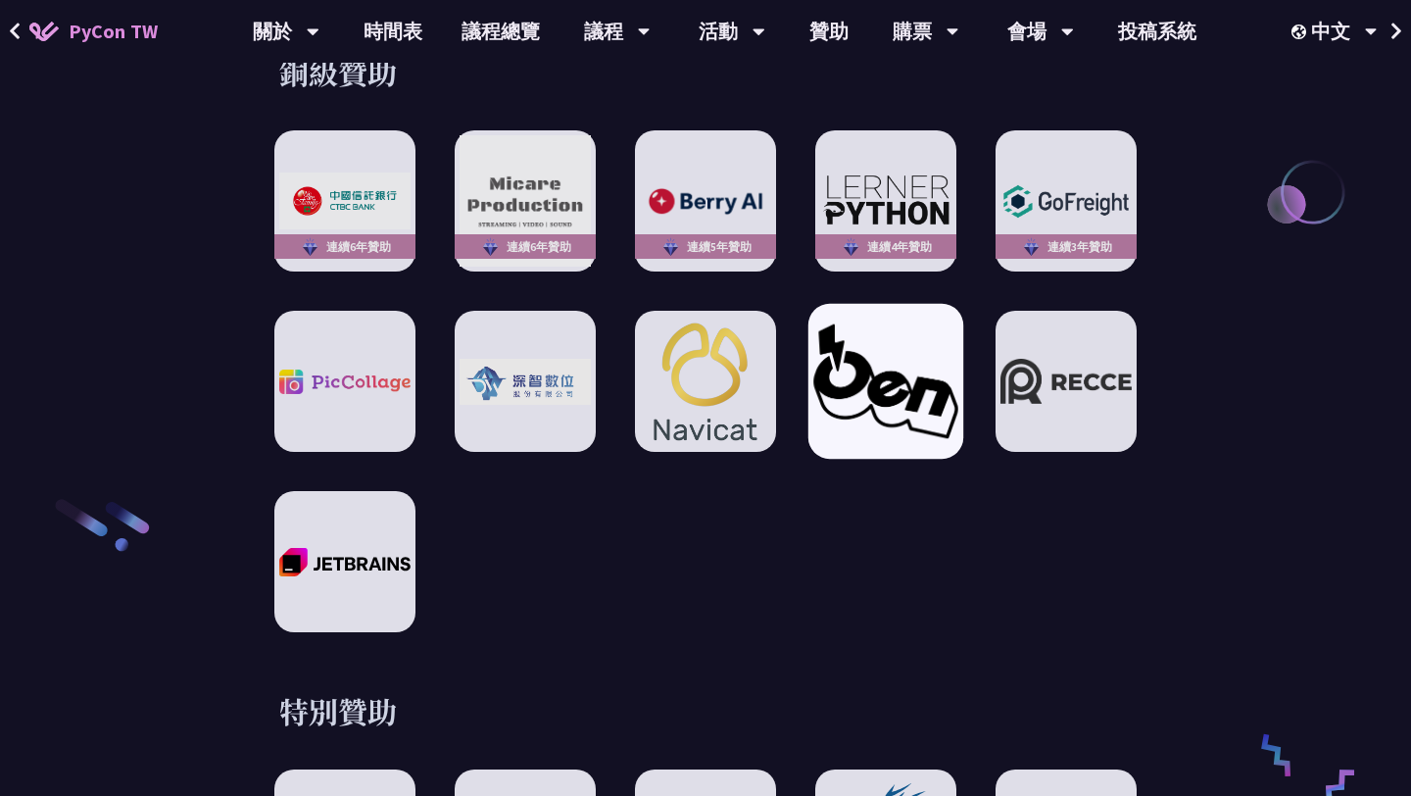
click at [904, 361] on img at bounding box center [886, 381] width 144 height 114
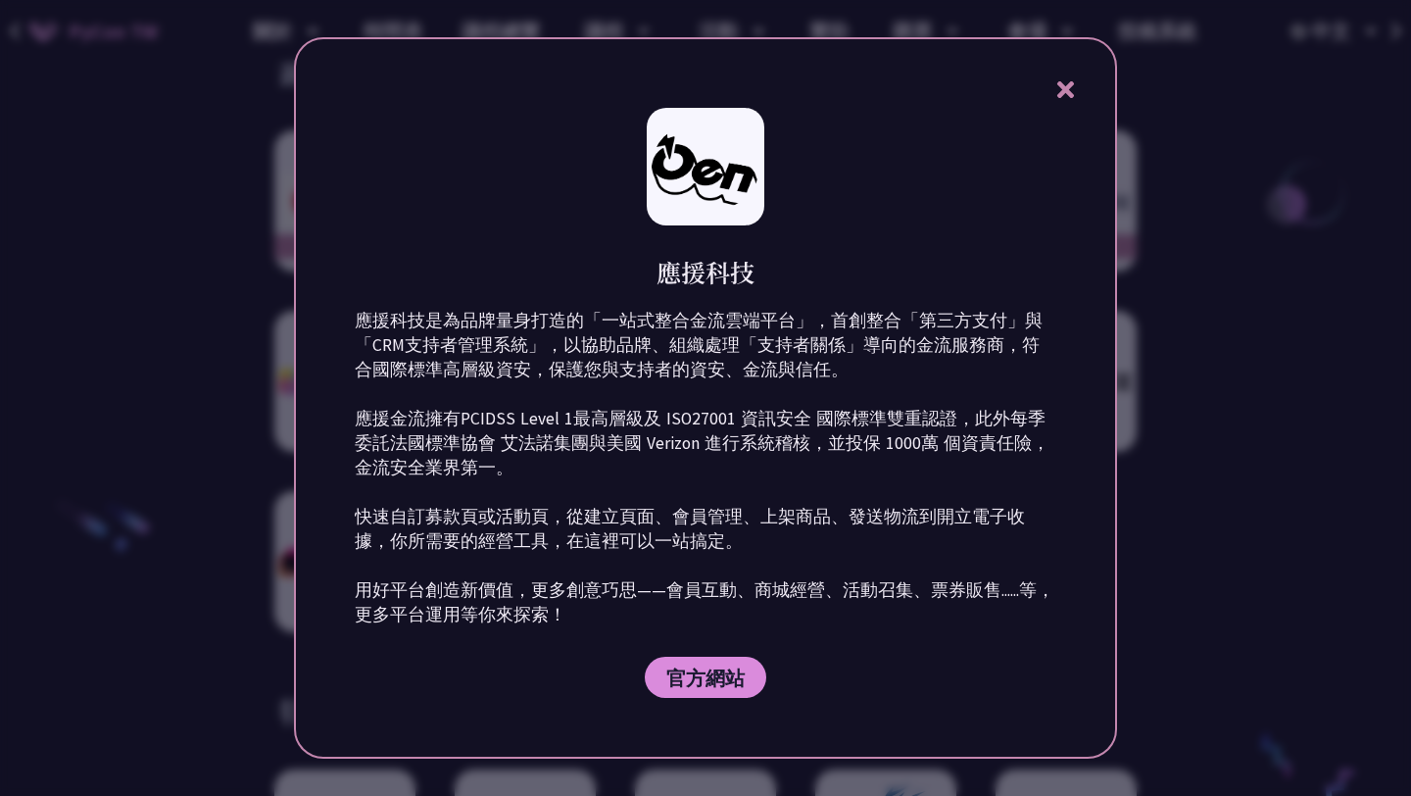
click at [1091, 75] on div "應援科技 應援科技是為品牌量身打造的「一站式整合金流雲端平台」，首創整合「第三方支付」與「CRM支持者管理系統」，以協助品牌、組織處理「支持者關係」導向的金流…" at bounding box center [705, 397] width 823 height 721
click at [1089, 86] on div "應援科技 應援科技是為品牌量身打造的「一站式整合金流雲端平台」，首創整合「第三方支付」與「CRM支持者管理系統」，以協助品牌、組織處理「支持者關係」導向的金流…" at bounding box center [705, 397] width 823 height 721
click at [1075, 89] on icon at bounding box center [1066, 89] width 25 height 25
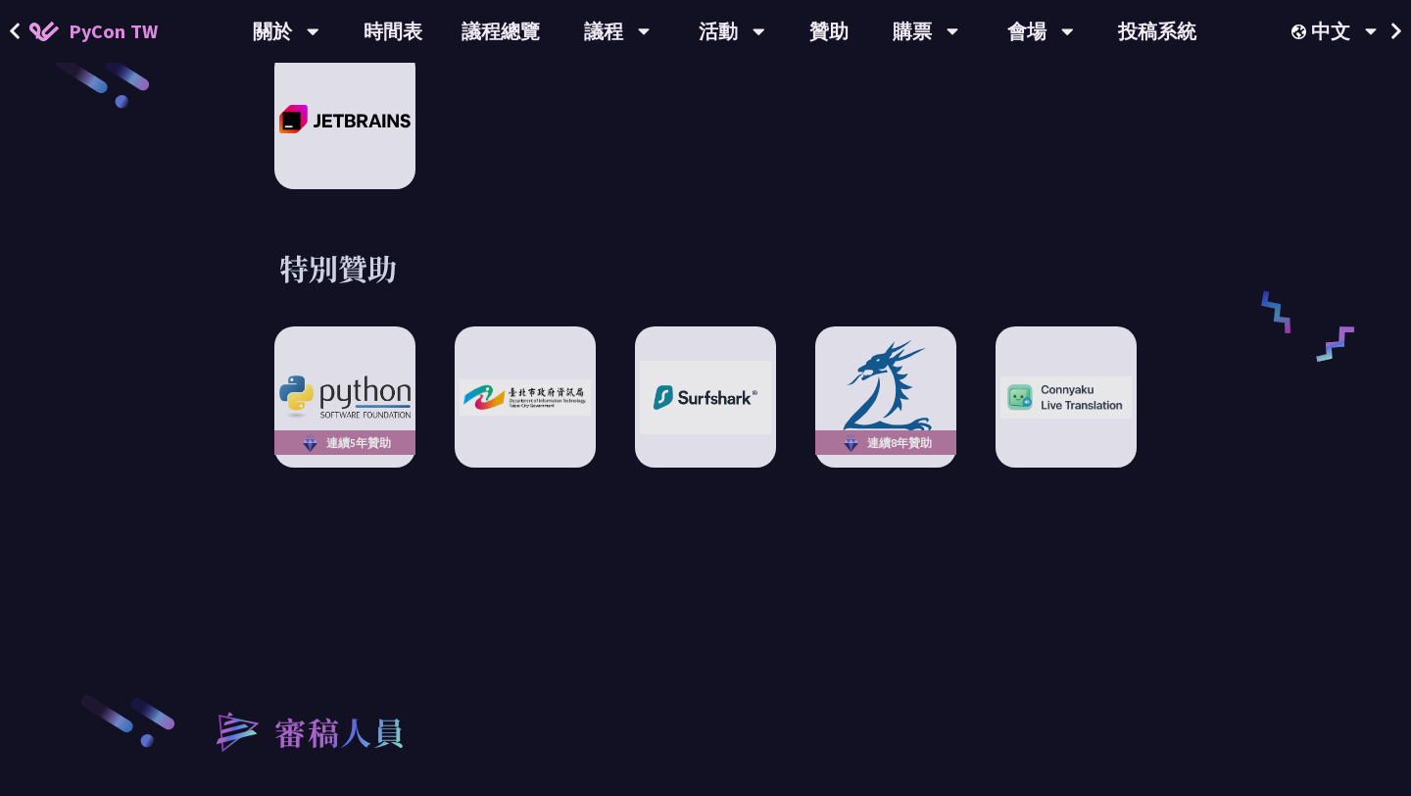
scroll to position [2955, 0]
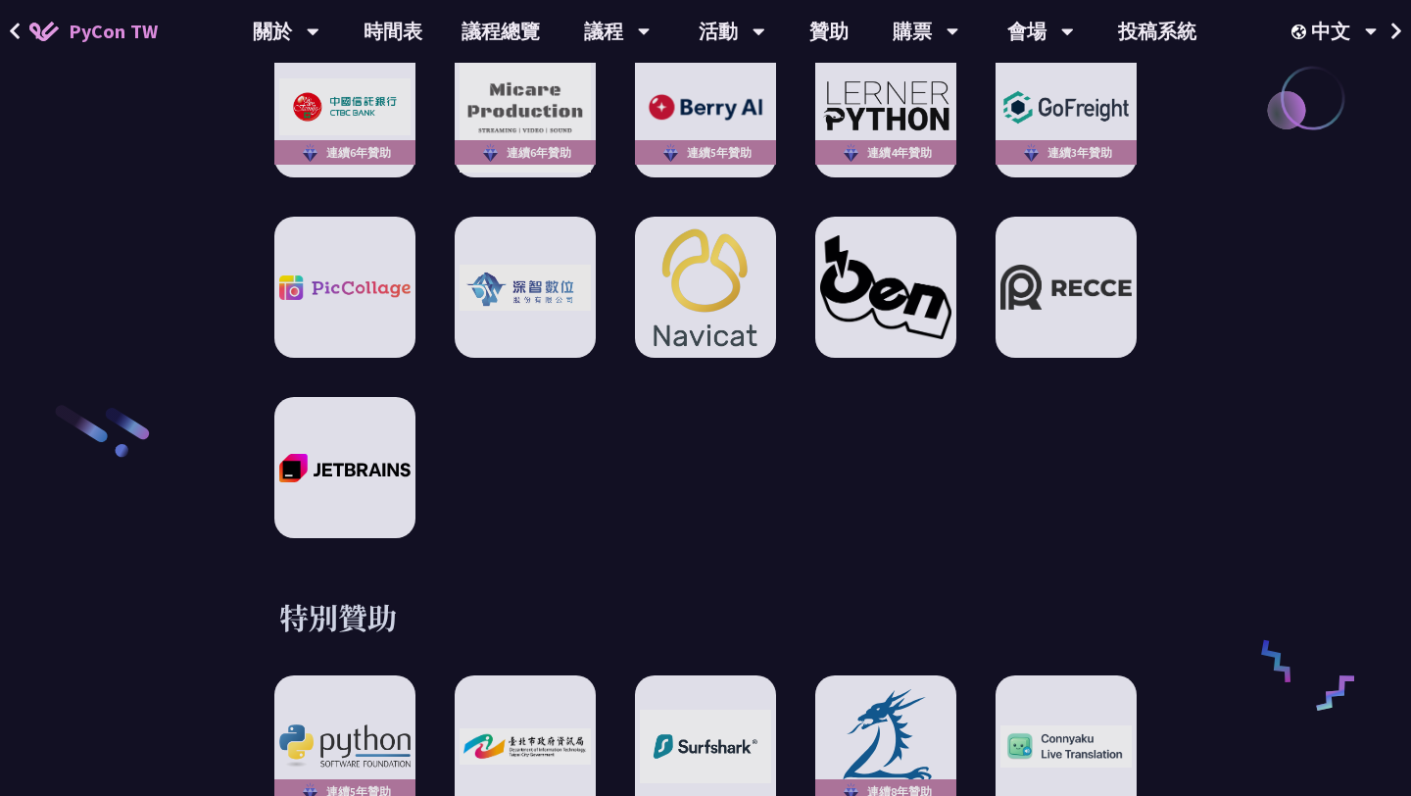
click at [772, 508] on div "連續6年贊助 連續6年贊助 連續5年贊助 連續4年贊助 連續3年贊助" at bounding box center [705, 287] width 863 height 502
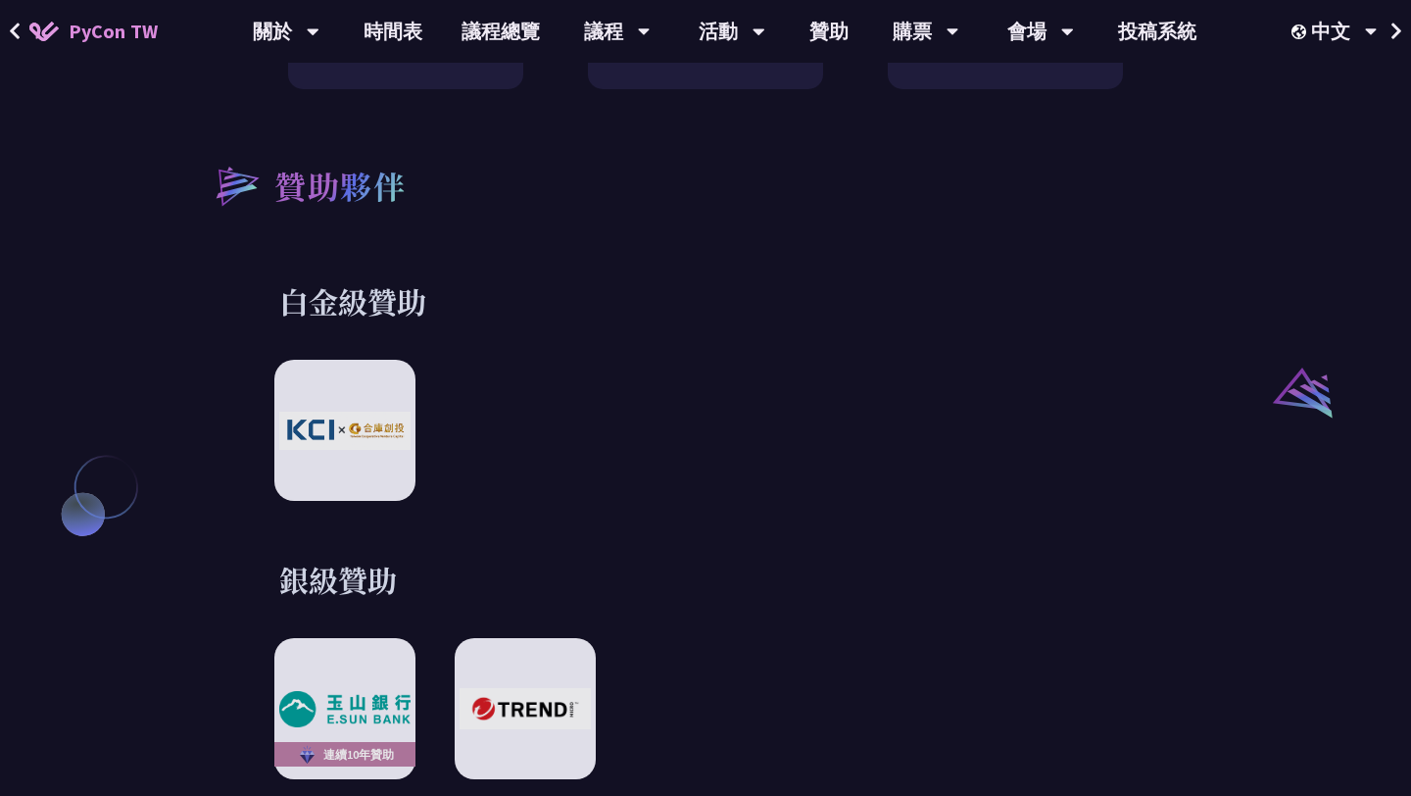
scroll to position [2067, 0]
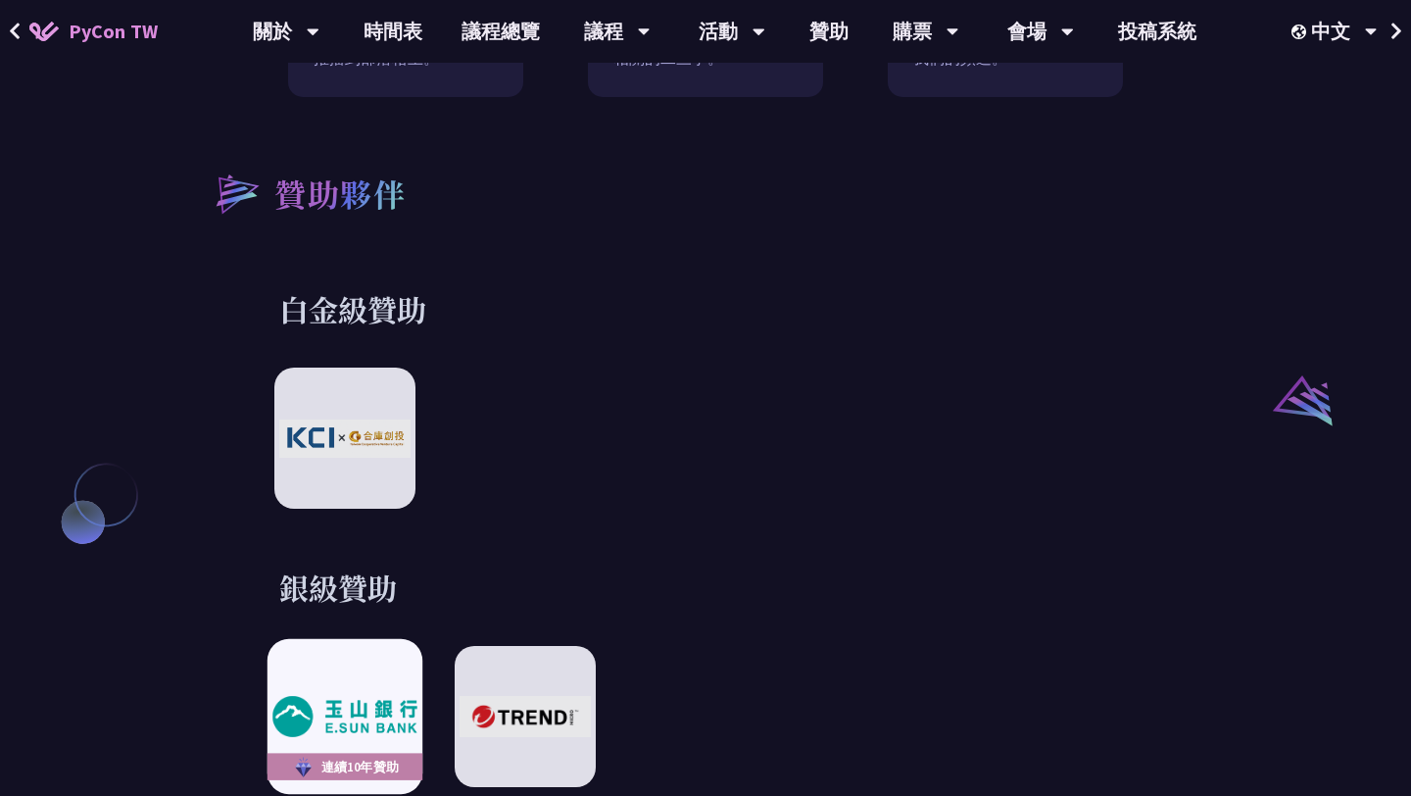
click at [342, 754] on div "連續10年贊助" at bounding box center [345, 767] width 155 height 27
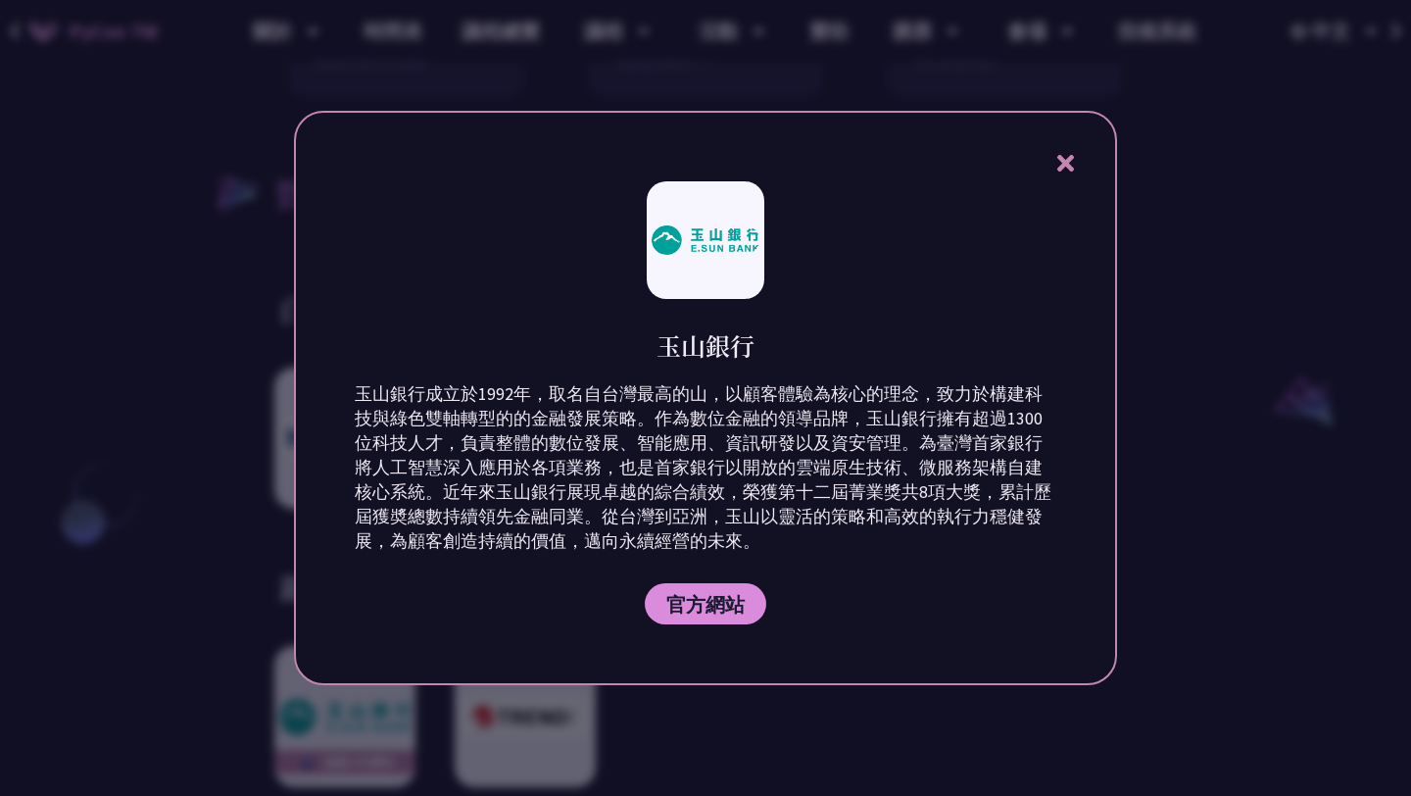
click at [794, 661] on div "玉山銀行 玉山銀行成立於1992年，取名自台灣最高的山，以顧客體驗為核心的理念，致力於構建科技與綠色雙軸轉型的的金融發展策略。作為數位金融的領導品牌，玉山銀行…" at bounding box center [705, 398] width 823 height 574
click at [770, 712] on div at bounding box center [705, 398] width 1411 height 796
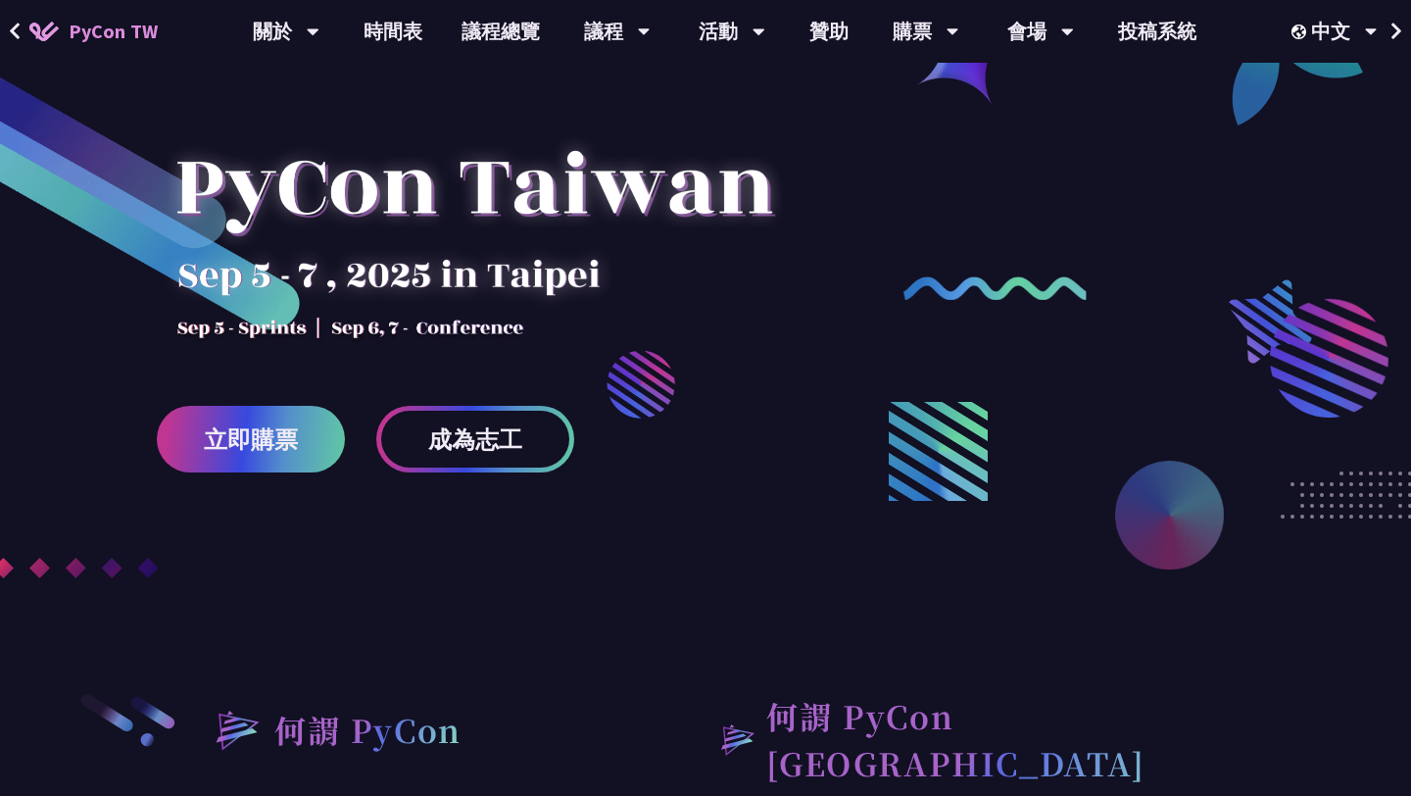
scroll to position [0, 0]
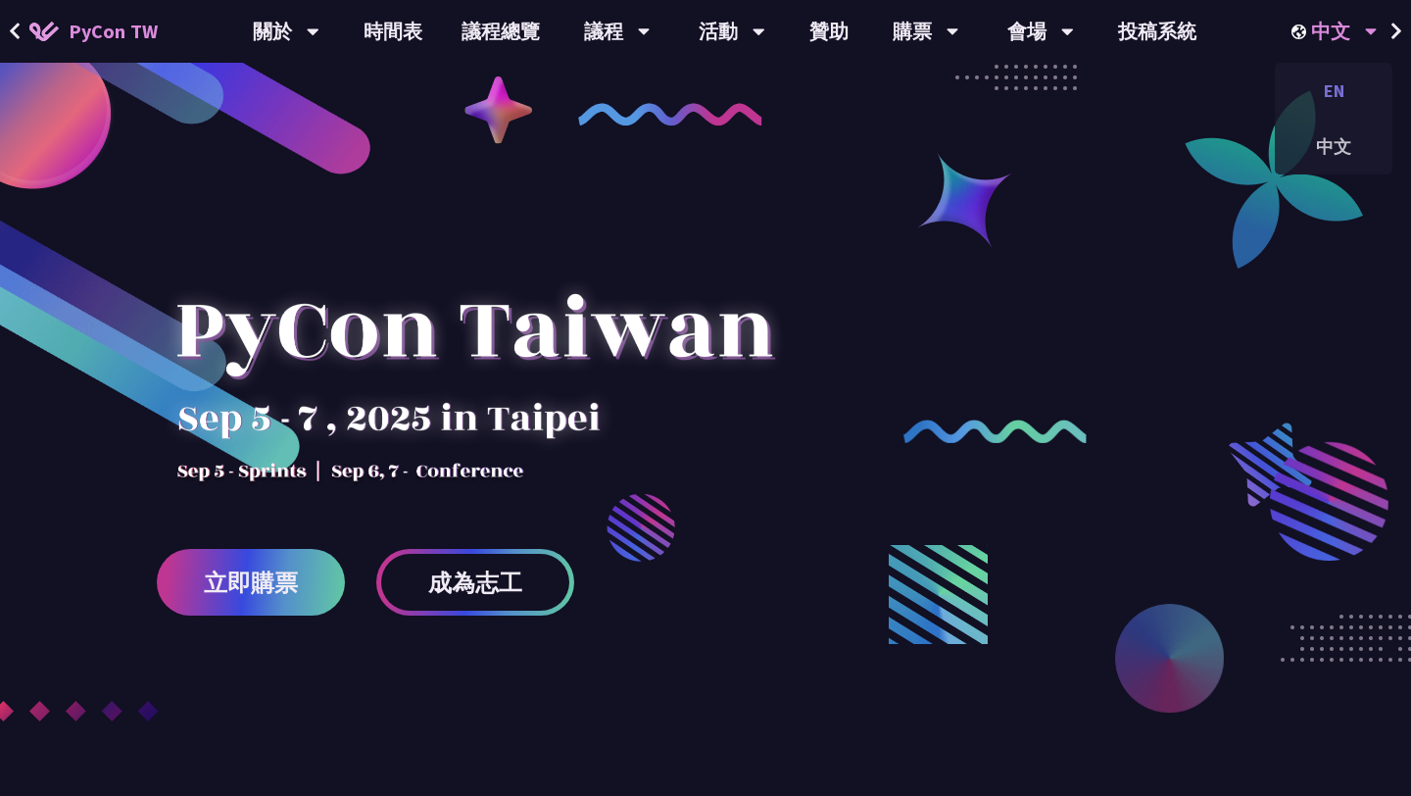
click at [1335, 91] on div "EN" at bounding box center [1334, 91] width 118 height 46
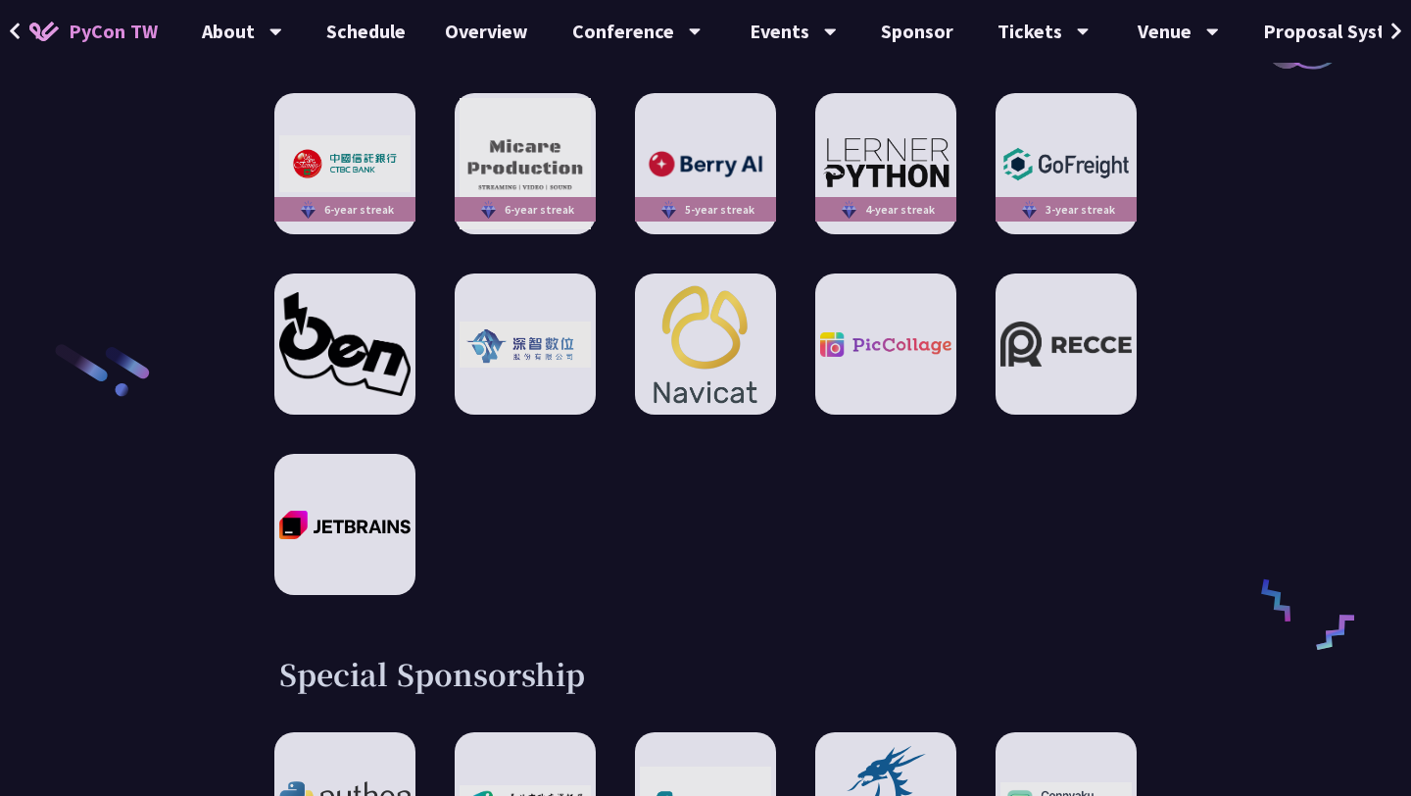
scroll to position [3023, 0]
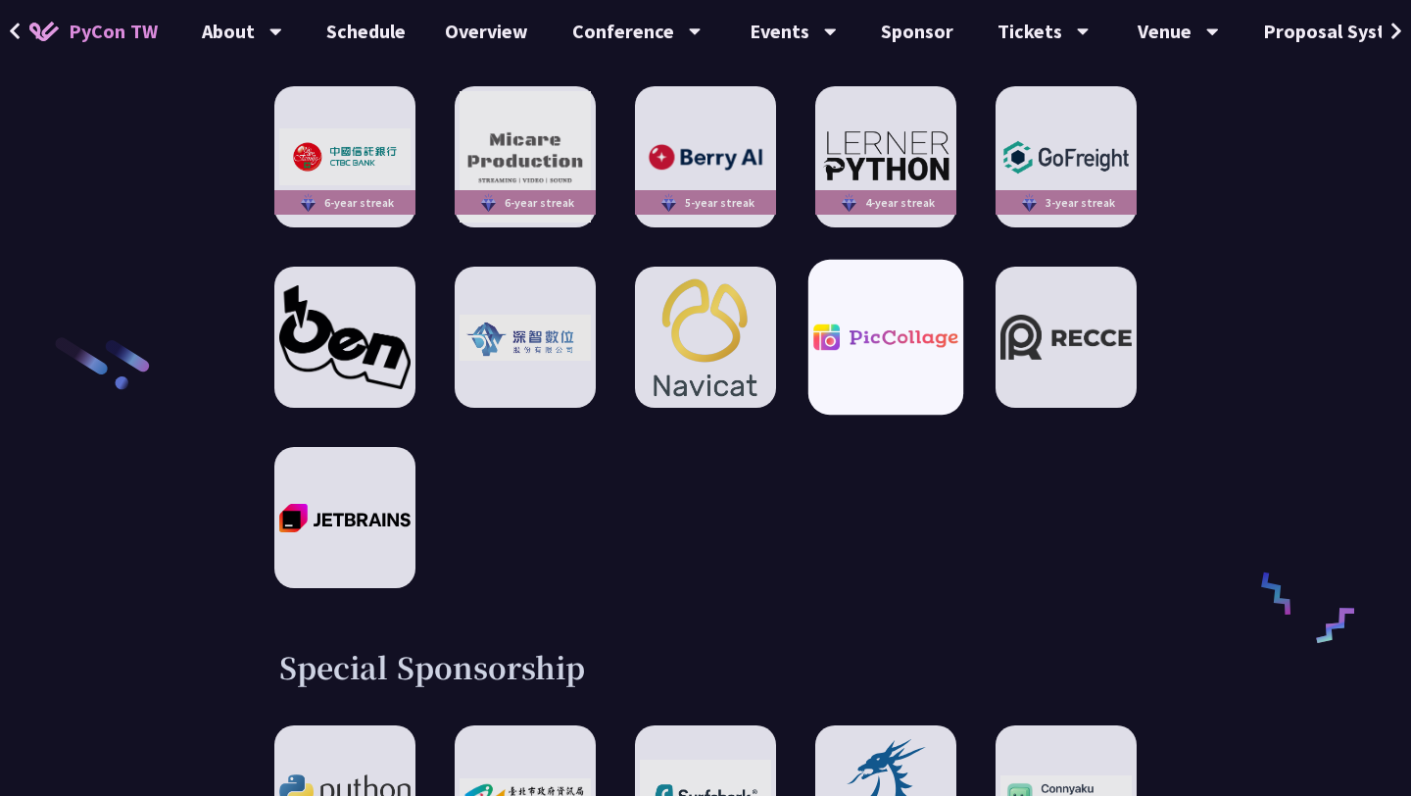
click at [924, 314] on div at bounding box center [886, 337] width 155 height 155
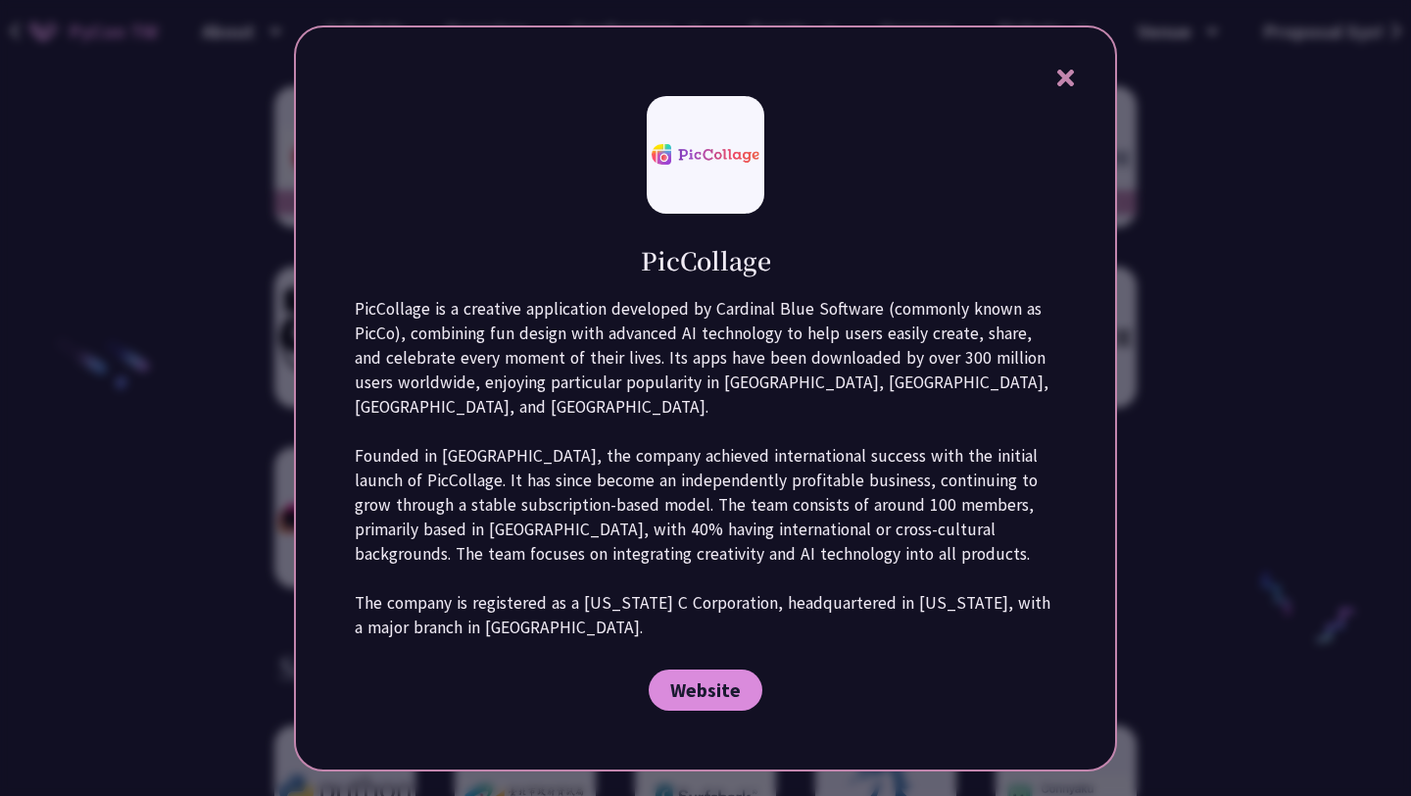
click at [237, 539] on div at bounding box center [705, 398] width 1411 height 796
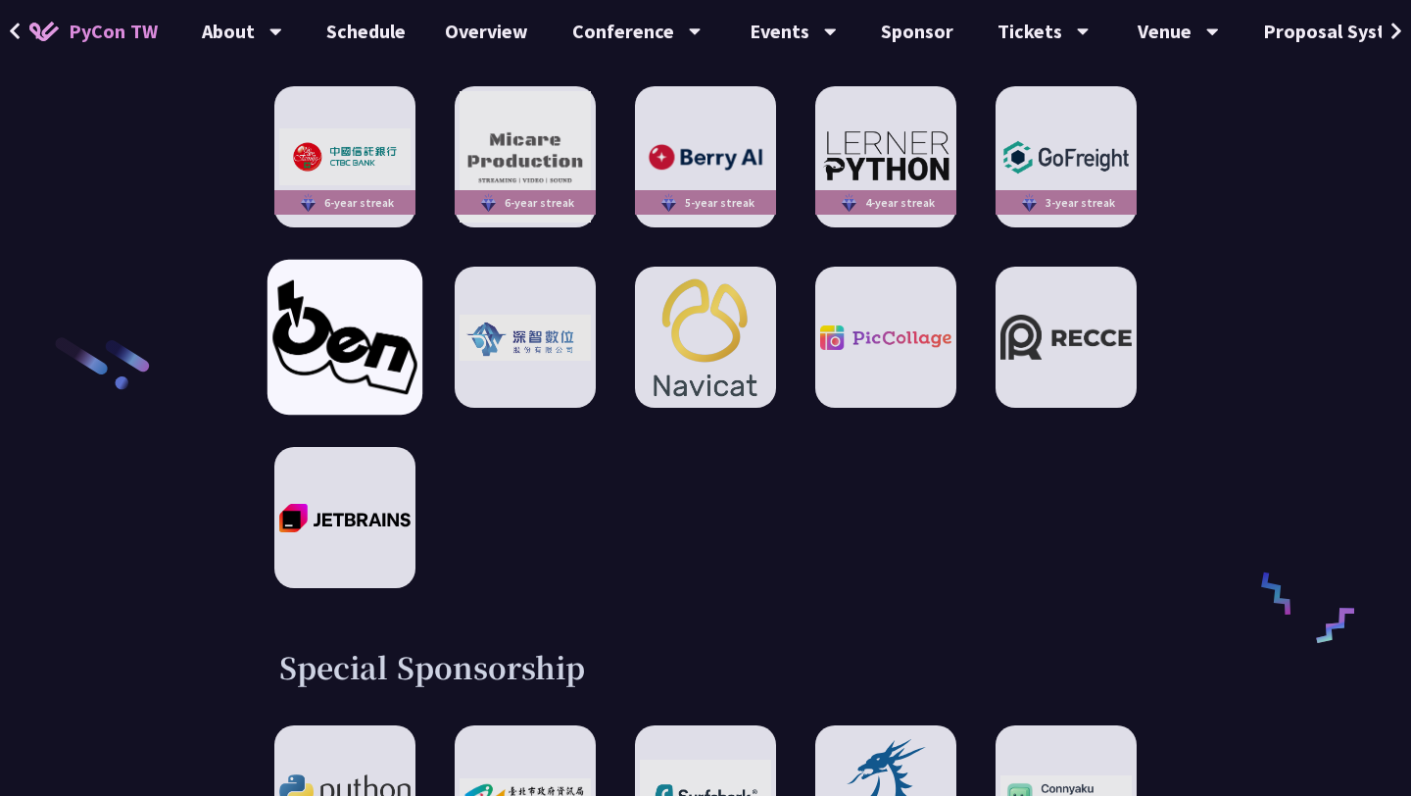
click at [291, 280] on img at bounding box center [344, 337] width 144 height 114
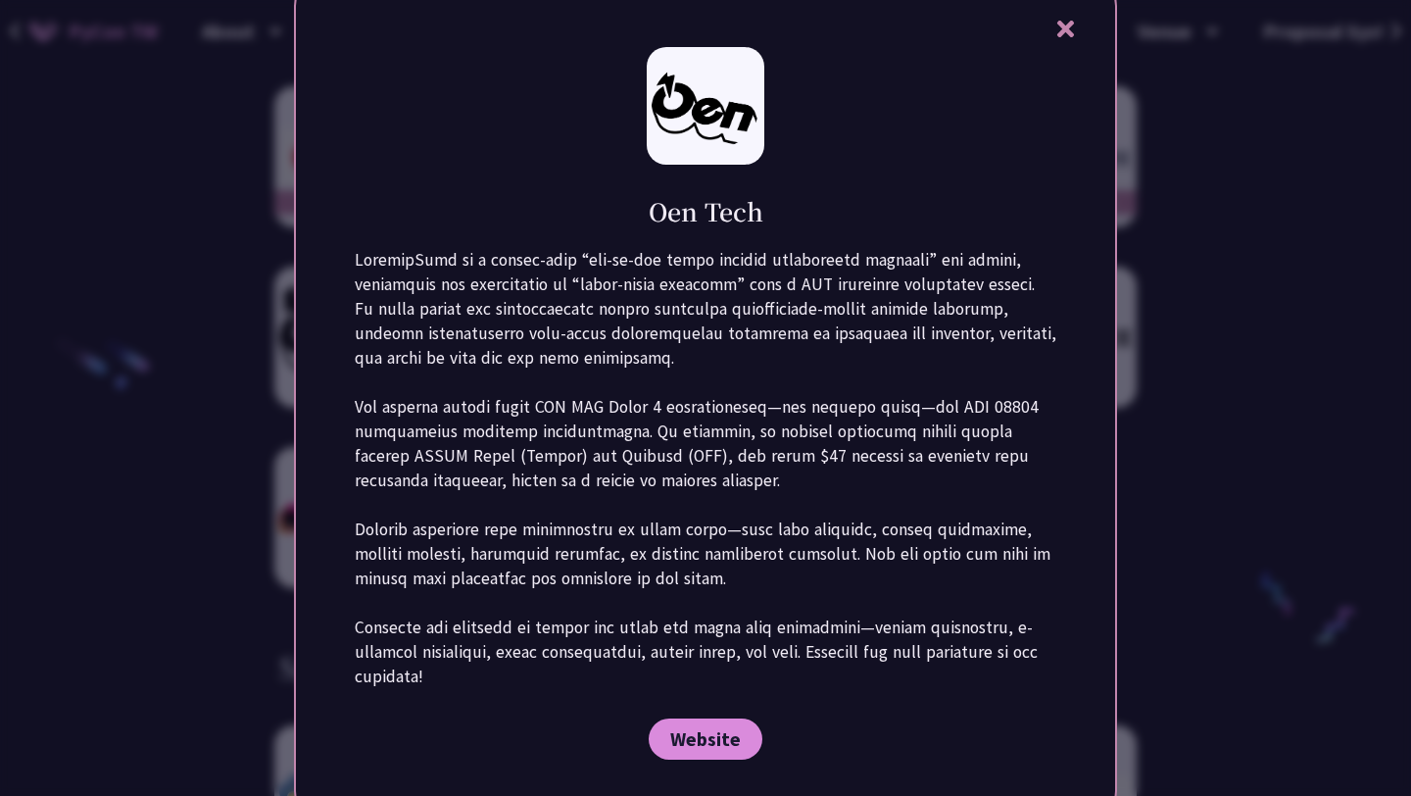
click at [237, 397] on div at bounding box center [705, 398] width 1411 height 796
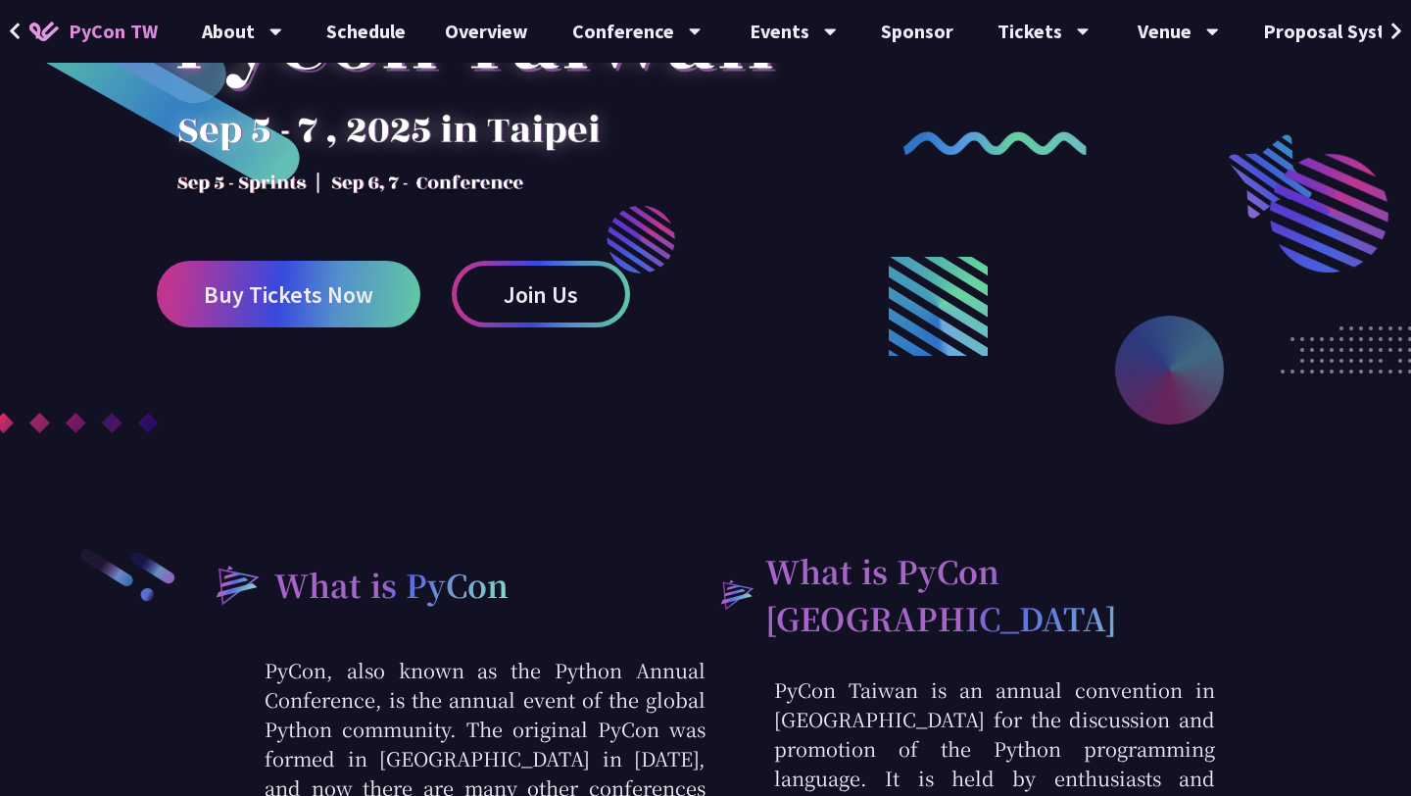
scroll to position [0, 0]
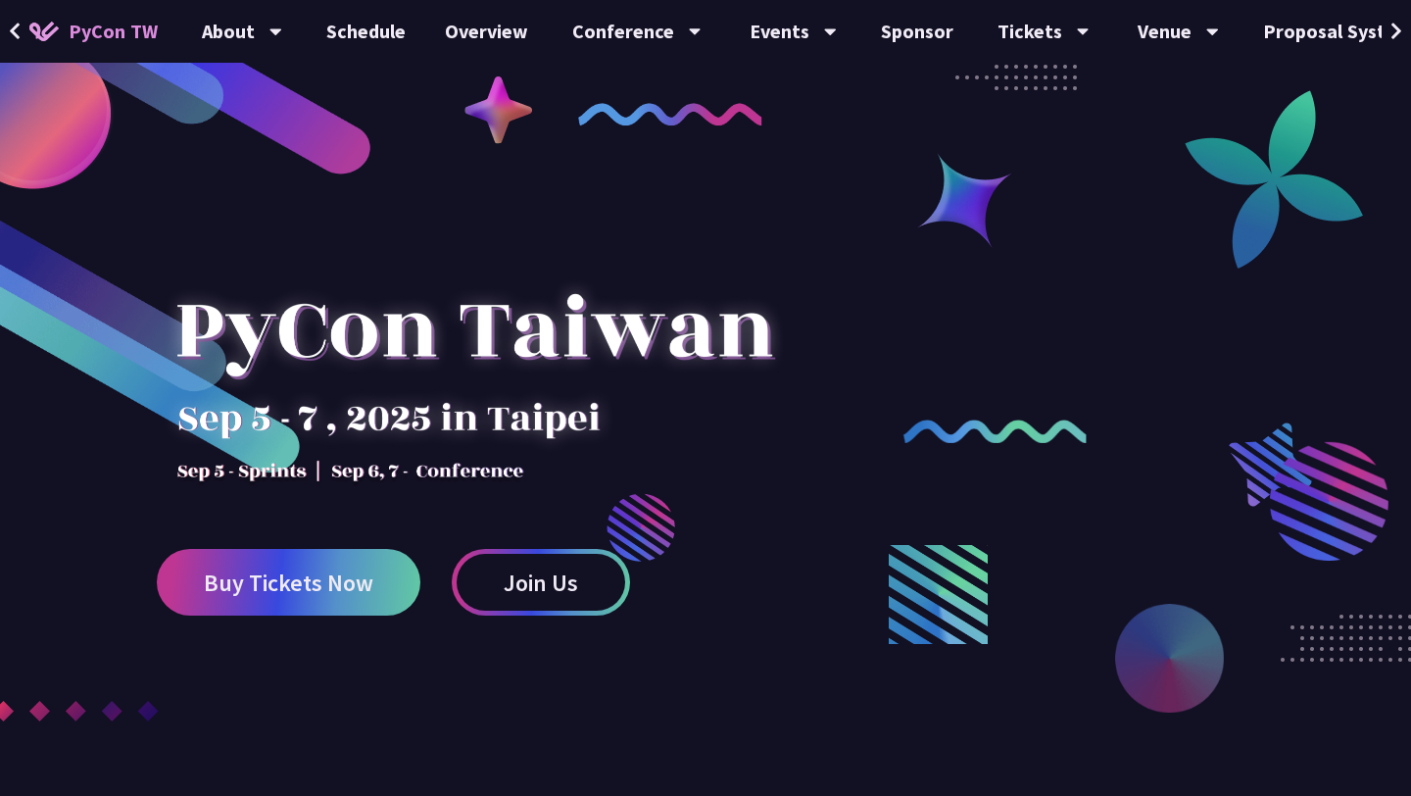
click at [1398, 23] on icon at bounding box center [1397, 32] width 13 height 20
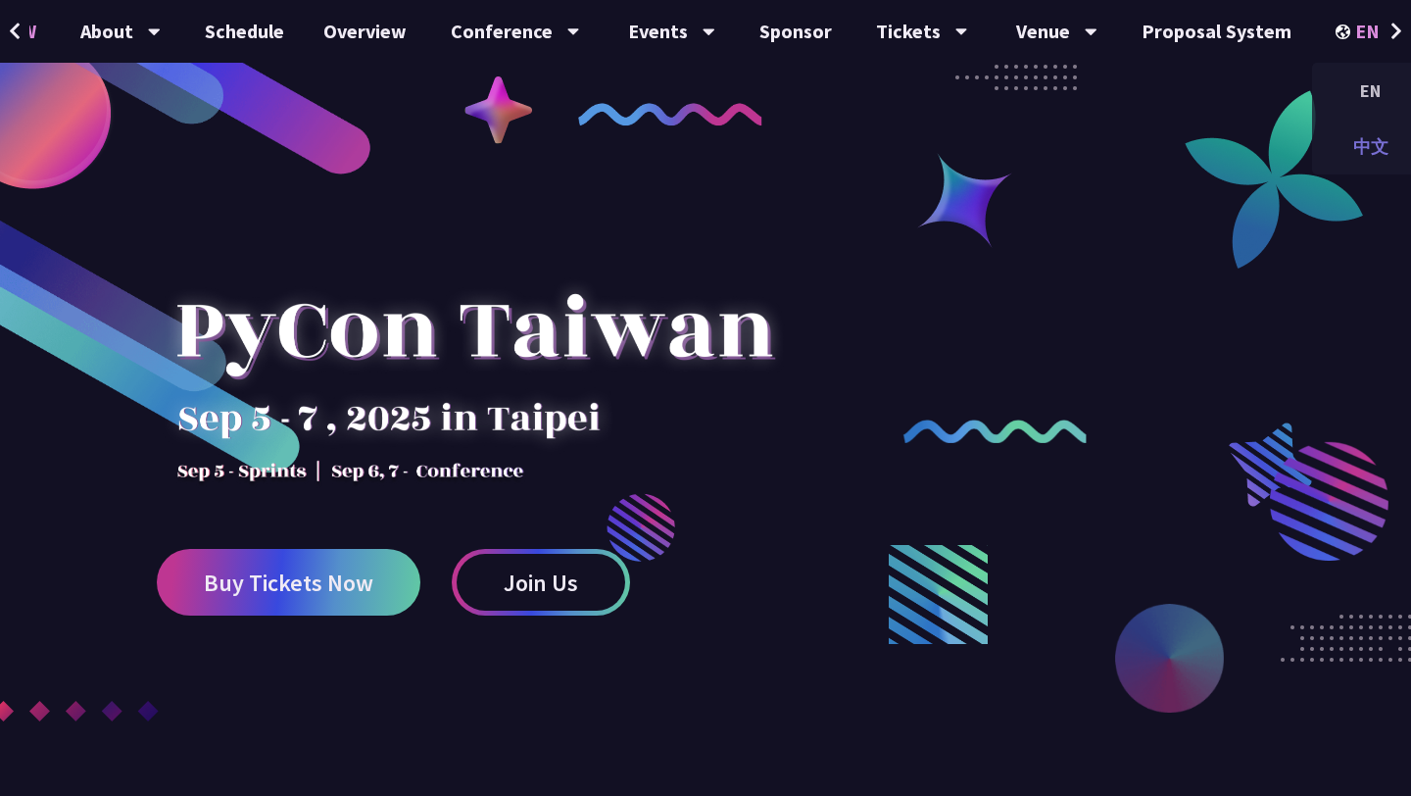
click at [1342, 148] on div "中文" at bounding box center [1371, 147] width 118 height 46
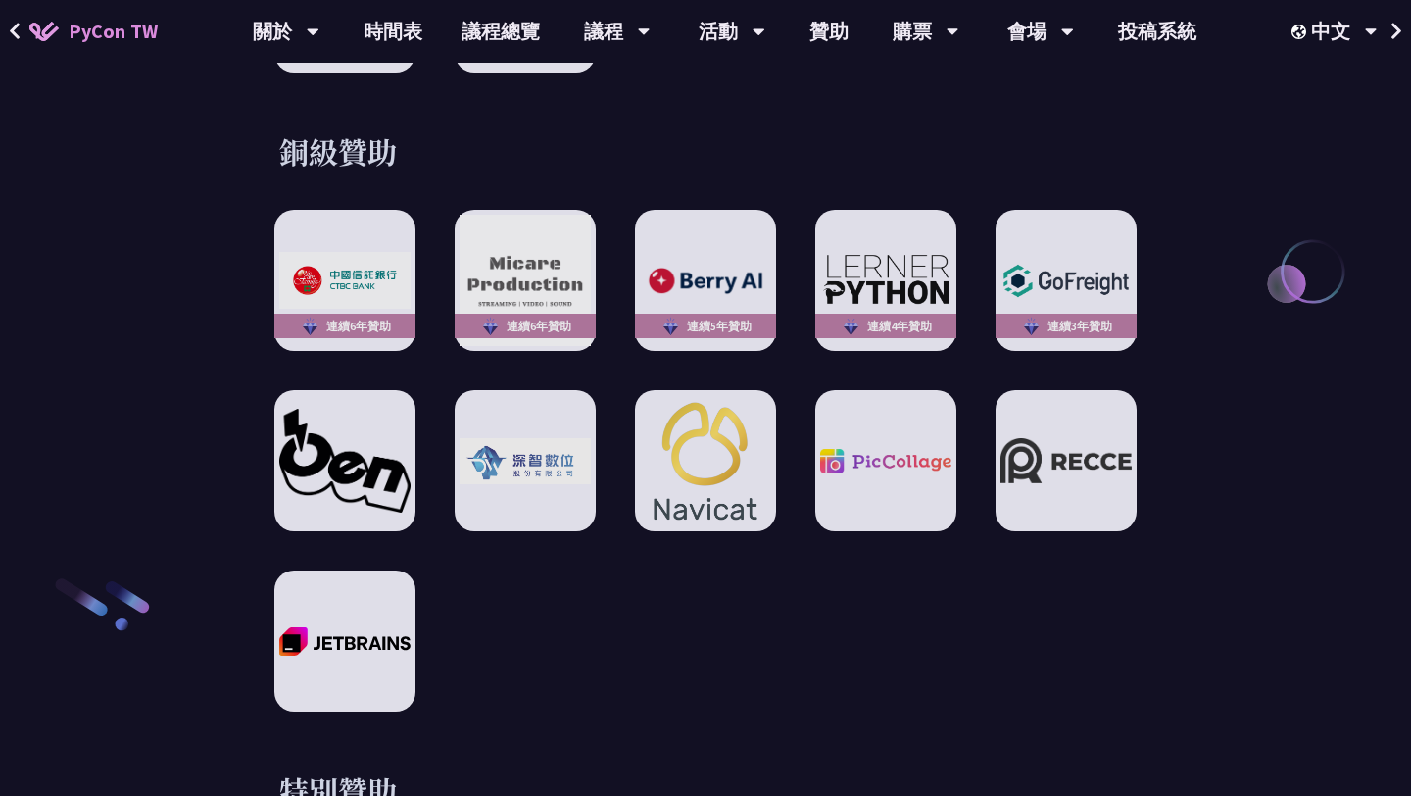
scroll to position [2787, 0]
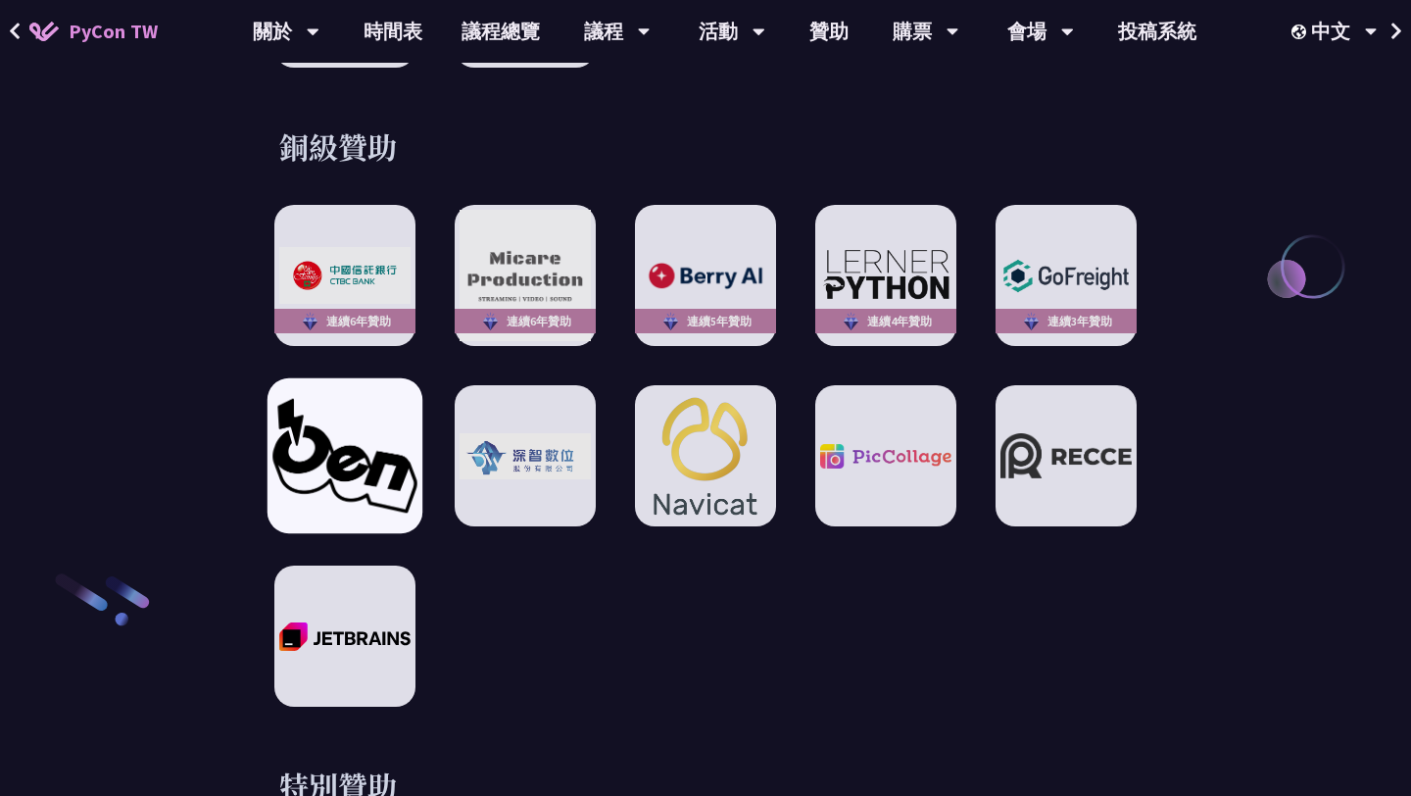
click at [376, 442] on img at bounding box center [344, 456] width 144 height 114
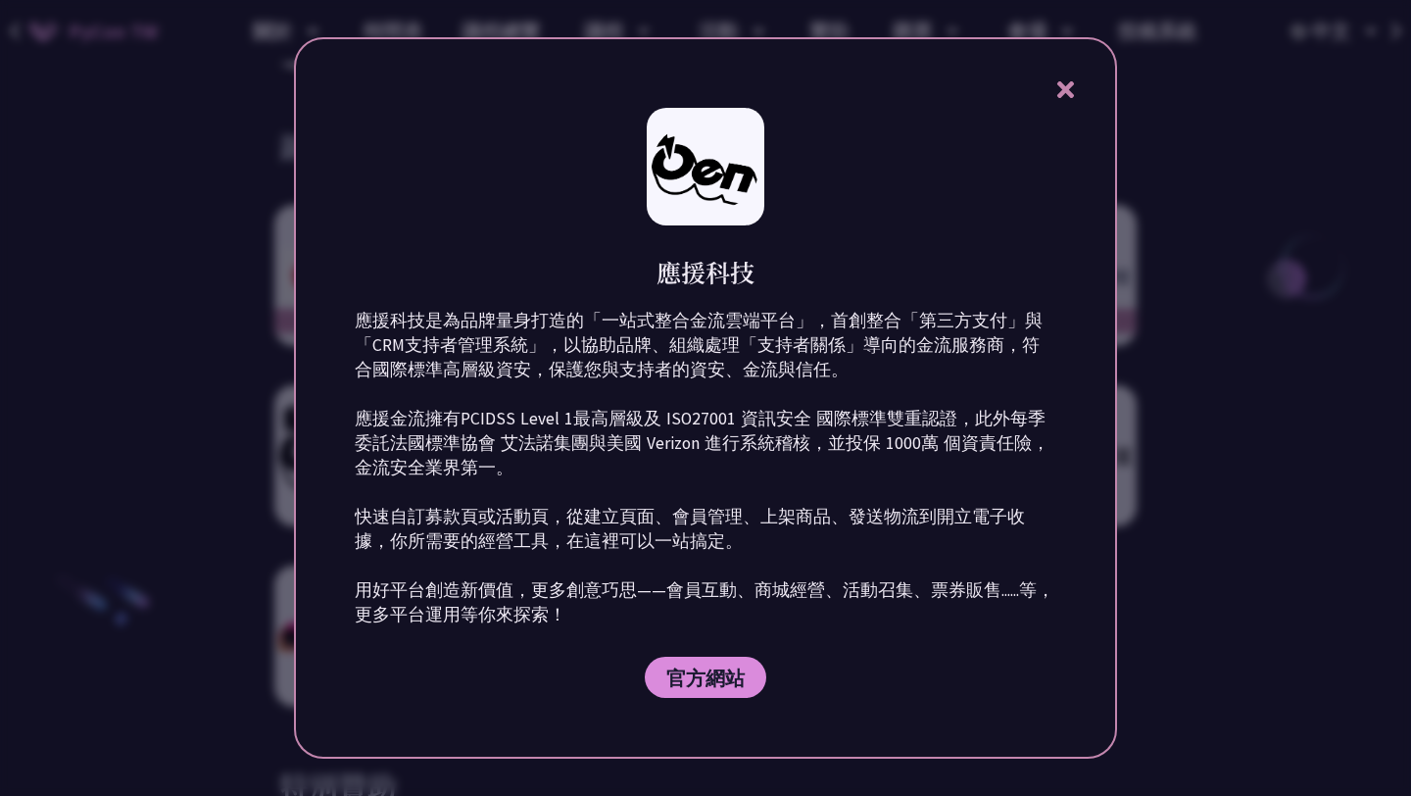
click at [192, 480] on div at bounding box center [705, 398] width 1411 height 796
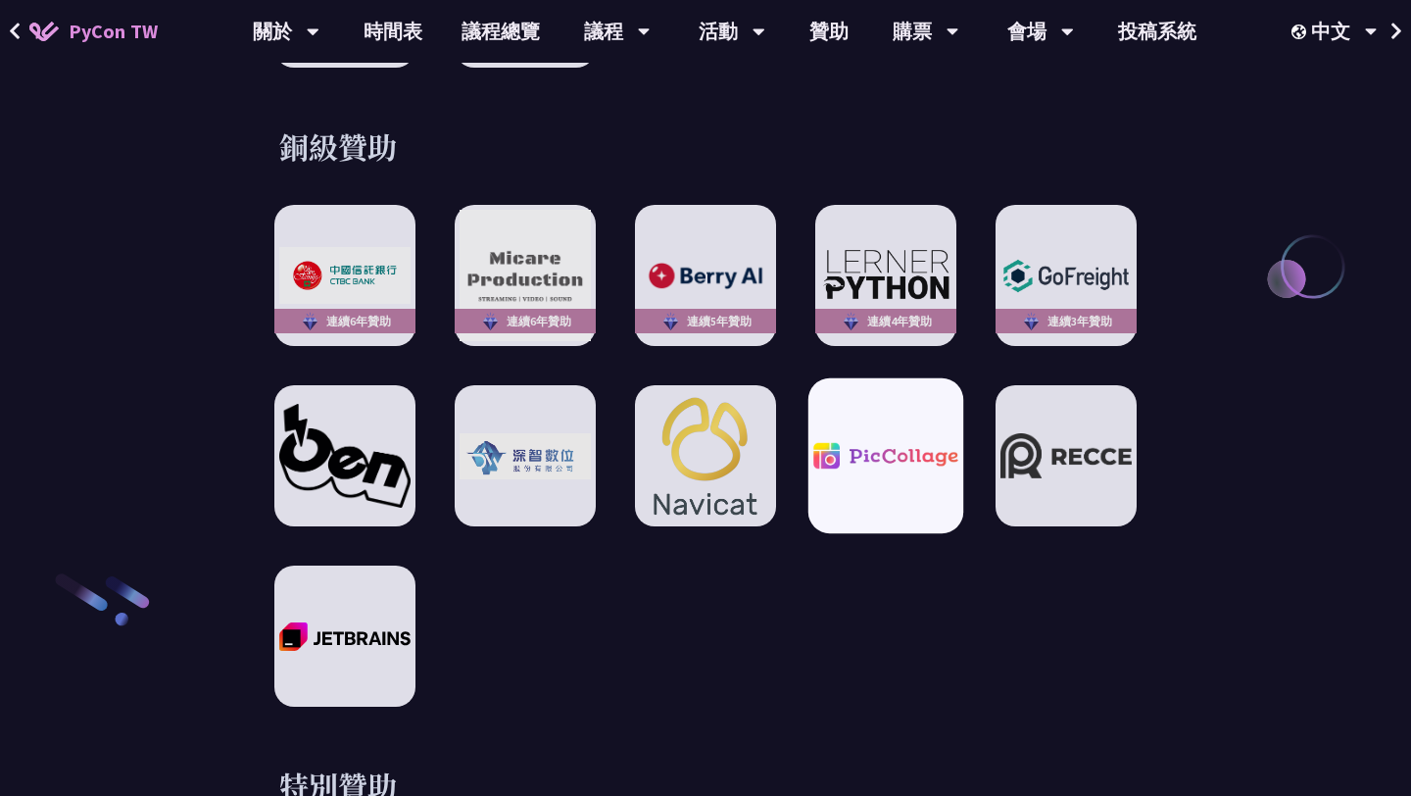
click at [854, 445] on img at bounding box center [886, 456] width 144 height 26
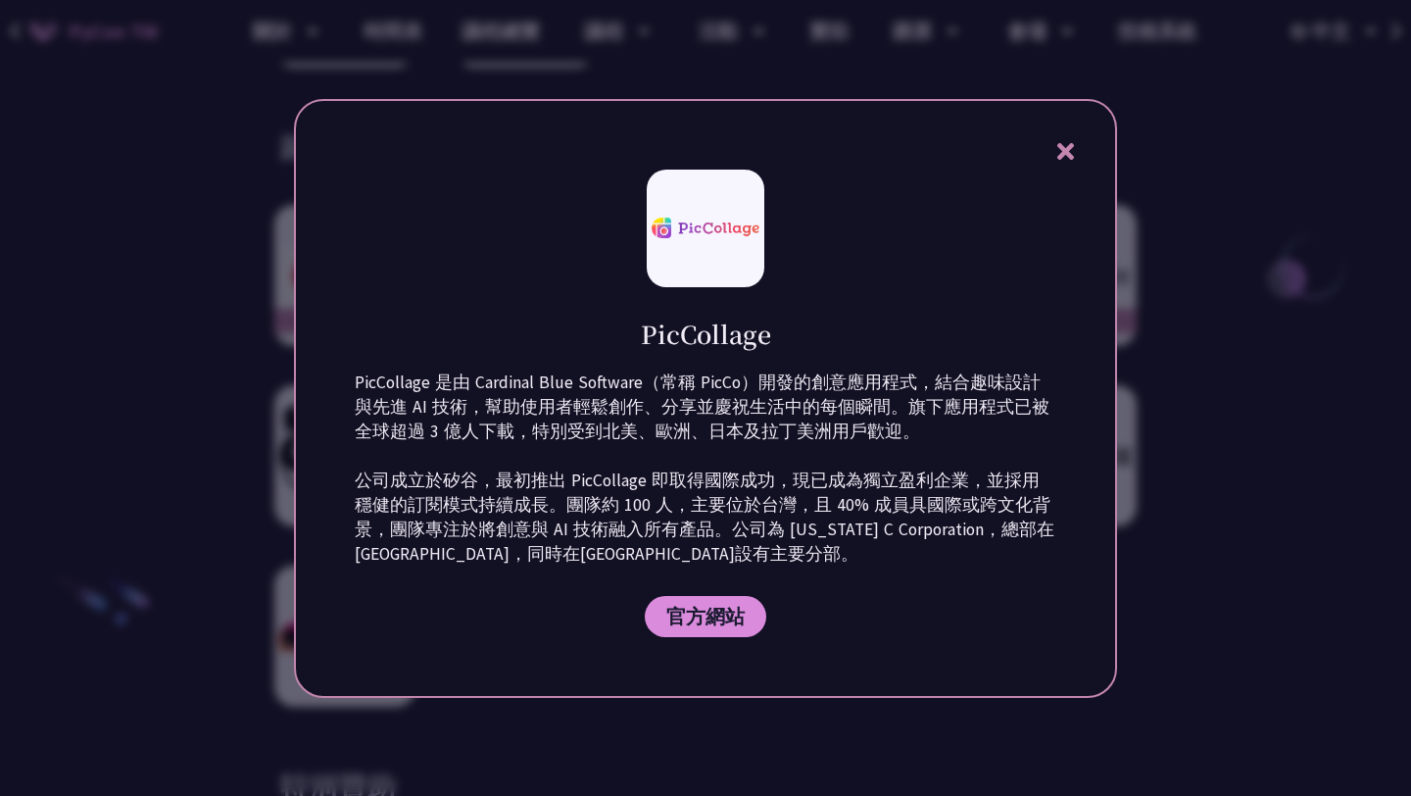
click at [541, 707] on div at bounding box center [705, 398] width 1411 height 796
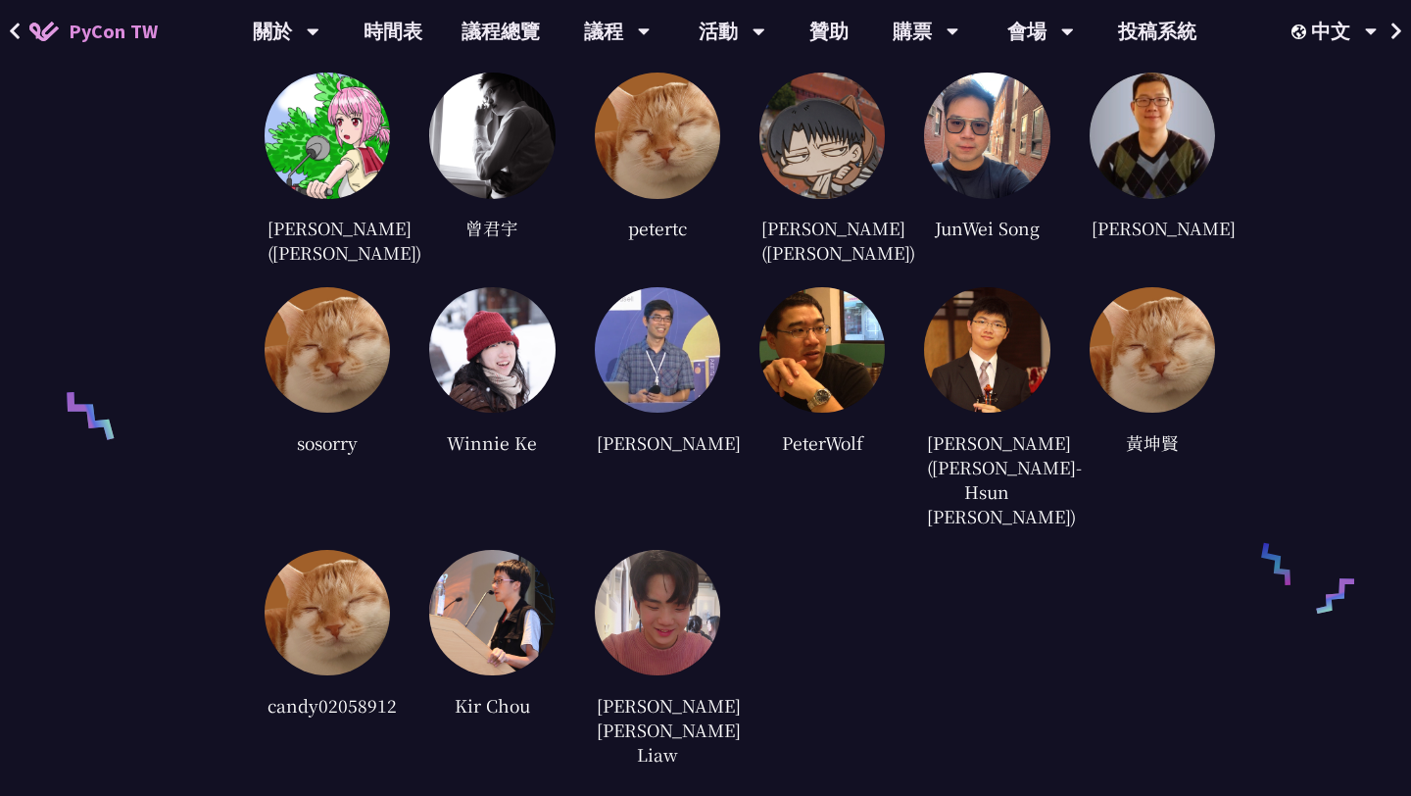
scroll to position [4839, 0]
